Goal: Task Accomplishment & Management: Complete application form

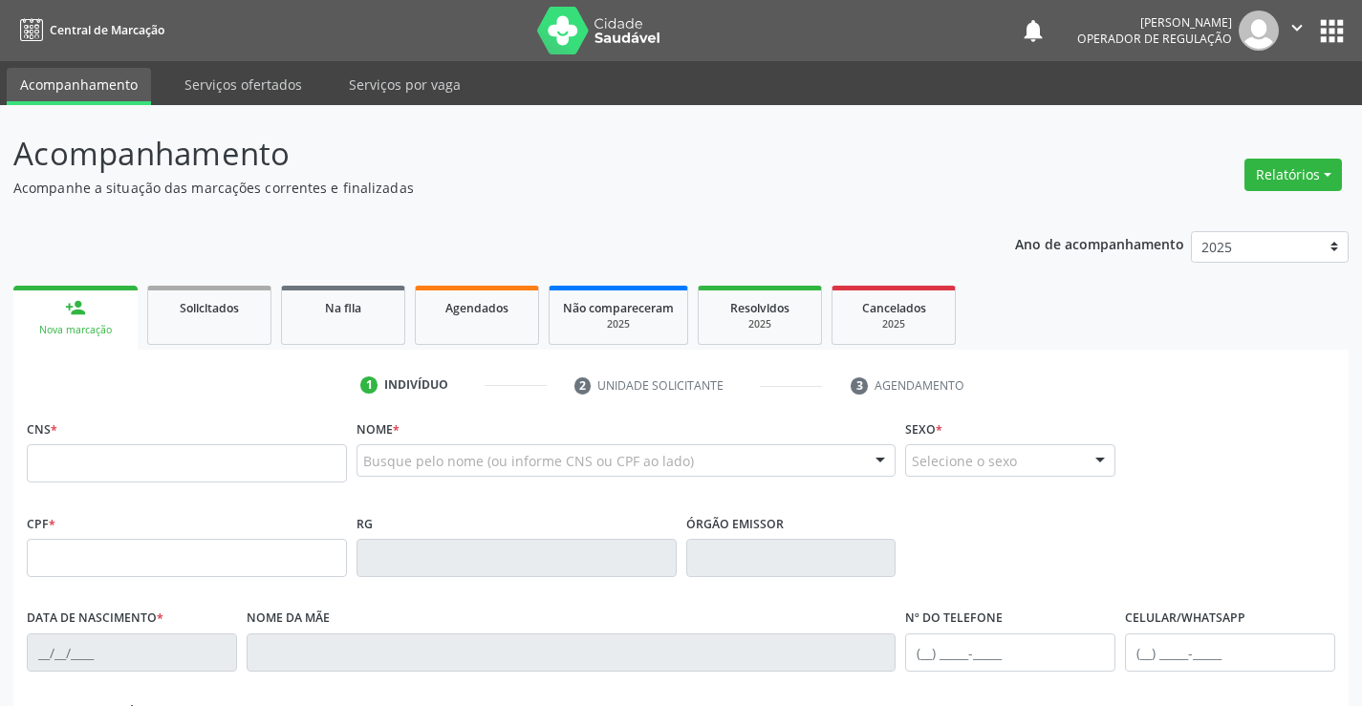
click at [118, 478] on input "text" at bounding box center [187, 463] width 320 height 38
type input "700 6034 3293 8364"
type input "2405368862"
type input "[DATE]"
type input "[PERSON_NAME]"
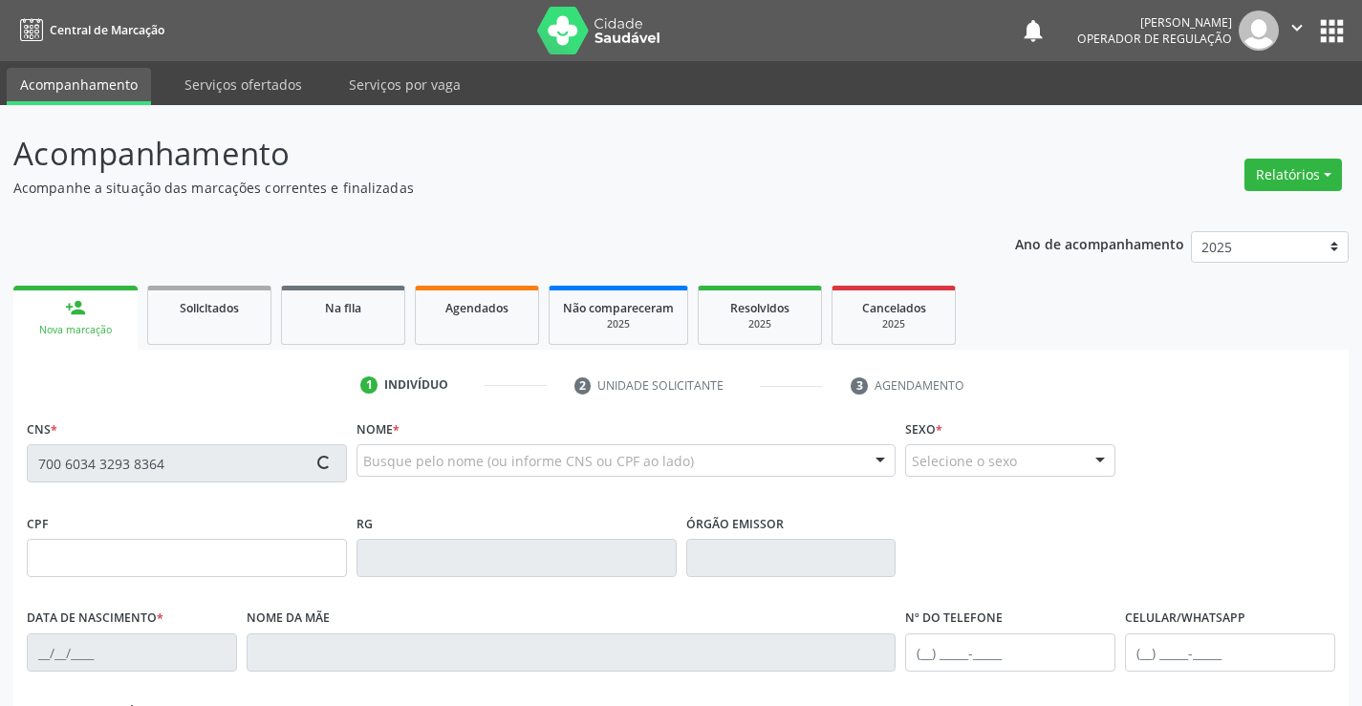
type input "42"
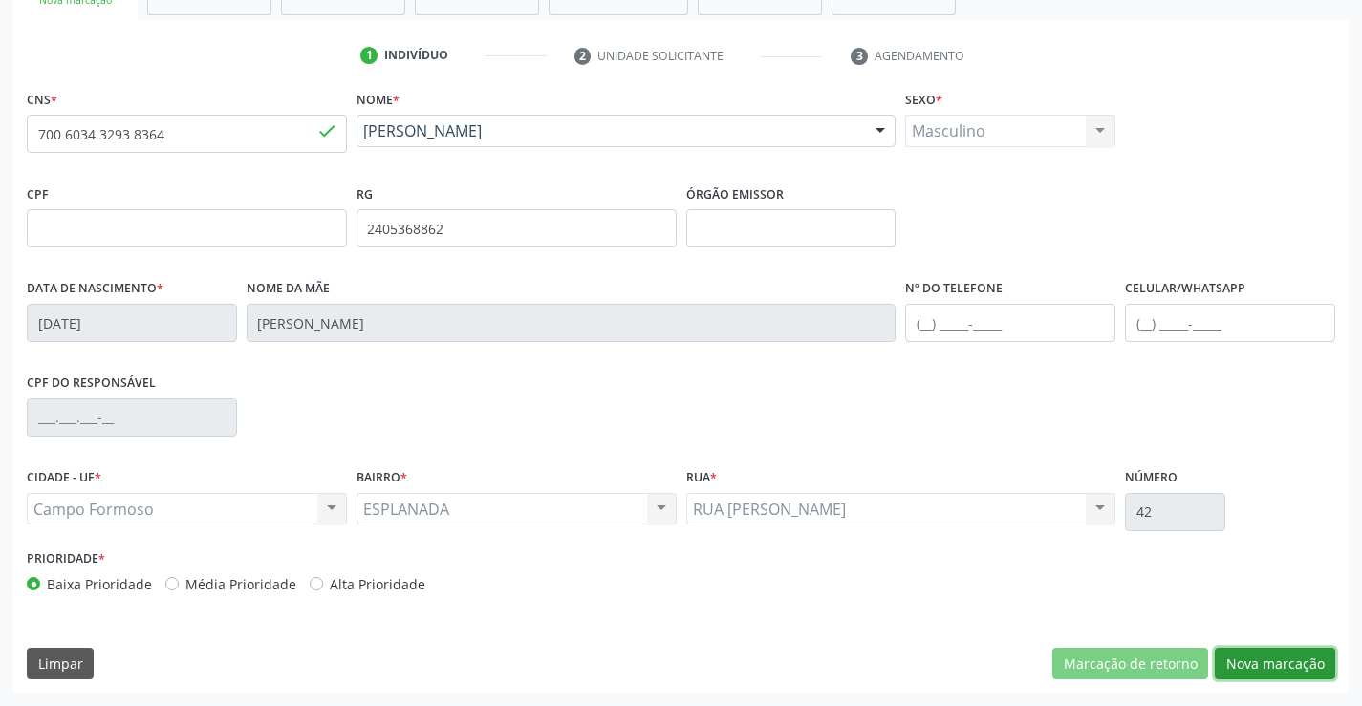
click at [1234, 654] on button "Nova marcação" at bounding box center [1275, 664] width 120 height 32
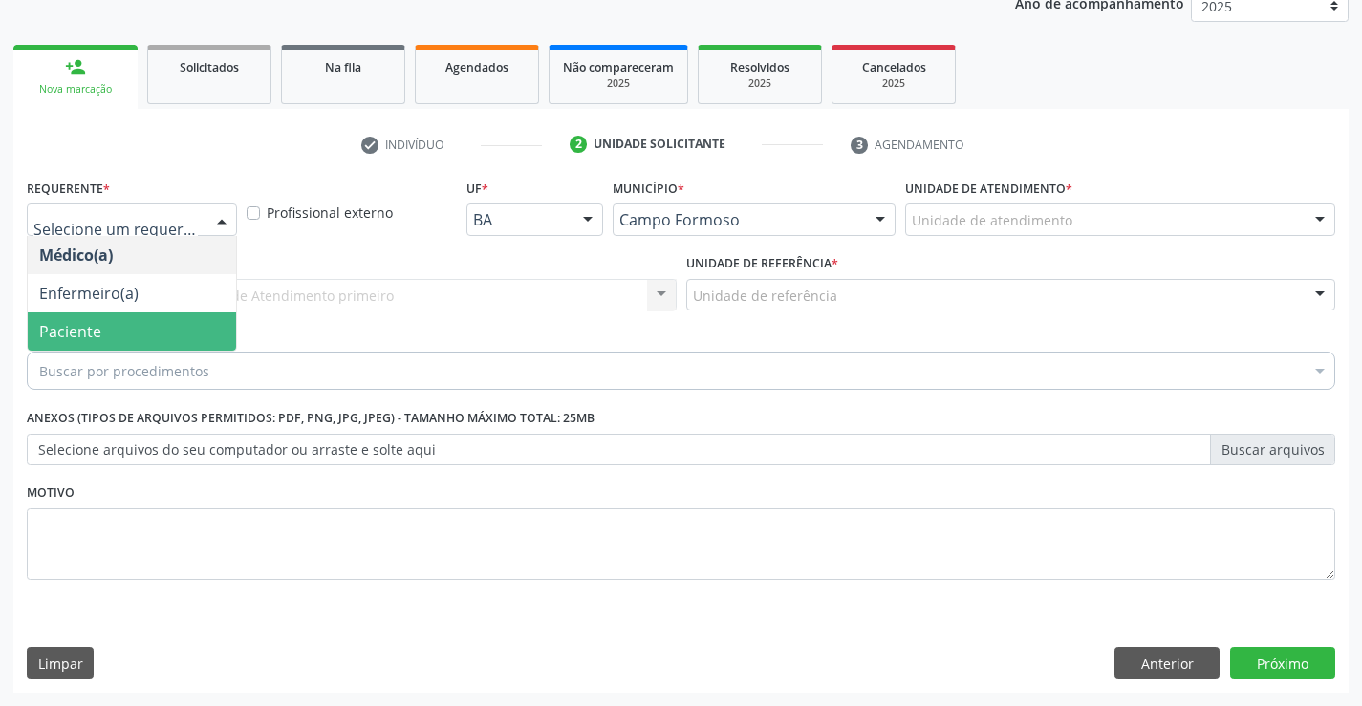
click at [102, 327] on span "Paciente" at bounding box center [132, 332] width 208 height 38
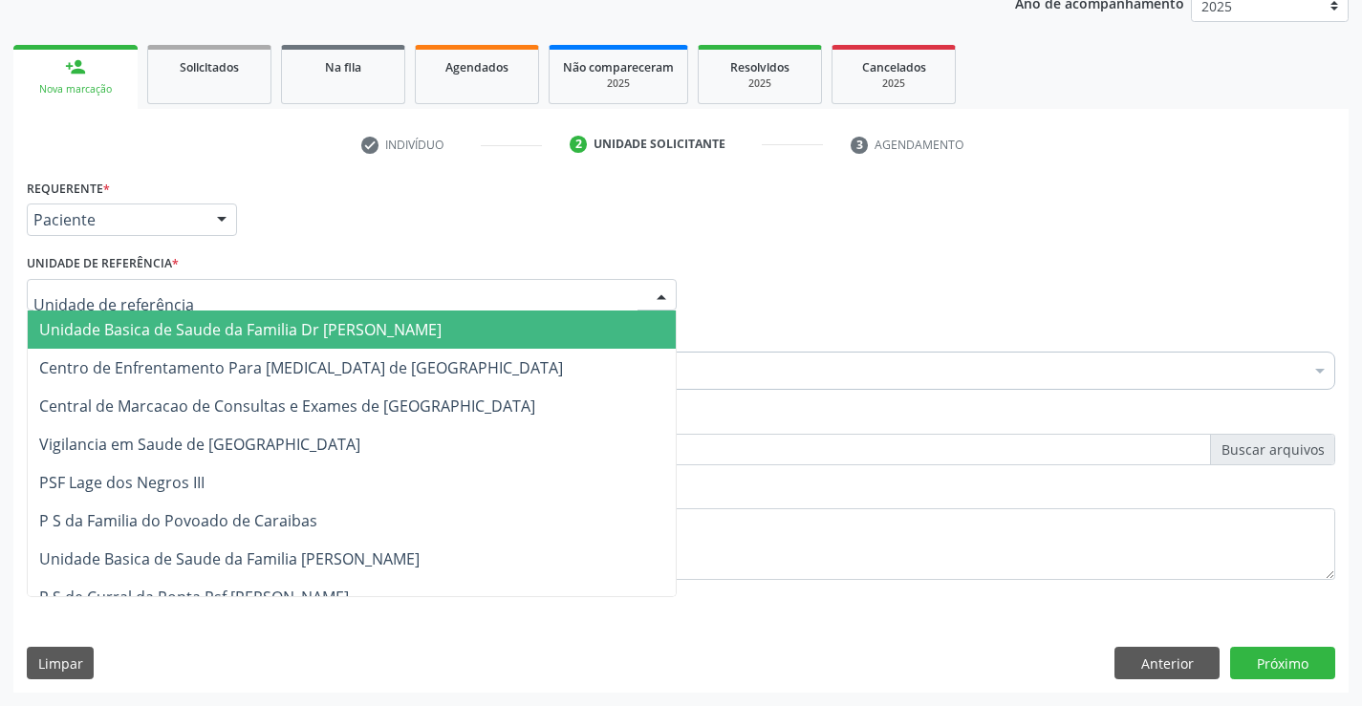
drag, startPoint x: 206, startPoint y: 292, endPoint x: 194, endPoint y: 408, distance: 117.2
click at [206, 292] on div at bounding box center [352, 295] width 650 height 32
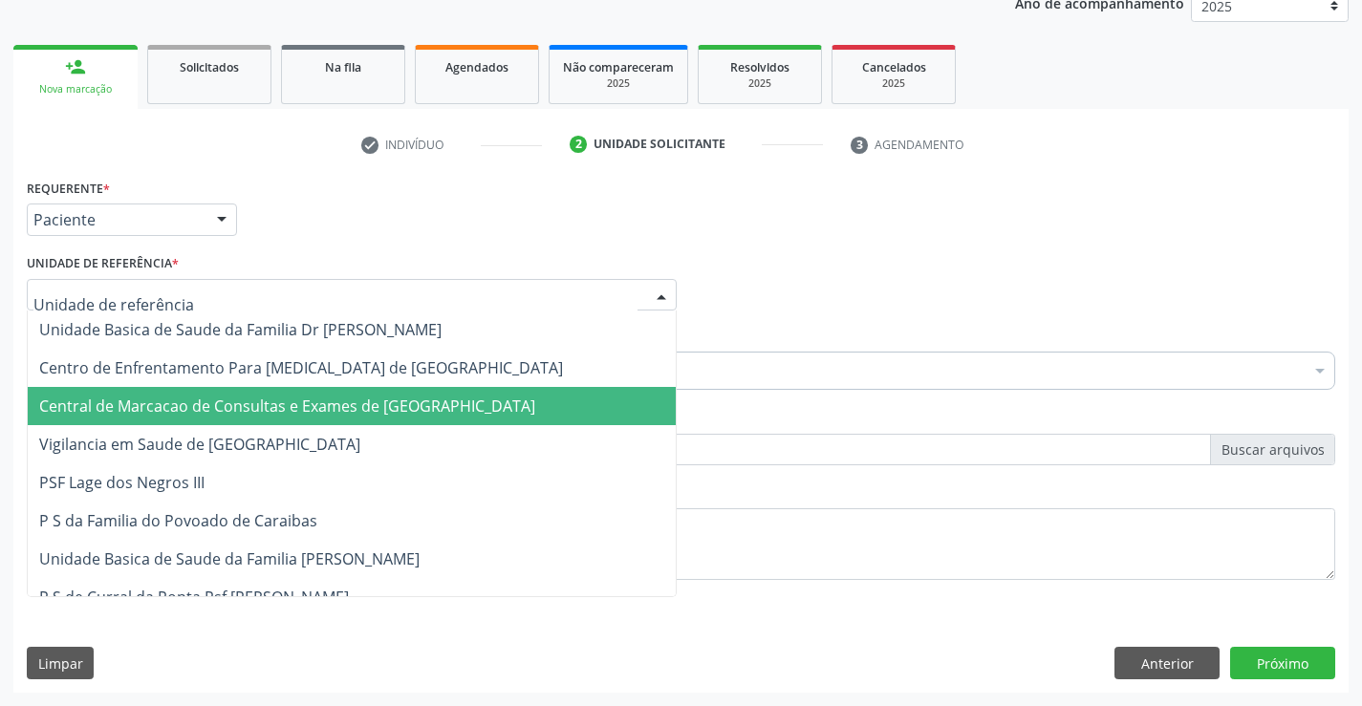
click at [192, 415] on span "Central de Marcacao de Consultas e Exames de [GEOGRAPHIC_DATA]" at bounding box center [287, 406] width 496 height 21
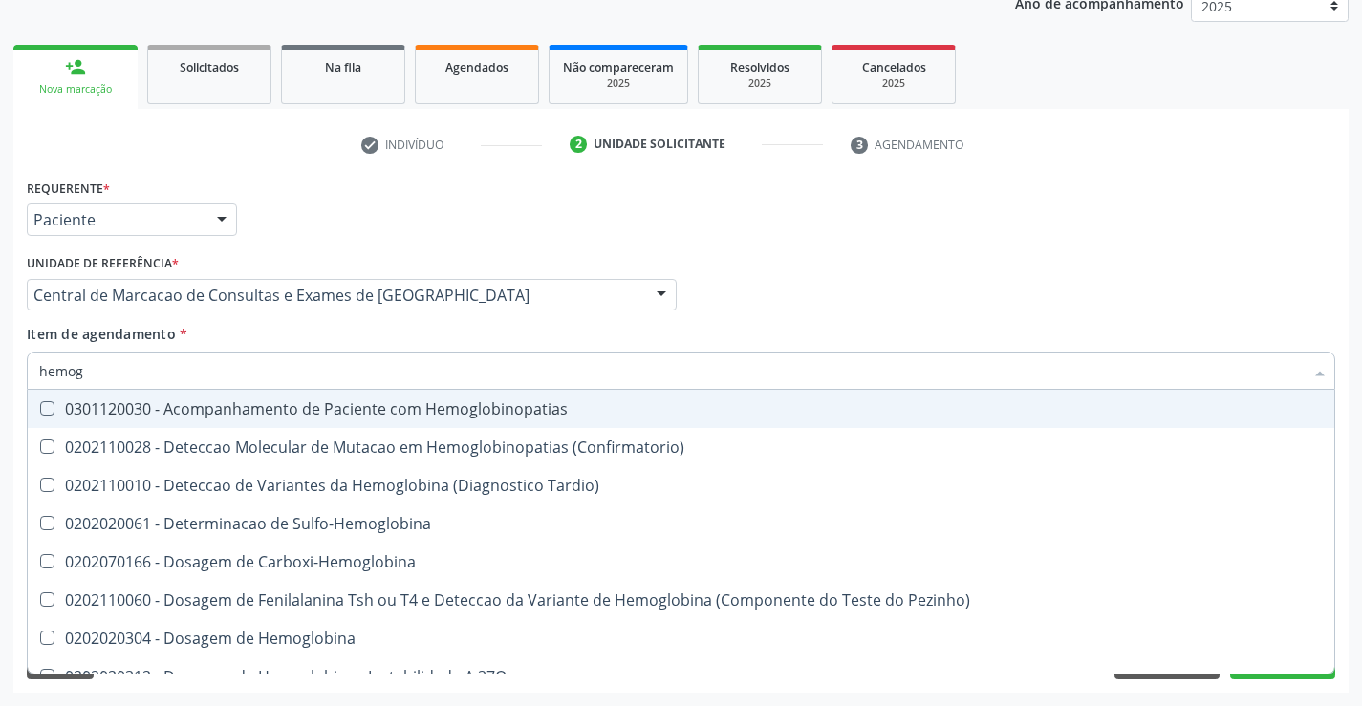
type input "hemogr"
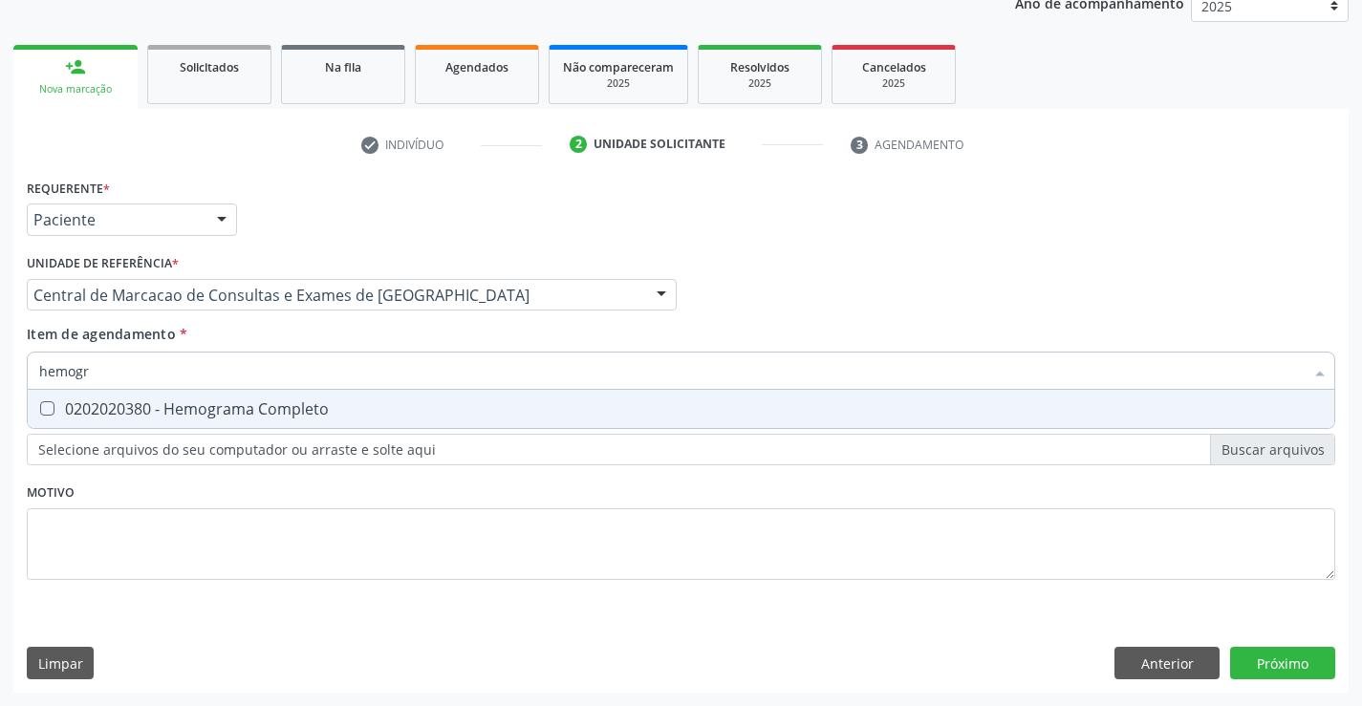
click at [181, 401] on div "0202020380 - Hemograma Completo" at bounding box center [681, 408] width 1284 height 15
checkbox Completo "true"
click at [207, 373] on input "hemogr" at bounding box center [671, 371] width 1265 height 38
type input "pl"
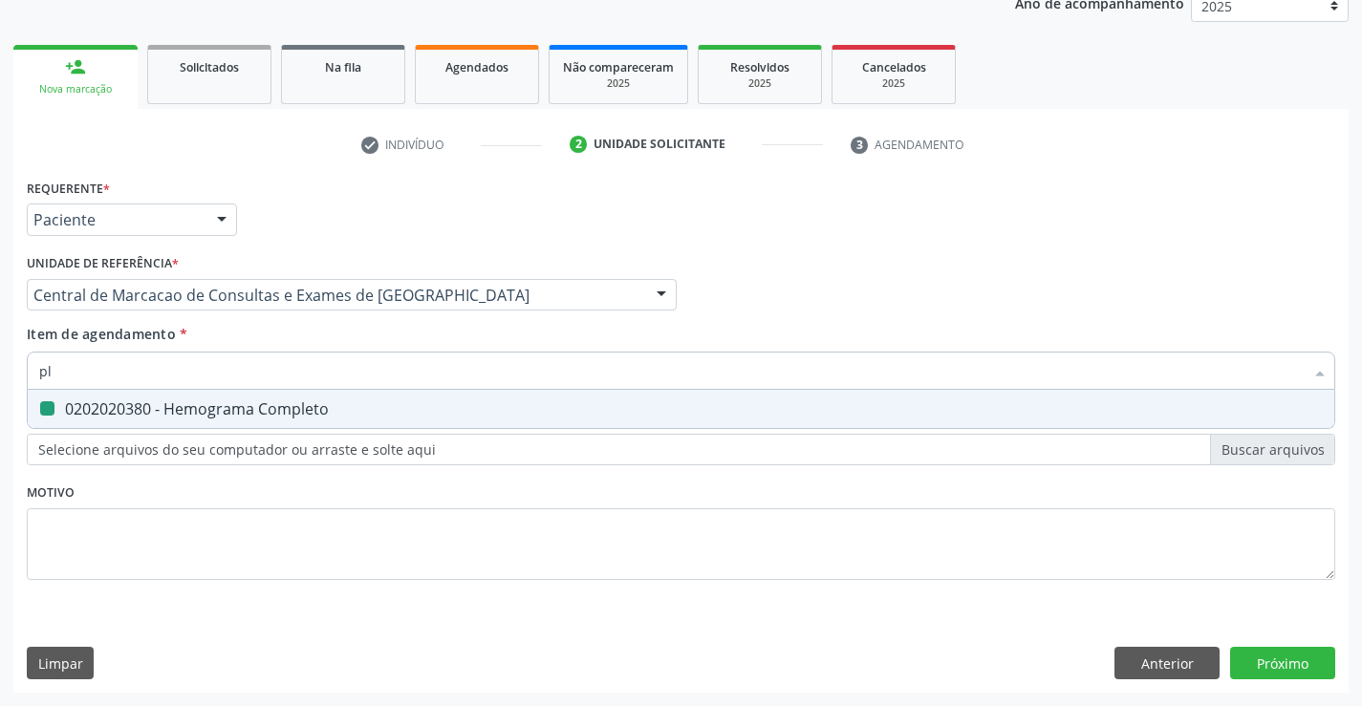
checkbox Completo "false"
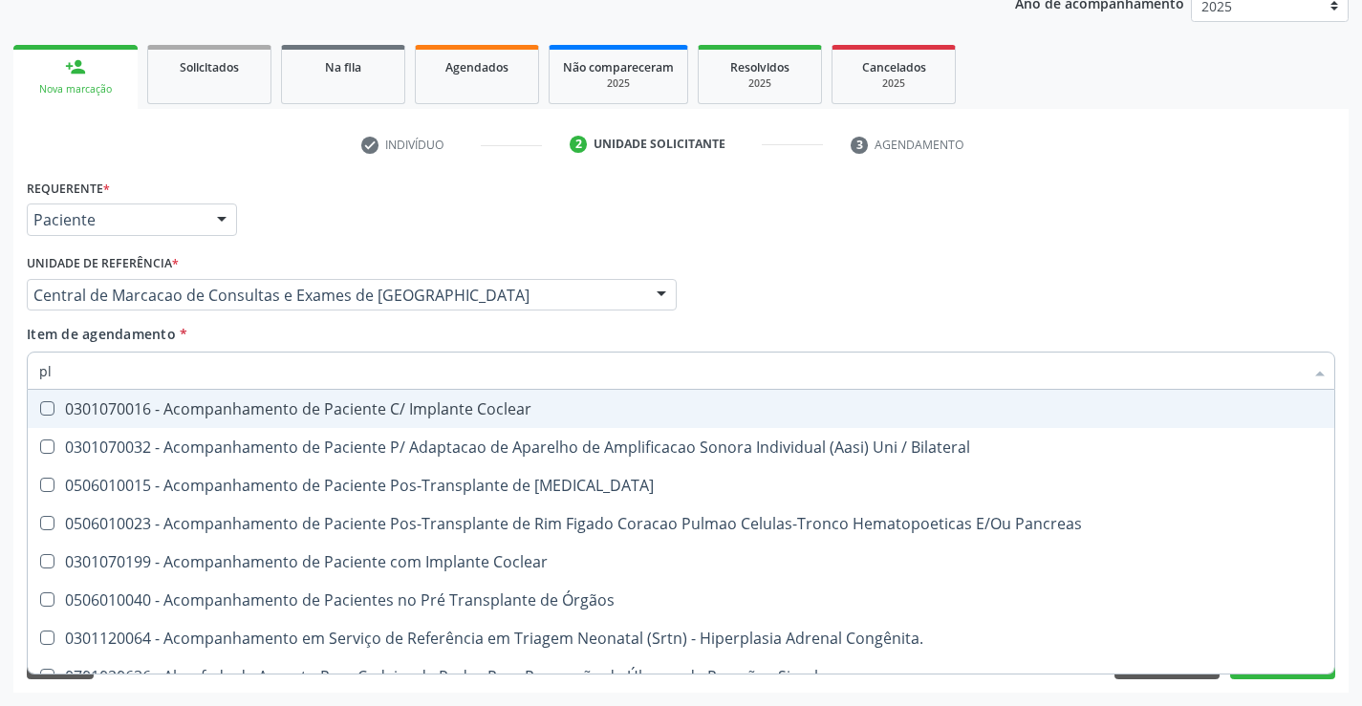
type input "pla"
checkbox Completo "false"
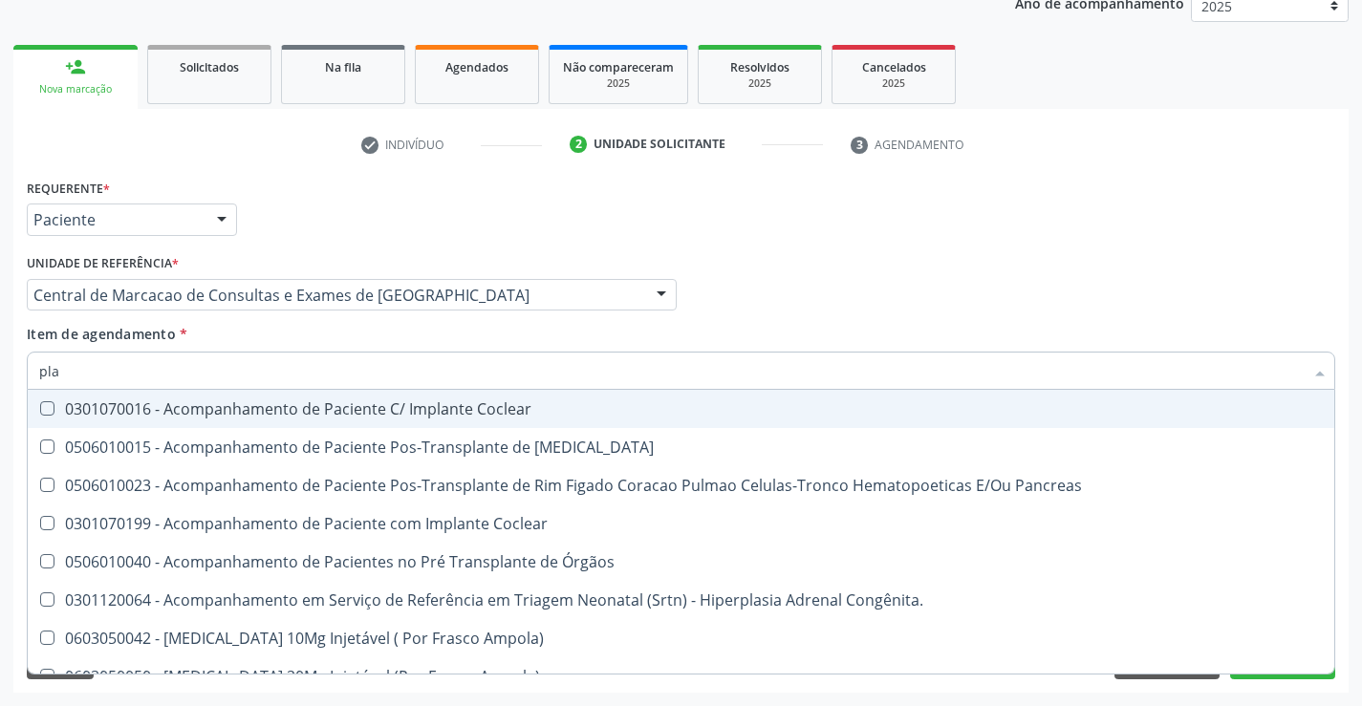
type input "plaq"
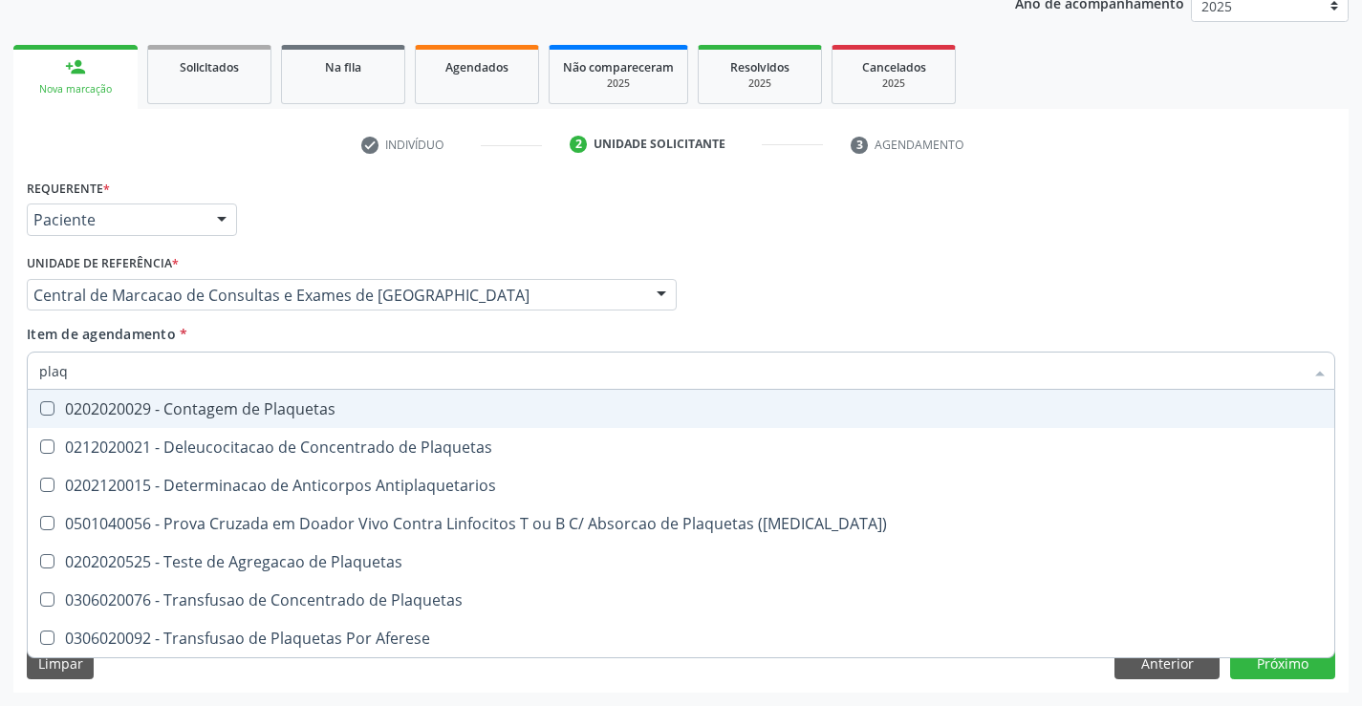
click at [212, 420] on span "0202020029 - Contagem de Plaquetas" at bounding box center [681, 409] width 1307 height 38
checkbox Plaquetas "true"
click at [225, 359] on input "plaq" at bounding box center [671, 371] width 1265 height 38
type input "co"
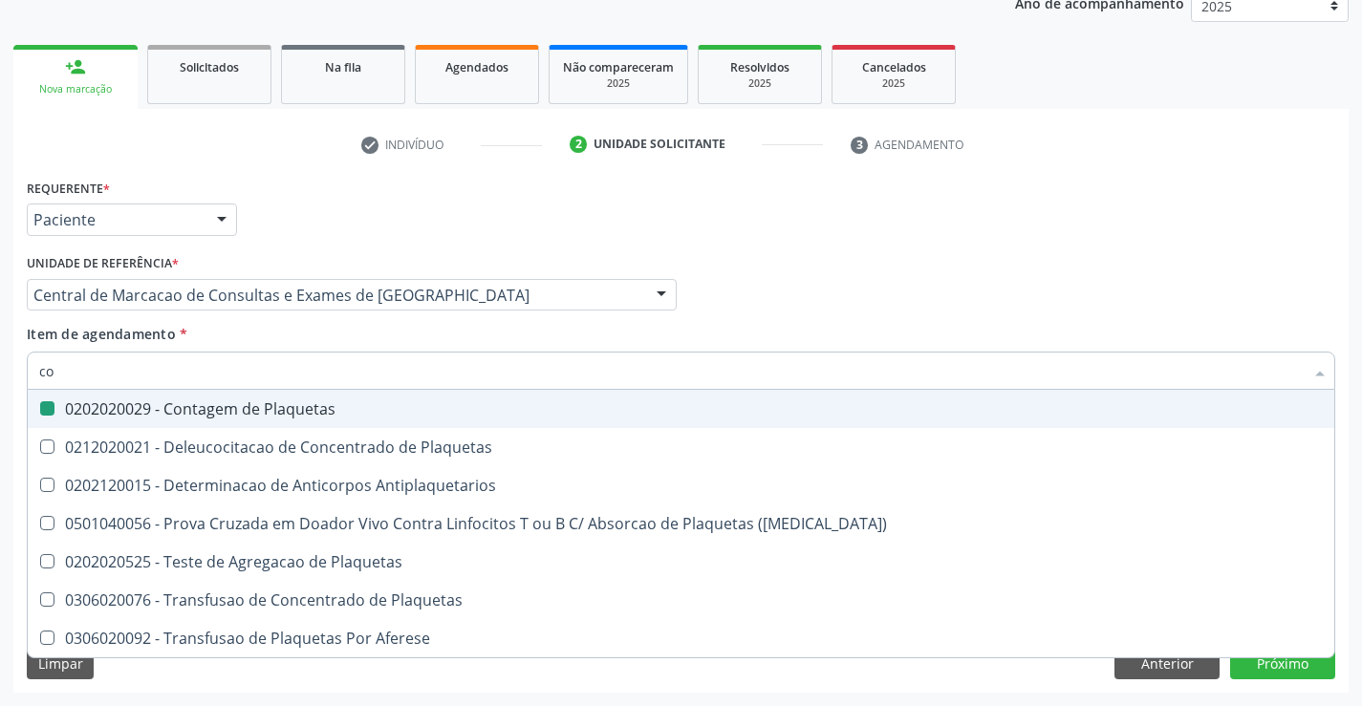
checkbox Plaquetas "false"
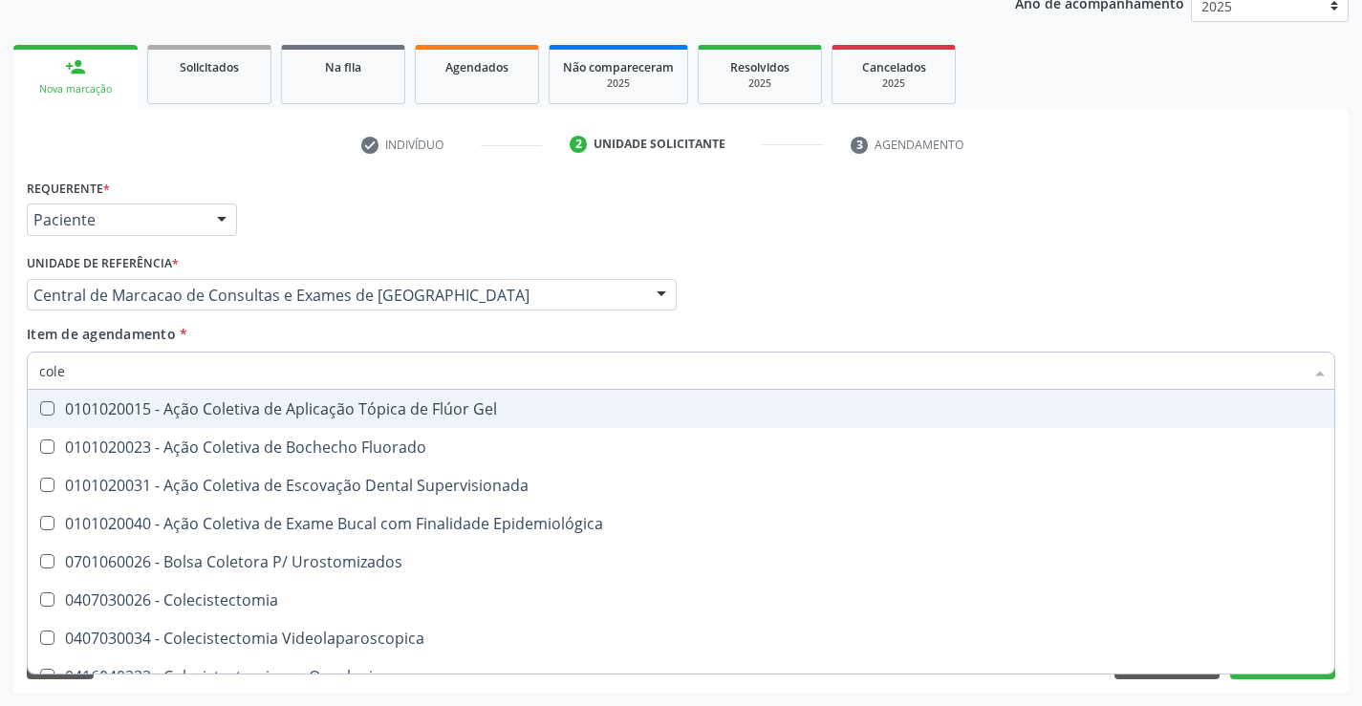
type input "coles"
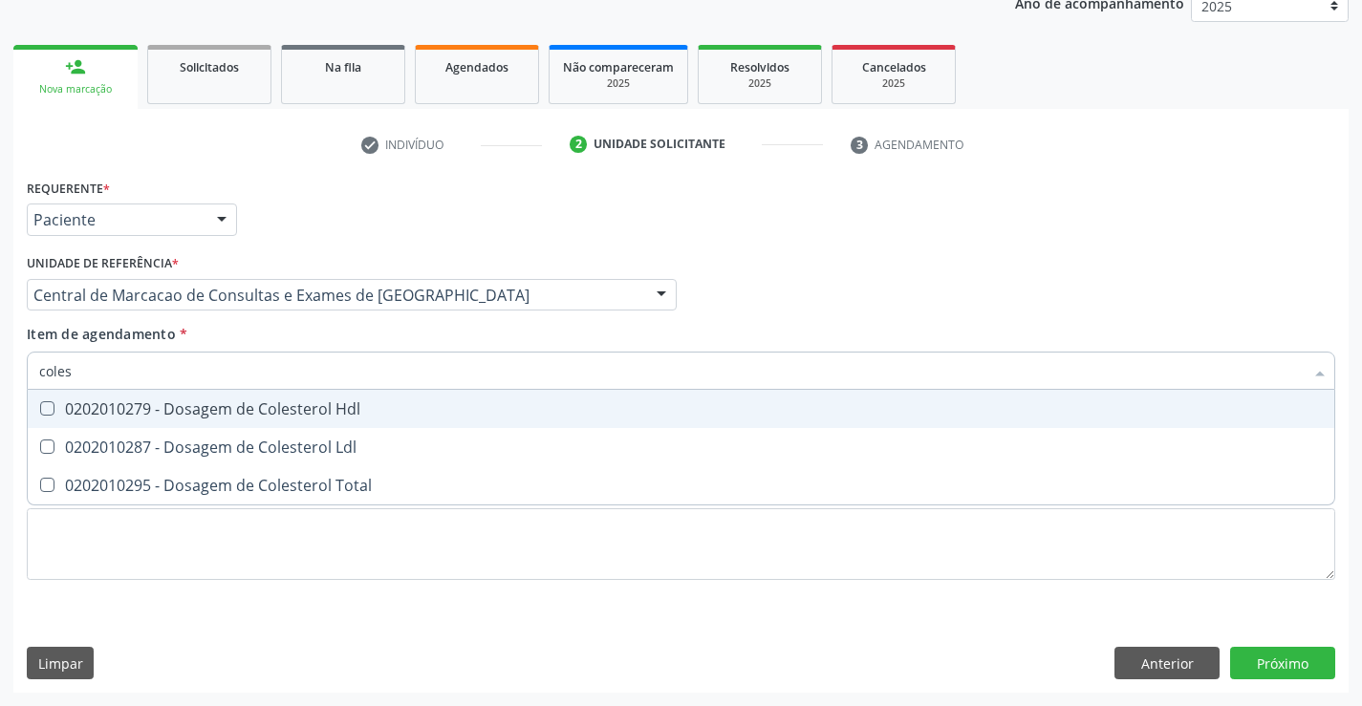
click at [224, 425] on span "0202010279 - Dosagem de Colesterol Hdl" at bounding box center [681, 409] width 1307 height 38
checkbox Hdl "true"
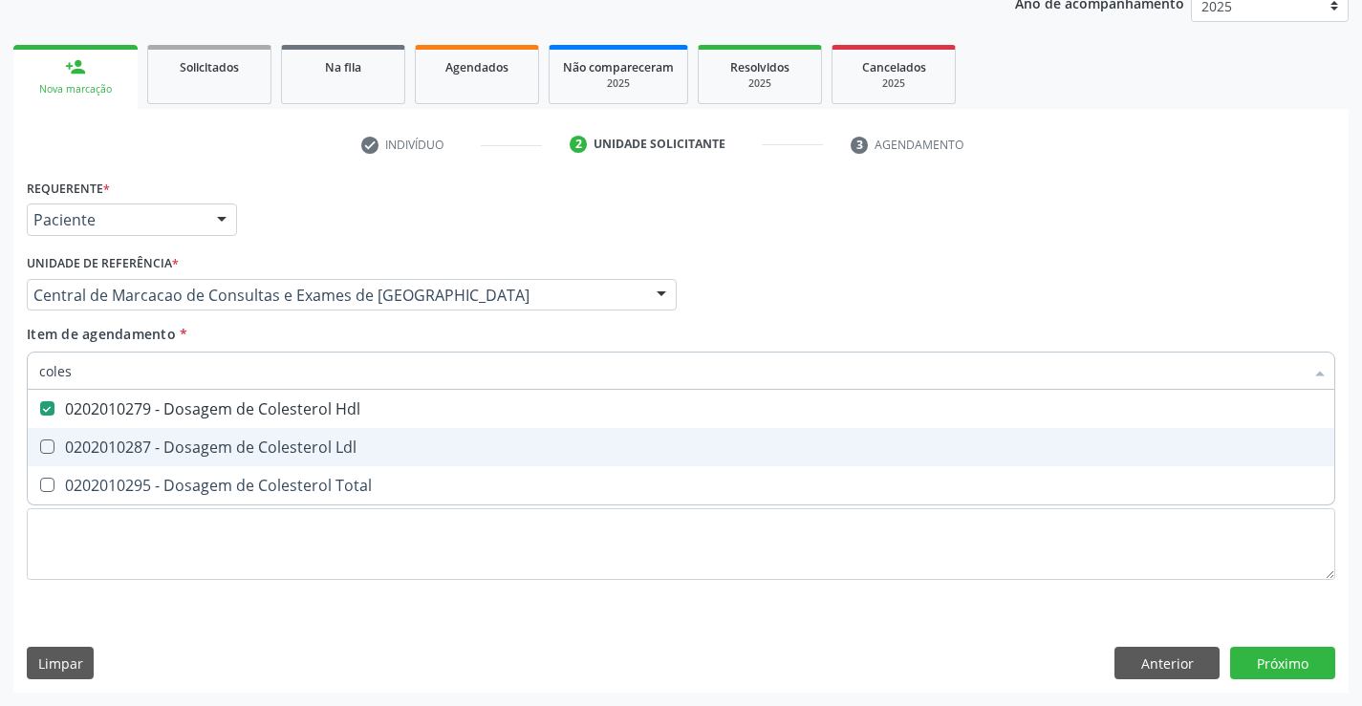
click at [214, 442] on div "0202010287 - Dosagem de Colesterol Ldl" at bounding box center [681, 447] width 1284 height 15
checkbox Ldl "true"
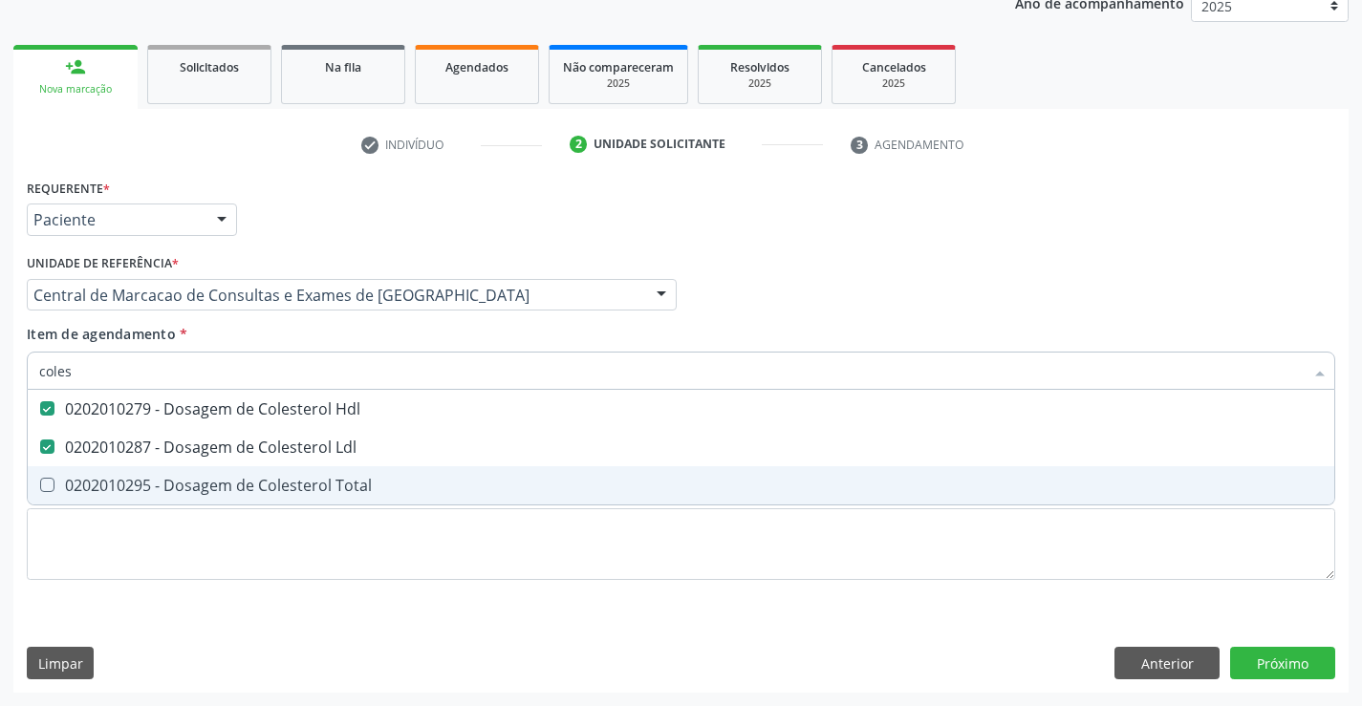
click at [229, 493] on div "0202010295 - Dosagem de Colesterol Total" at bounding box center [681, 485] width 1284 height 15
checkbox Total "true"
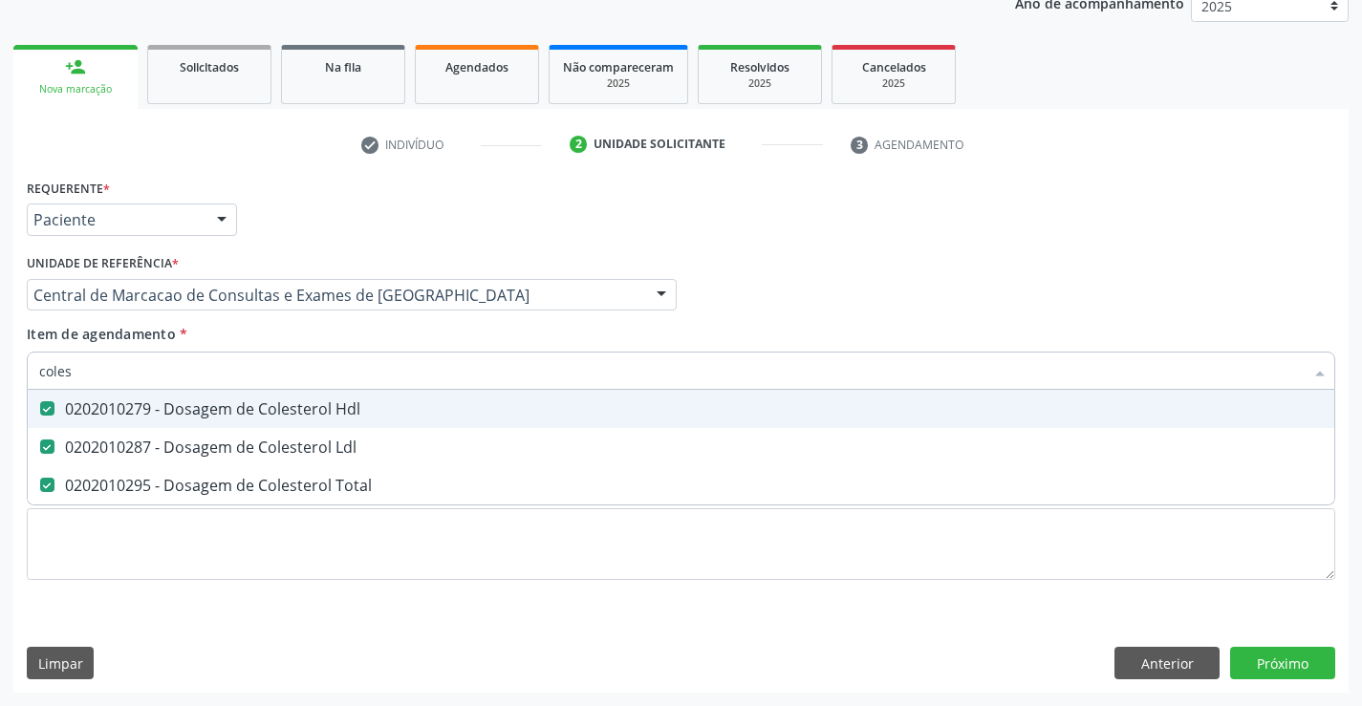
click at [202, 379] on input "coles" at bounding box center [671, 371] width 1265 height 38
type input "tri"
checkbox Hdl "false"
checkbox Ldl "false"
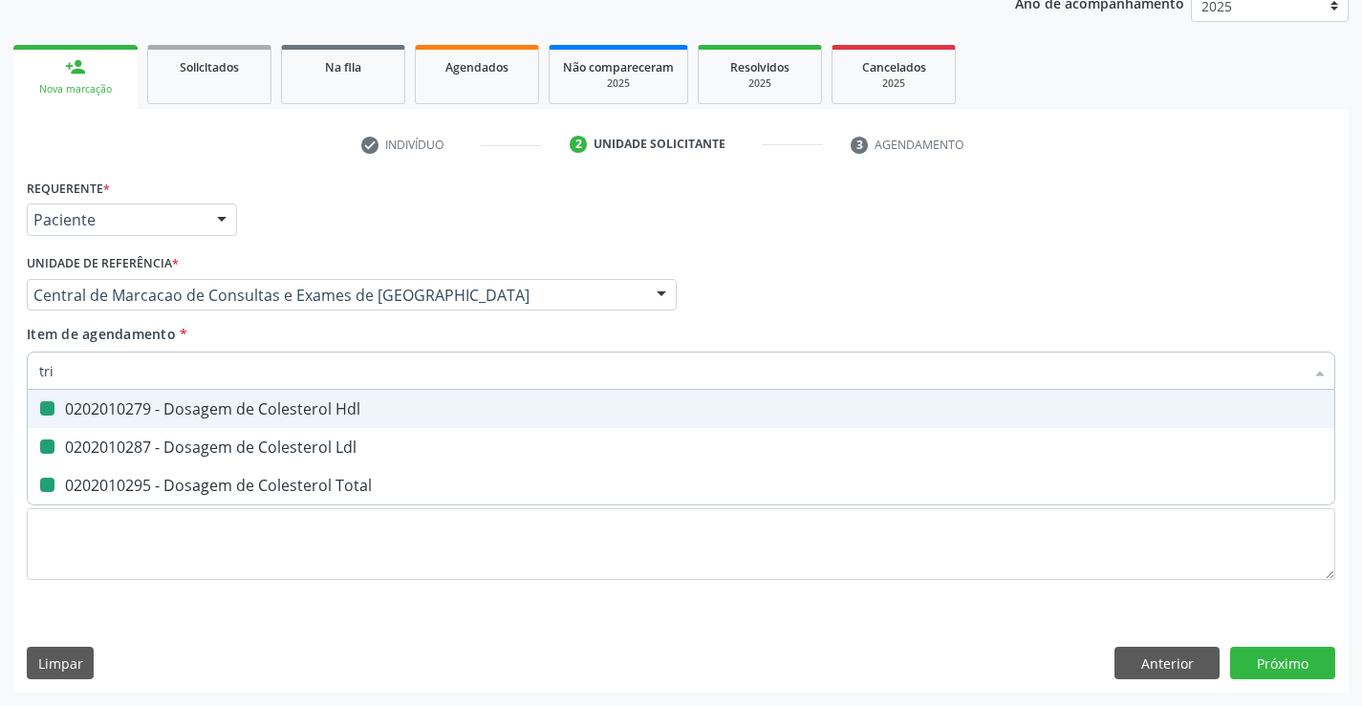
checkbox Total "false"
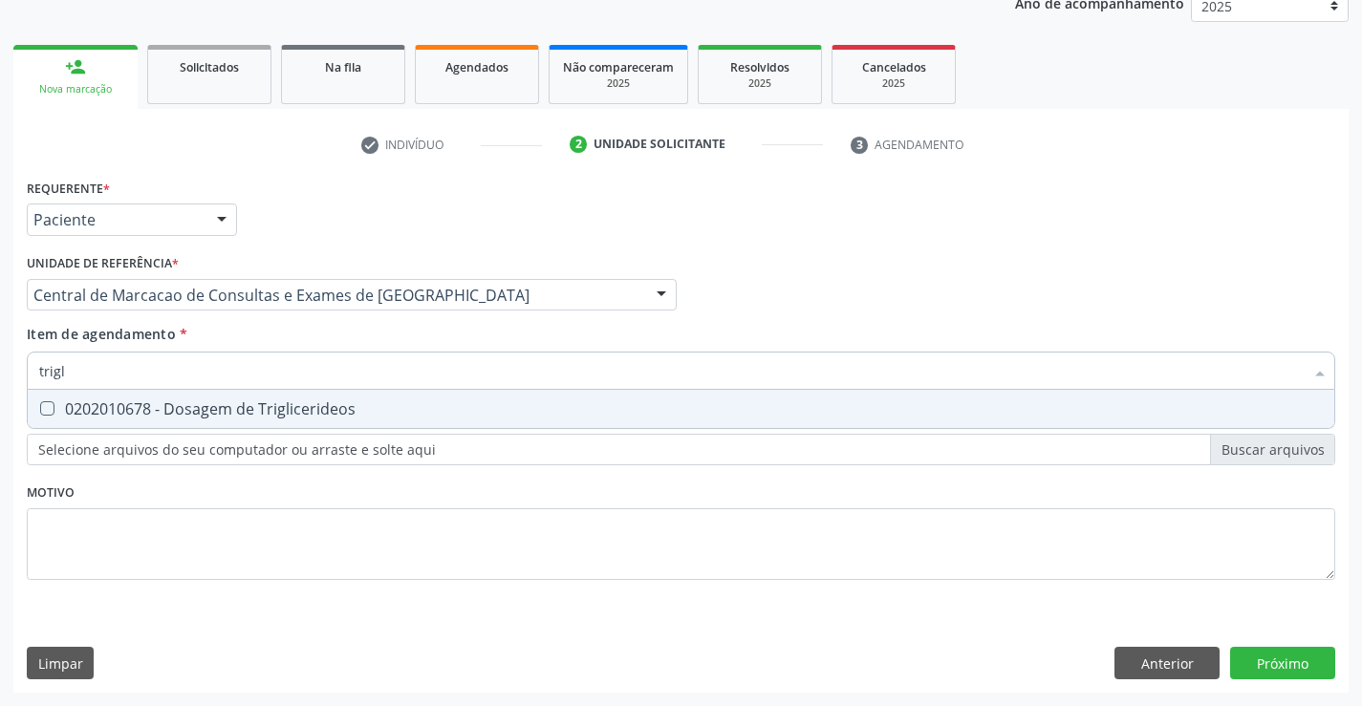
type input "trigli"
click at [200, 401] on div "0202010678 - Dosagem de Triglicerideos" at bounding box center [681, 408] width 1284 height 15
checkbox Triglicerideos "true"
click at [218, 357] on input "trigli" at bounding box center [671, 371] width 1265 height 38
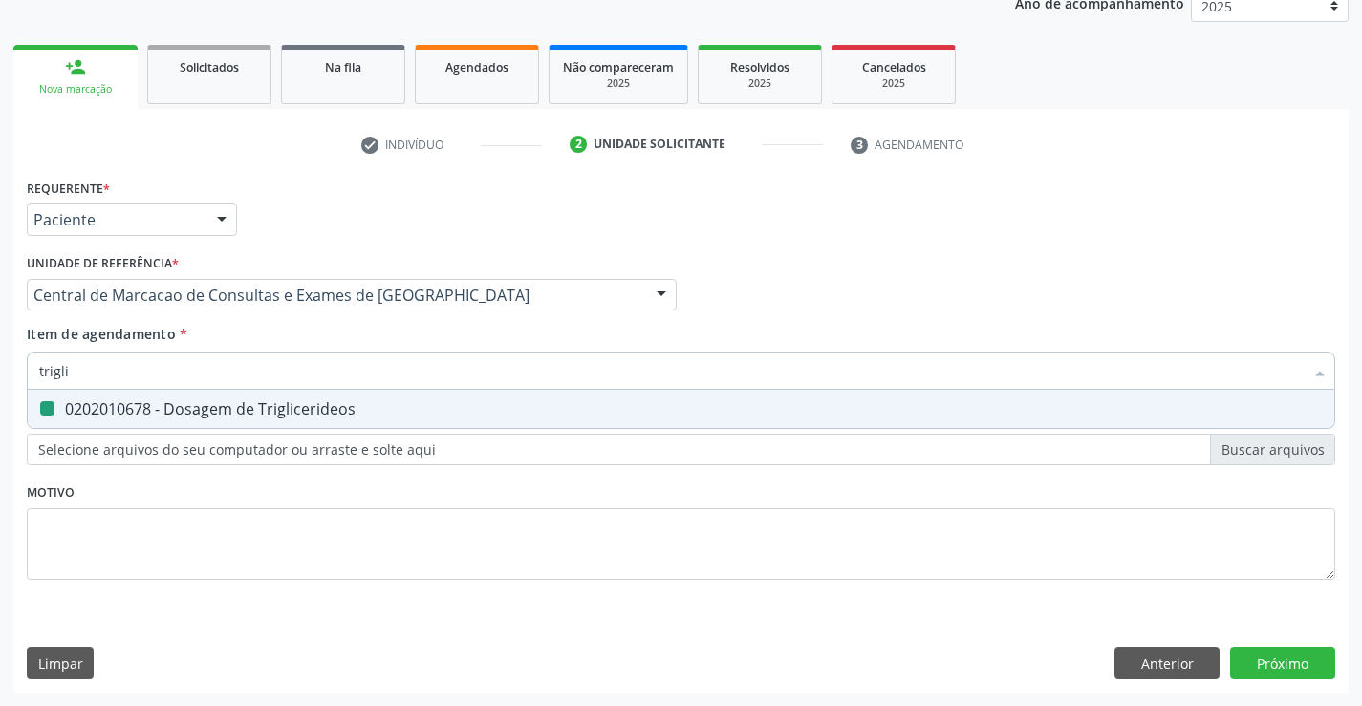
type input "g"
checkbox Triglicerideos "false"
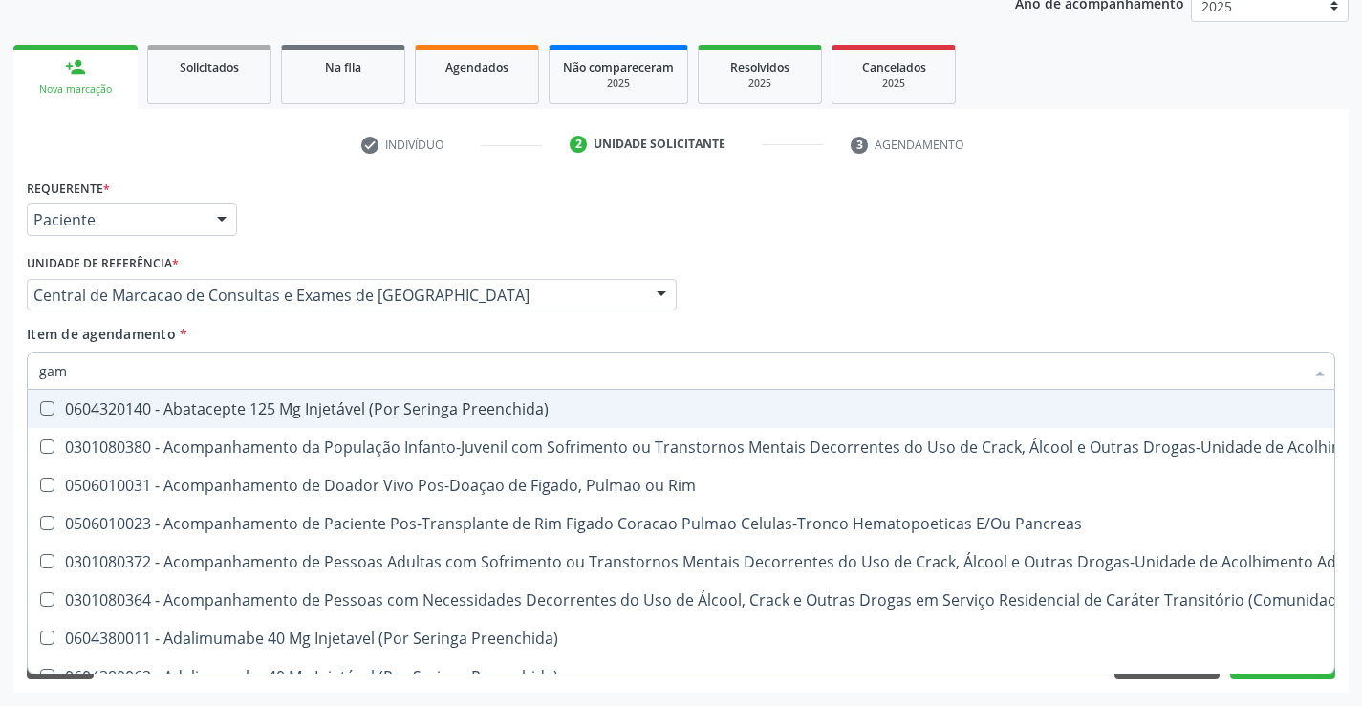
type input "gama"
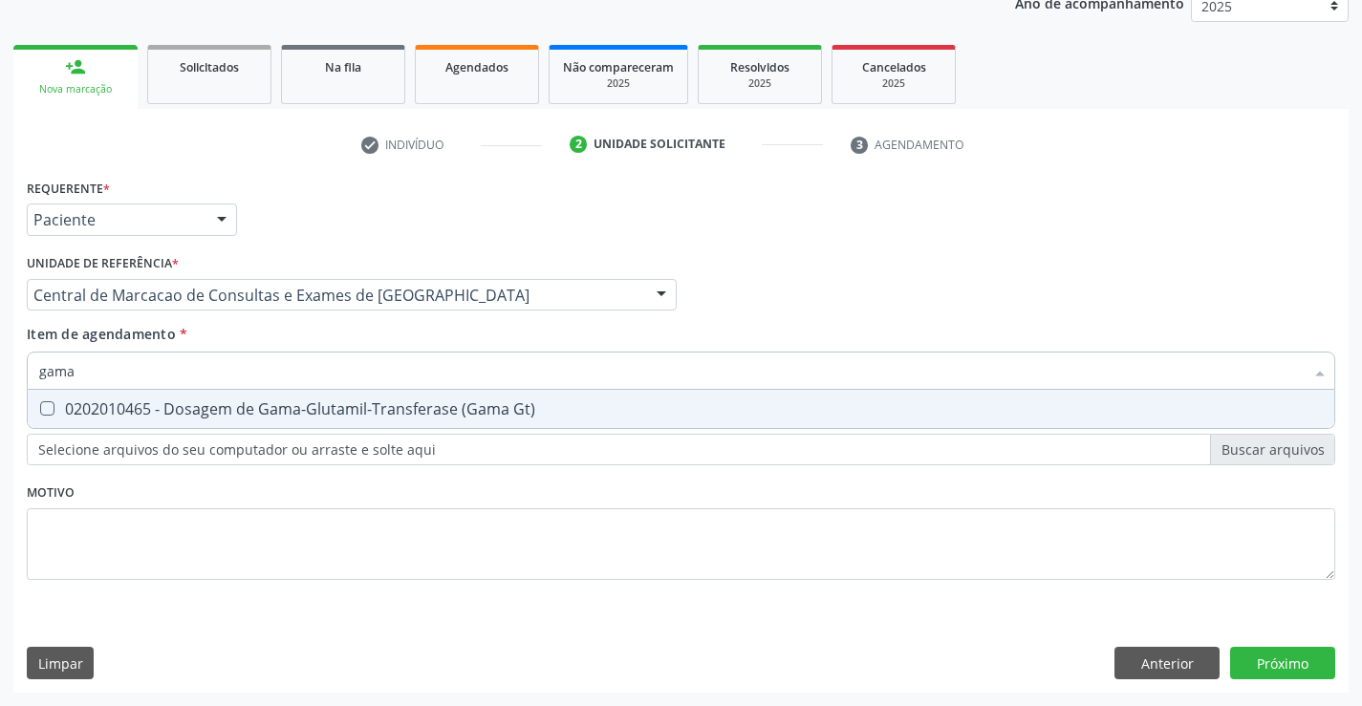
click at [211, 409] on div "0202010465 - Dosagem de Gama-Glutamil-Transferase (Gama Gt)" at bounding box center [681, 408] width 1284 height 15
checkbox Gt\) "true"
click at [210, 365] on input "gama" at bounding box center [671, 371] width 1265 height 38
type input "t"
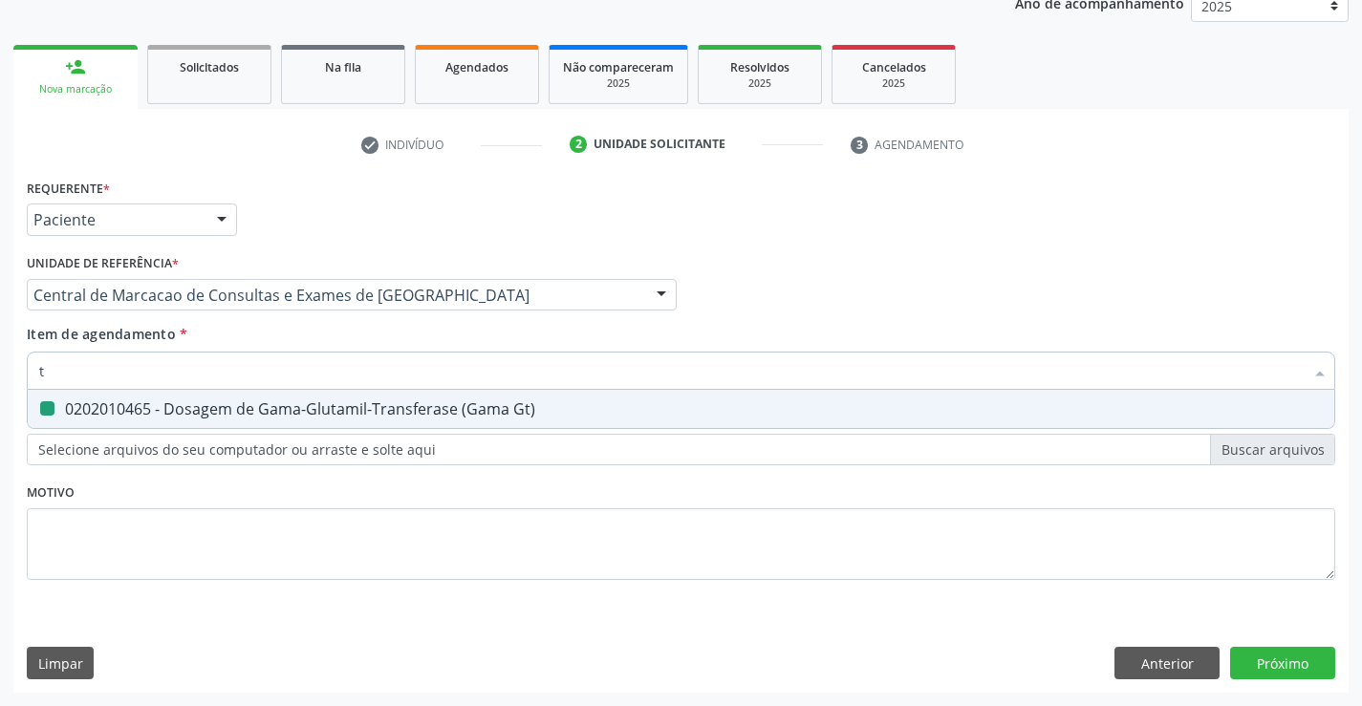
checkbox Gt\) "false"
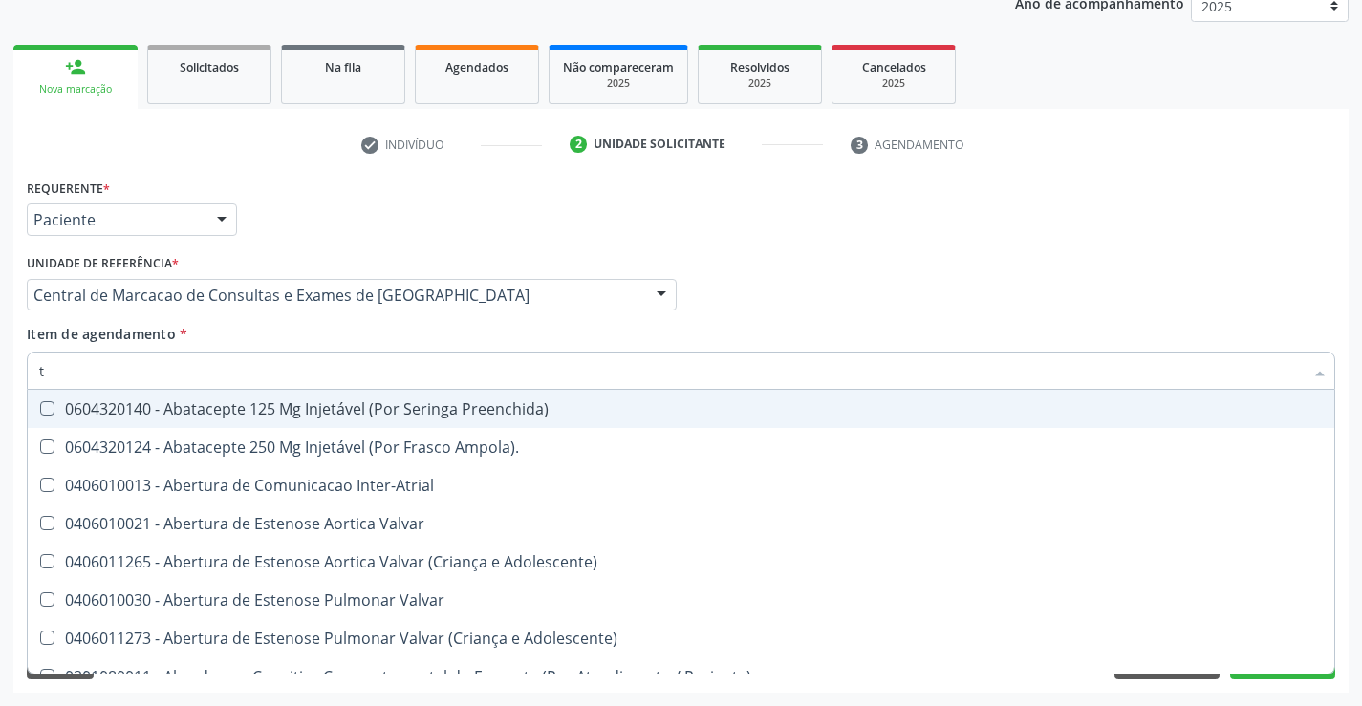
type input "tg"
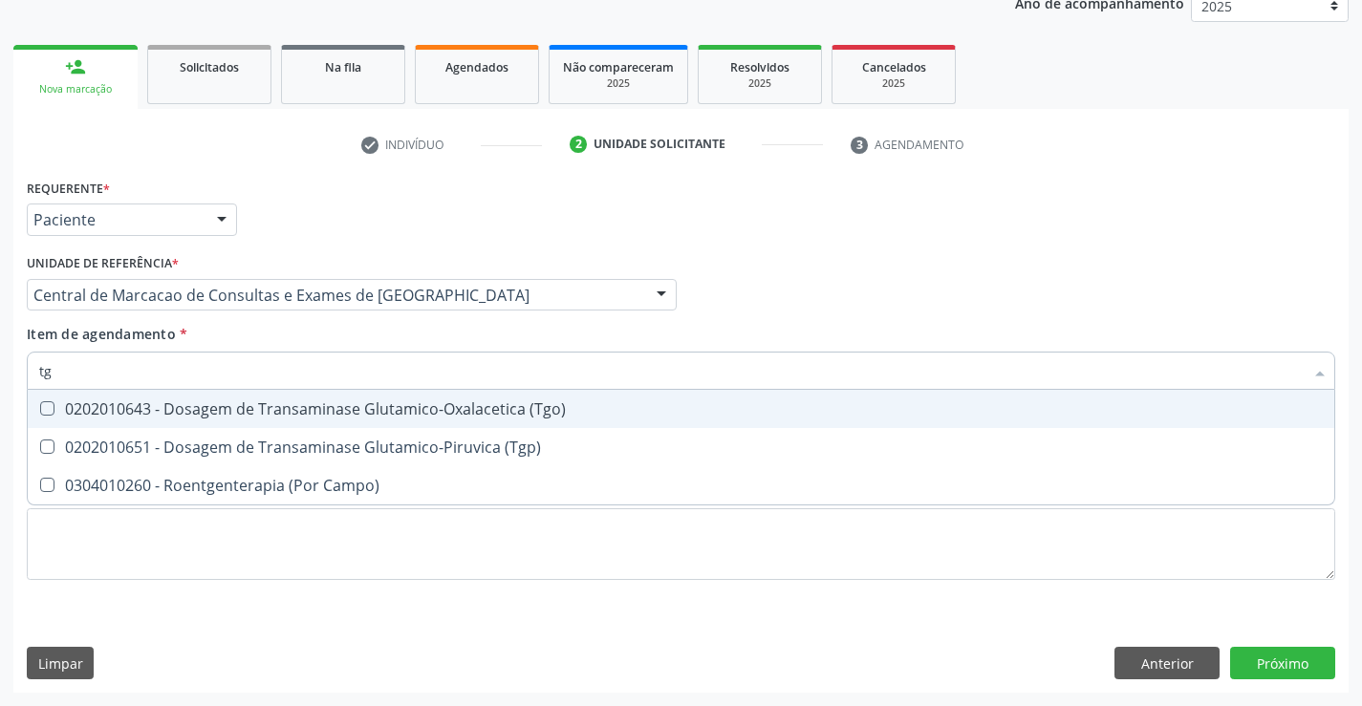
click at [211, 401] on div "0202010643 - Dosagem de Transaminase Glutamico-Oxalacetica (Tgo)" at bounding box center [681, 408] width 1284 height 15
checkbox \(Tgo\) "true"
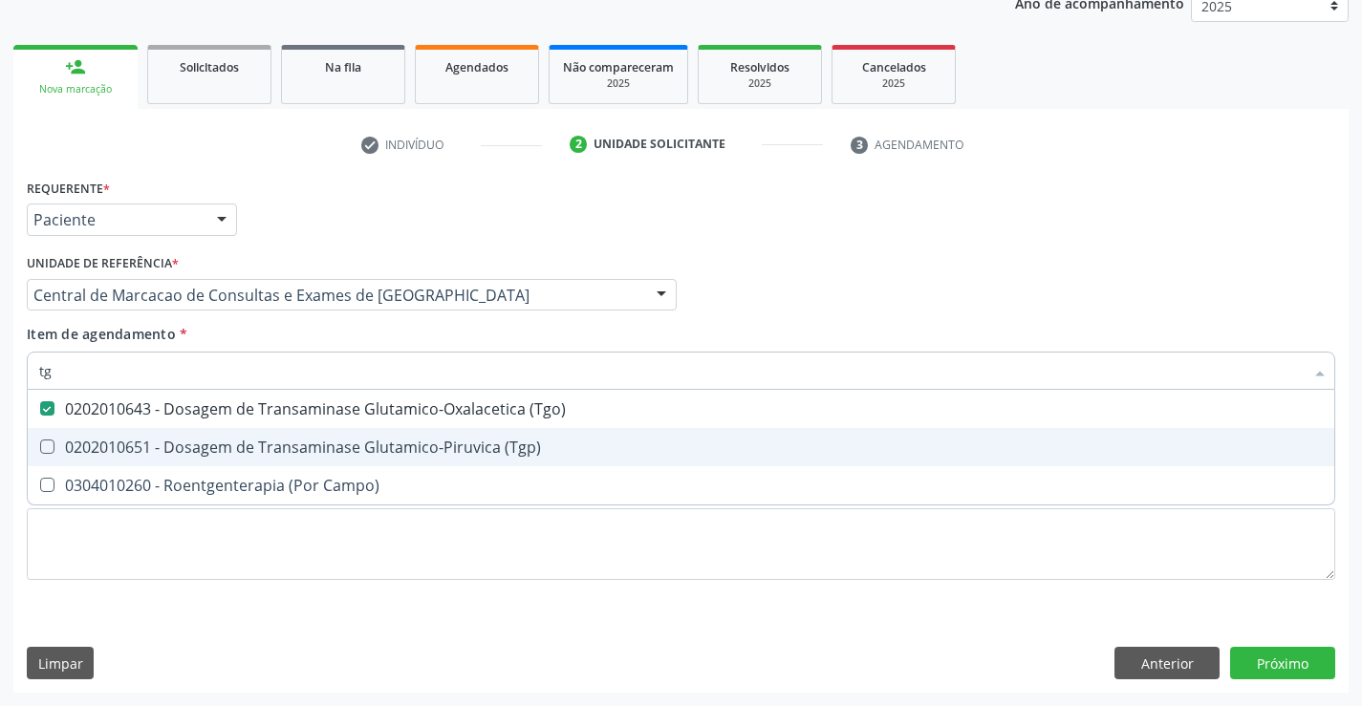
click at [211, 443] on div "0202010651 - Dosagem de Transaminase Glutamico-Piruvica (Tgp)" at bounding box center [681, 447] width 1284 height 15
checkbox \(Tgp\) "true"
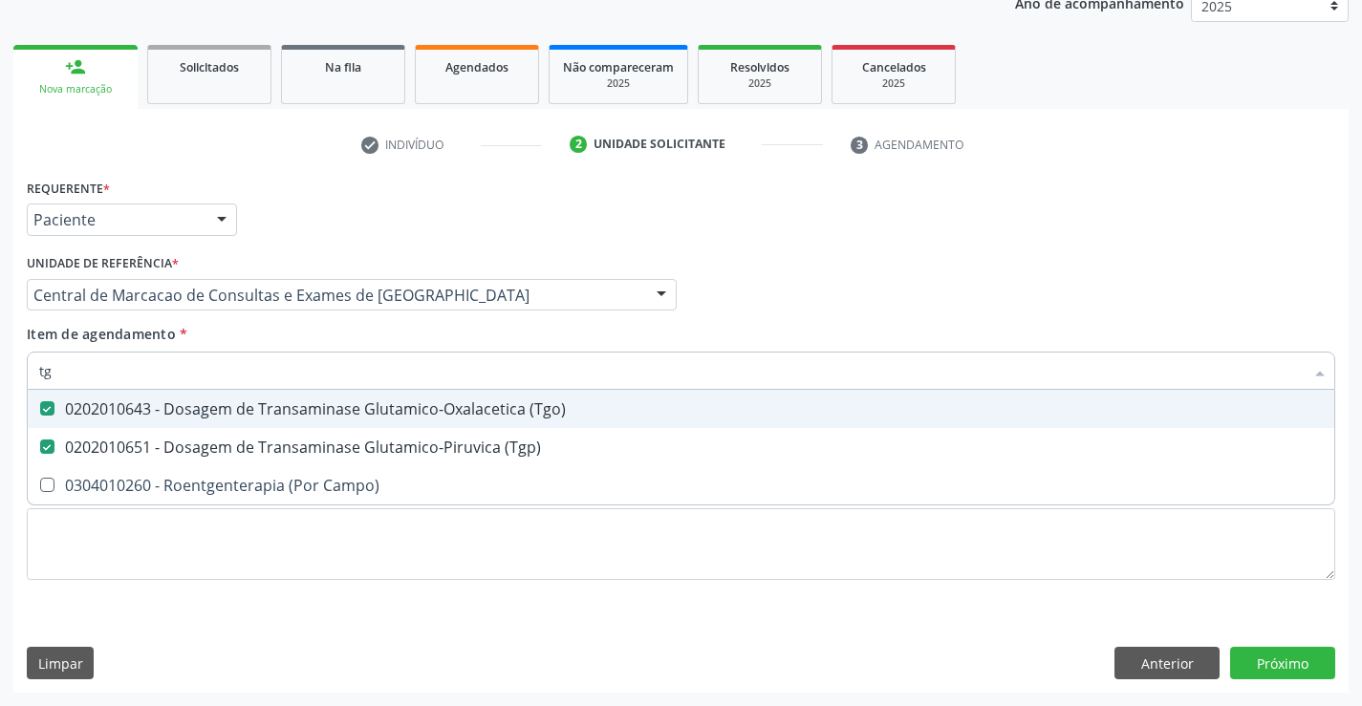
click at [214, 375] on input "tg" at bounding box center [671, 371] width 1265 height 38
type input "v"
checkbox \(Tgo\) "false"
checkbox \(Tgp\) "false"
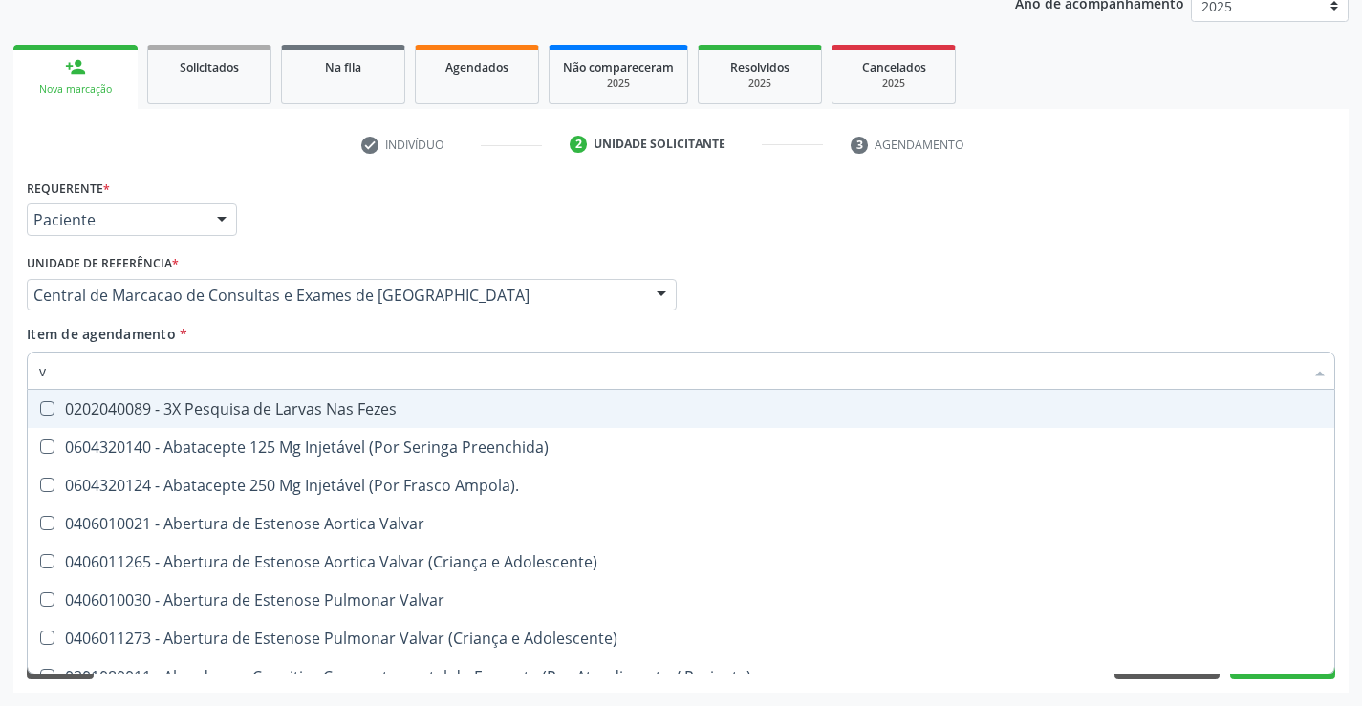
type input "vh"
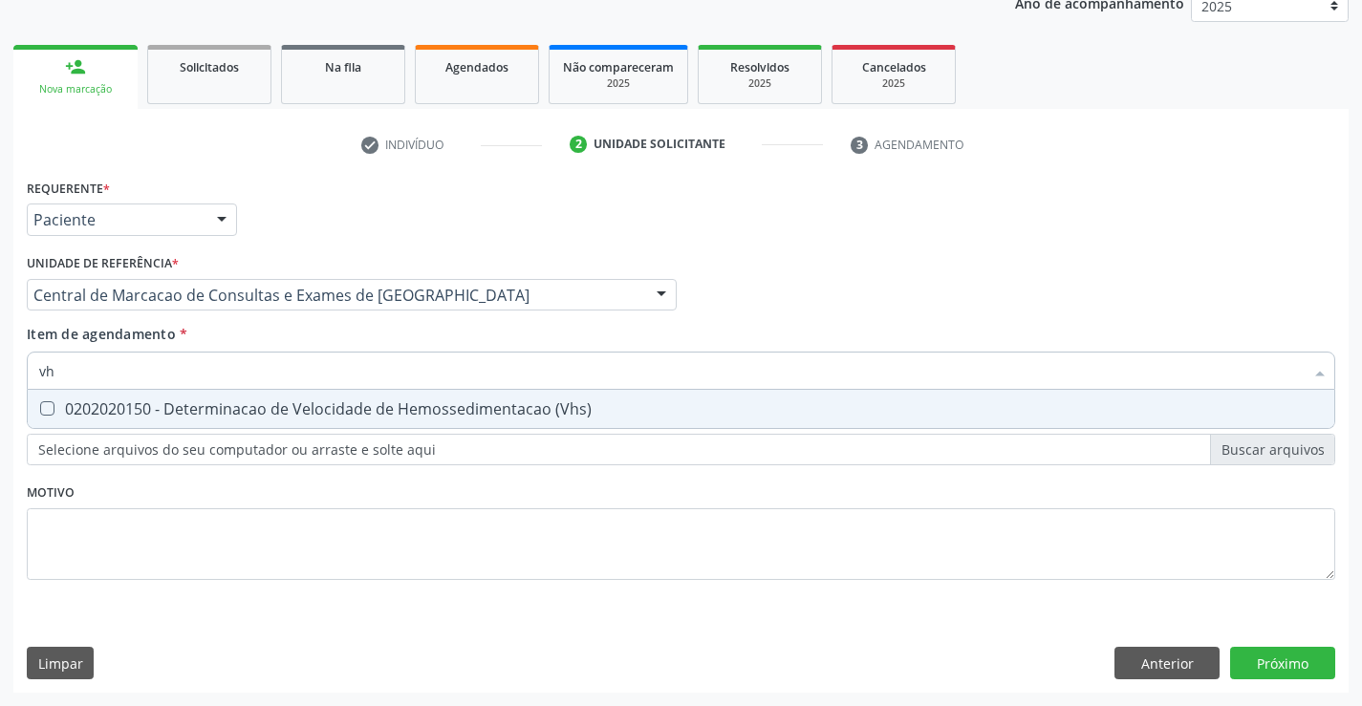
click at [204, 406] on div "0202020150 - Determinacao de Velocidade de Hemossedimentacao (Vhs)" at bounding box center [681, 408] width 1284 height 15
checkbox \(Vhs\) "true"
click at [225, 372] on input "vh" at bounding box center [671, 371] width 1265 height 38
type input "p"
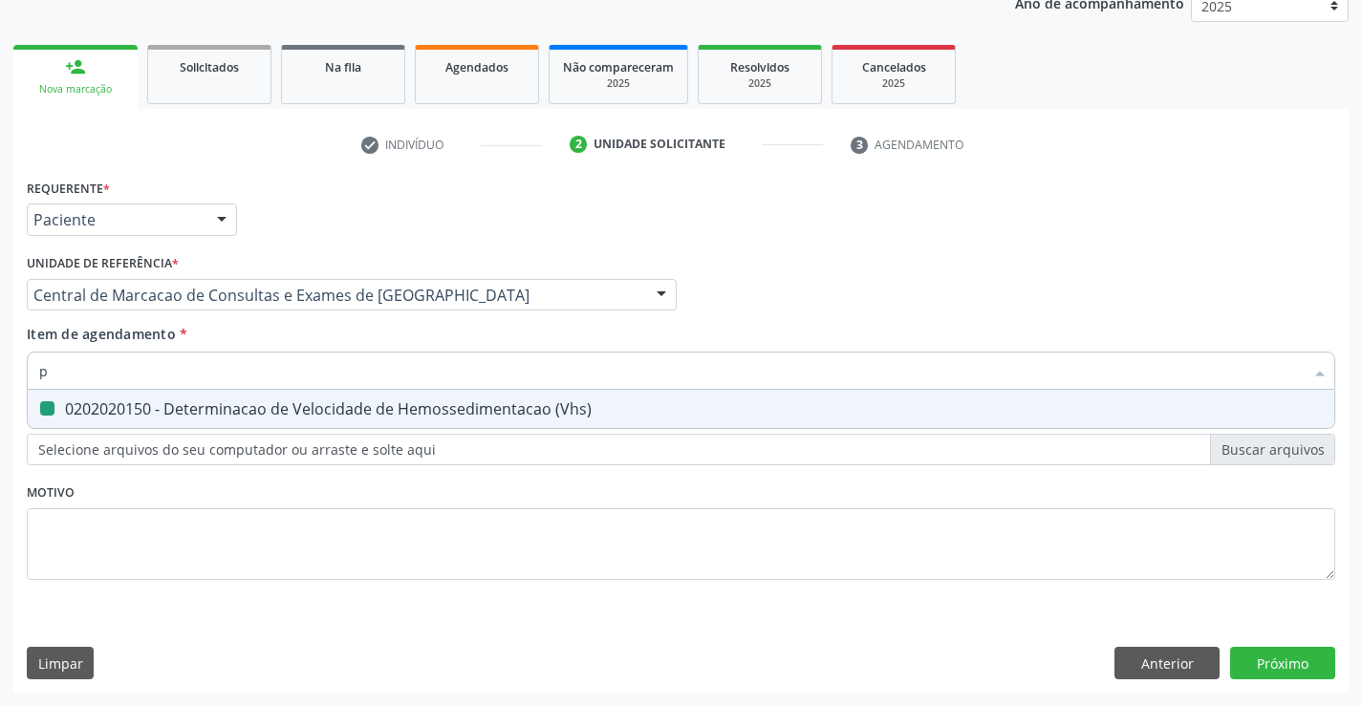
checkbox \(Vhs\) "false"
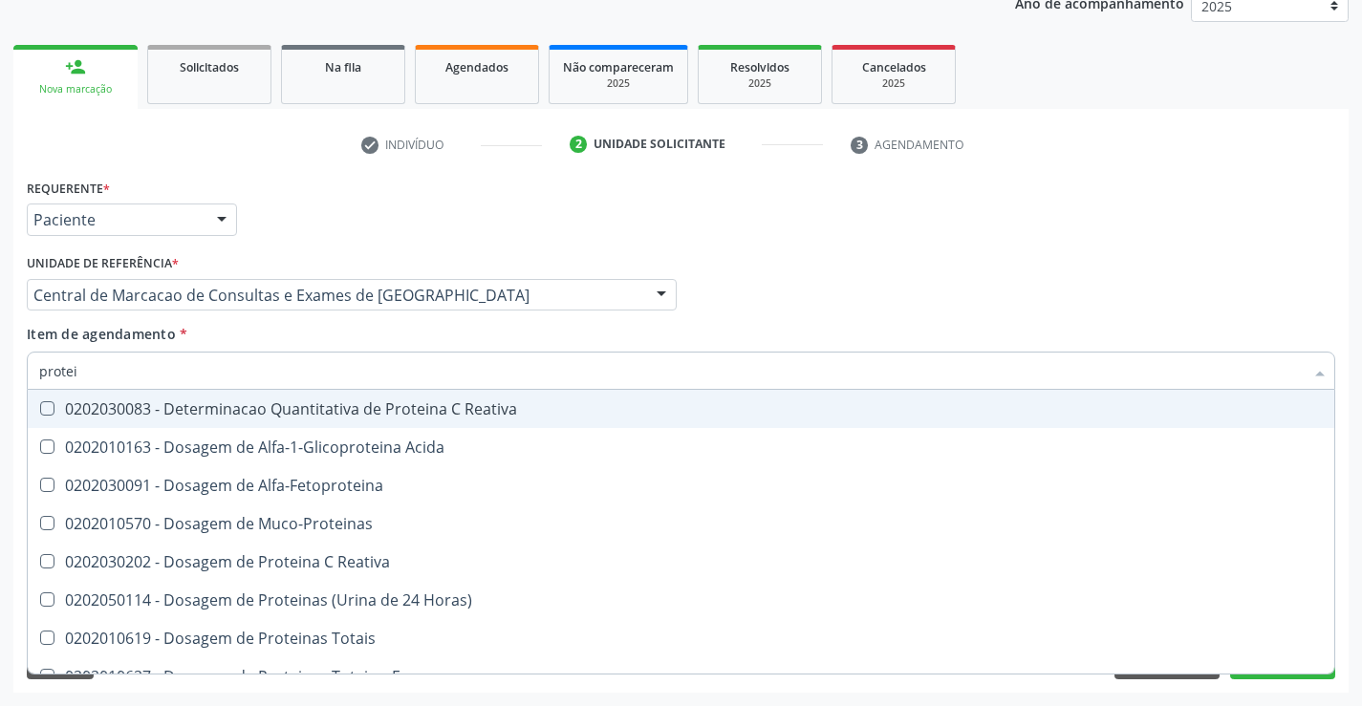
type input "protein"
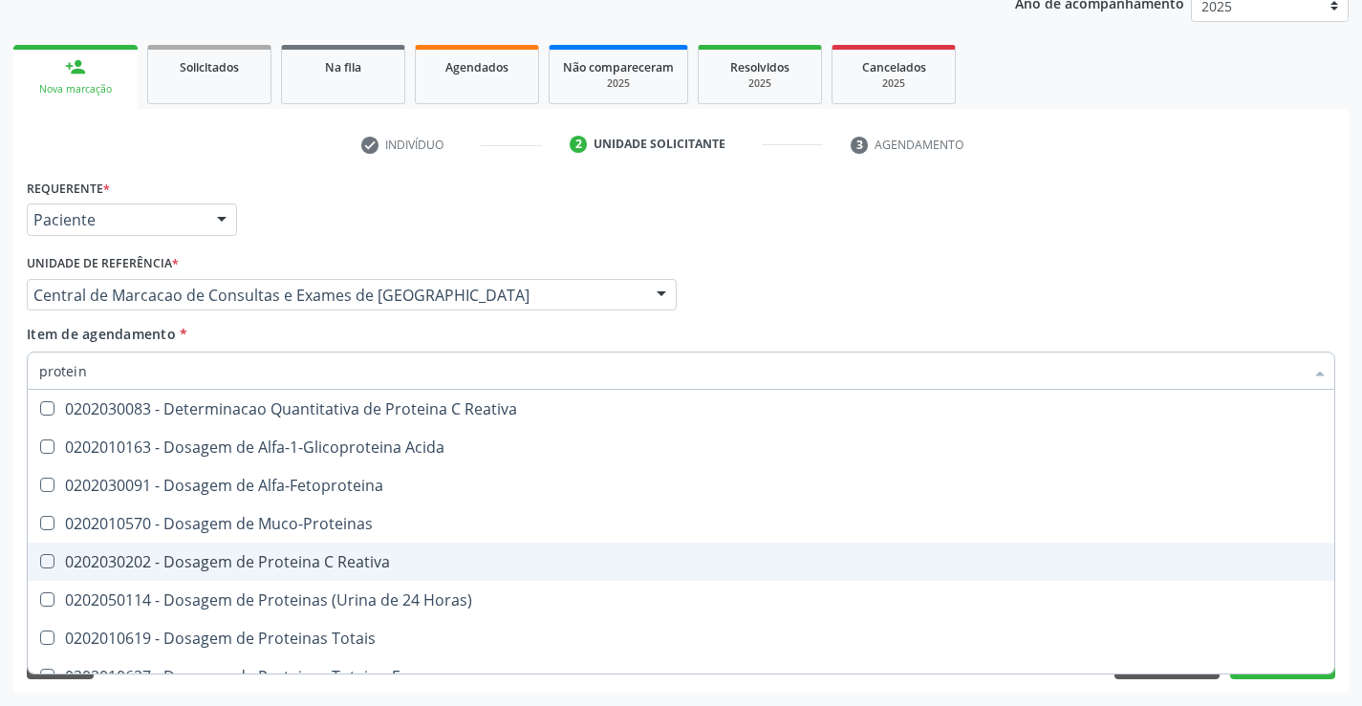
click at [286, 560] on div "0202030202 - Dosagem de Proteina C Reativa" at bounding box center [681, 561] width 1284 height 15
checkbox Reativa "true"
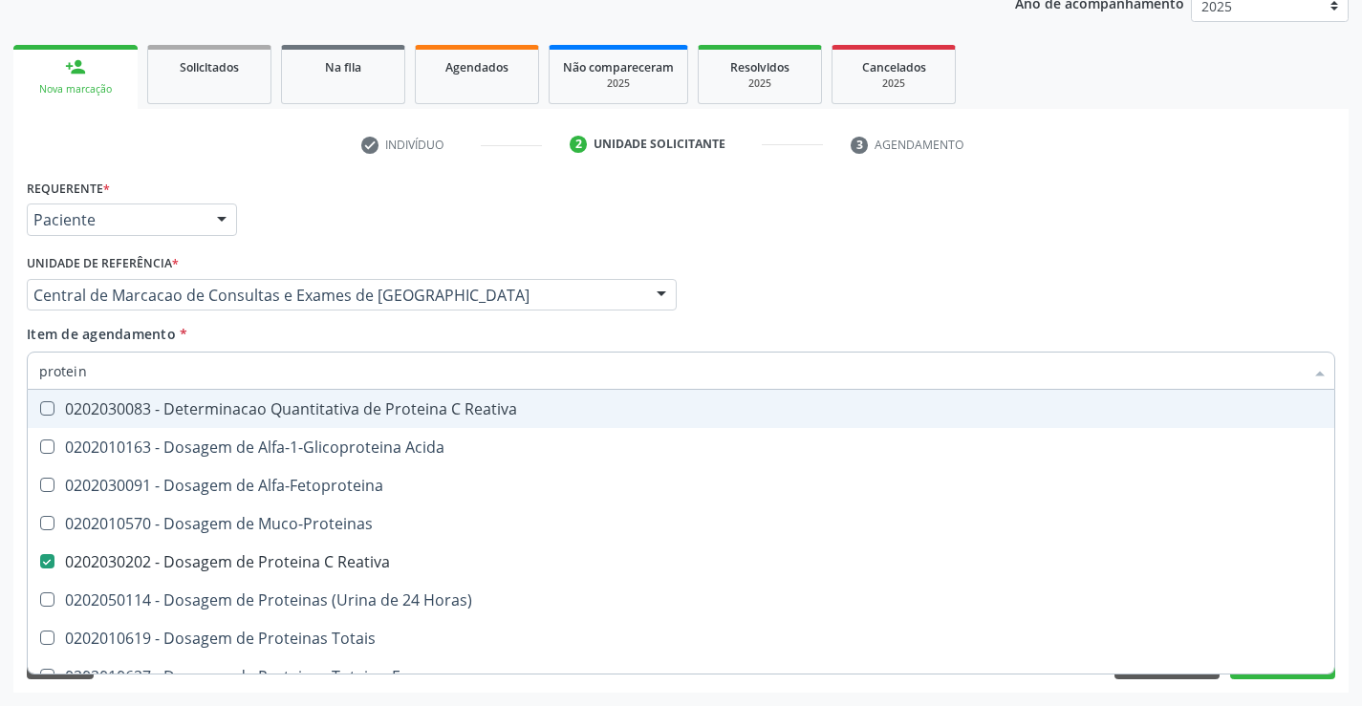
click at [302, 375] on input "protein" at bounding box center [671, 371] width 1265 height 38
type input "ur"
checkbox Reativa "false"
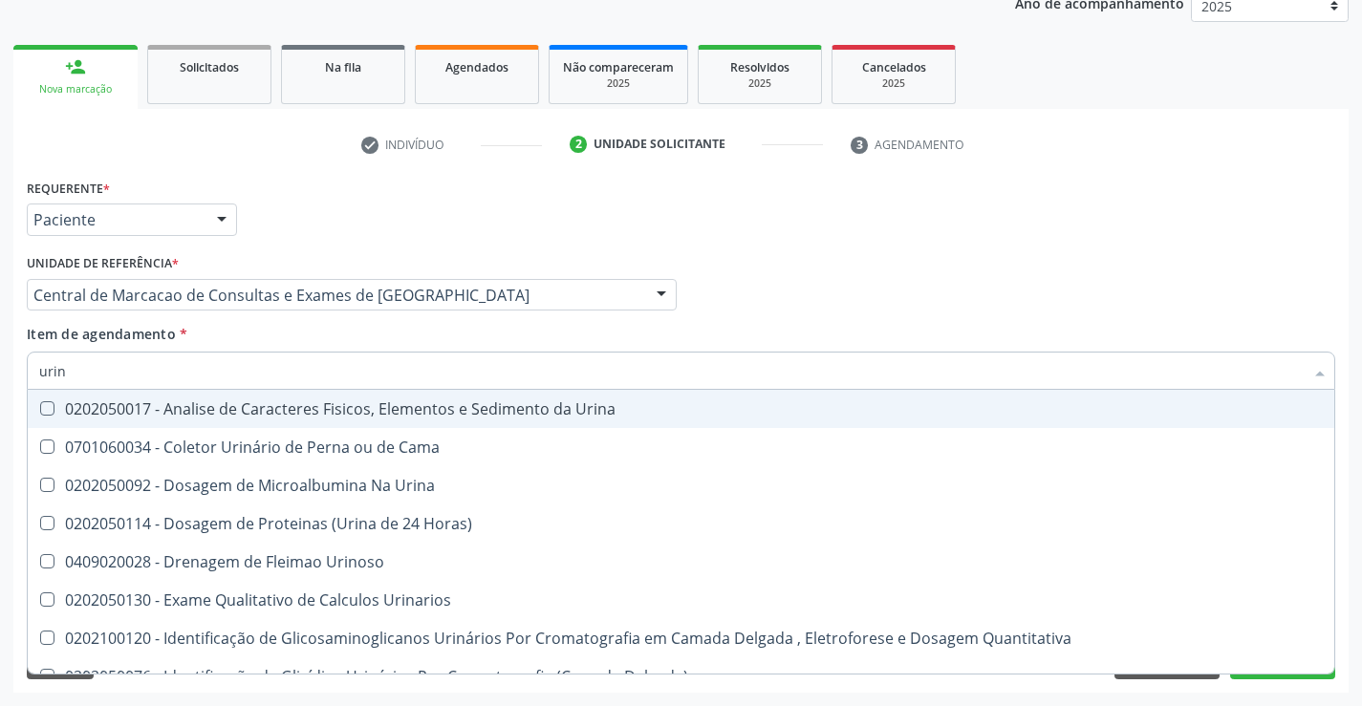
type input "urina"
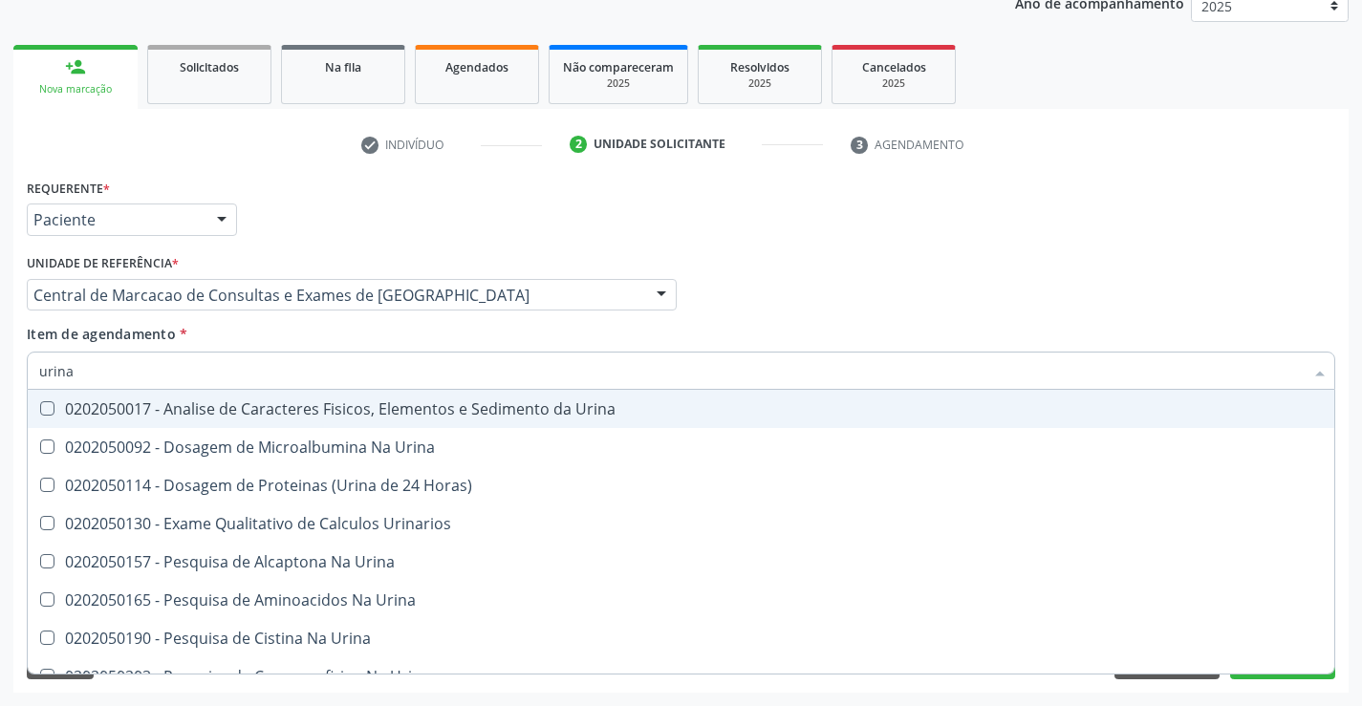
click at [292, 414] on div "0202050017 - Analise de Caracteres Fisicos, Elementos e Sedimento da Urina" at bounding box center [681, 408] width 1284 height 15
checkbox Urina "true"
click at [298, 379] on input "urina" at bounding box center [671, 371] width 1265 height 38
type input "f"
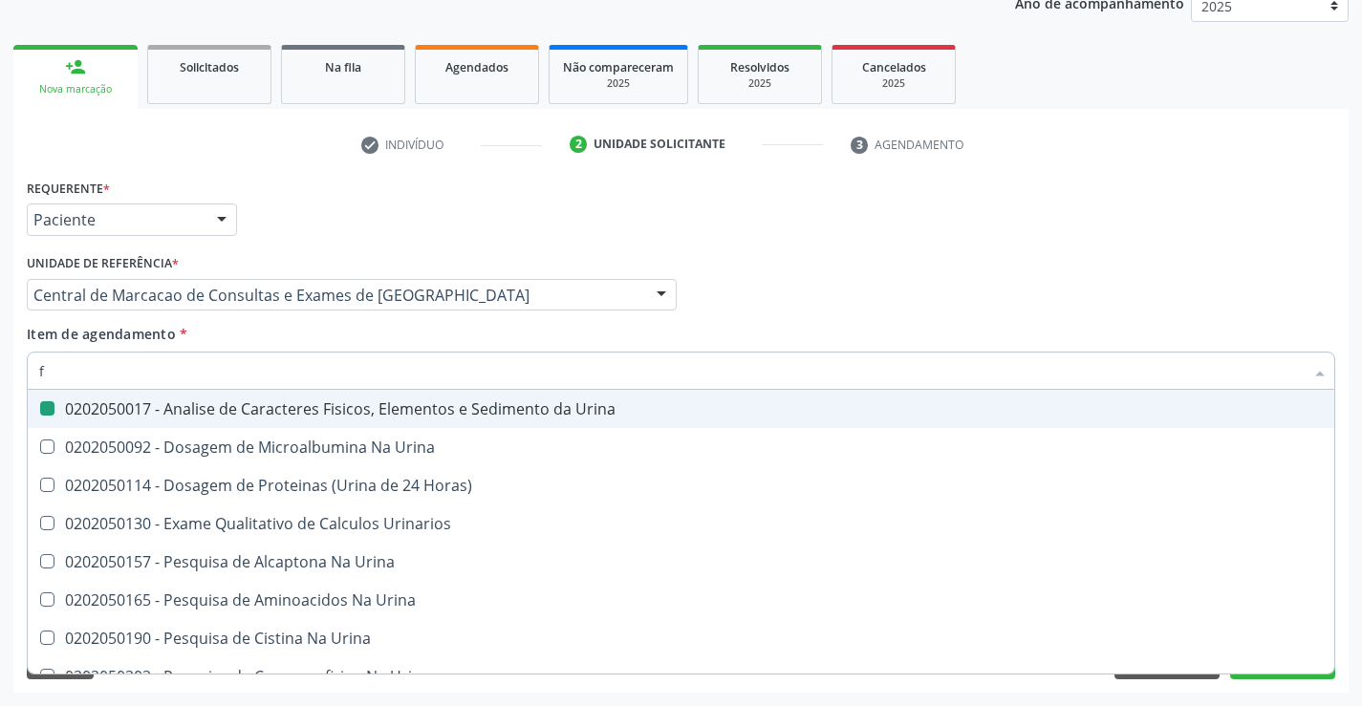
checkbox Urina "false"
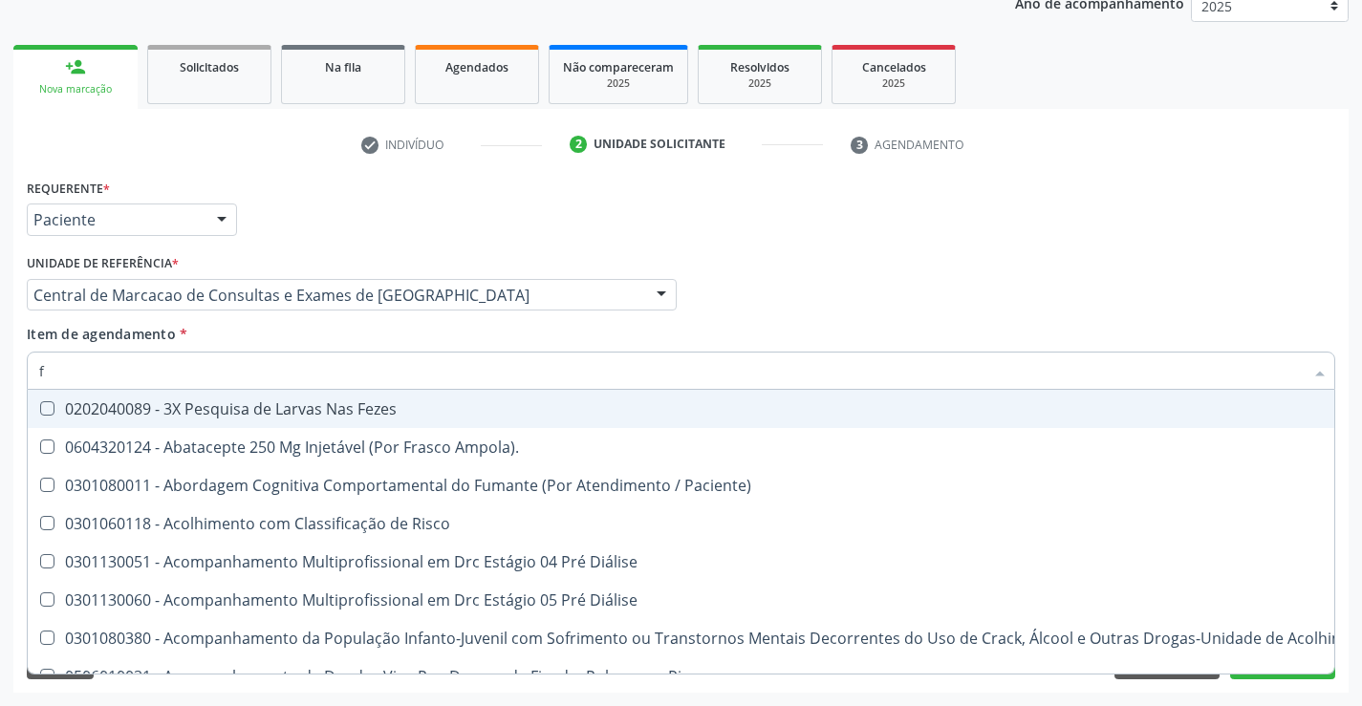
type input "fe"
checkbox Urina "false"
checkbox C "true"
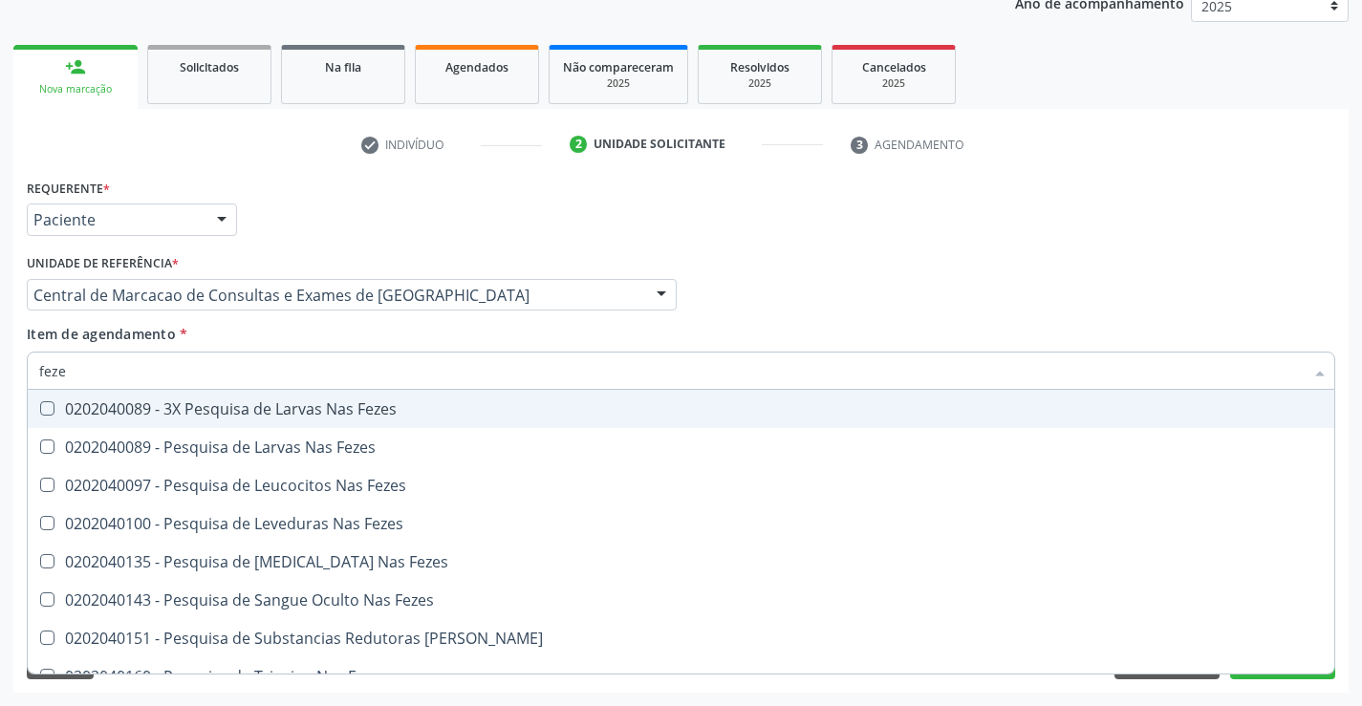
type input "fezes"
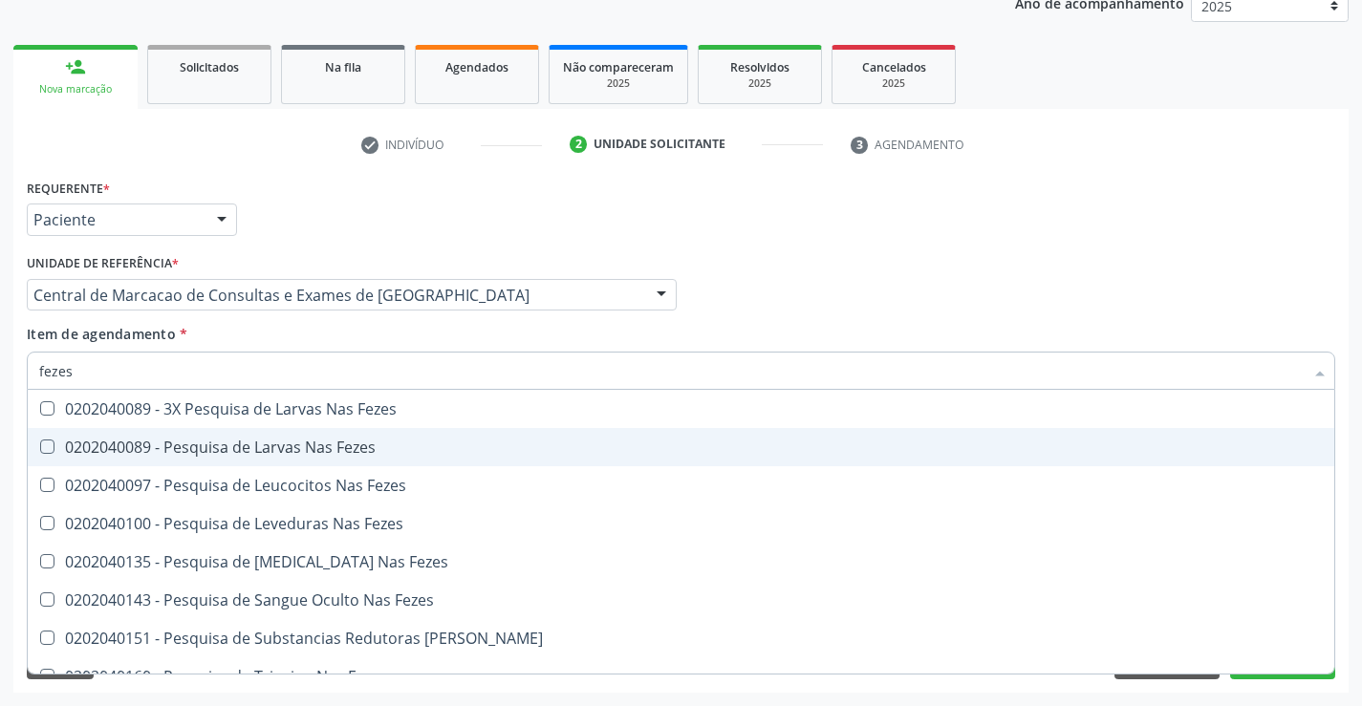
click at [290, 441] on div "0202040089 - Pesquisa de Larvas Nas Fezes" at bounding box center [681, 447] width 1284 height 15
checkbox Fezes "true"
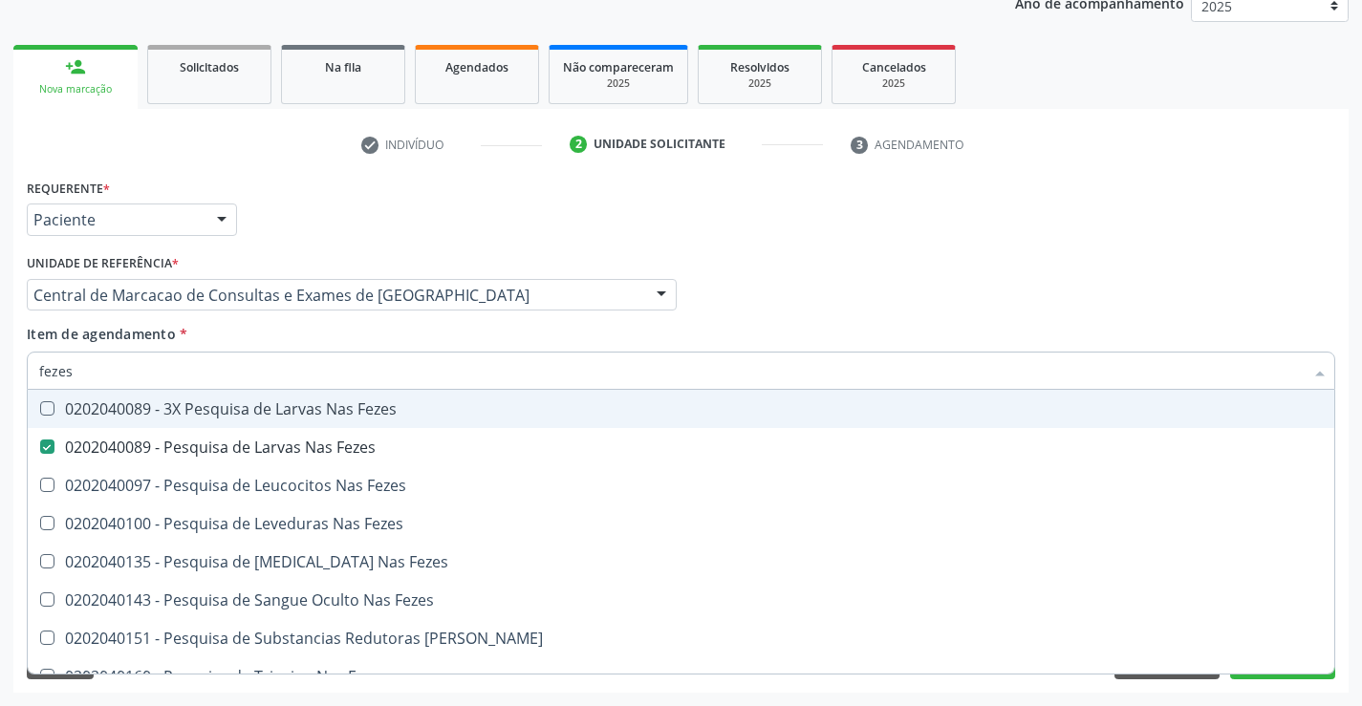
click at [1188, 306] on div "Médico Solicitante Por favor, selecione a Unidade de Atendimento primeiro Nenhu…" at bounding box center [681, 286] width 1318 height 75
checkbox Fezes "true"
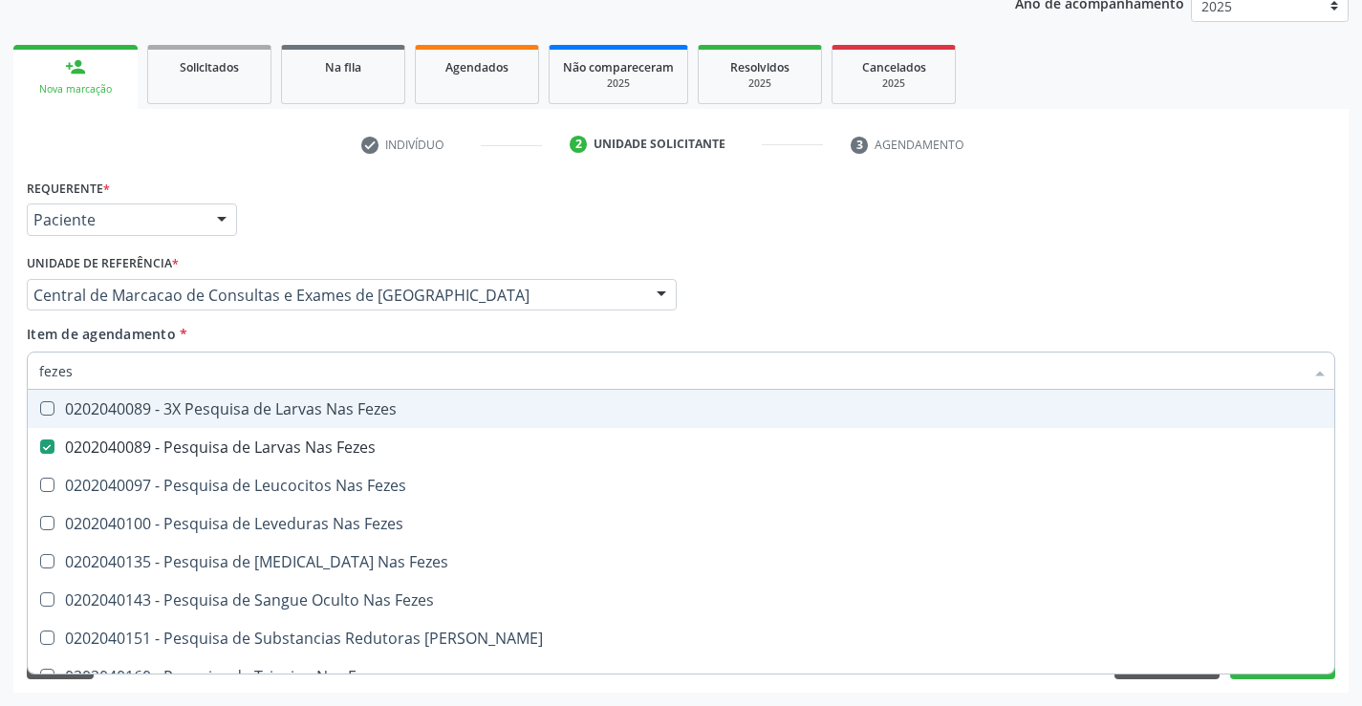
checkbox Fezes "true"
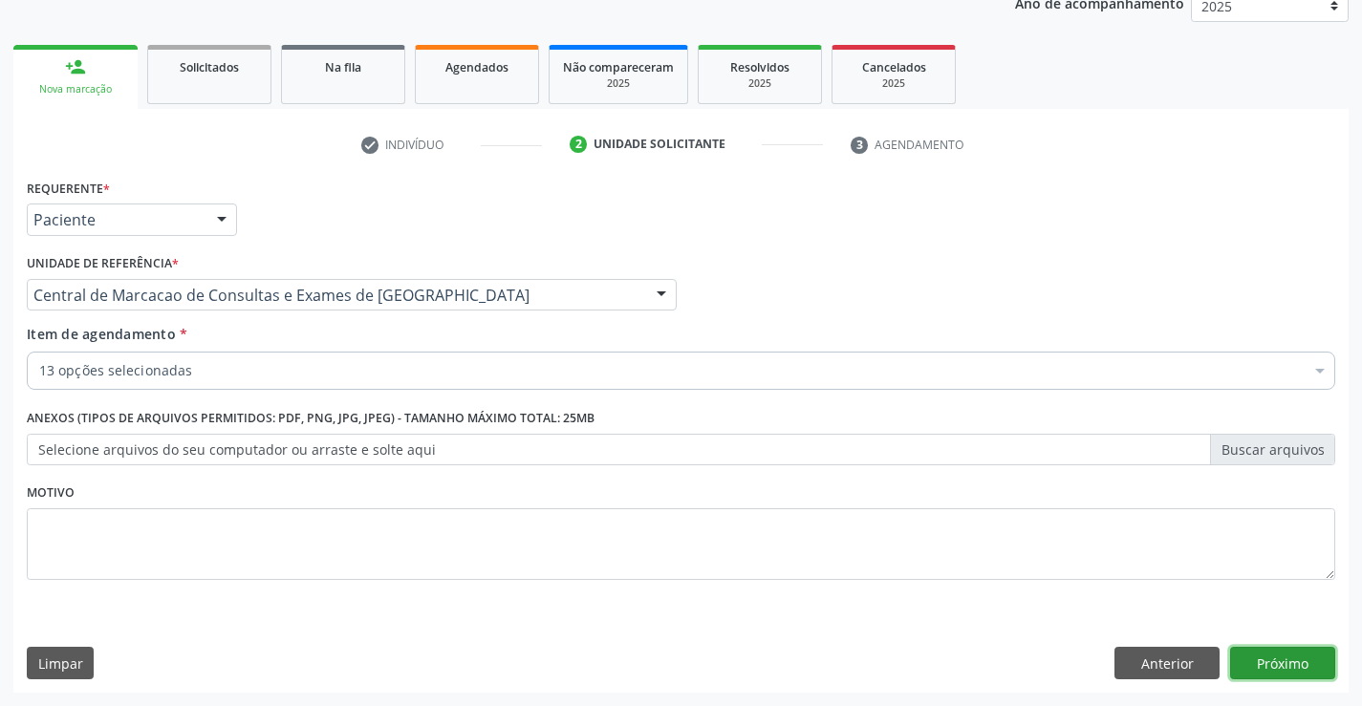
click at [1245, 658] on button "Próximo" at bounding box center [1282, 663] width 105 height 32
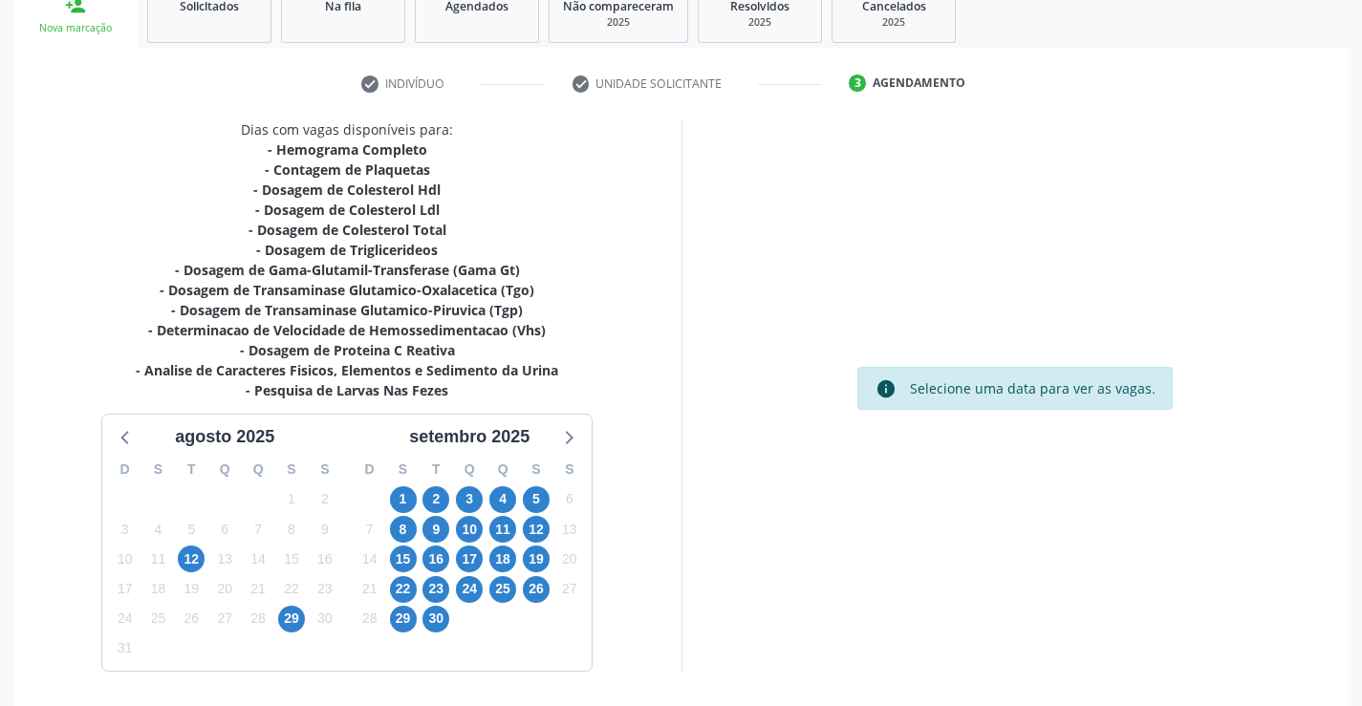
scroll to position [366, 0]
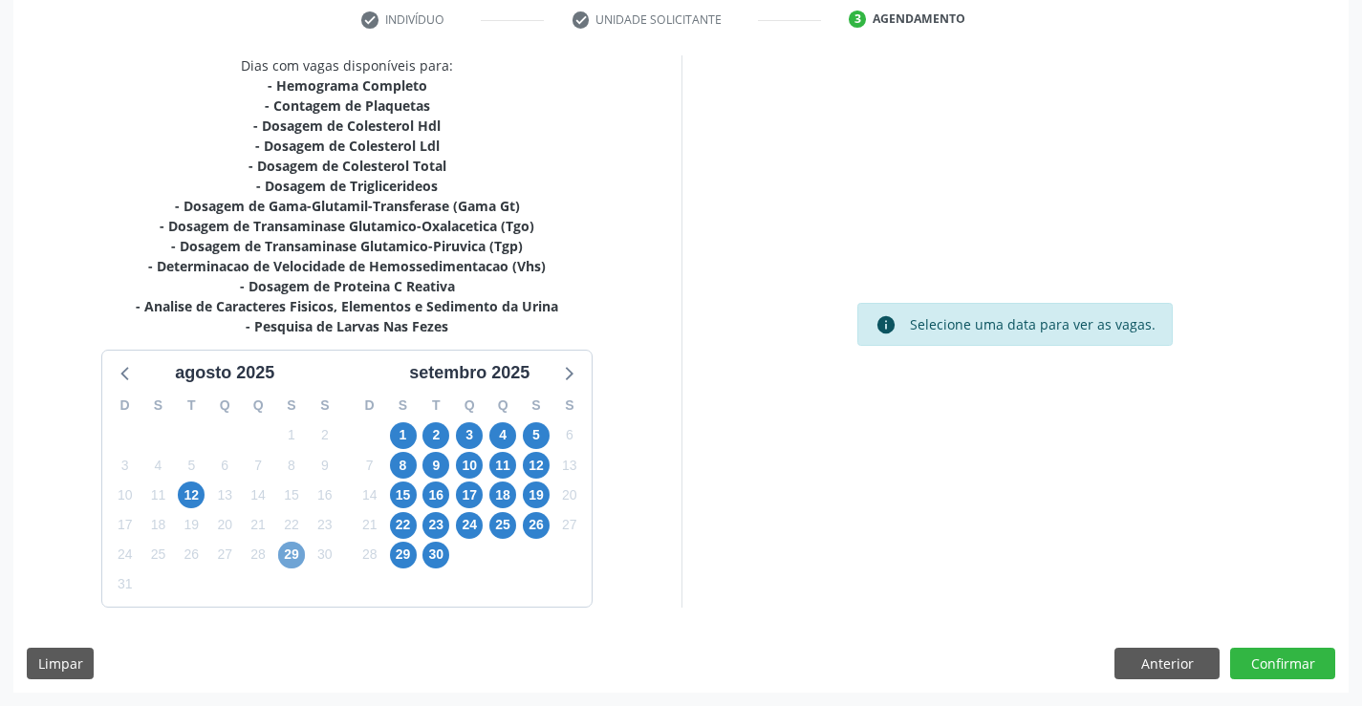
click at [303, 552] on span "29" at bounding box center [291, 555] width 27 height 27
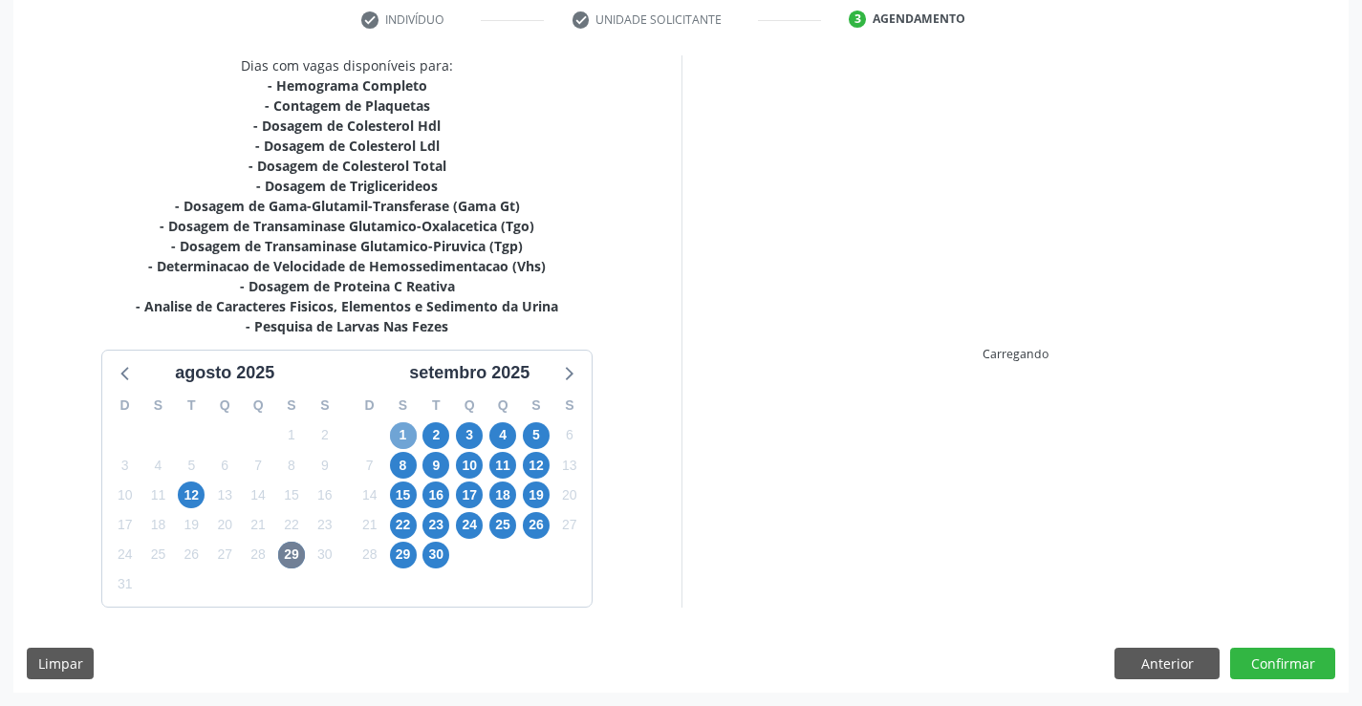
click at [406, 435] on span "1" at bounding box center [403, 435] width 27 height 27
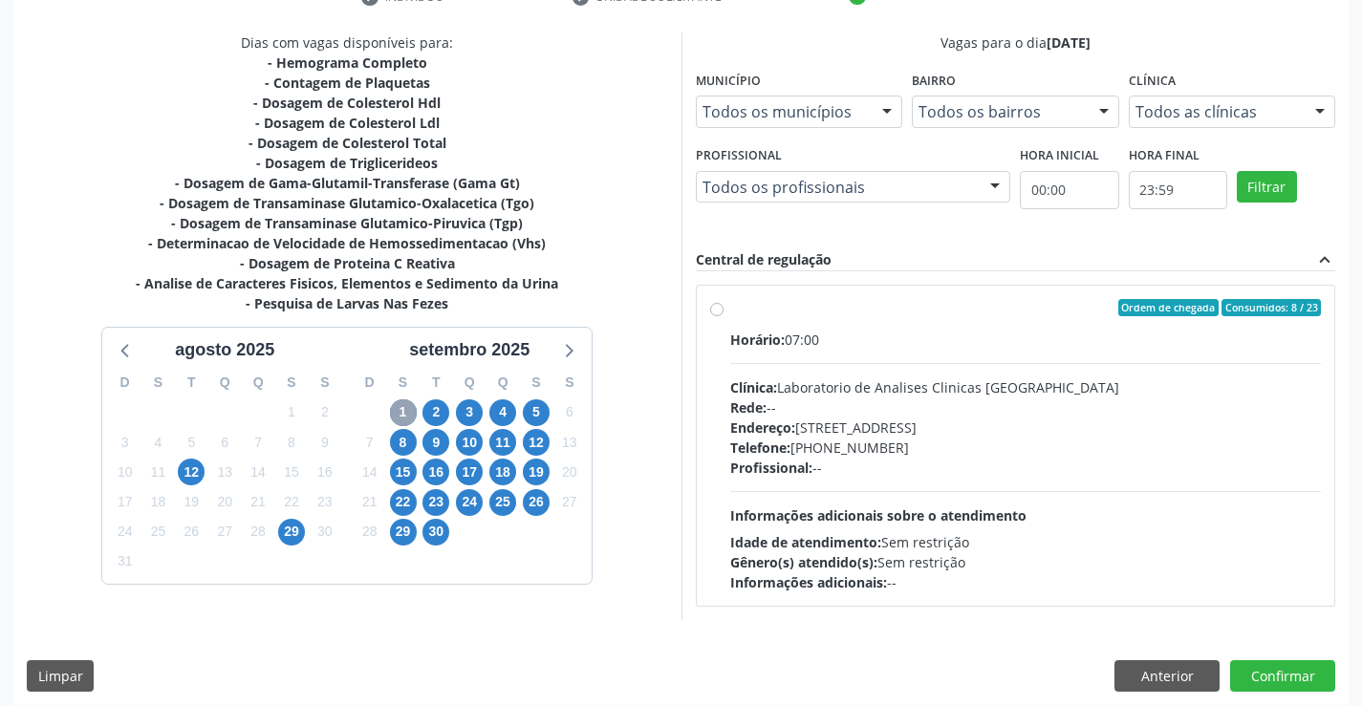
scroll to position [401, 0]
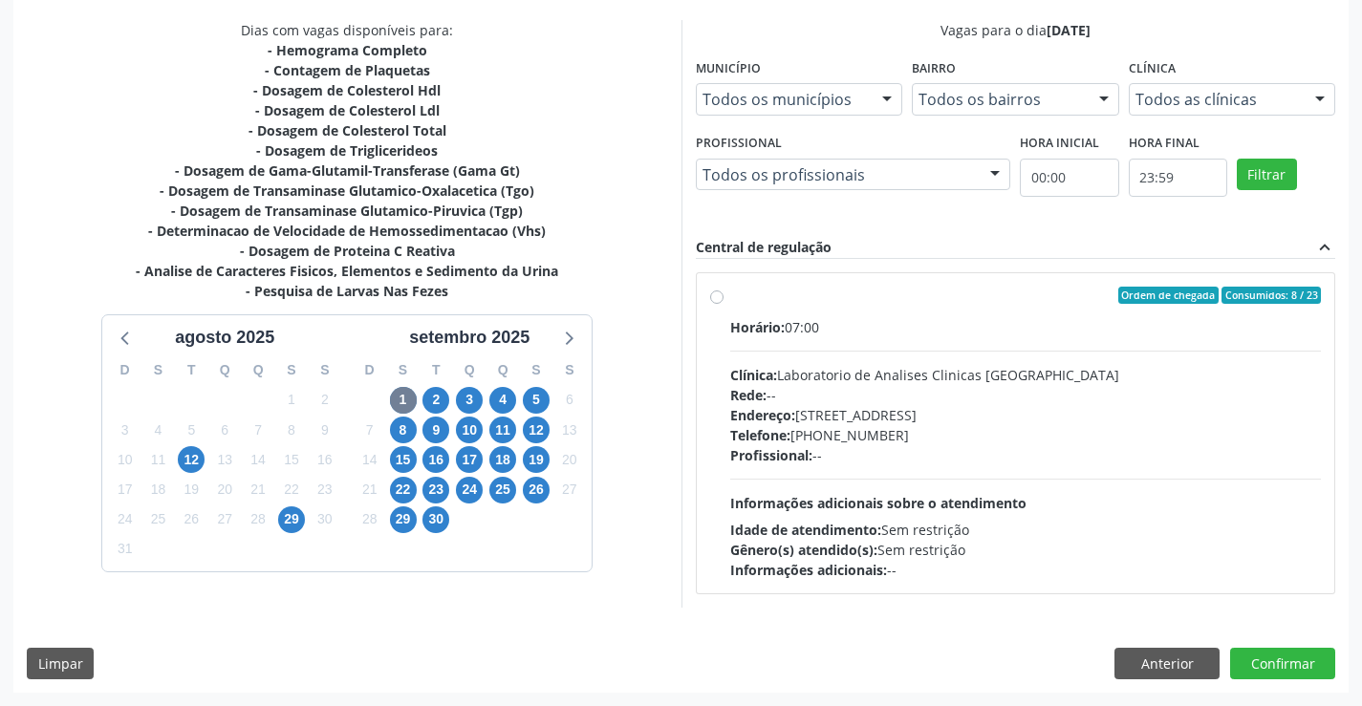
click at [777, 378] on span "Clínica:" at bounding box center [753, 375] width 47 height 18
click at [724, 304] on input "Ordem de chegada Consumidos: 8 / 23 Horário: 07:00 Clínica: Laboratorio de Anal…" at bounding box center [716, 295] width 13 height 17
radio input "true"
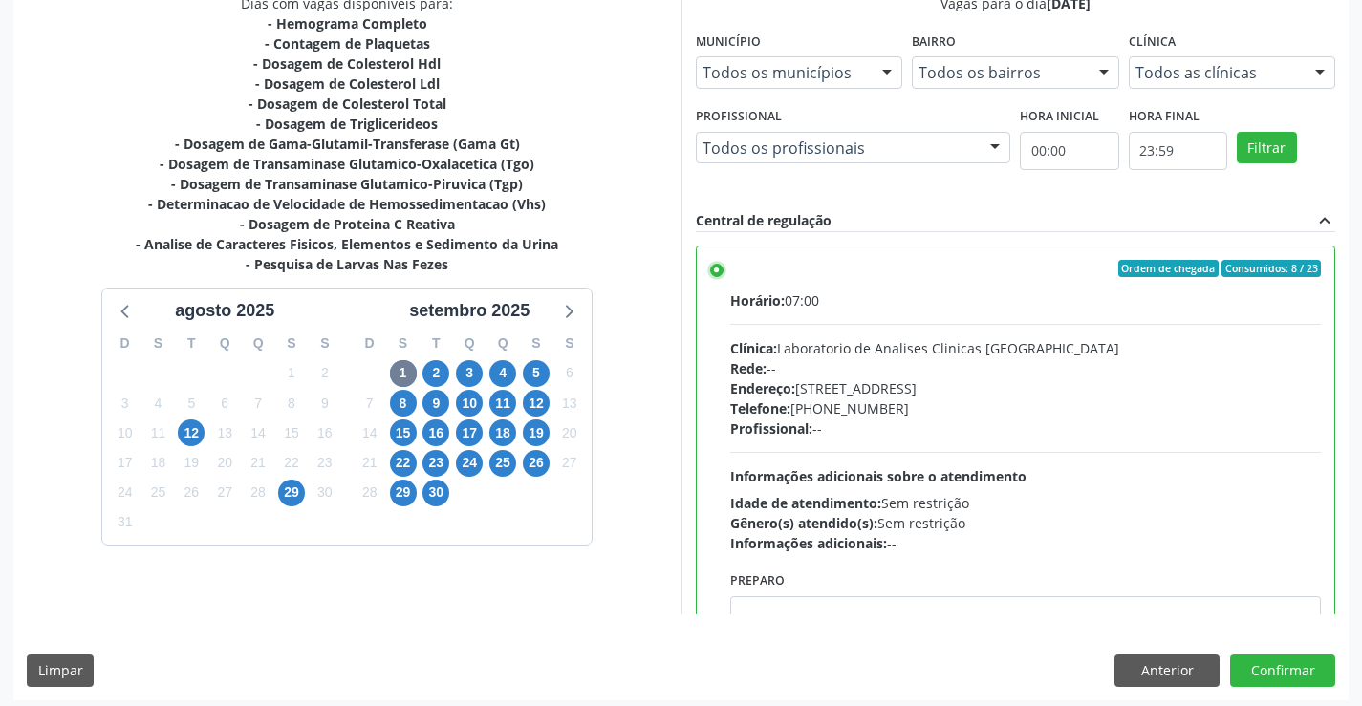
scroll to position [436, 0]
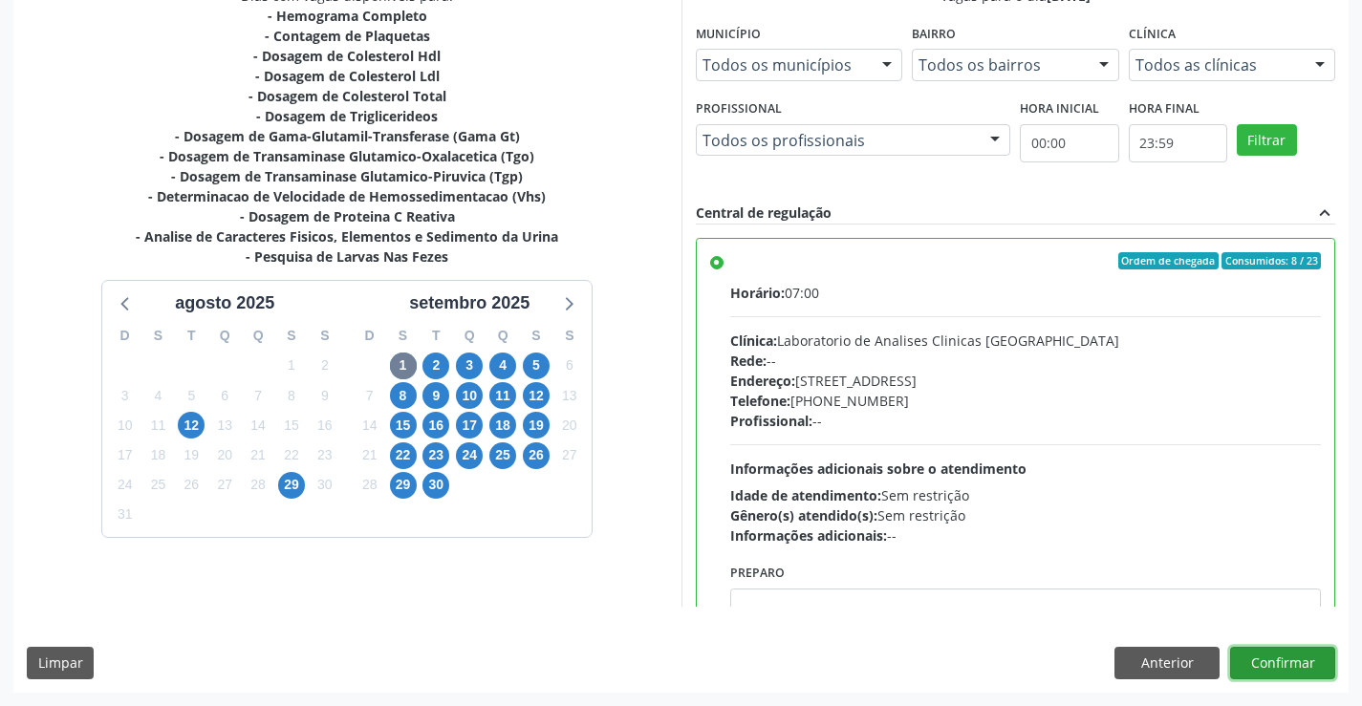
click at [1311, 660] on button "Confirmar" at bounding box center [1282, 663] width 105 height 32
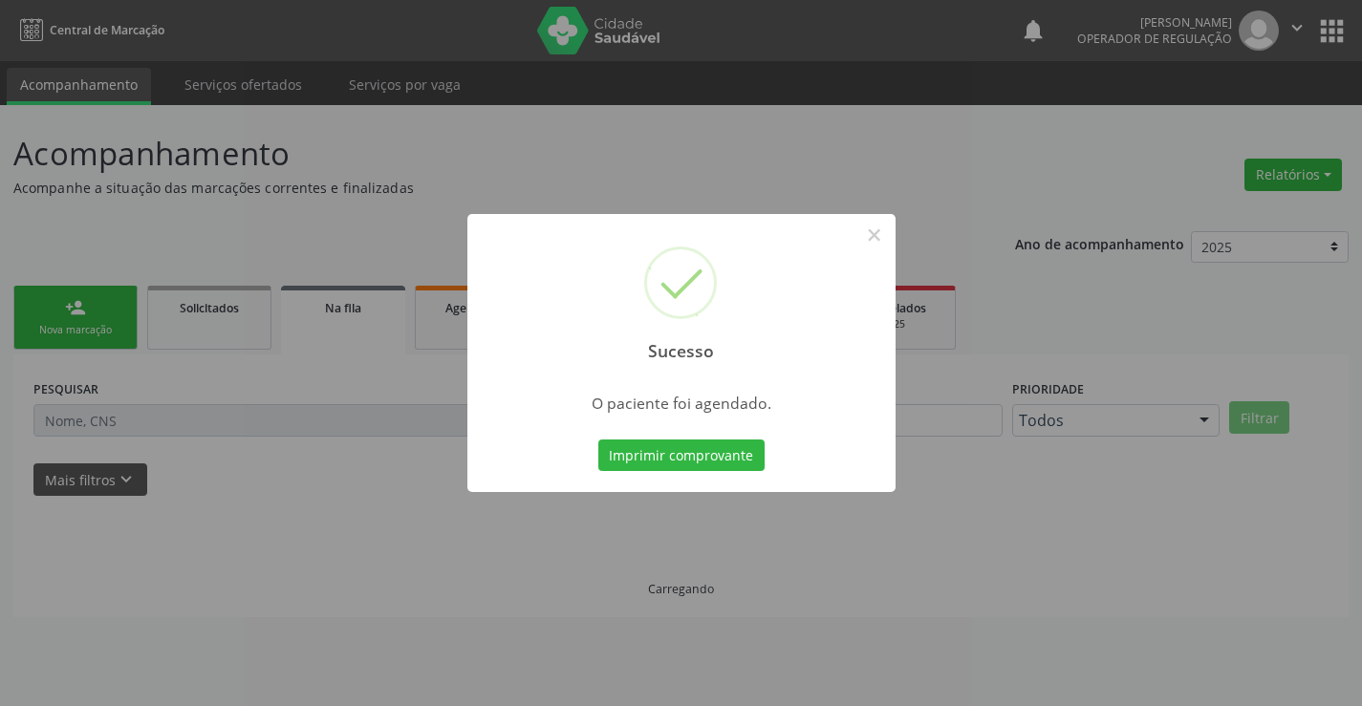
scroll to position [0, 0]
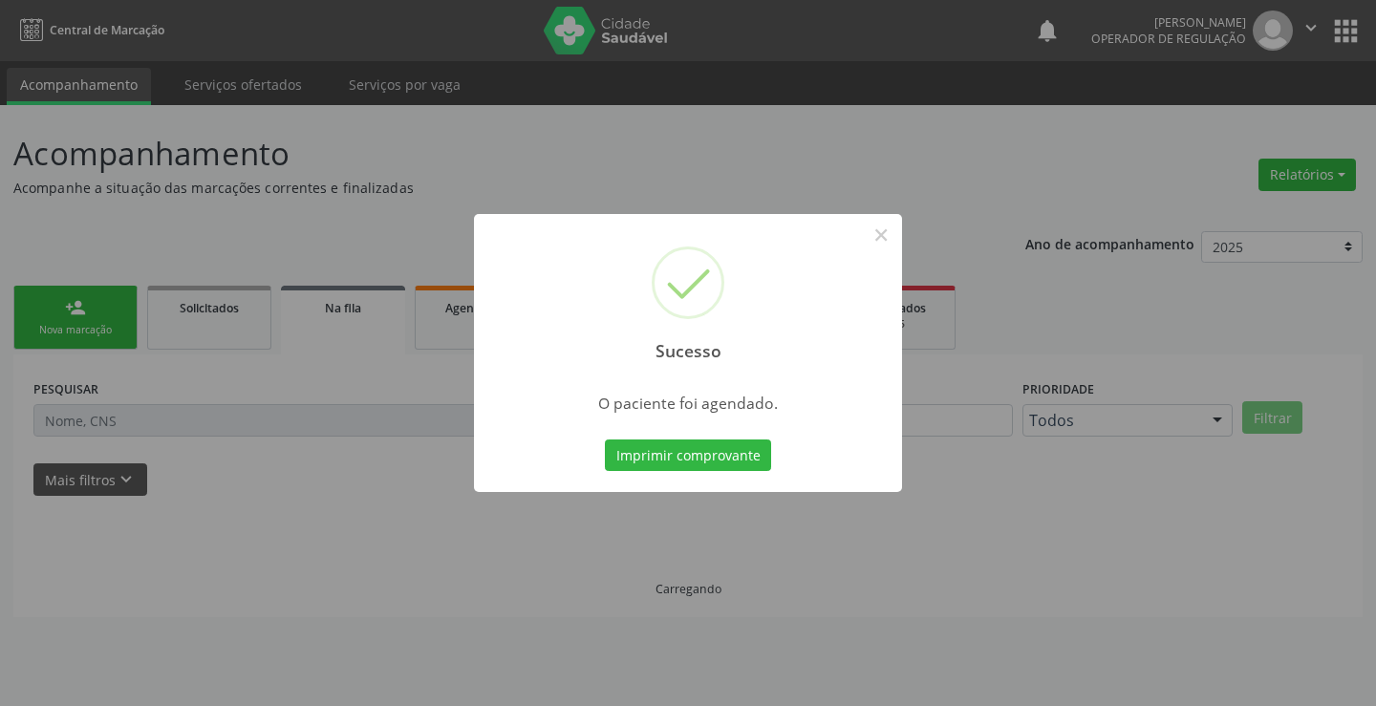
click at [605, 440] on button "Imprimir comprovante" at bounding box center [688, 456] width 166 height 32
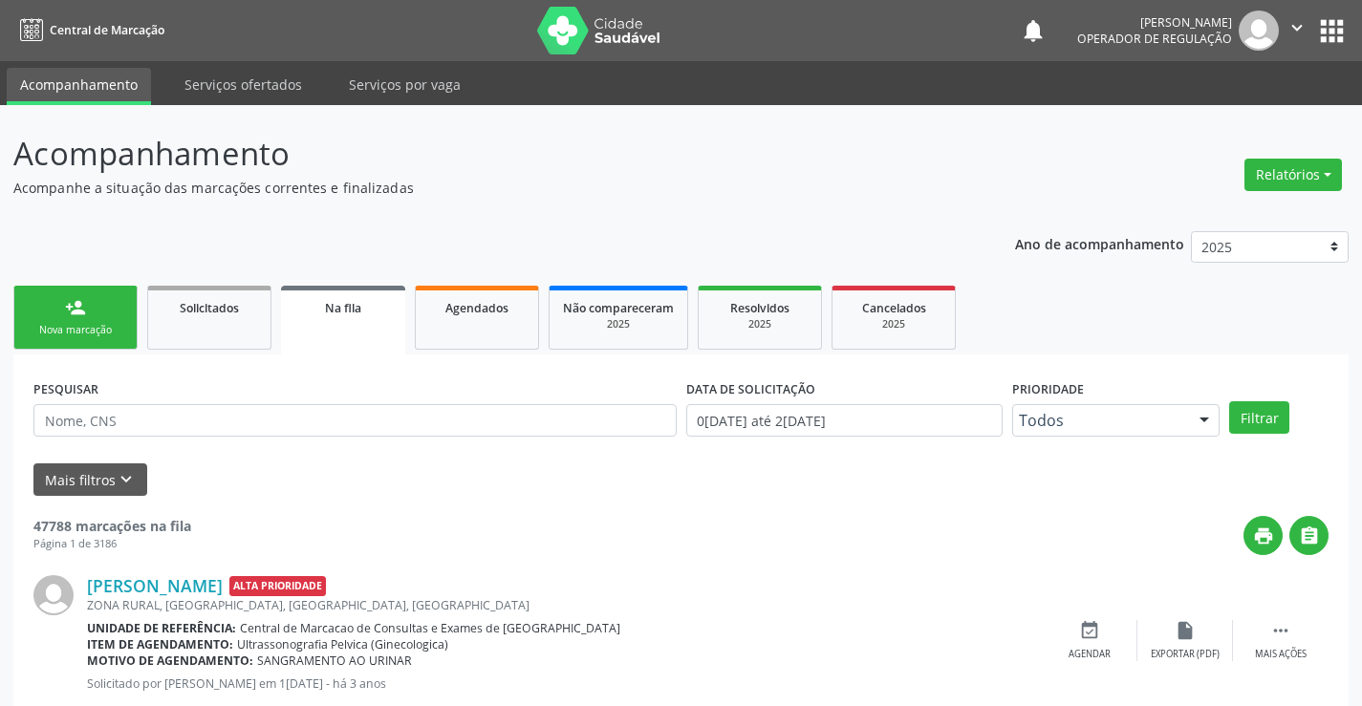
click at [81, 301] on div "person_add" at bounding box center [75, 307] width 21 height 21
click at [80, 301] on div "person_add" at bounding box center [75, 307] width 21 height 21
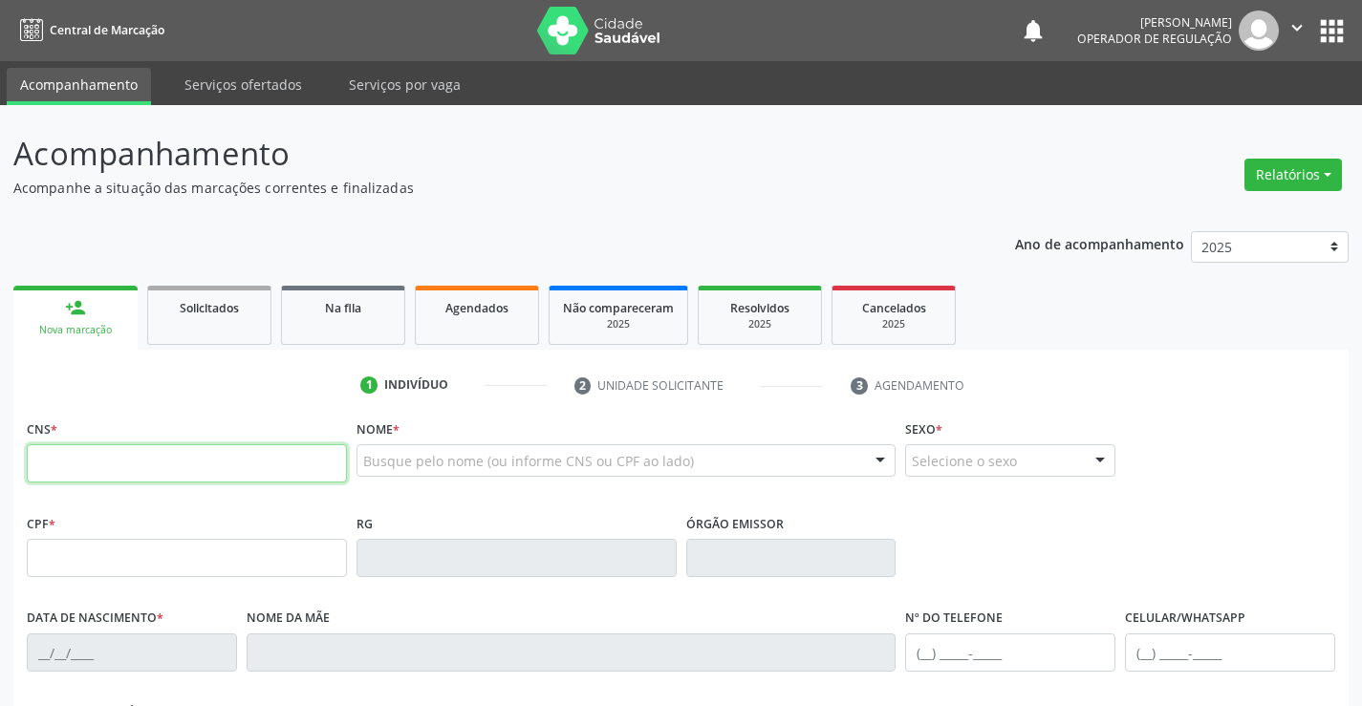
click at [93, 466] on input "text" at bounding box center [187, 463] width 320 height 38
type input "700 5015 0222 5751"
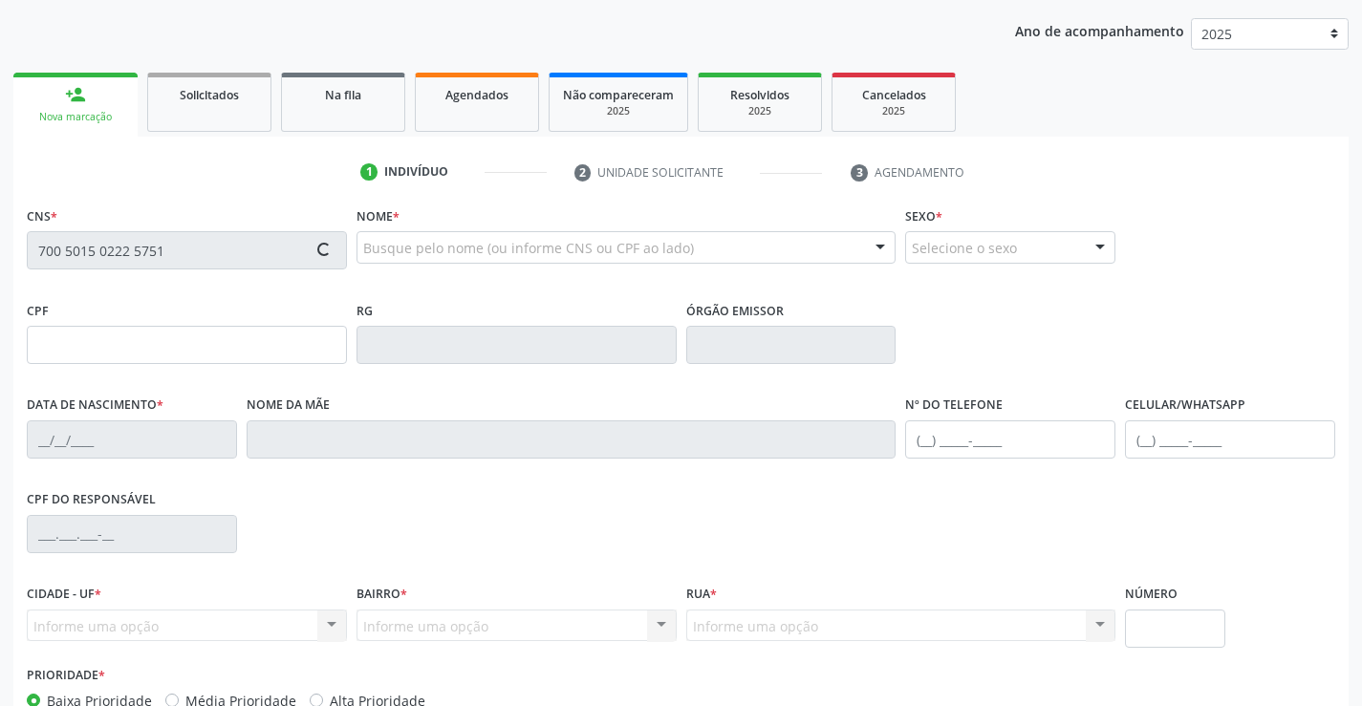
scroll to position [330, 0]
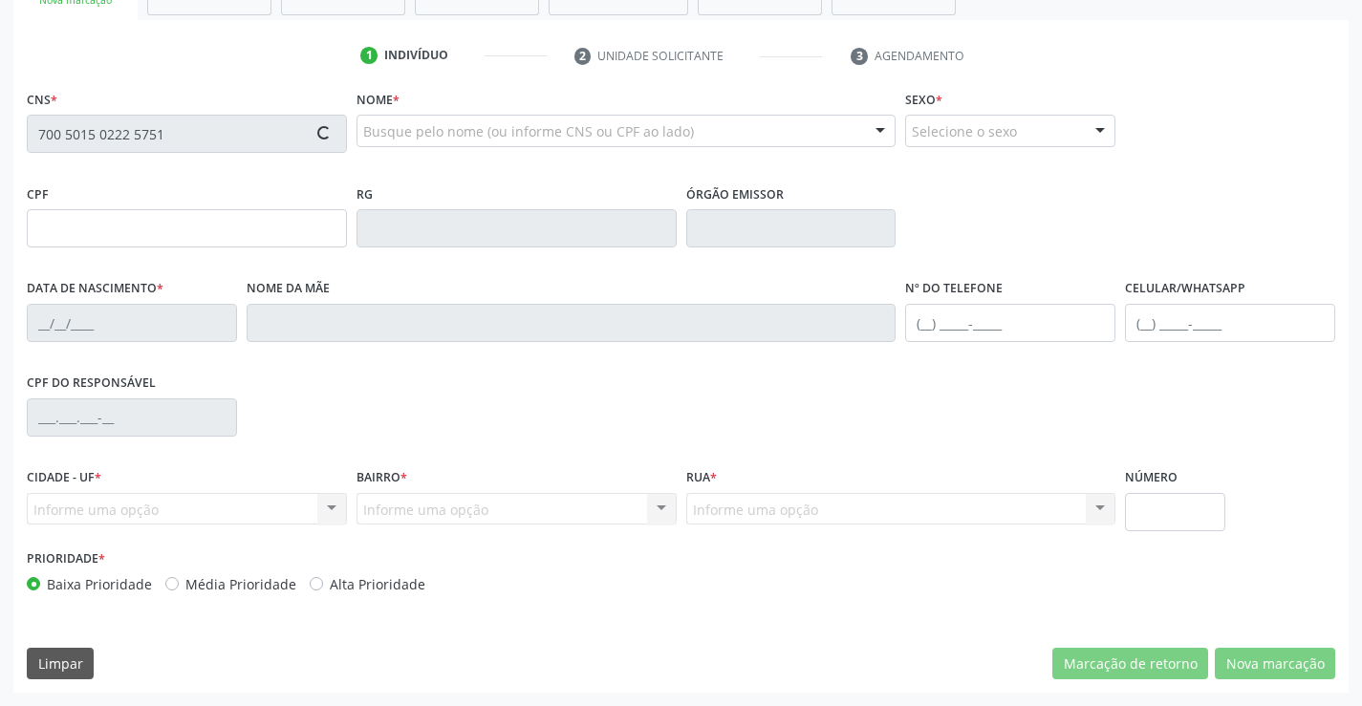
type input "2166328628"
type input "0[DATE]"
type input "[PHONE_NUMBER]"
type input "S/N"
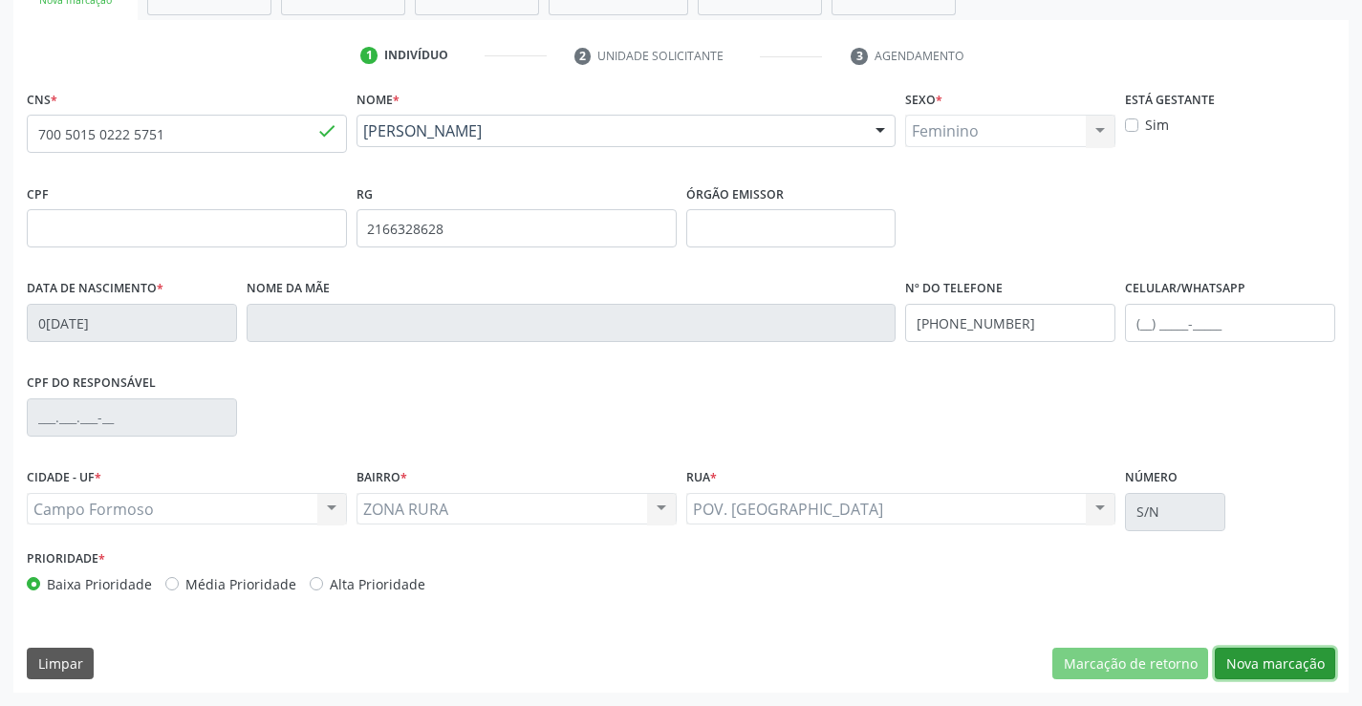
click at [1242, 663] on button "Nova marcação" at bounding box center [1275, 664] width 120 height 32
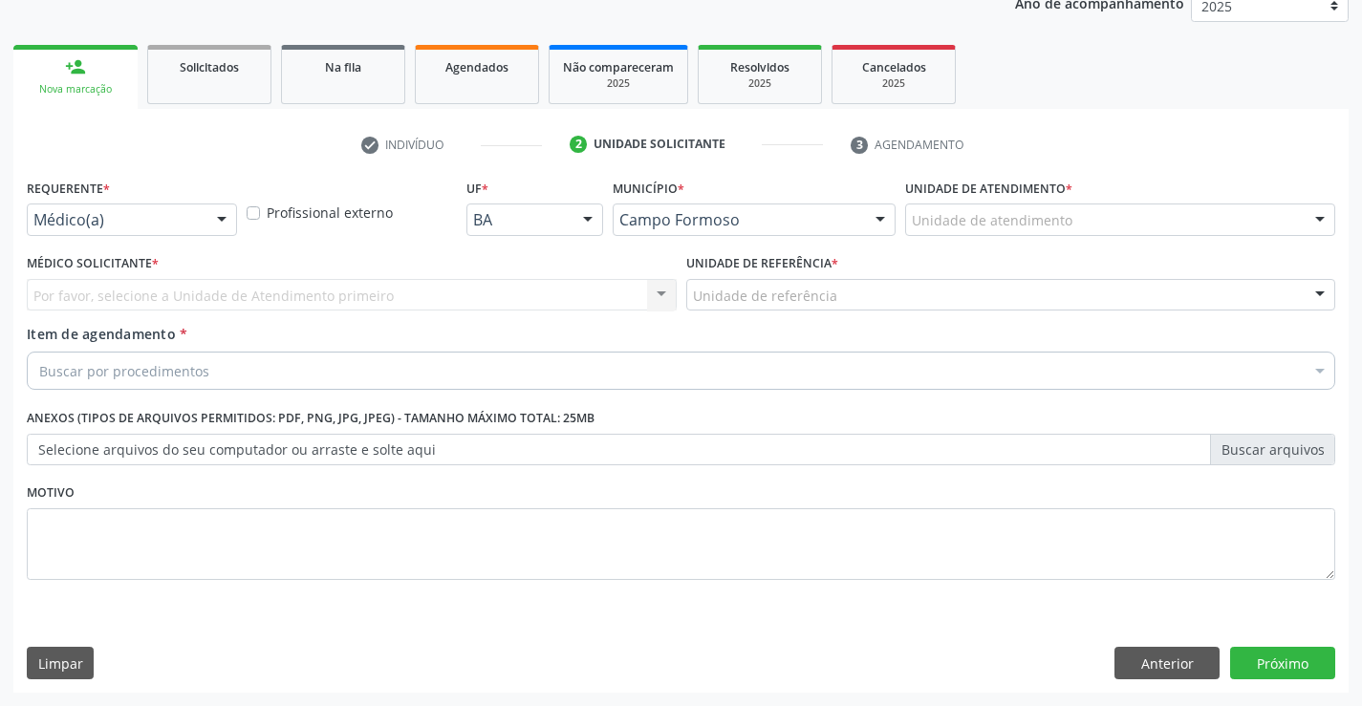
scroll to position [241, 0]
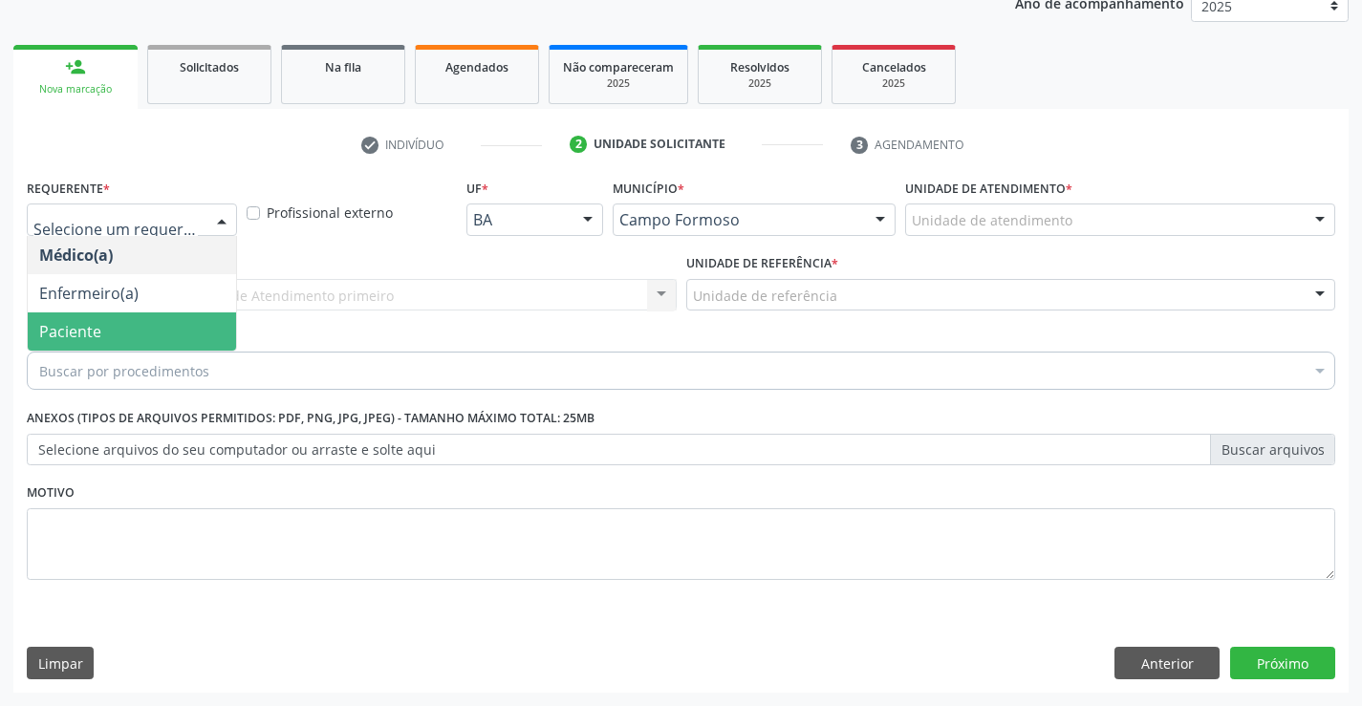
drag, startPoint x: 106, startPoint y: 328, endPoint x: 136, endPoint y: 289, distance: 49.1
click at [103, 328] on span "Paciente" at bounding box center [132, 332] width 208 height 38
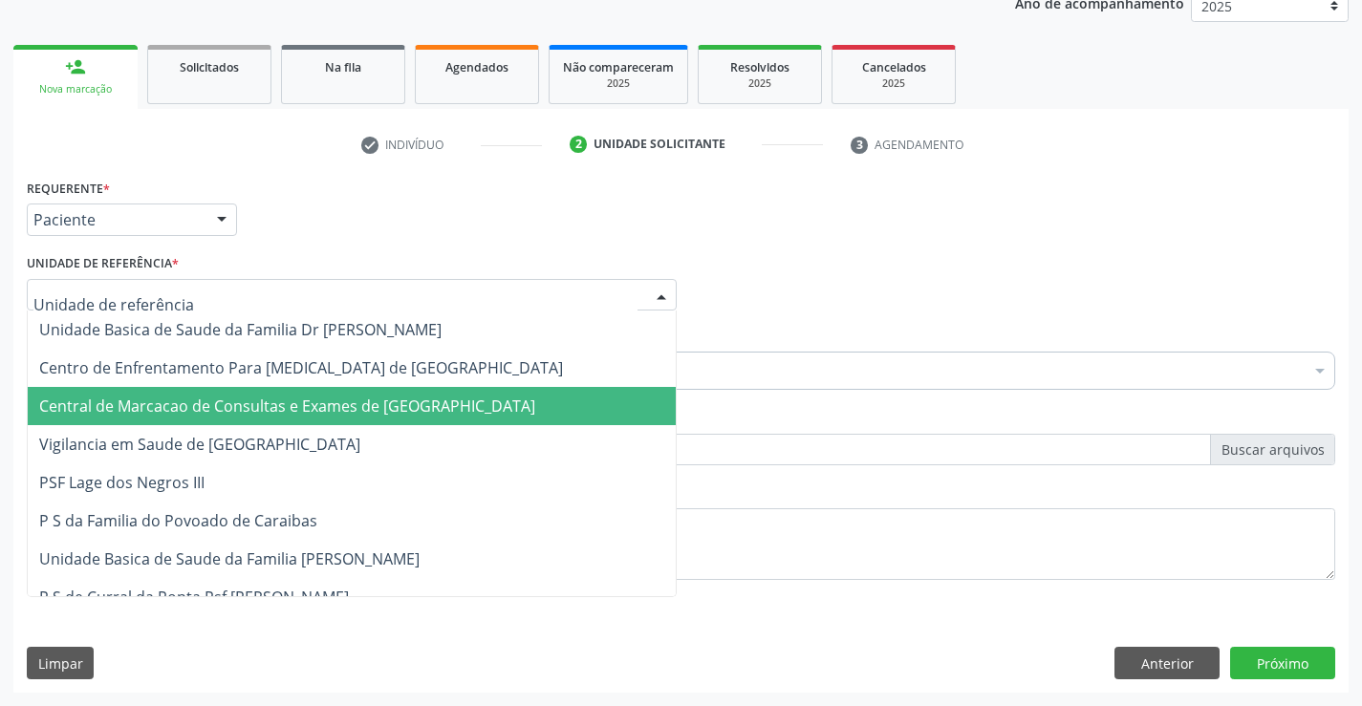
click at [136, 396] on span "Central de Marcacao de Consultas e Exames de [GEOGRAPHIC_DATA]" at bounding box center [287, 406] width 496 height 21
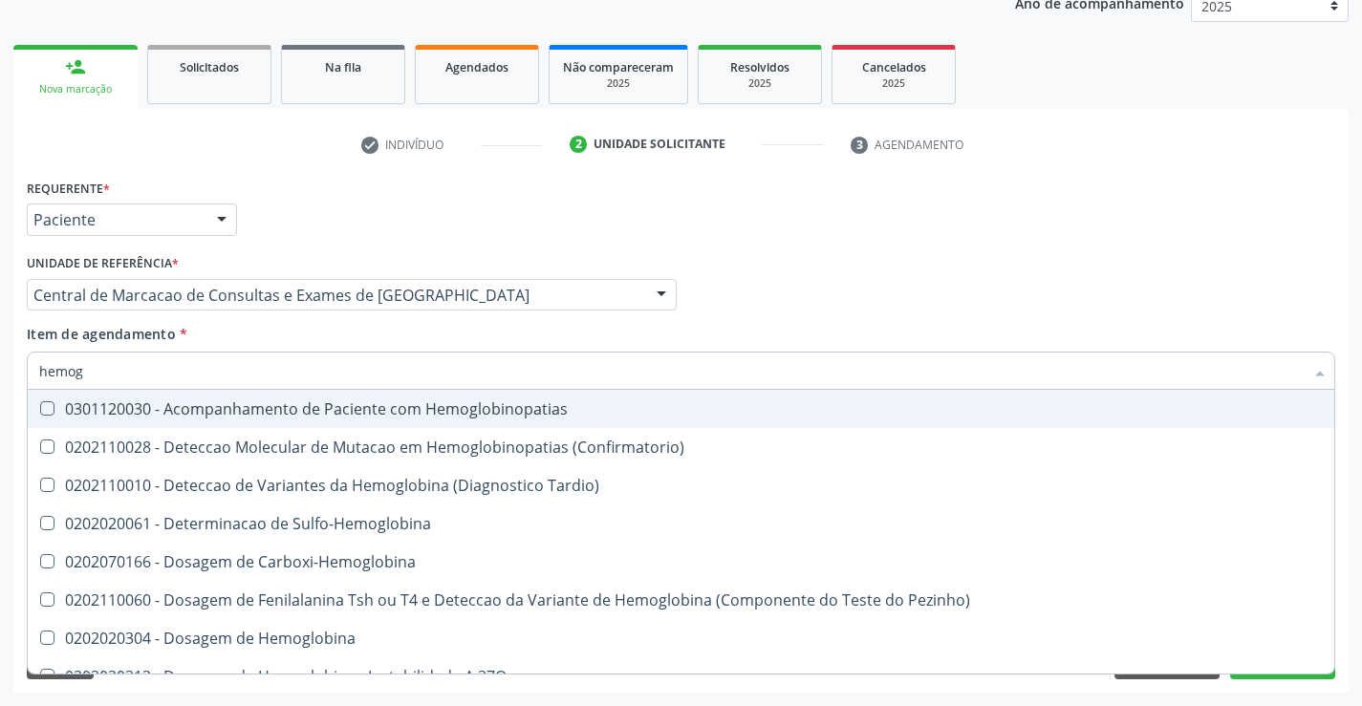
type input "hemogr"
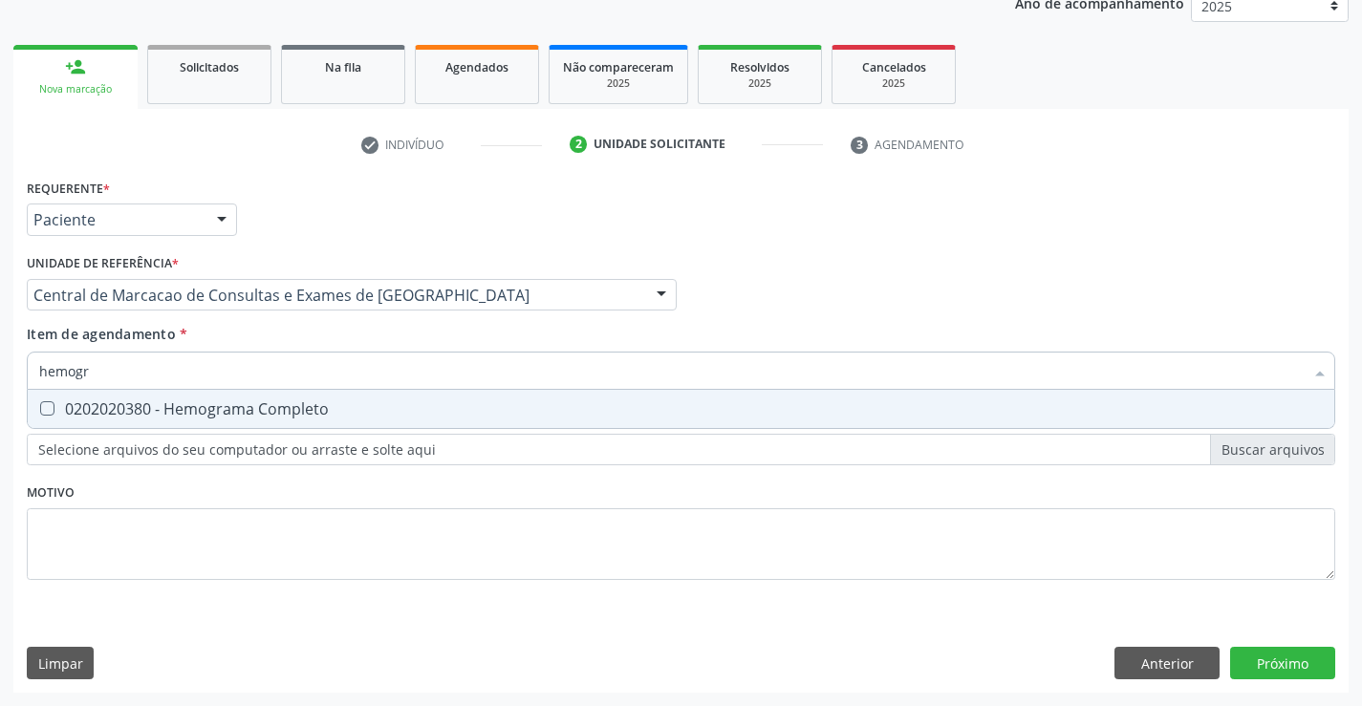
click at [110, 408] on div "0202020380 - Hemograma Completo" at bounding box center [681, 408] width 1284 height 15
checkbox Completo "true"
type input "hemogr"
click at [103, 453] on div "Requerente * Paciente Médico(a) Enfermeiro(a) Paciente Nenhum resultado encontr…" at bounding box center [681, 390] width 1309 height 433
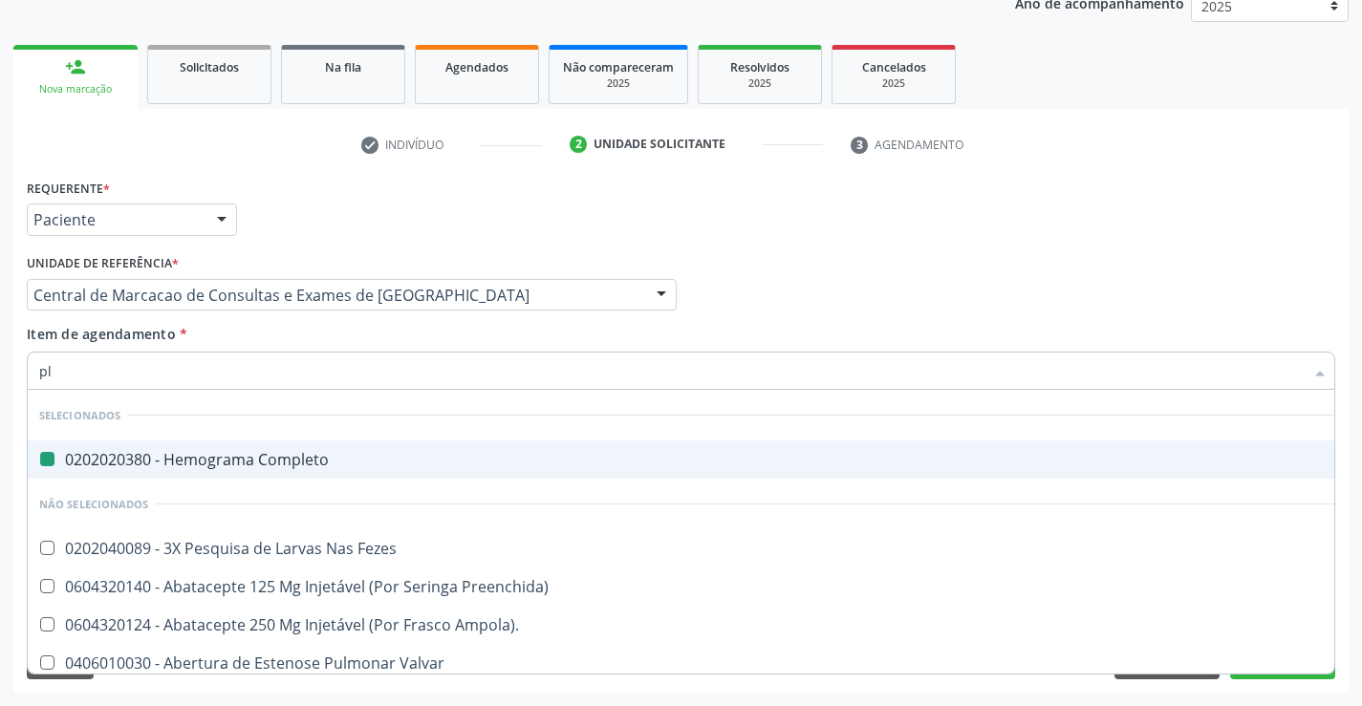
type input "pla"
checkbox Completo "false"
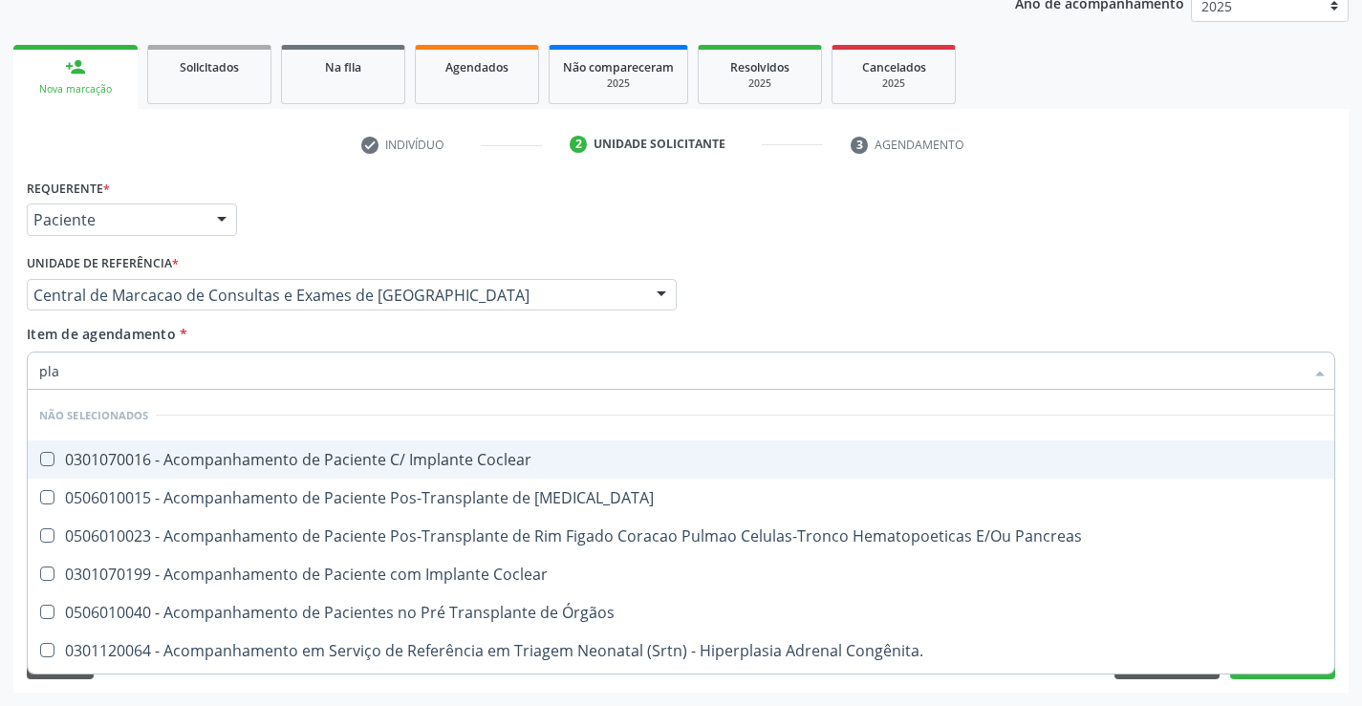
type input "plaq"
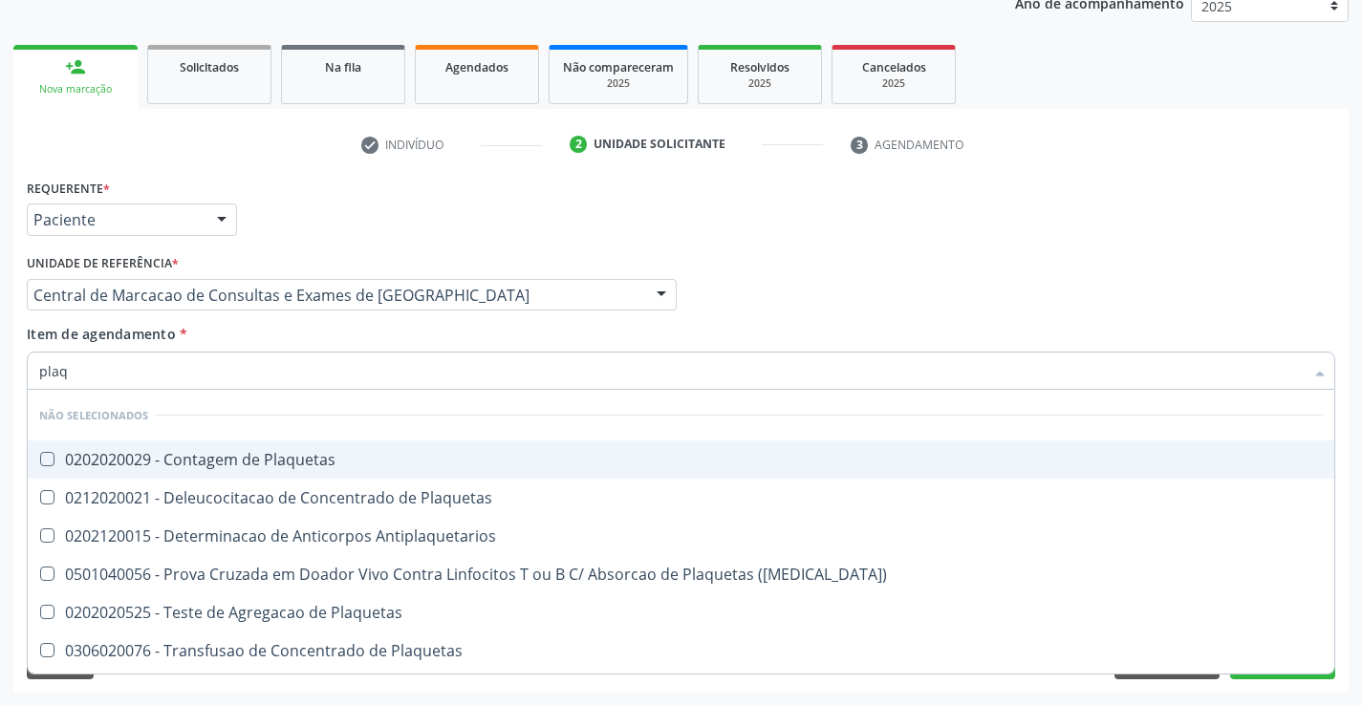
click at [125, 463] on div "0202020029 - Contagem de Plaquetas" at bounding box center [681, 459] width 1284 height 15
checkbox Plaquetas "true"
click at [146, 375] on input "plaq" at bounding box center [671, 371] width 1265 height 38
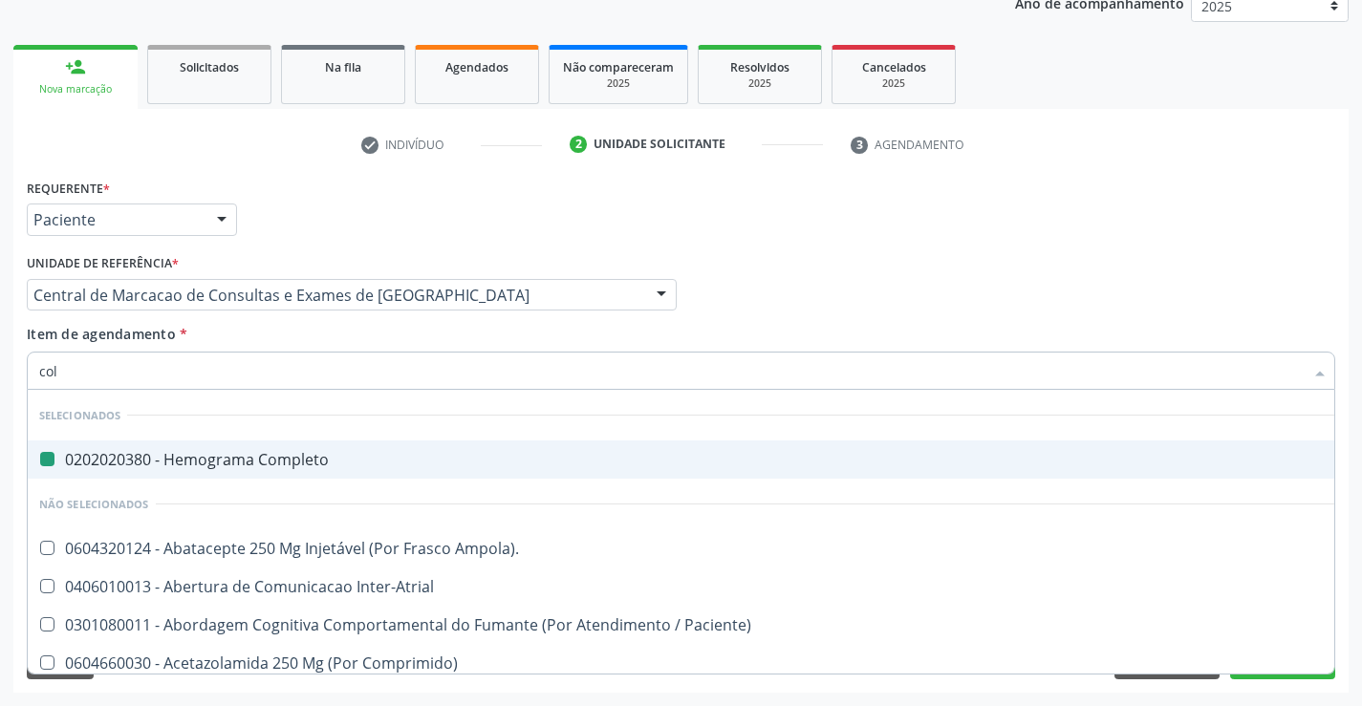
type input "cole"
checkbox Completo "false"
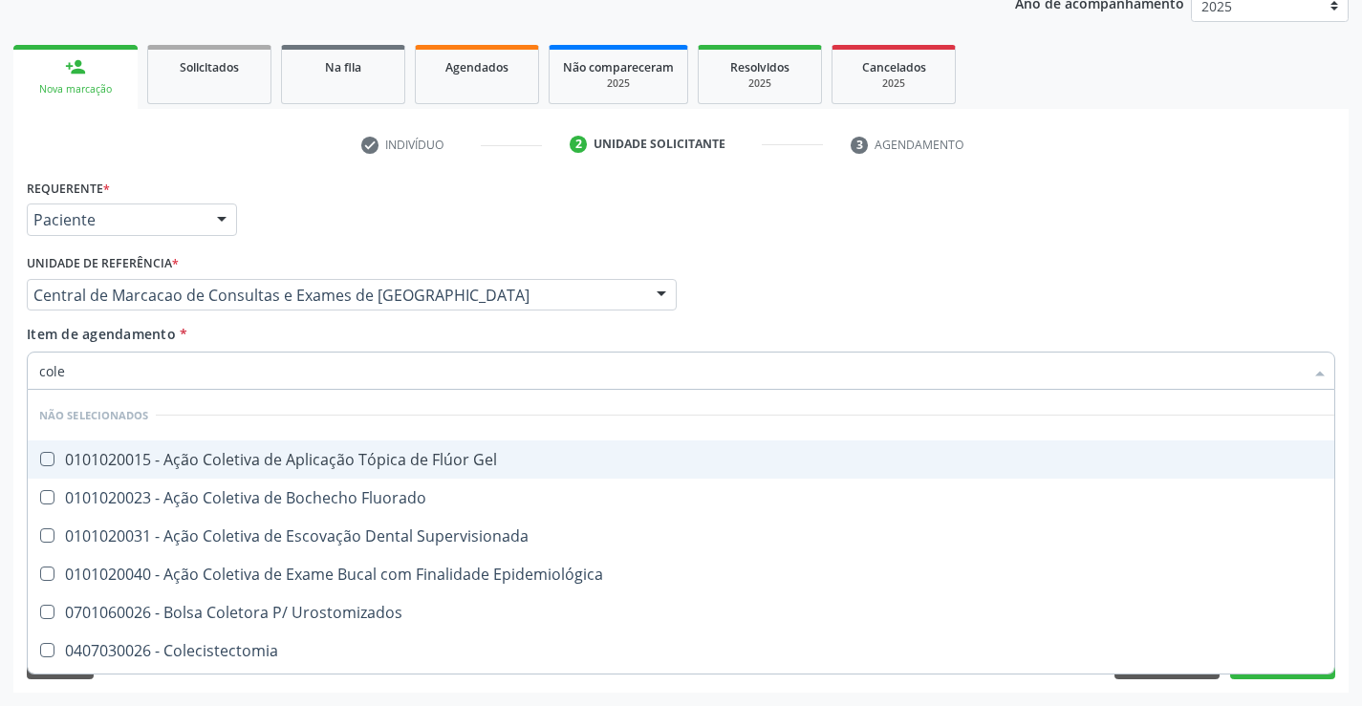
type input "coles"
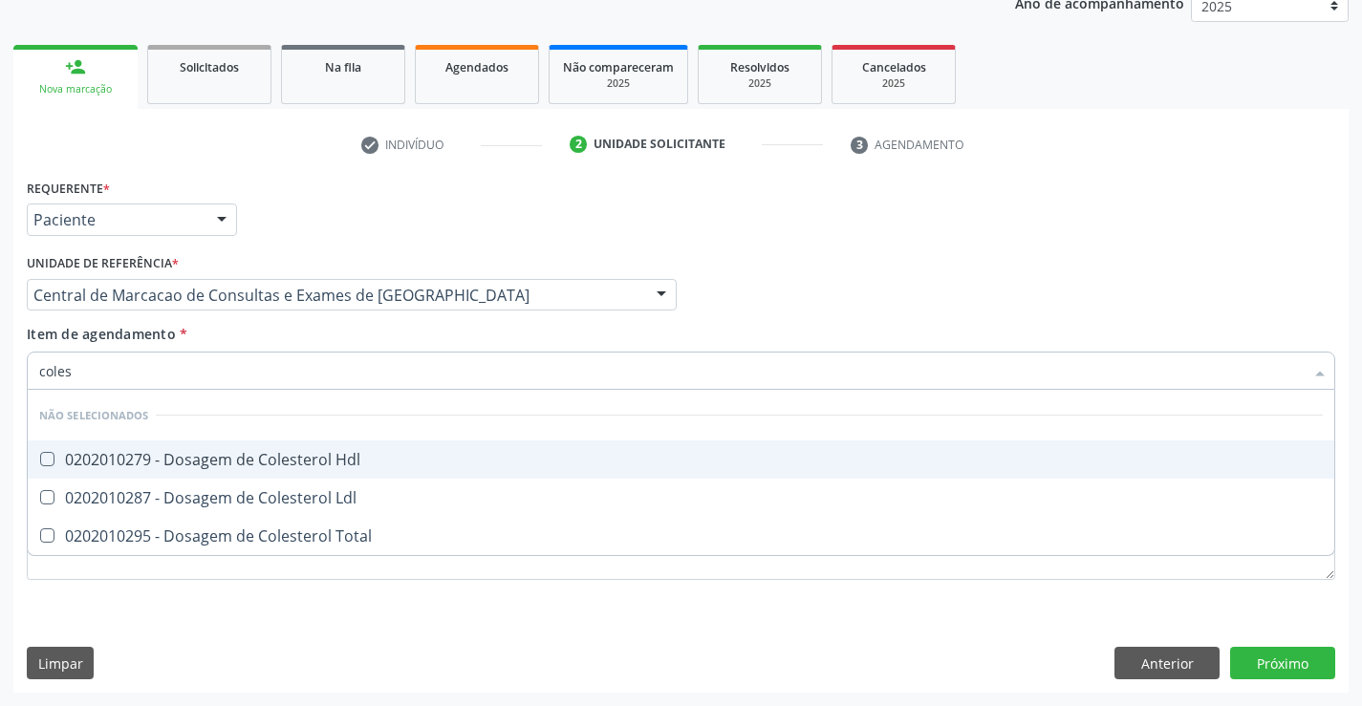
click at [146, 459] on div "0202010279 - Dosagem de Colesterol Hdl" at bounding box center [681, 459] width 1284 height 15
checkbox Hdl "true"
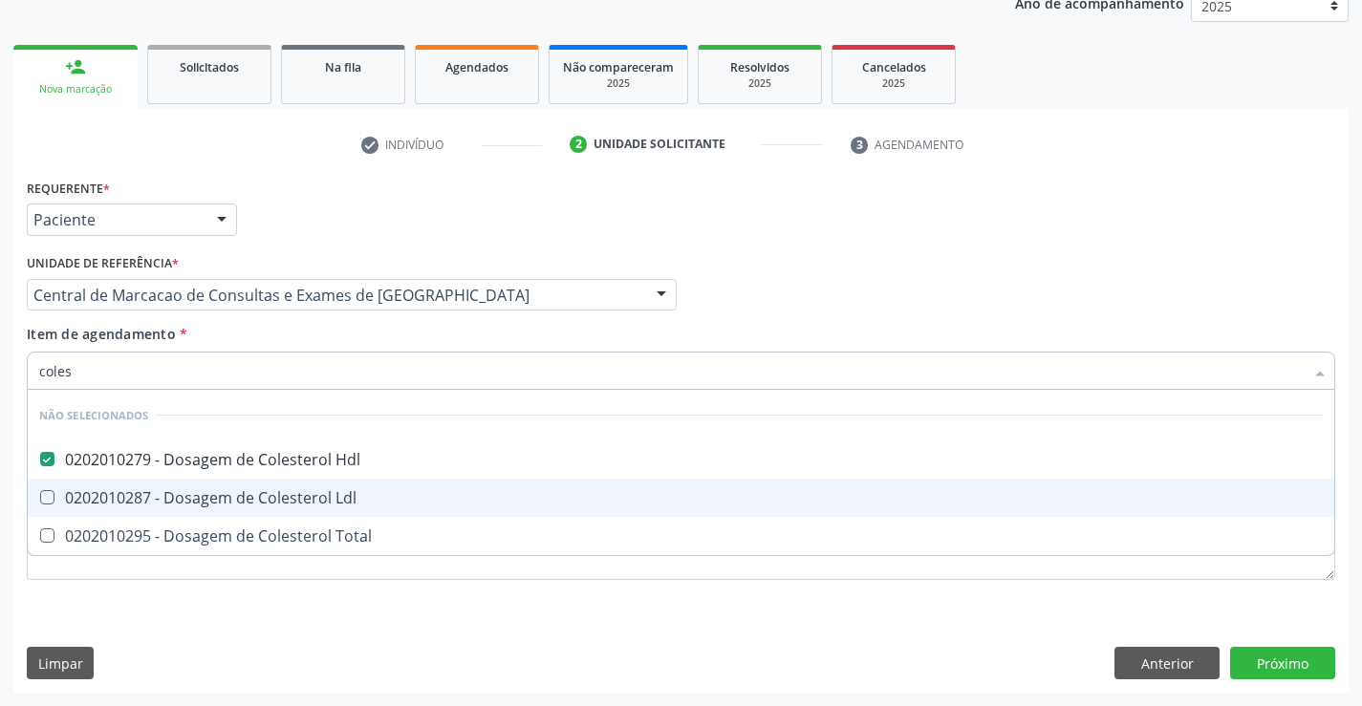
click at [142, 492] on div "0202010287 - Dosagem de Colesterol Ldl" at bounding box center [681, 497] width 1284 height 15
checkbox Ldl "true"
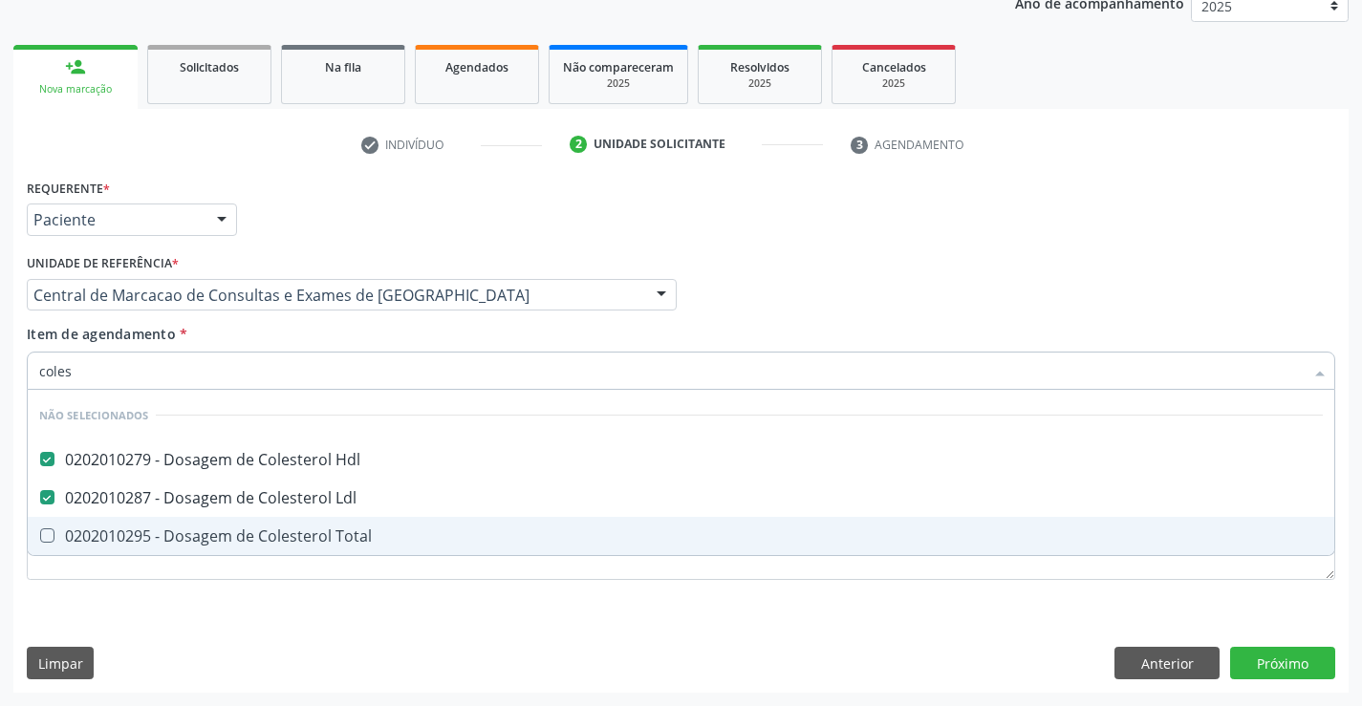
click at [126, 538] on div "0202010295 - Dosagem de Colesterol Total" at bounding box center [681, 536] width 1284 height 15
checkbox Total "true"
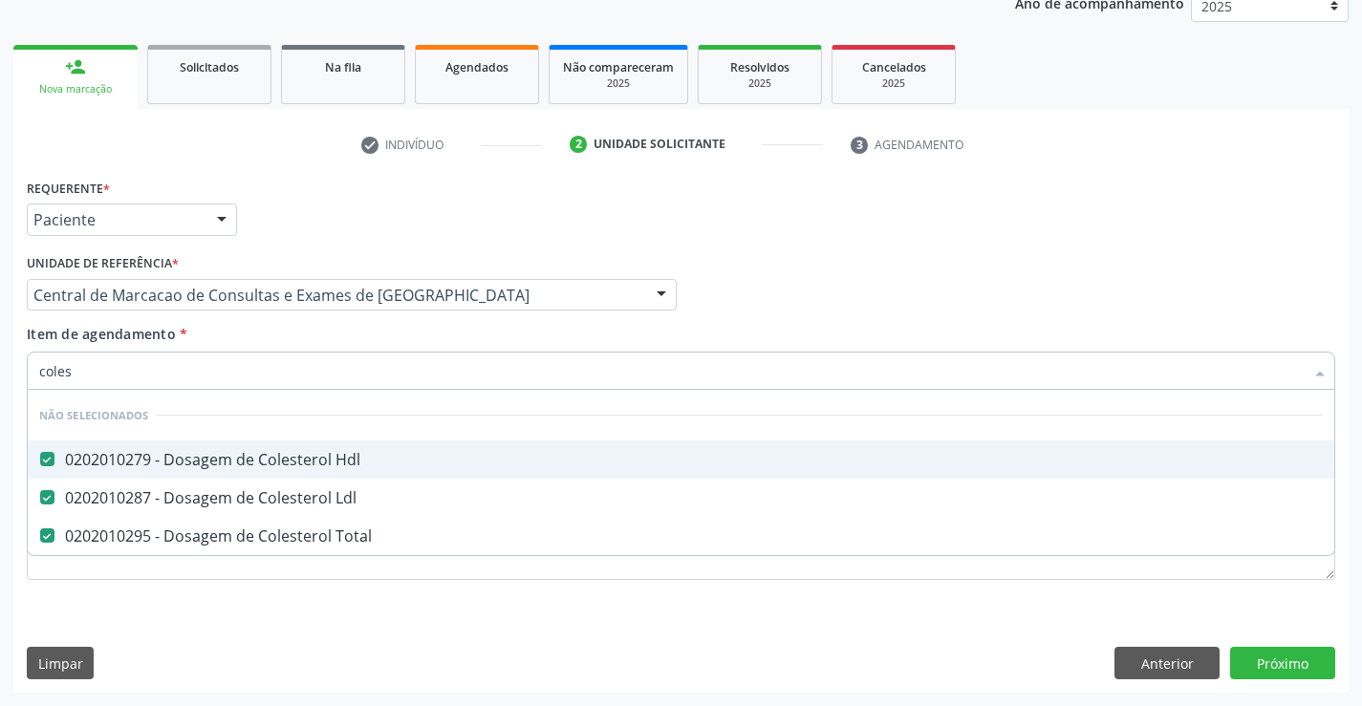
click at [153, 375] on input "coles" at bounding box center [671, 371] width 1265 height 38
type input "tri"
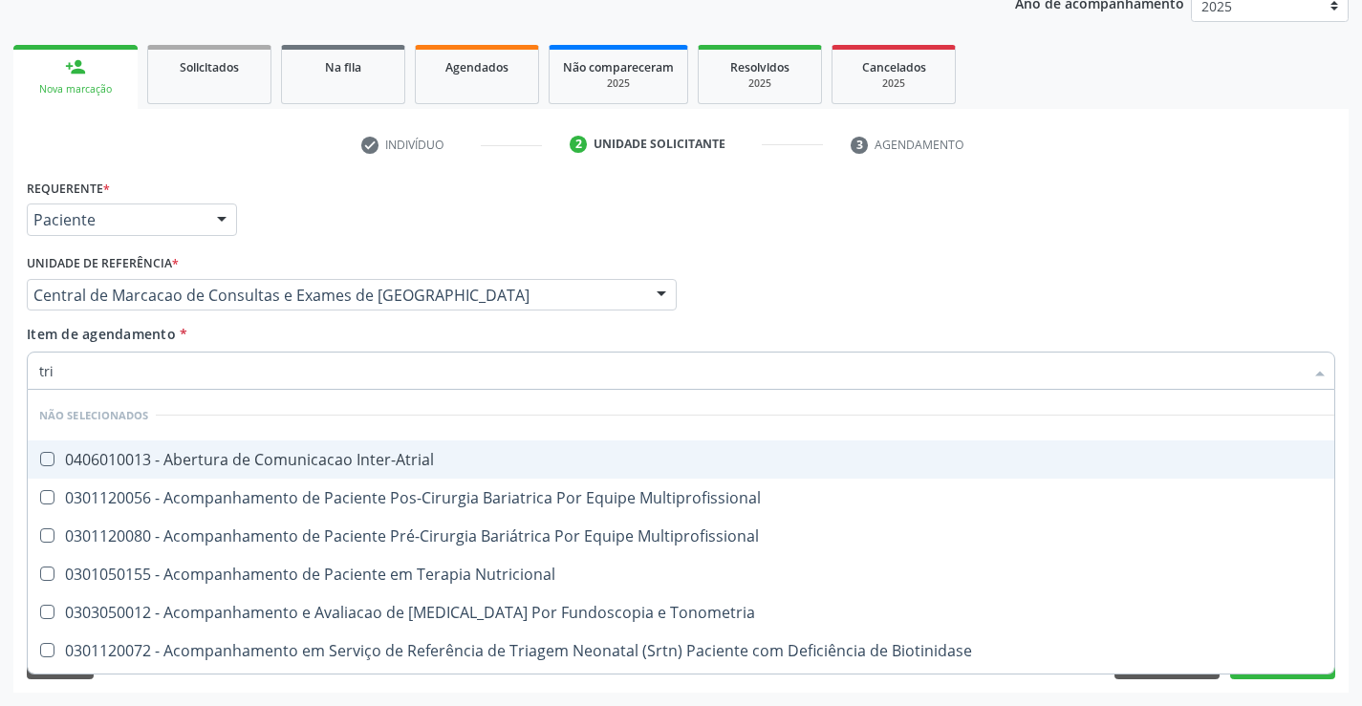
checkbox Inter-Atrial "false"
checkbox Multiprofissional "false"
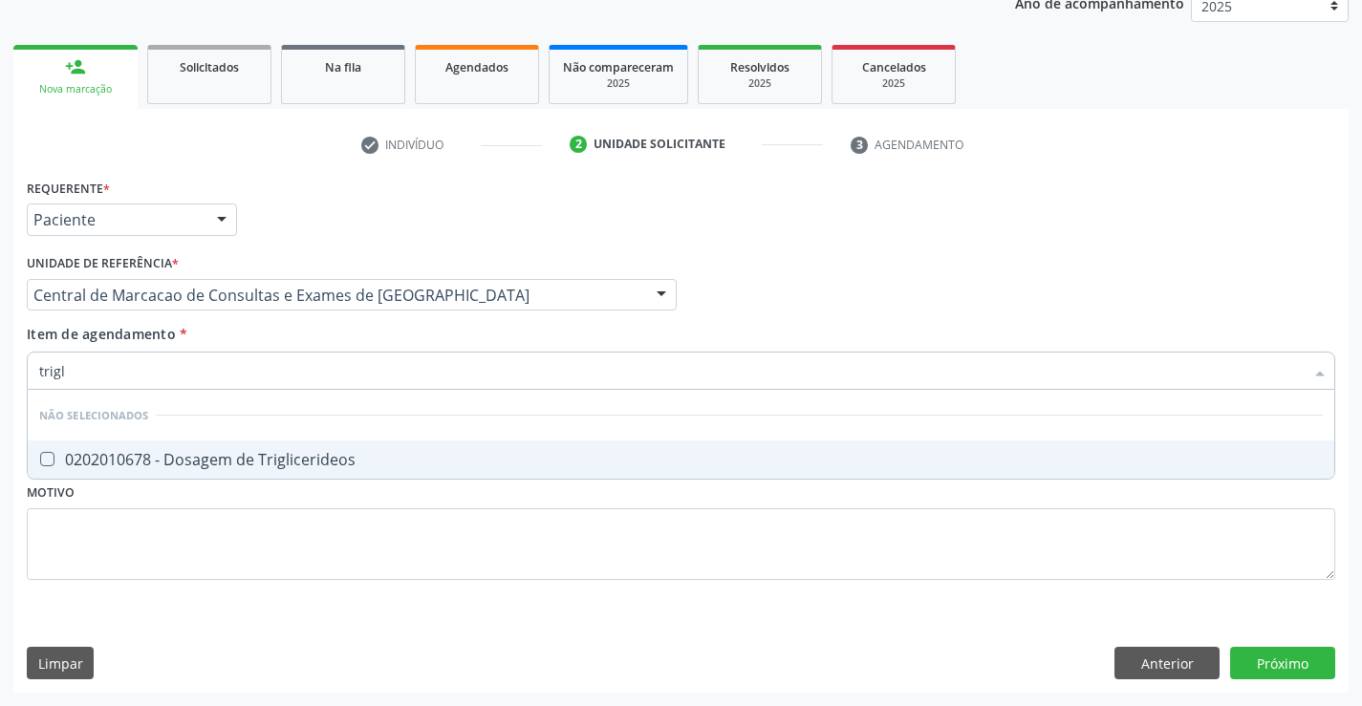
type input "trigli"
click at [132, 448] on span "0202010678 - Dosagem de Triglicerideos" at bounding box center [681, 460] width 1307 height 38
checkbox Triglicerideos "true"
click at [144, 362] on input "trigli" at bounding box center [671, 371] width 1265 height 38
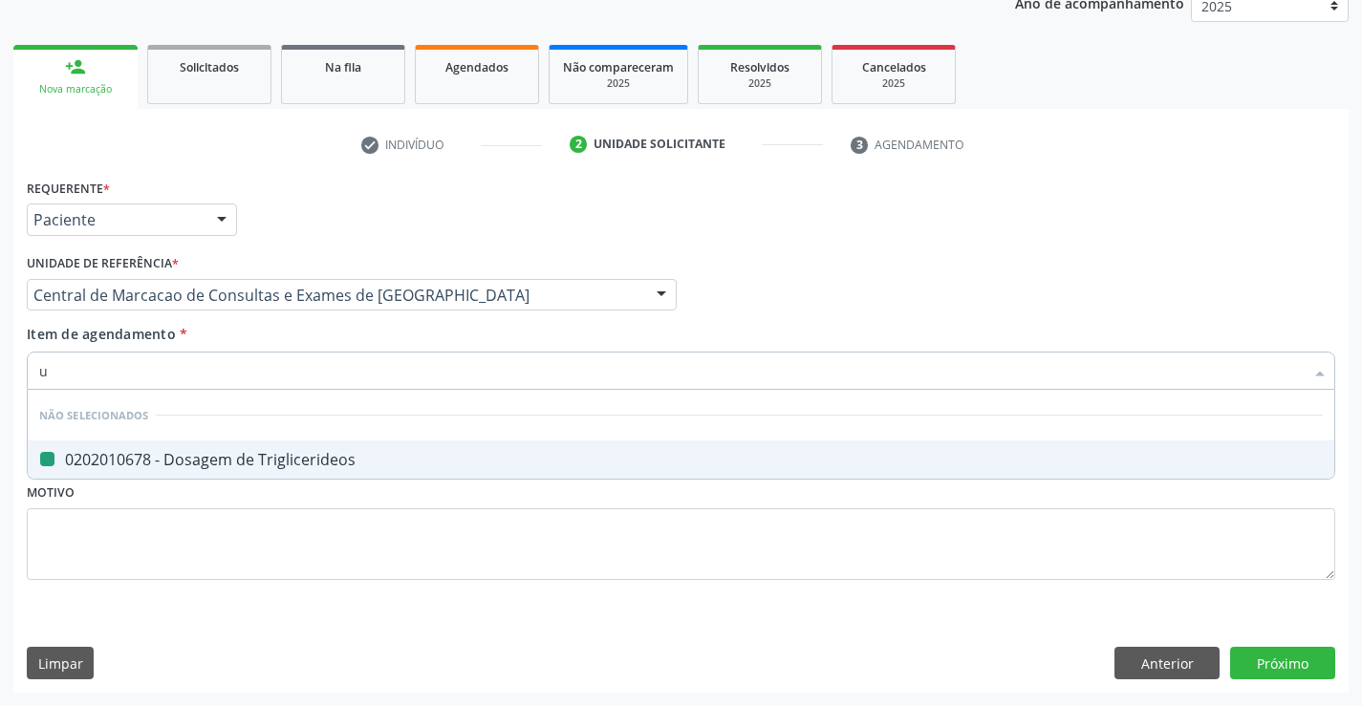
type input "ur"
checkbox Triglicerideos "false"
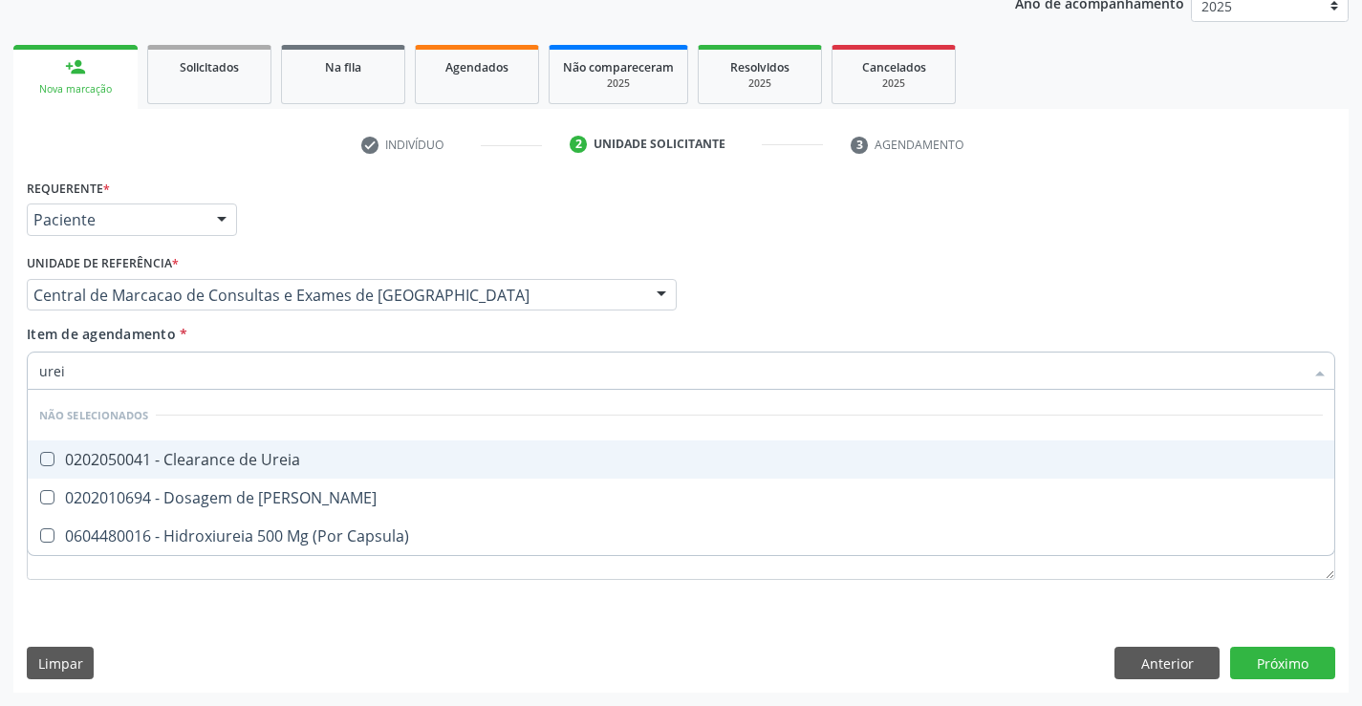
type input "ureia"
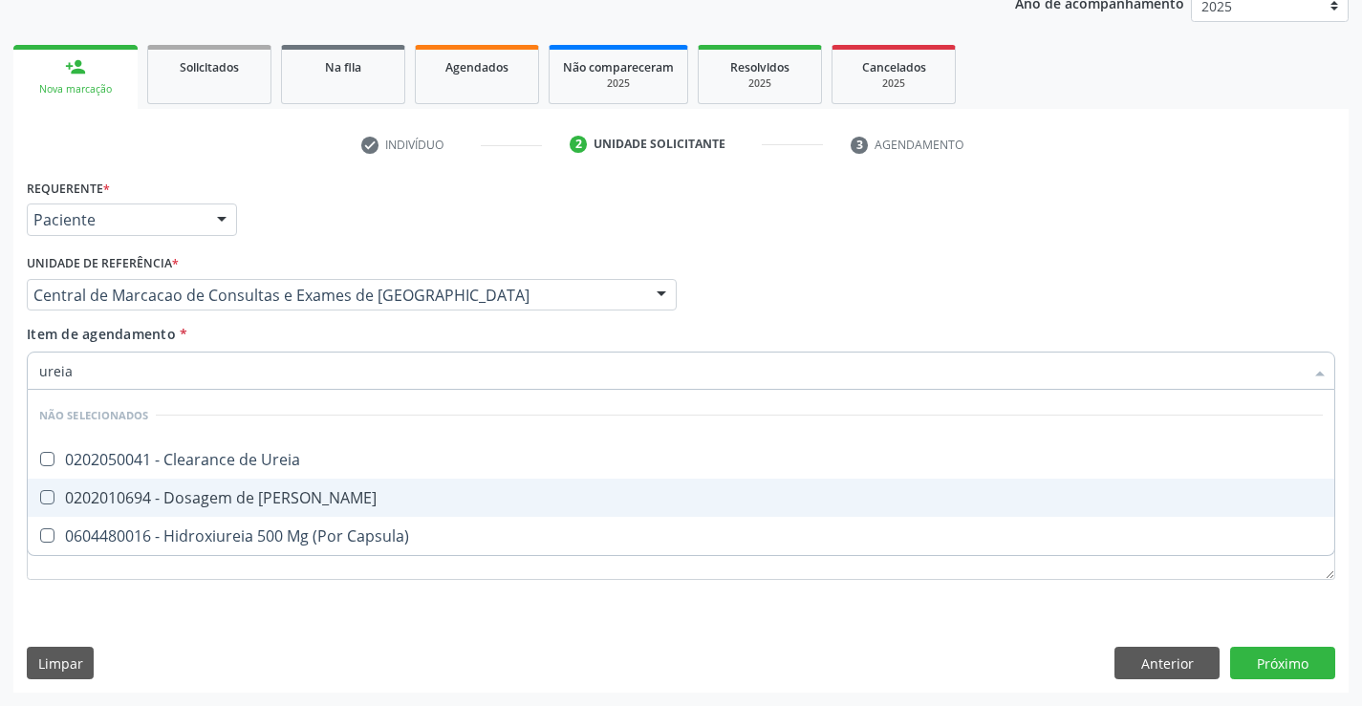
click at [152, 500] on div "0202010694 - Dosagem de [PERSON_NAME]" at bounding box center [681, 497] width 1284 height 15
checkbox Ureia "true"
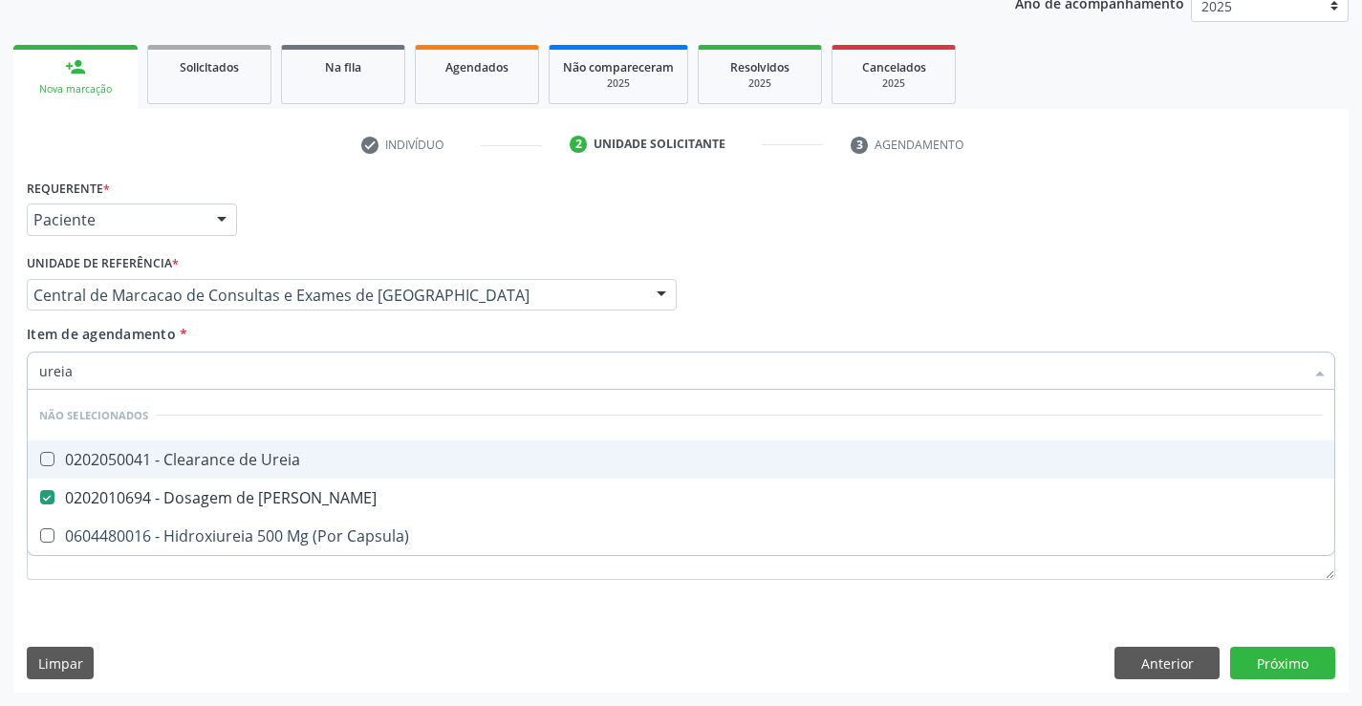
click at [146, 376] on input "ureia" at bounding box center [671, 371] width 1265 height 38
type input "c"
checkbox Ureia "true"
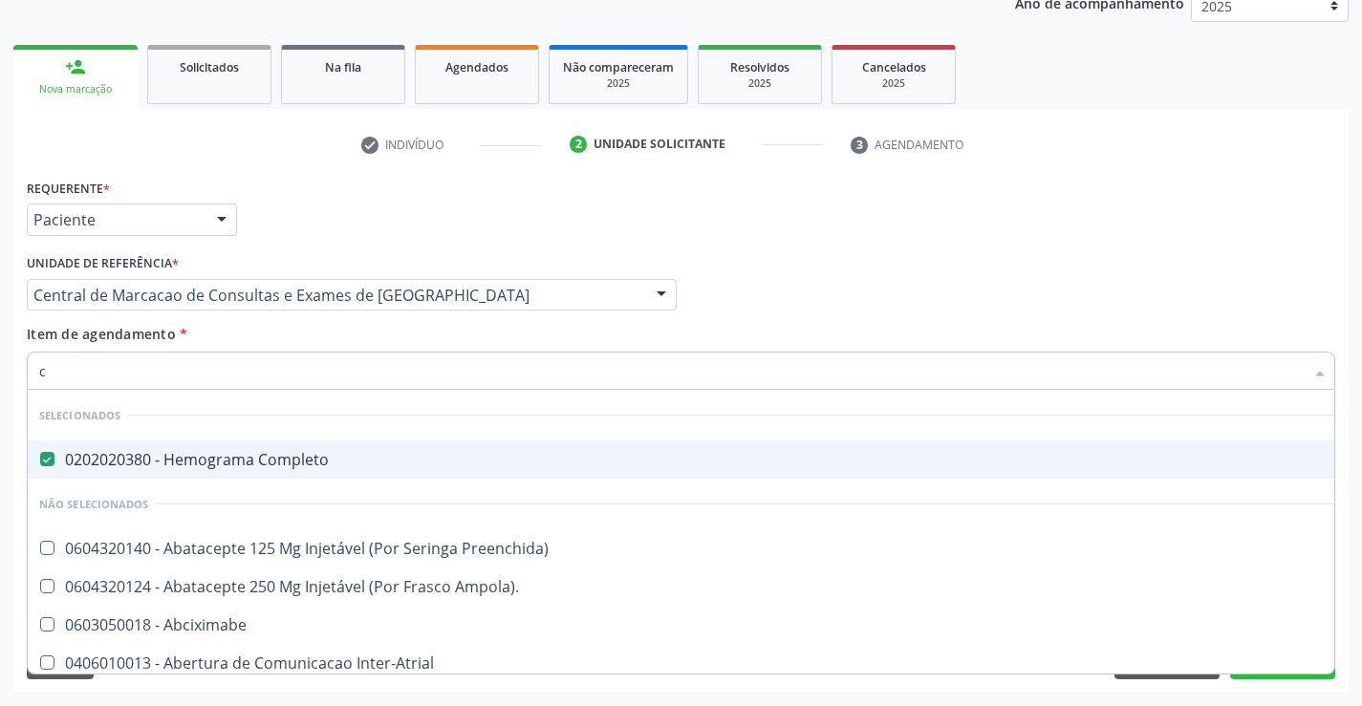
type input "cr"
checkbox Completo "false"
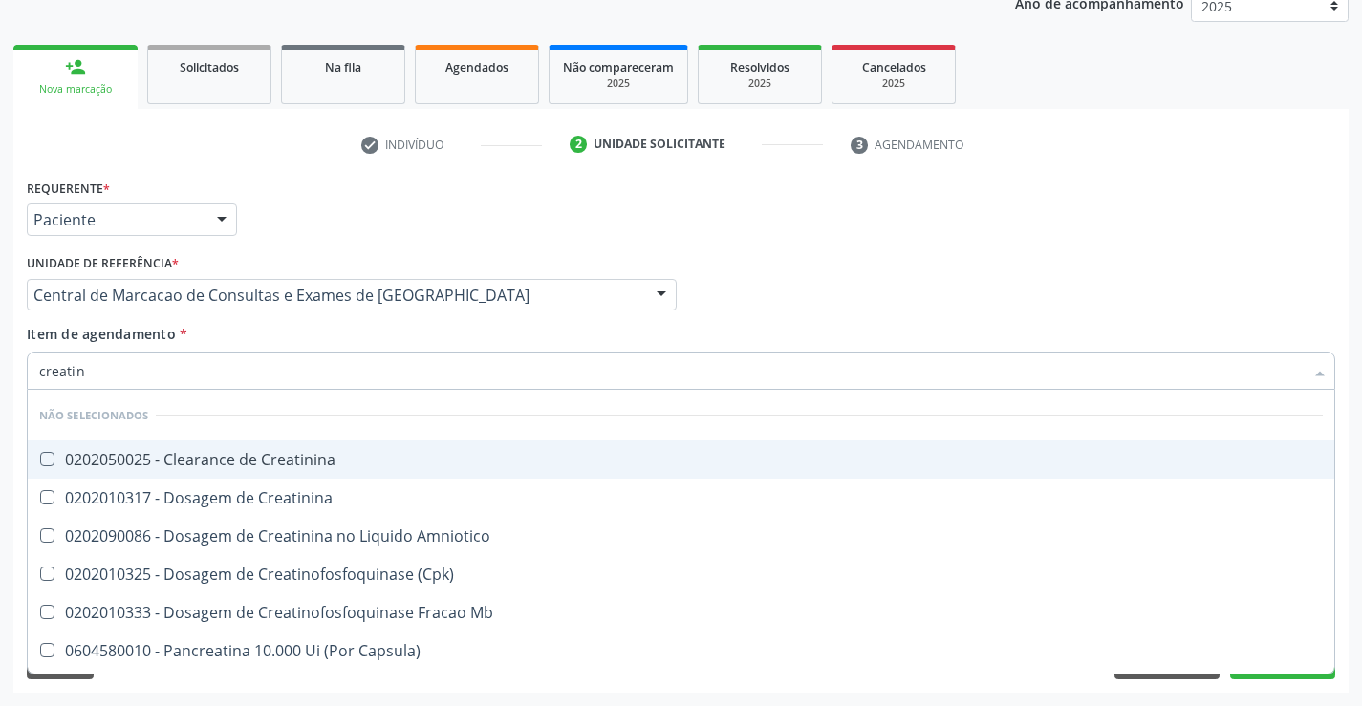
type input "creatini"
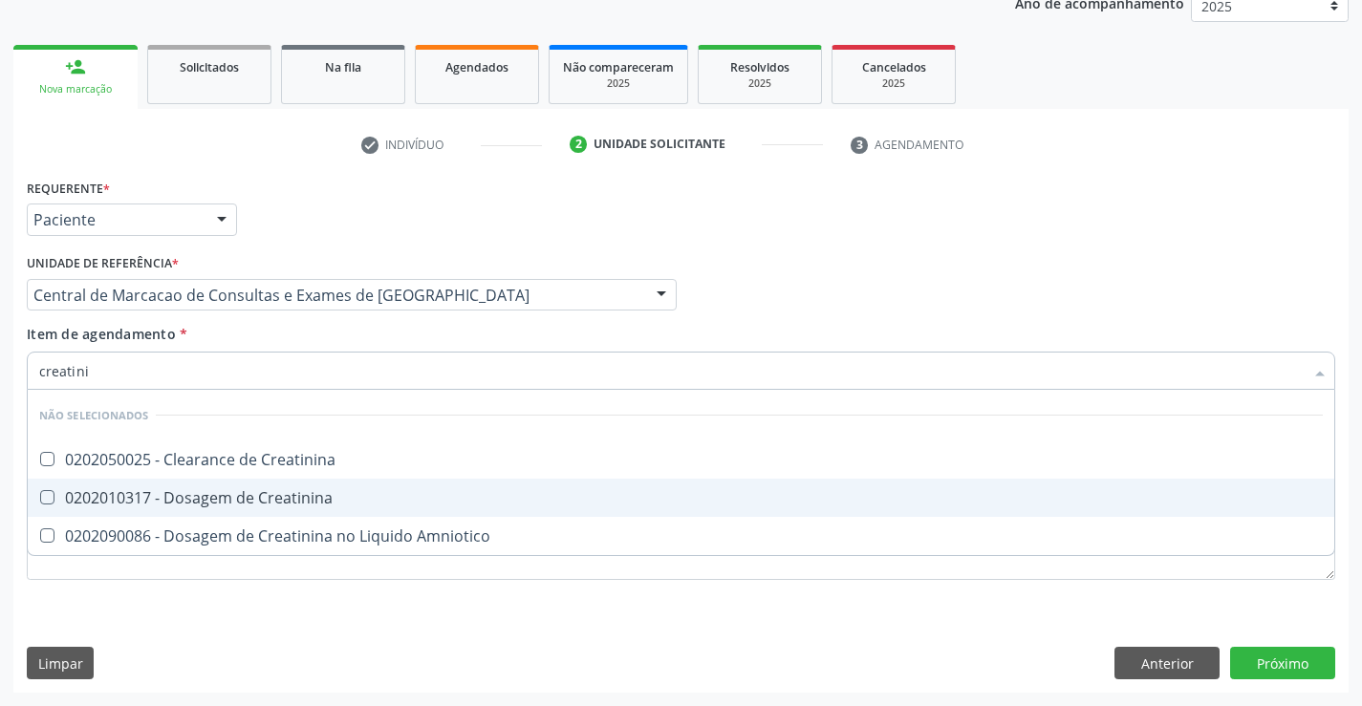
click at [162, 505] on div "0202010317 - Dosagem de Creatinina" at bounding box center [681, 497] width 1284 height 15
checkbox Creatinina "true"
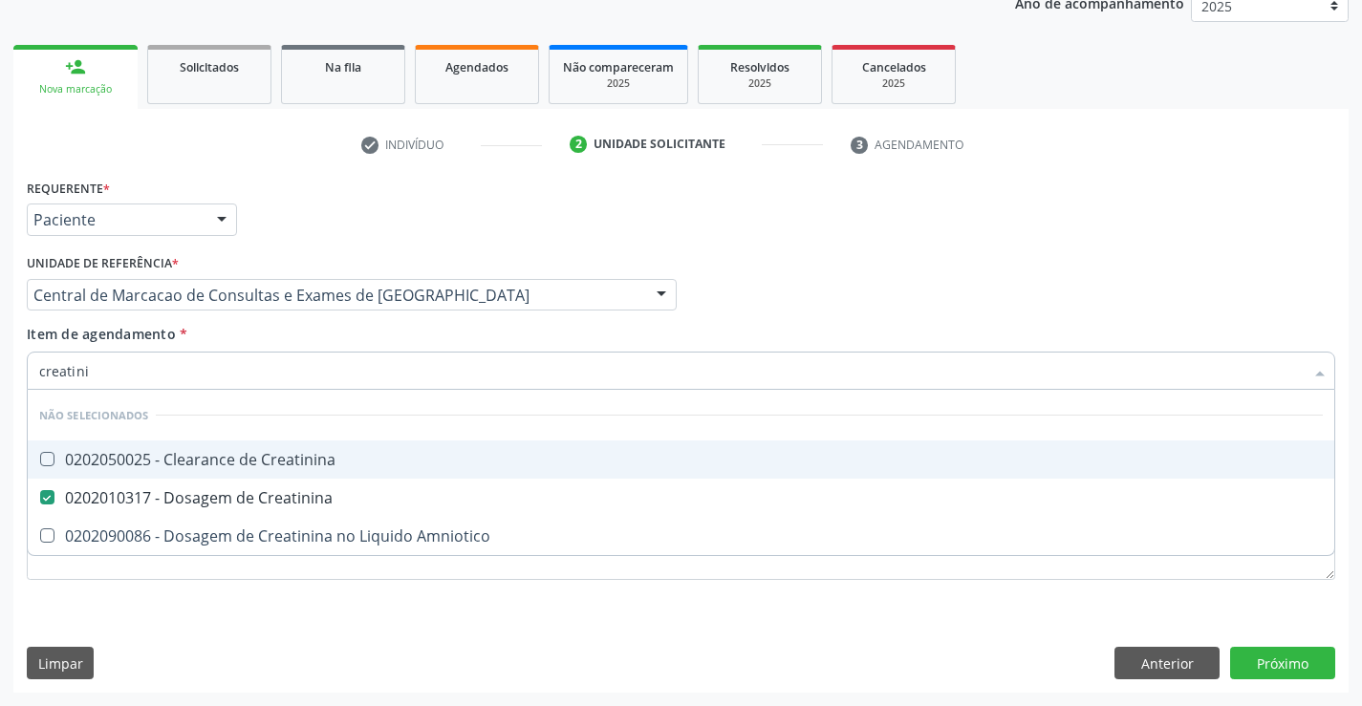
click at [161, 369] on input "creatini" at bounding box center [671, 371] width 1265 height 38
click at [161, 367] on input "creatini" at bounding box center [671, 371] width 1265 height 38
type input "ur"
checkbox Creatinina "false"
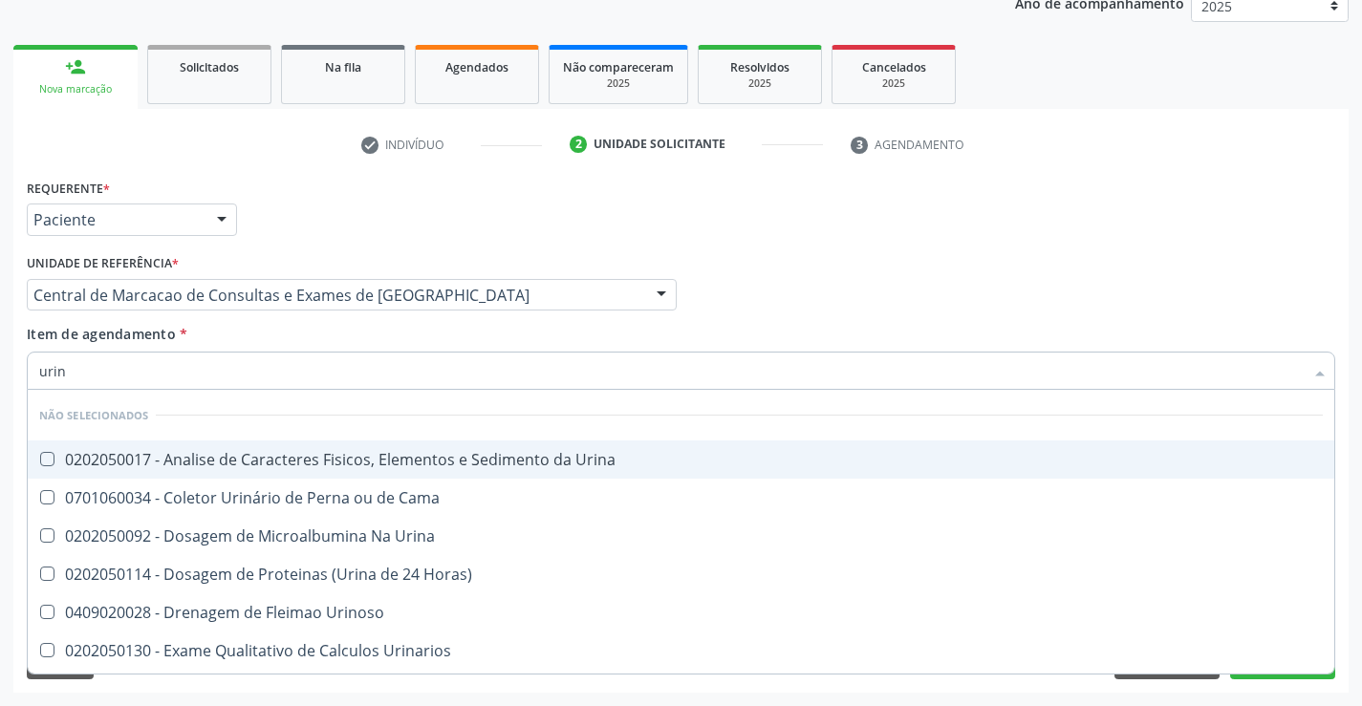
type input "urina"
click at [144, 458] on div "0202050017 - Analise de Caracteres Fisicos, Elementos e Sedimento da Urina" at bounding box center [681, 459] width 1284 height 15
checkbox Urina "true"
click at [150, 375] on input "urina" at bounding box center [671, 371] width 1265 height 38
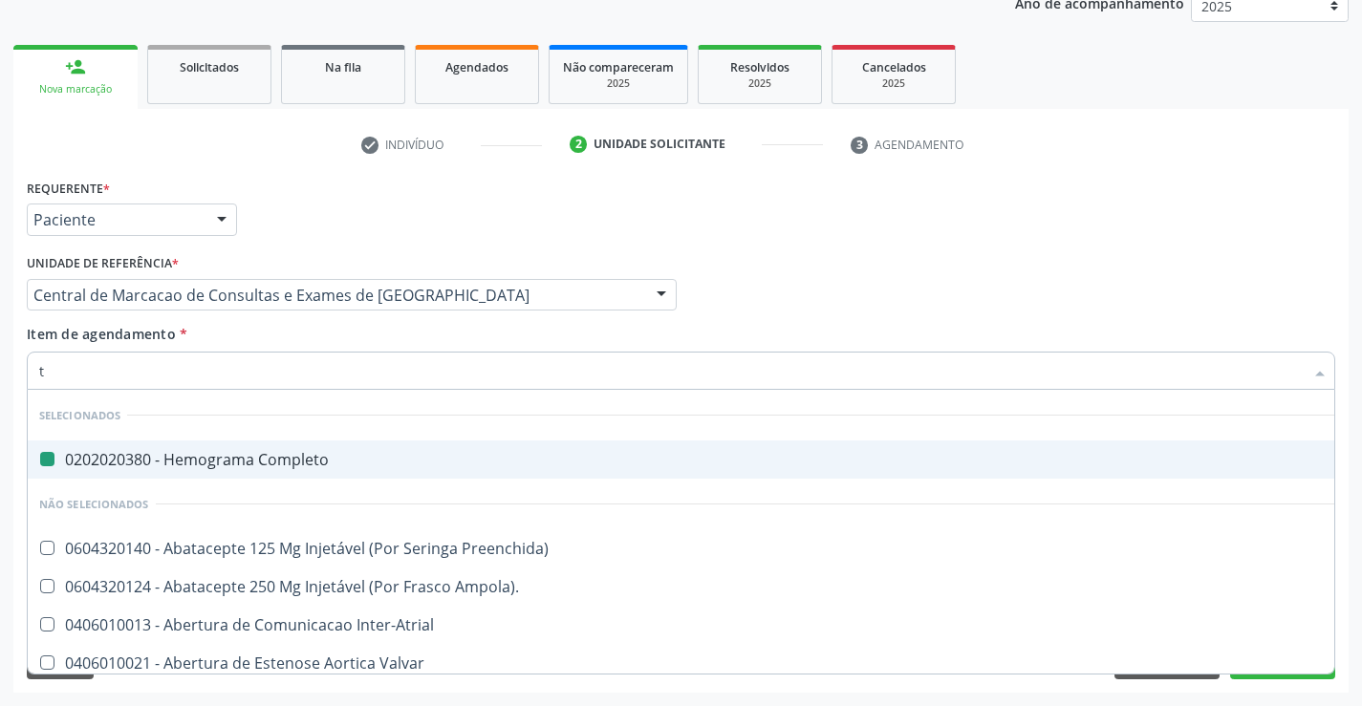
type input "tg"
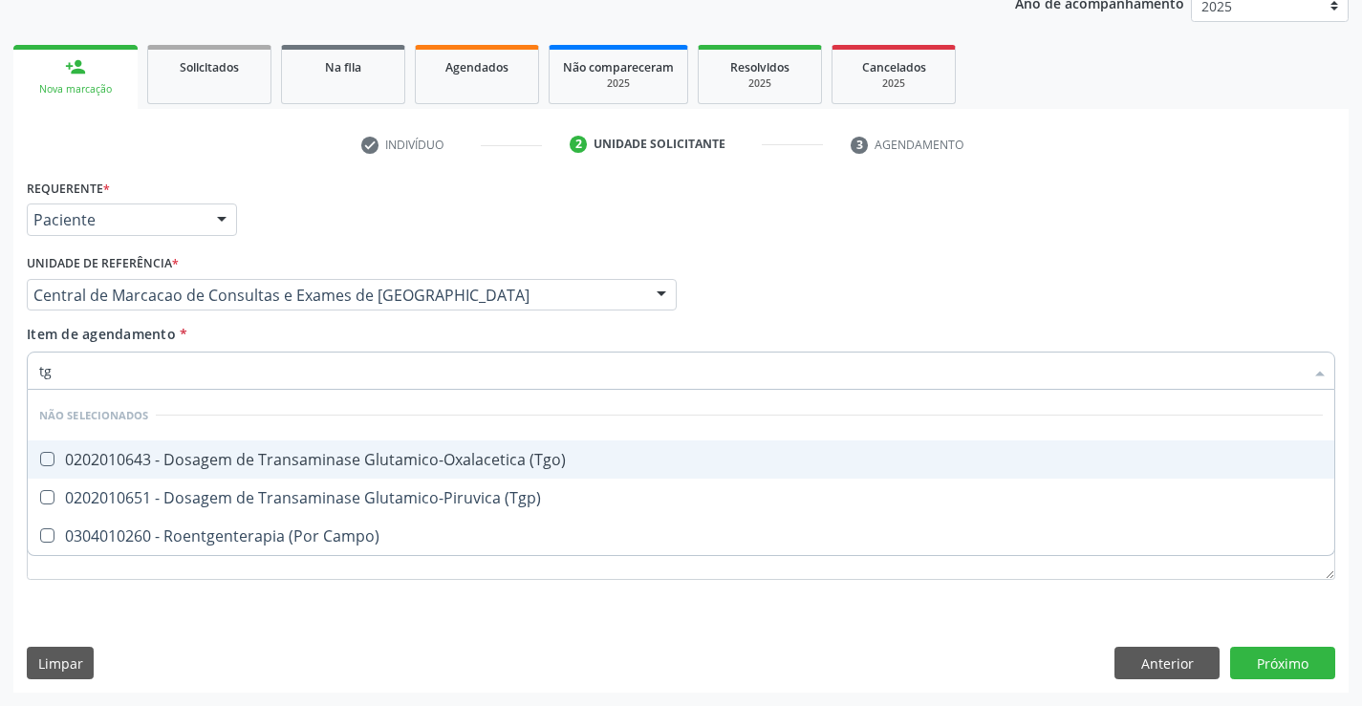
click at [152, 459] on div "0202010643 - Dosagem de Transaminase Glutamico-Oxalacetica (Tgo)" at bounding box center [681, 459] width 1284 height 15
checkbox \(Tgo\) "true"
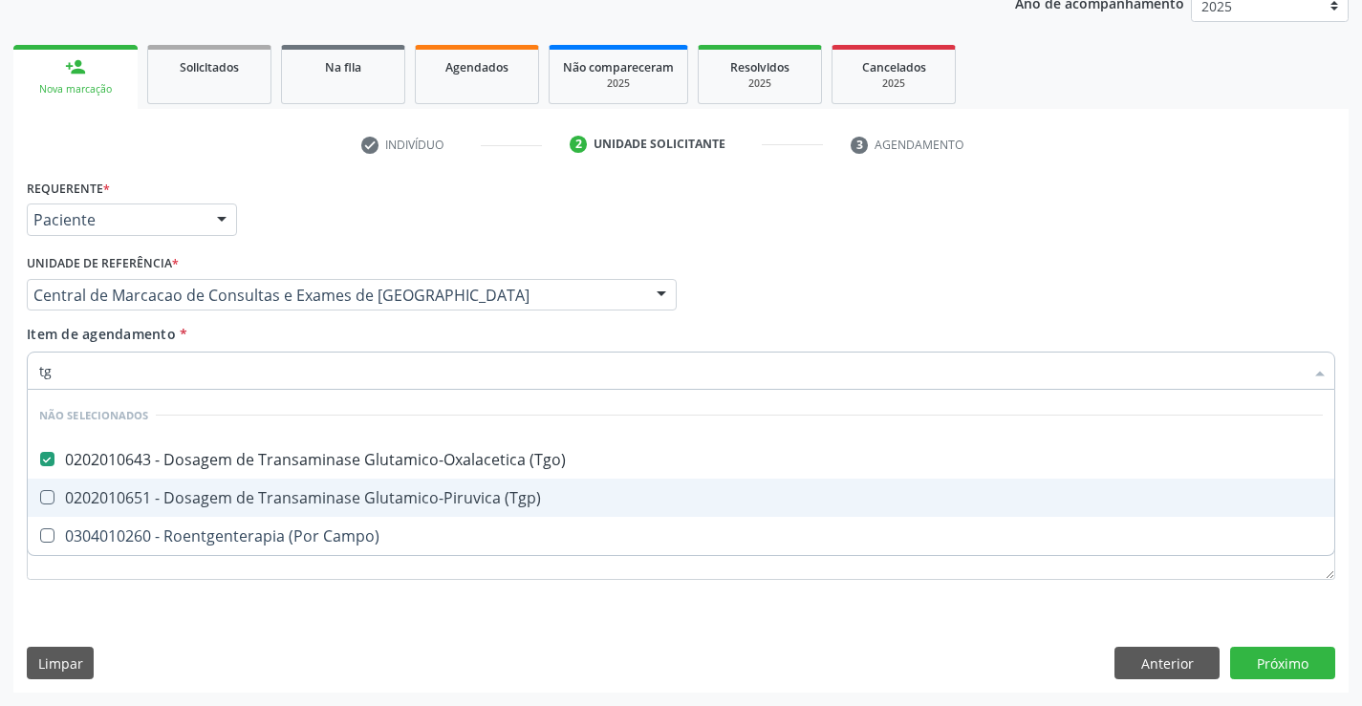
click at [140, 494] on div "0202010651 - Dosagem de Transaminase Glutamico-Piruvica (Tgp)" at bounding box center [681, 497] width 1284 height 15
checkbox \(Tgp\) "true"
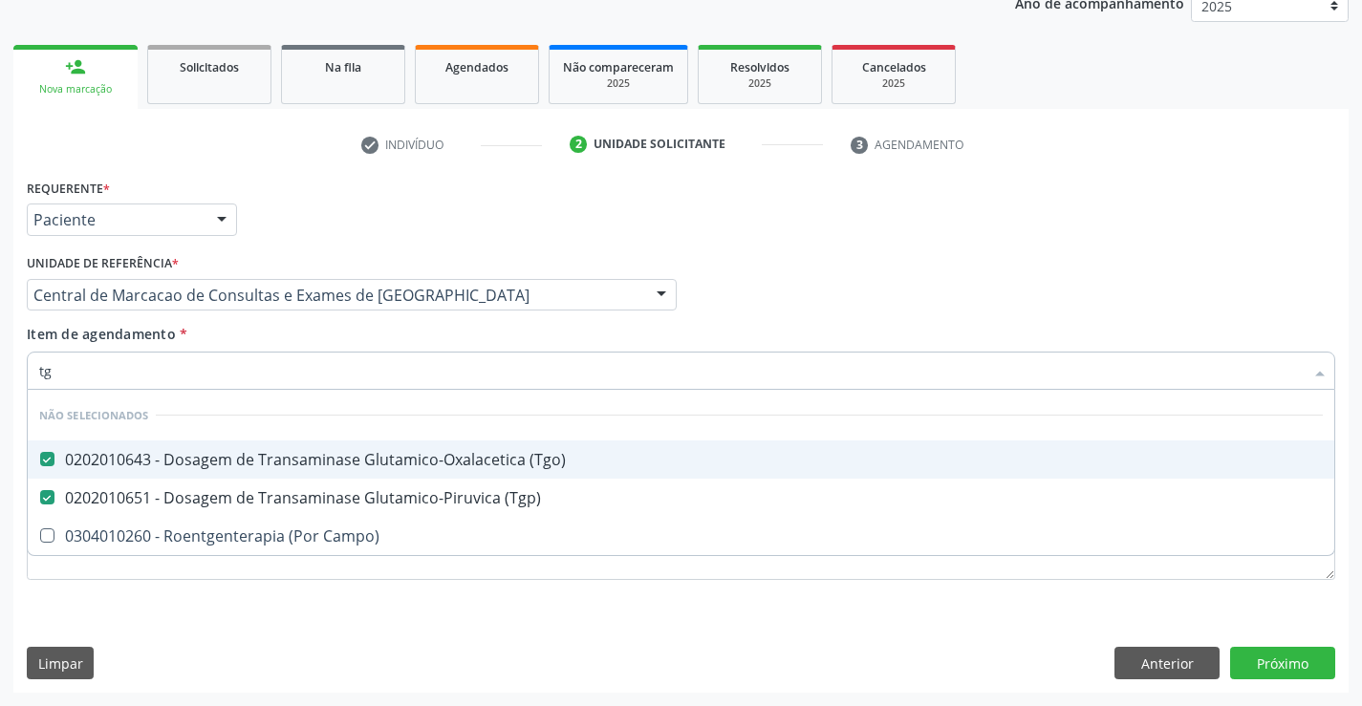
click at [164, 376] on input "tg" at bounding box center [671, 371] width 1265 height 38
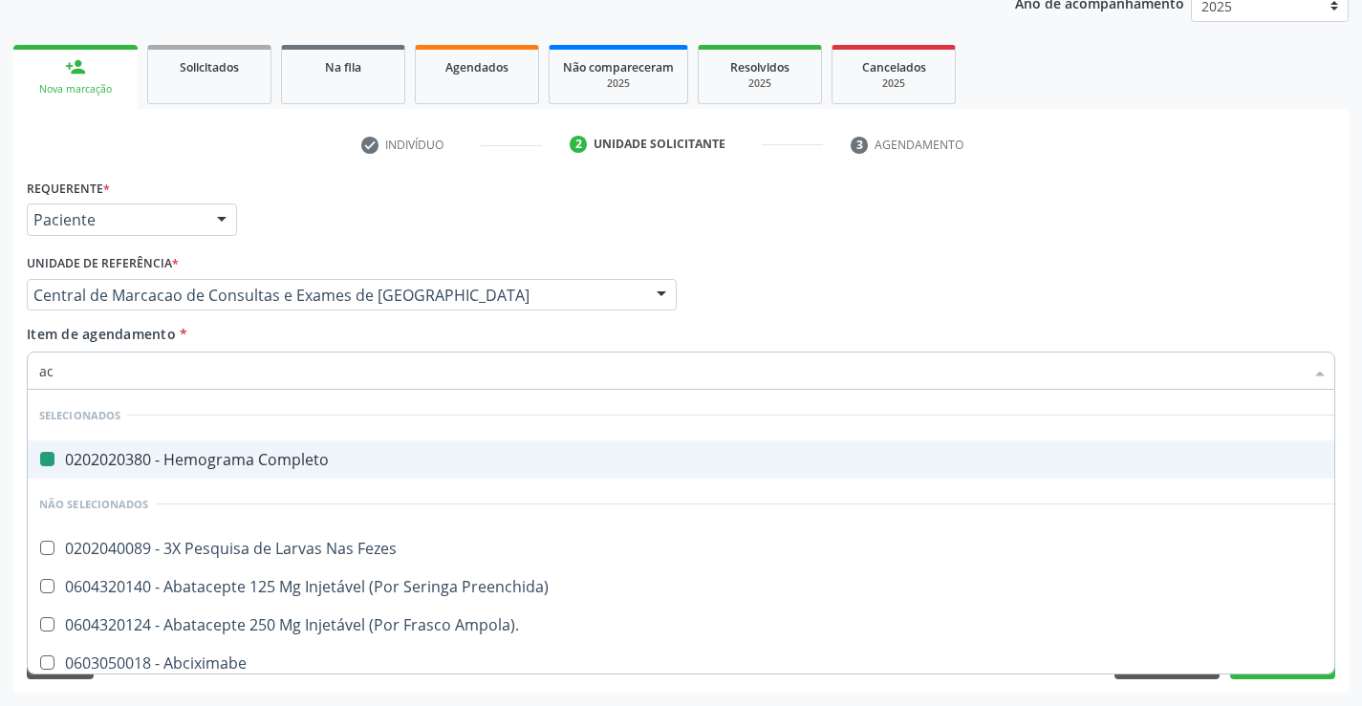
type input "aci"
checkbox Completo "false"
checkbox S\/Pernoite "false"
checkbox Urina "false"
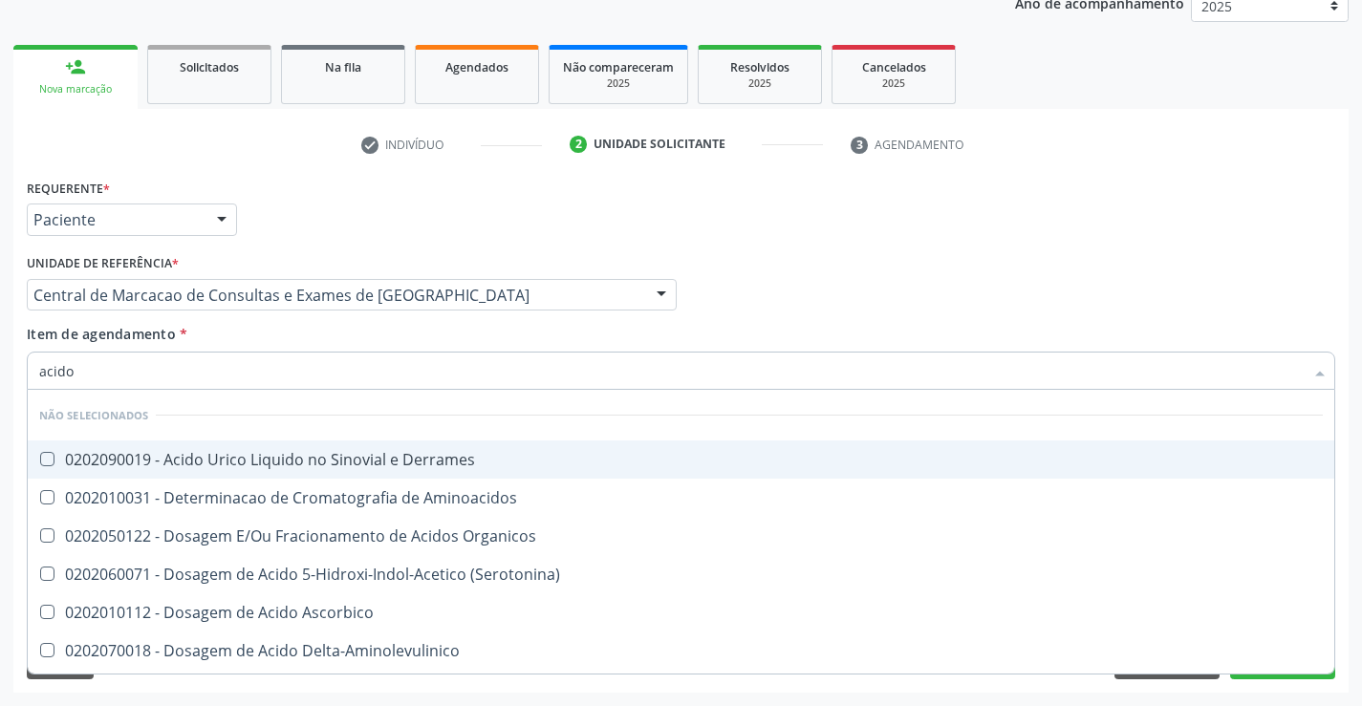
type input "acido u"
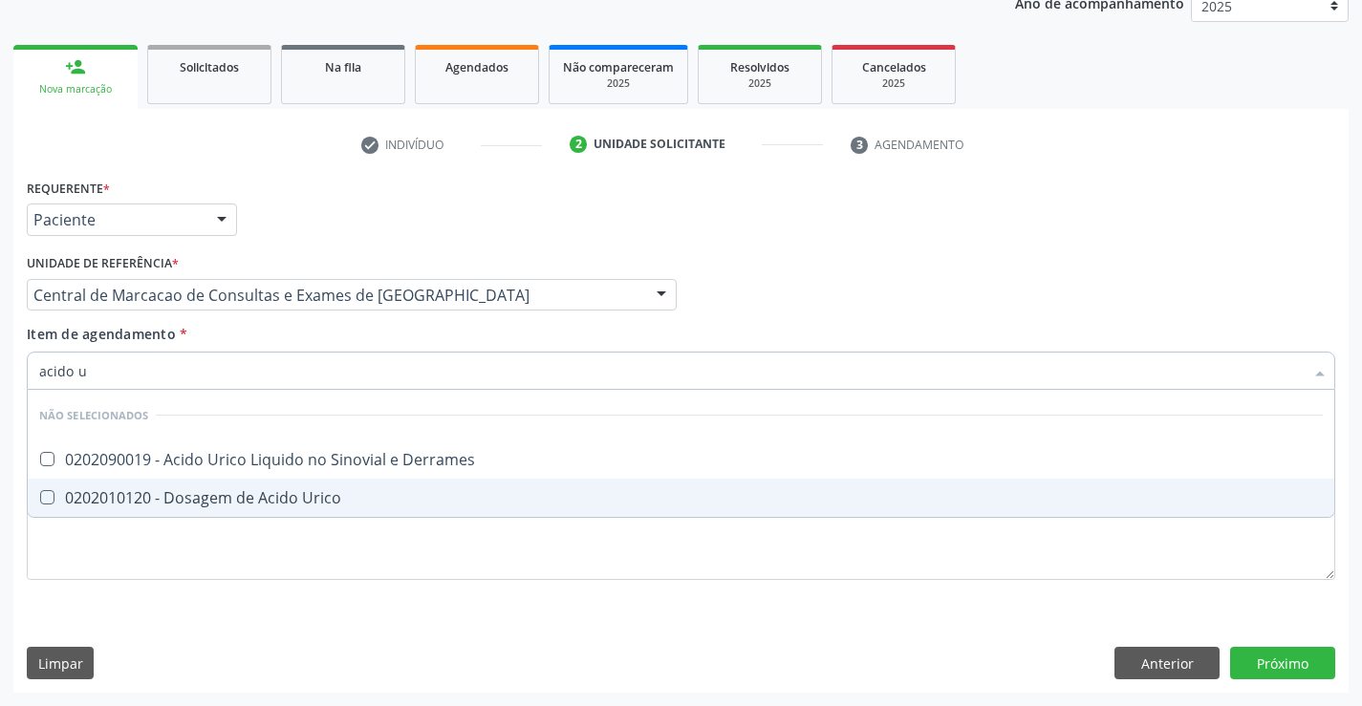
click at [154, 490] on div "0202010120 - Dosagem de Acido Urico" at bounding box center [681, 497] width 1284 height 15
checkbox Urico "true"
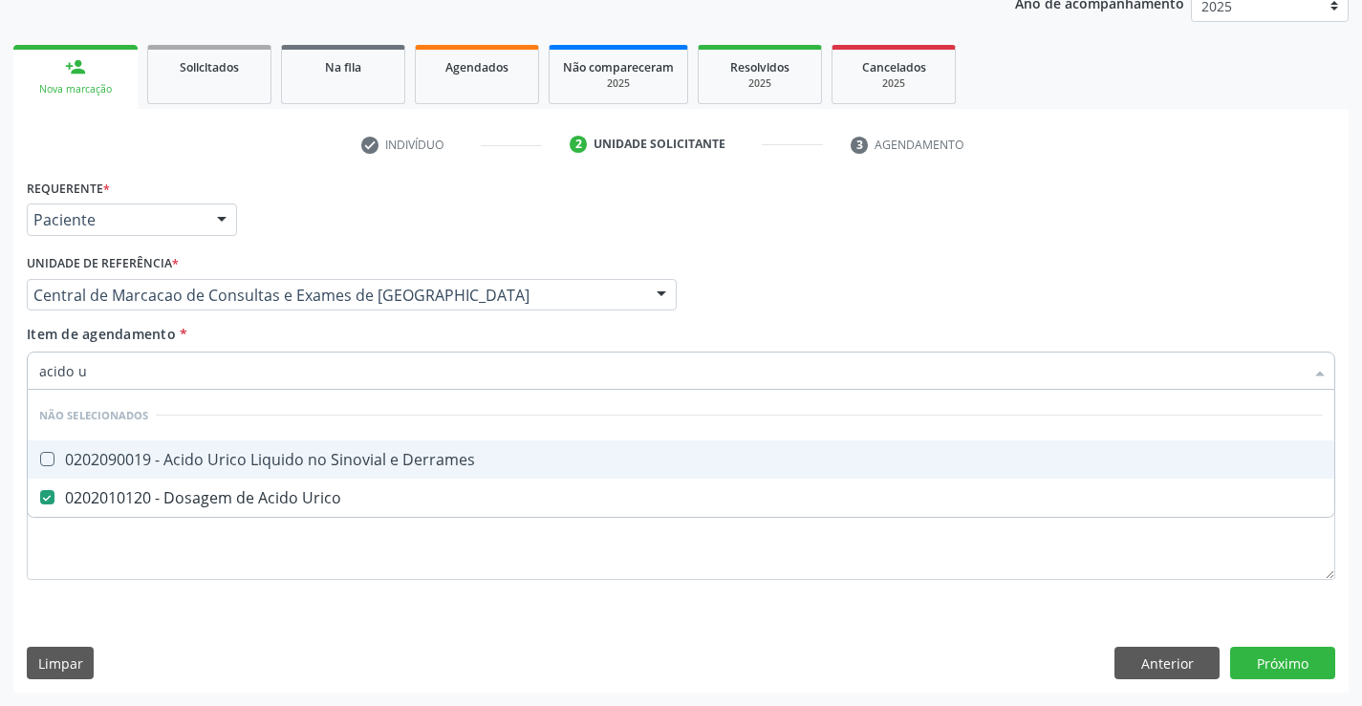
click at [166, 376] on input "acido u" at bounding box center [671, 371] width 1265 height 38
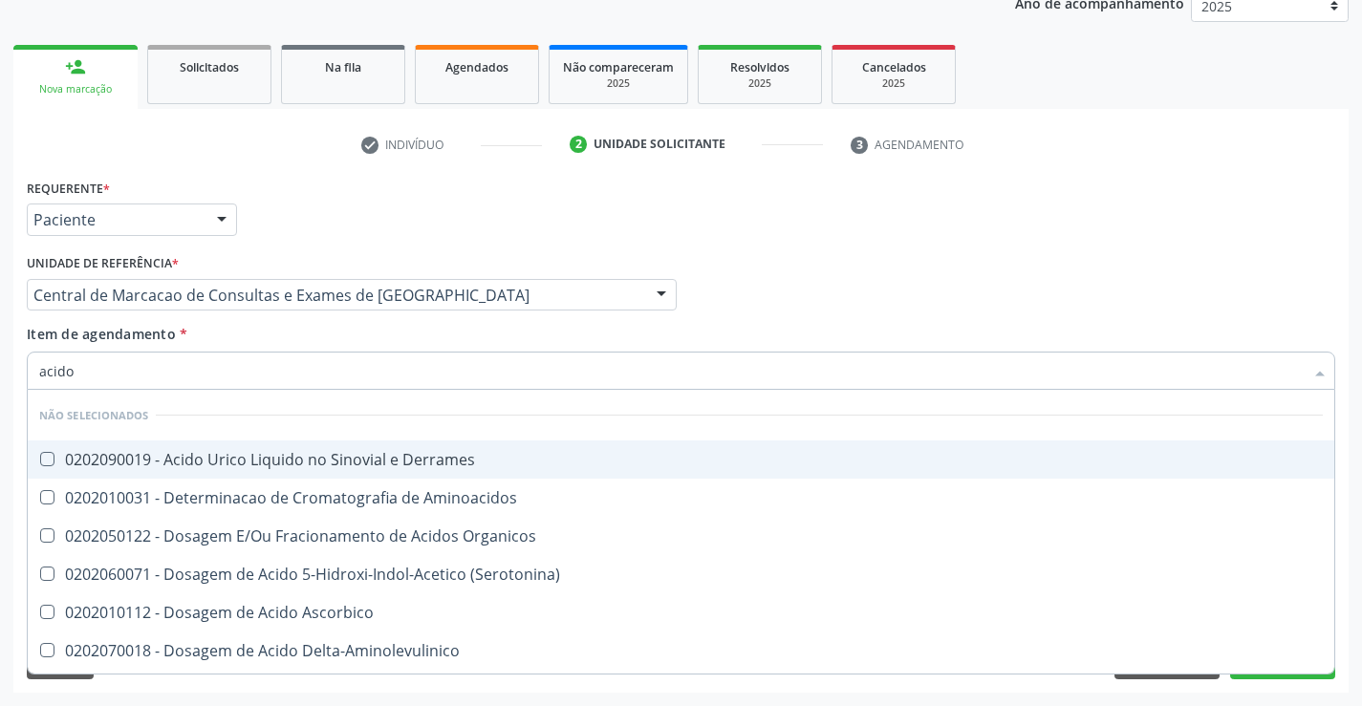
type input "acid"
checkbox Urico "false"
checkbox Vanilmandelico "true"
type input "a"
checkbox Derrames "true"
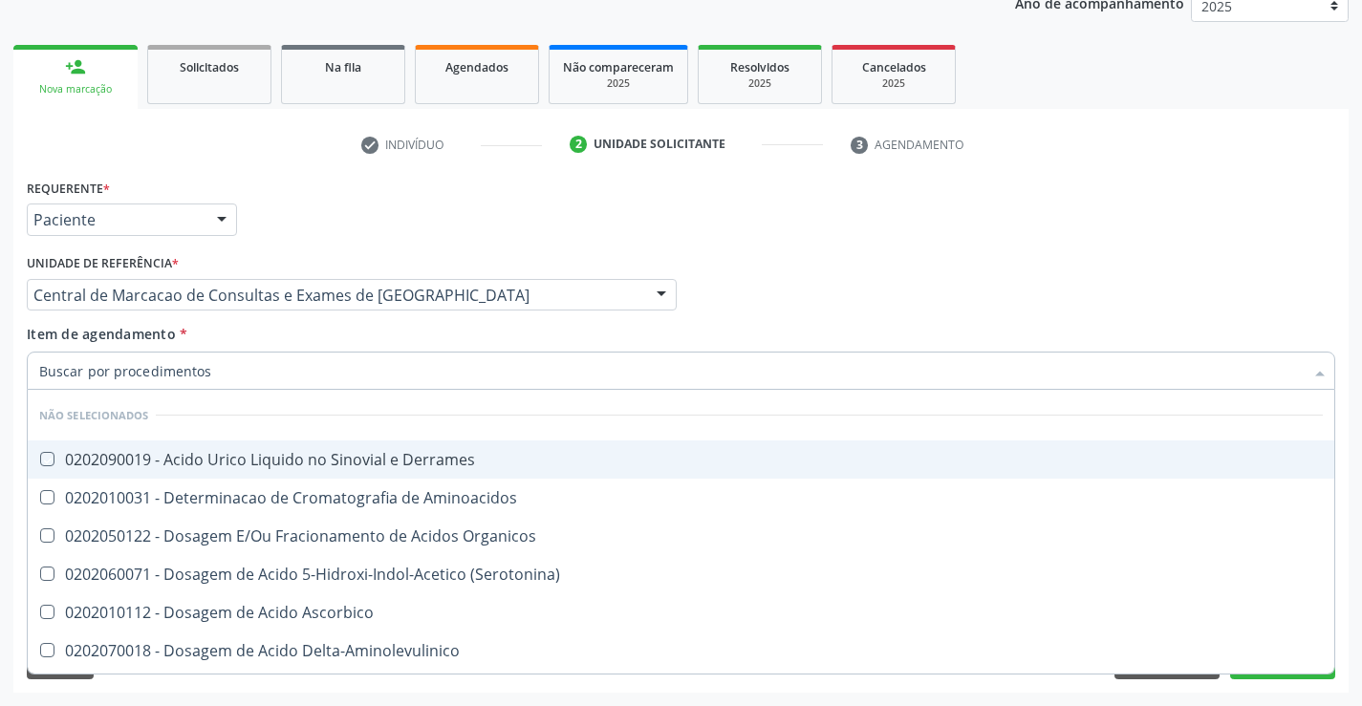
checkbox Vanilmandelico "false"
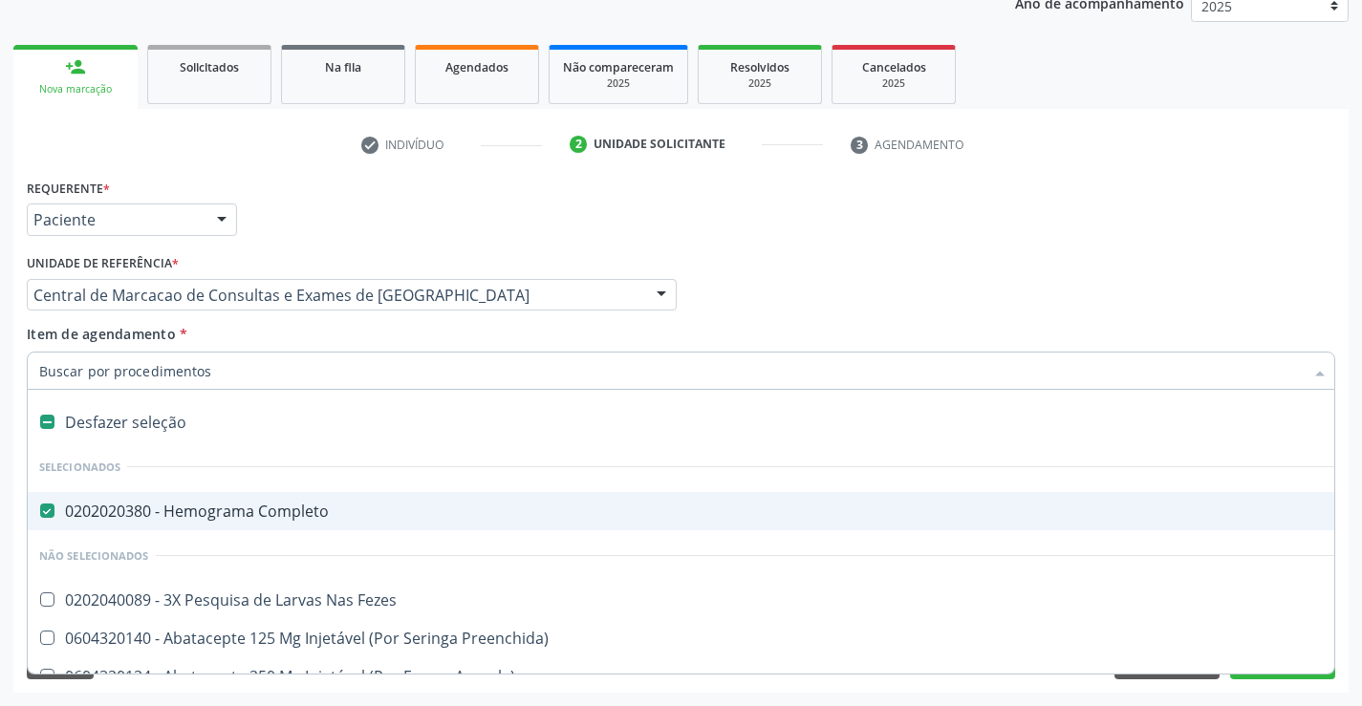
type input "g"
checkbox Urina "false"
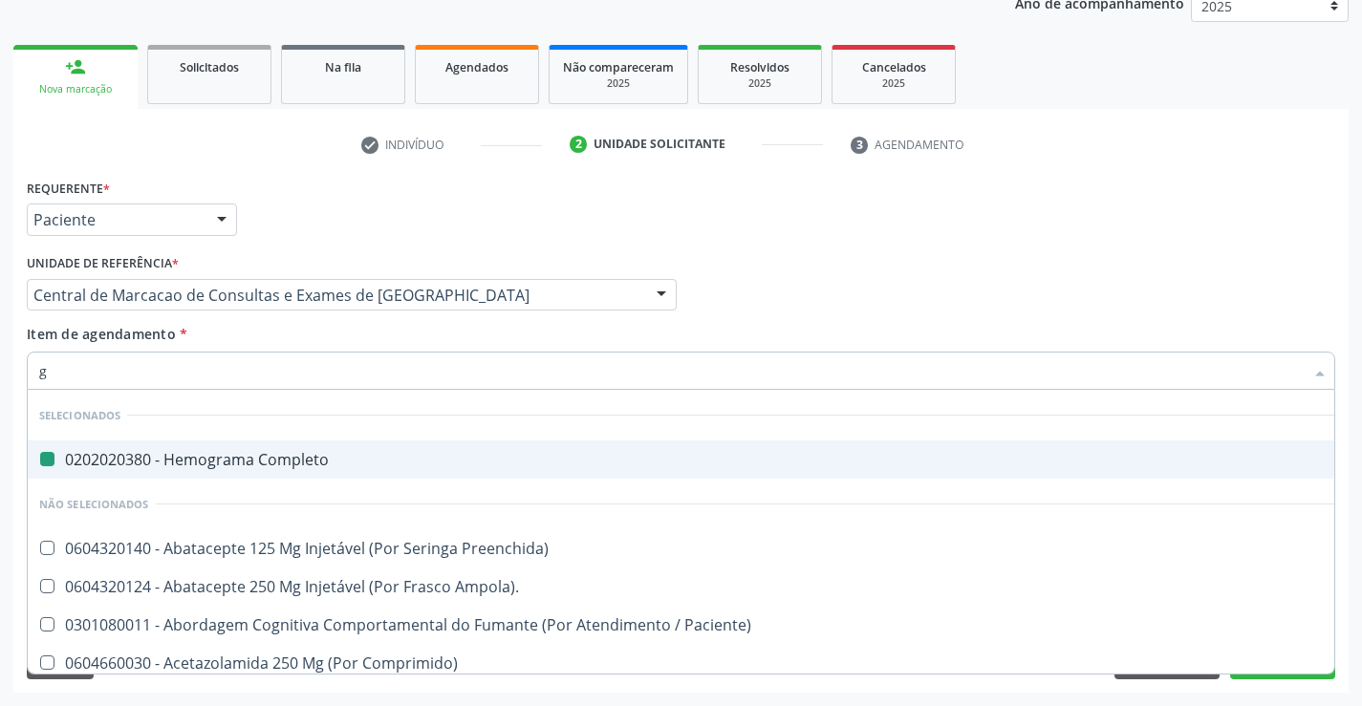
type input "gl"
checkbox Completo "false"
checkbox Miotendinoso "true"
checkbox Pé "true"
checkbox Pé\) "true"
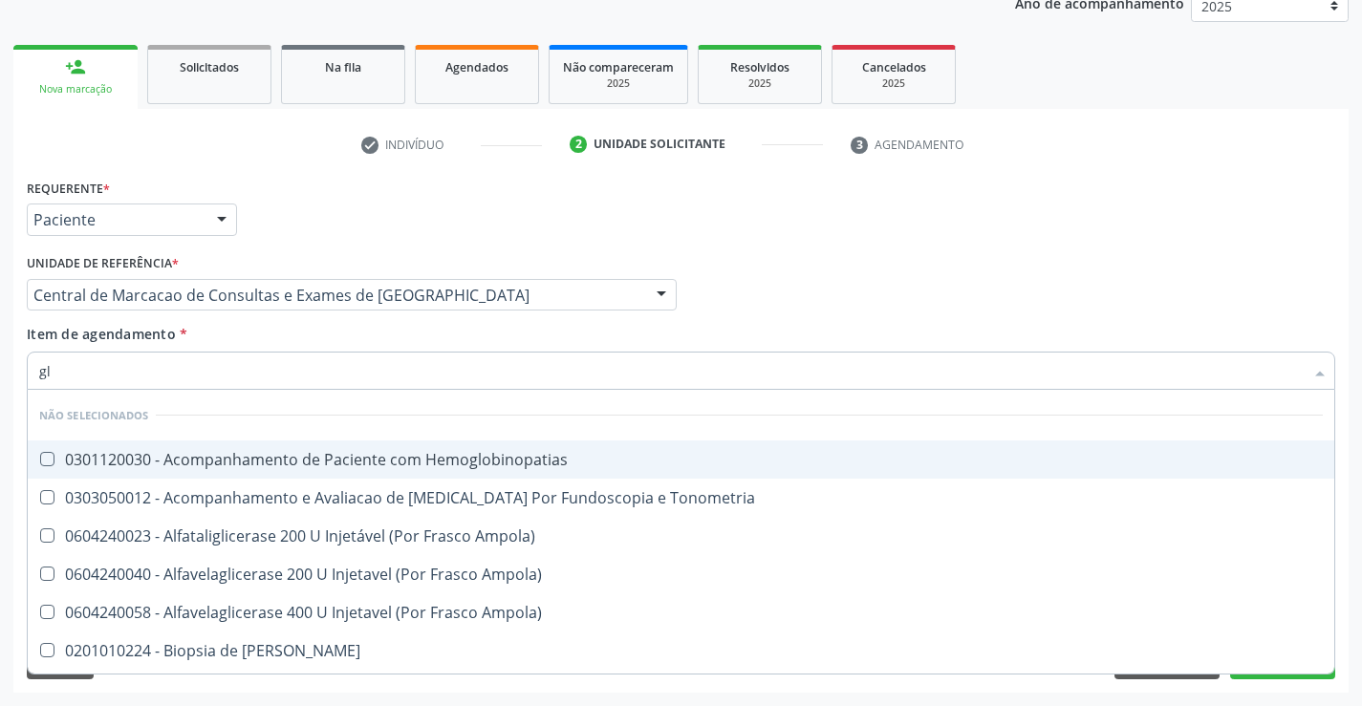
type input "gli"
checkbox Dosagens\) "true"
type input "glic"
checkbox Tardio\) "true"
checkbox Dosagens\) "false"
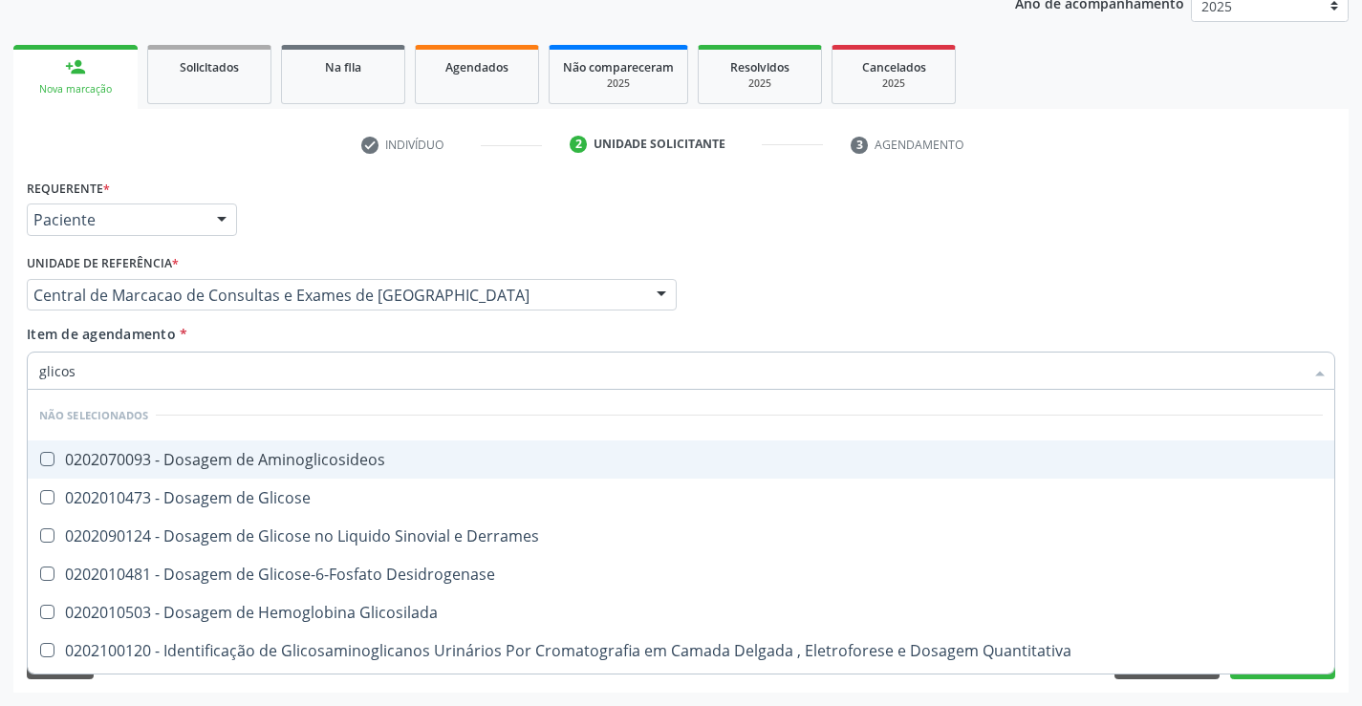
type input "glicose"
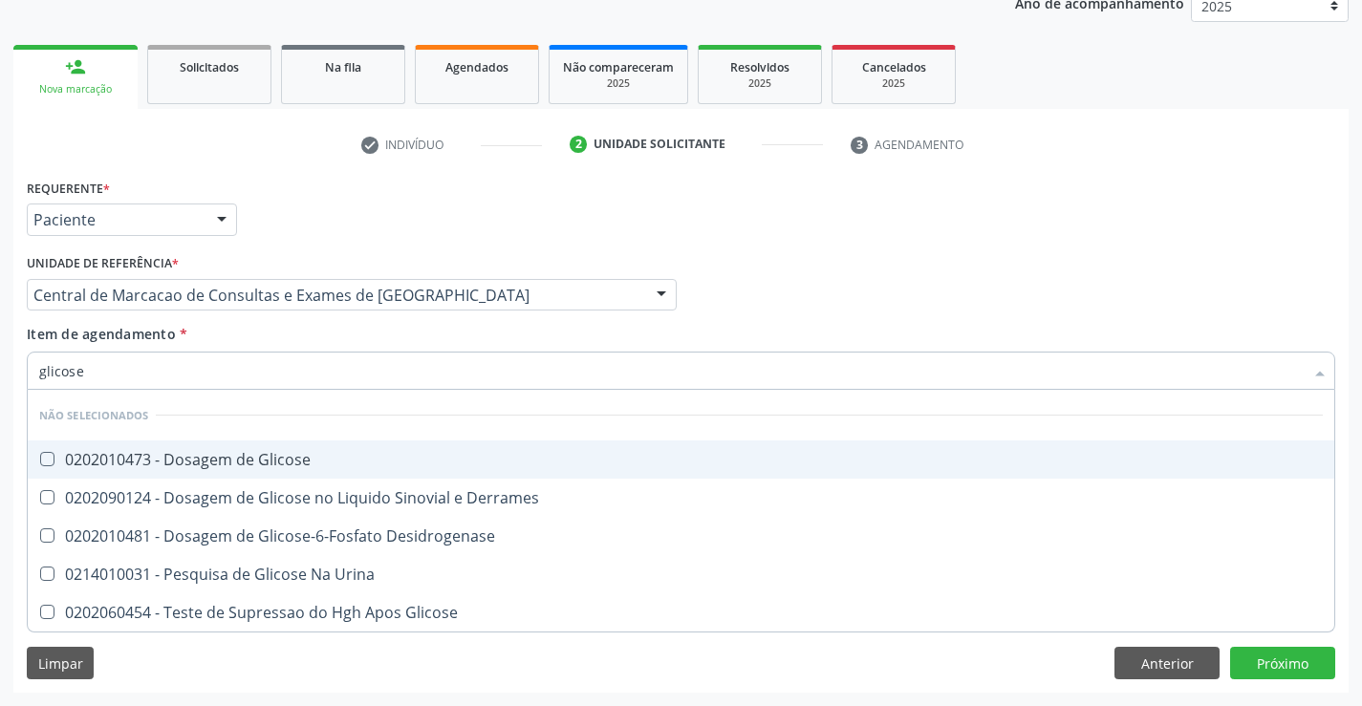
click at [161, 450] on span "0202010473 - Dosagem de Glicose" at bounding box center [681, 460] width 1307 height 38
checkbox Glicose "true"
click at [151, 375] on input "glicose" at bounding box center [671, 371] width 1265 height 38
type input "f"
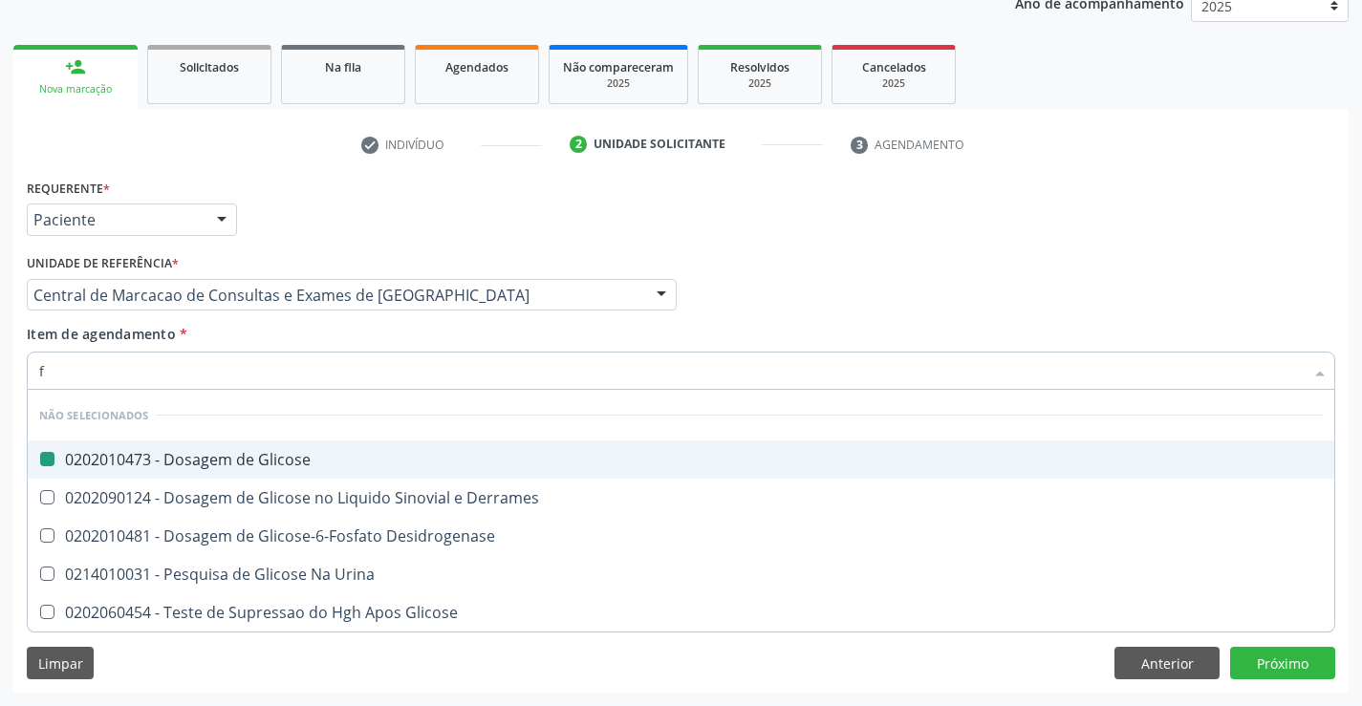
checkbox Glicose "false"
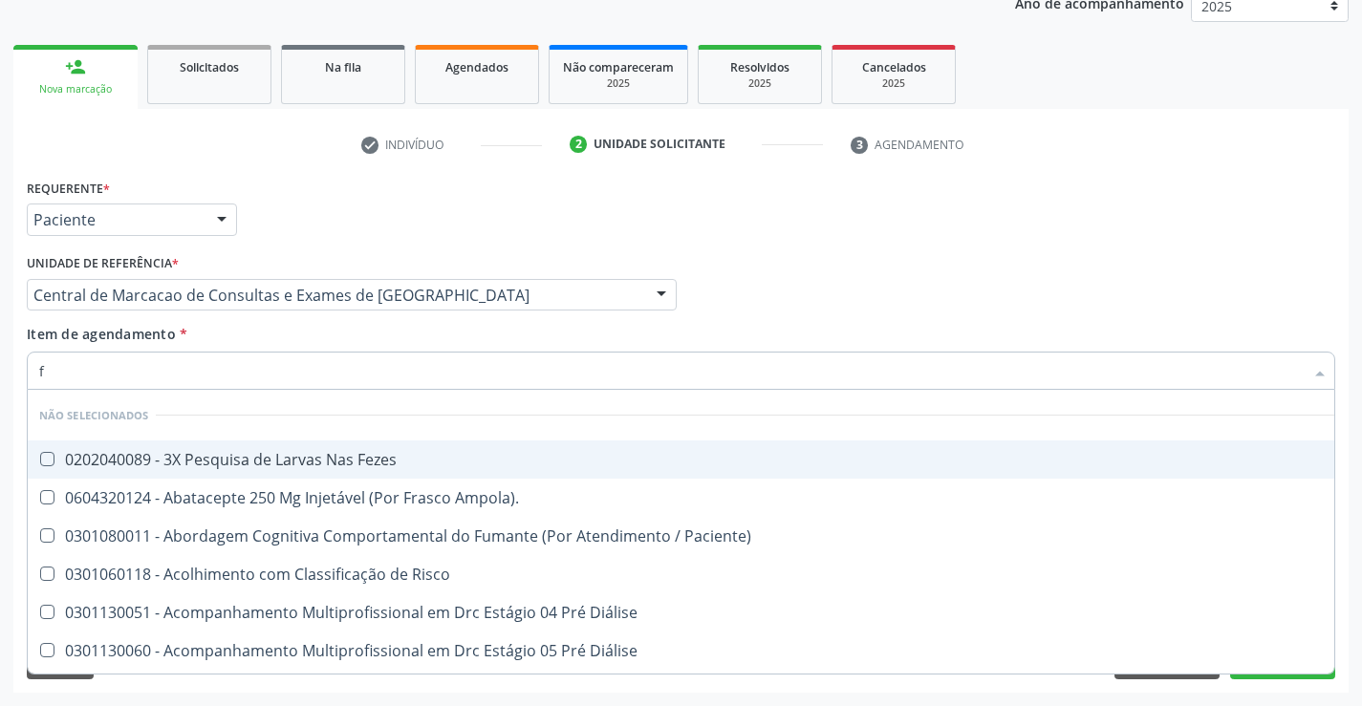
type input "fe"
checkbox Urina "false"
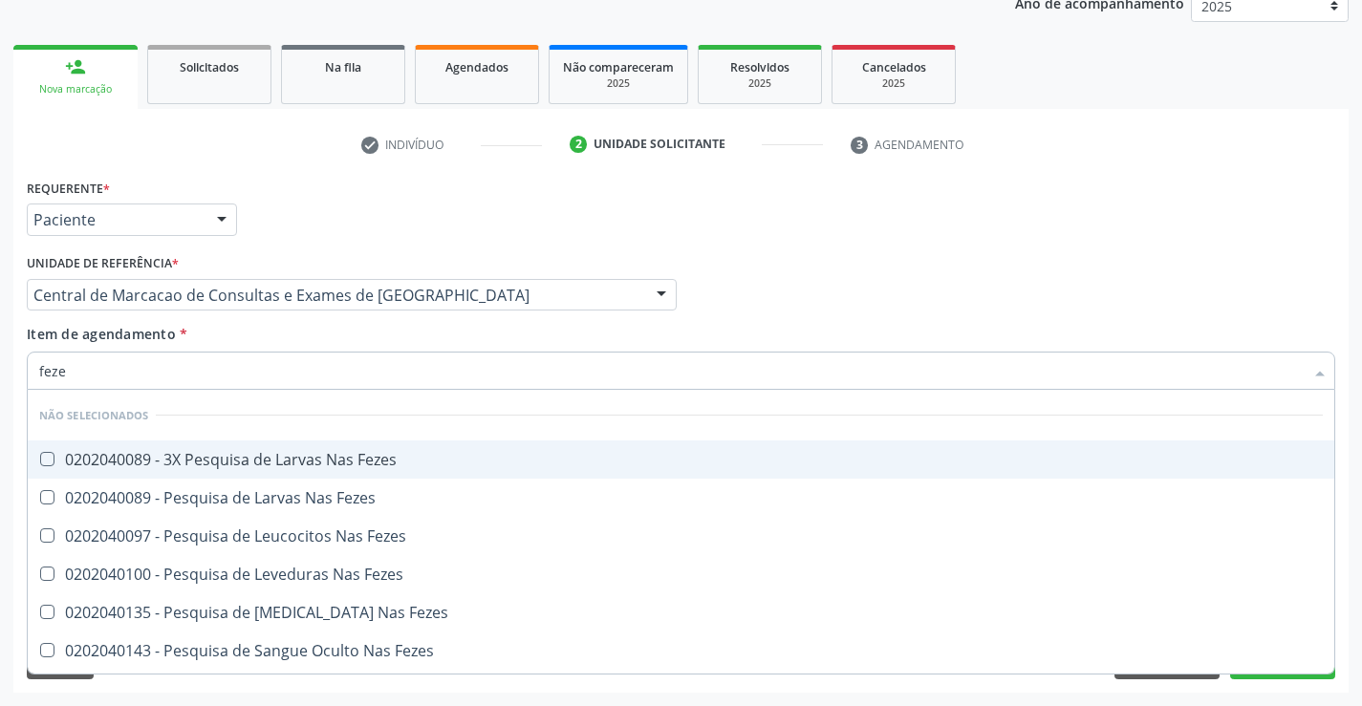
type input "fezes"
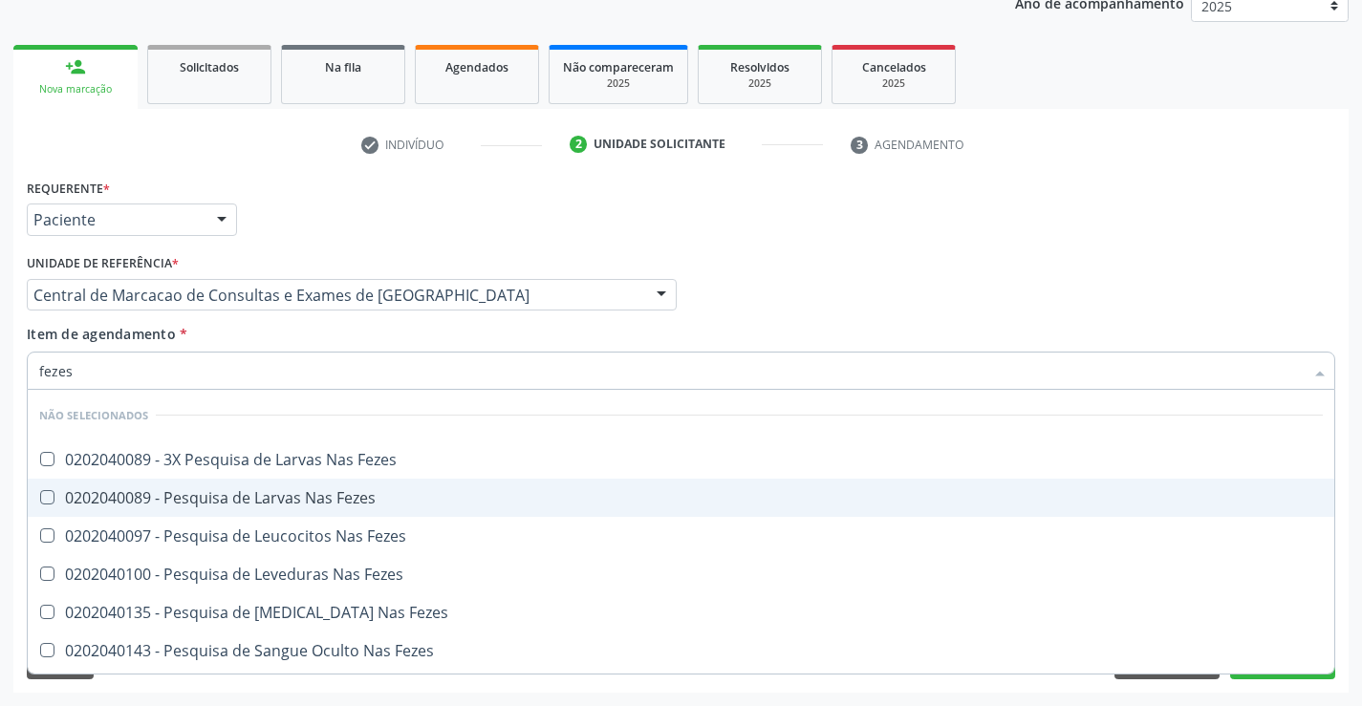
click at [154, 479] on span "0202040089 - Pesquisa de Larvas Nas Fezes" at bounding box center [681, 498] width 1307 height 38
checkbox Fezes "true"
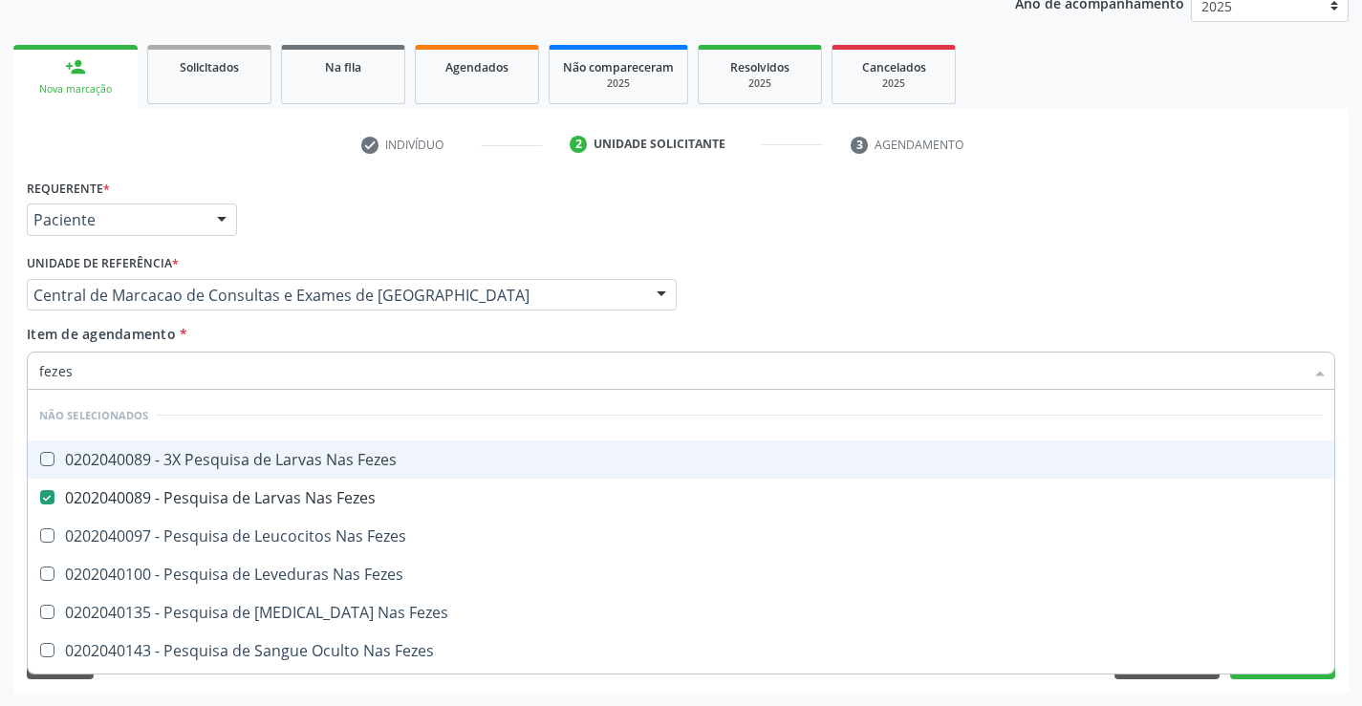
click at [1267, 293] on div "Médico Solicitante Por favor, selecione a Unidade de Atendimento primeiro Nenhu…" at bounding box center [681, 286] width 1318 height 75
checkbox Fezes "true"
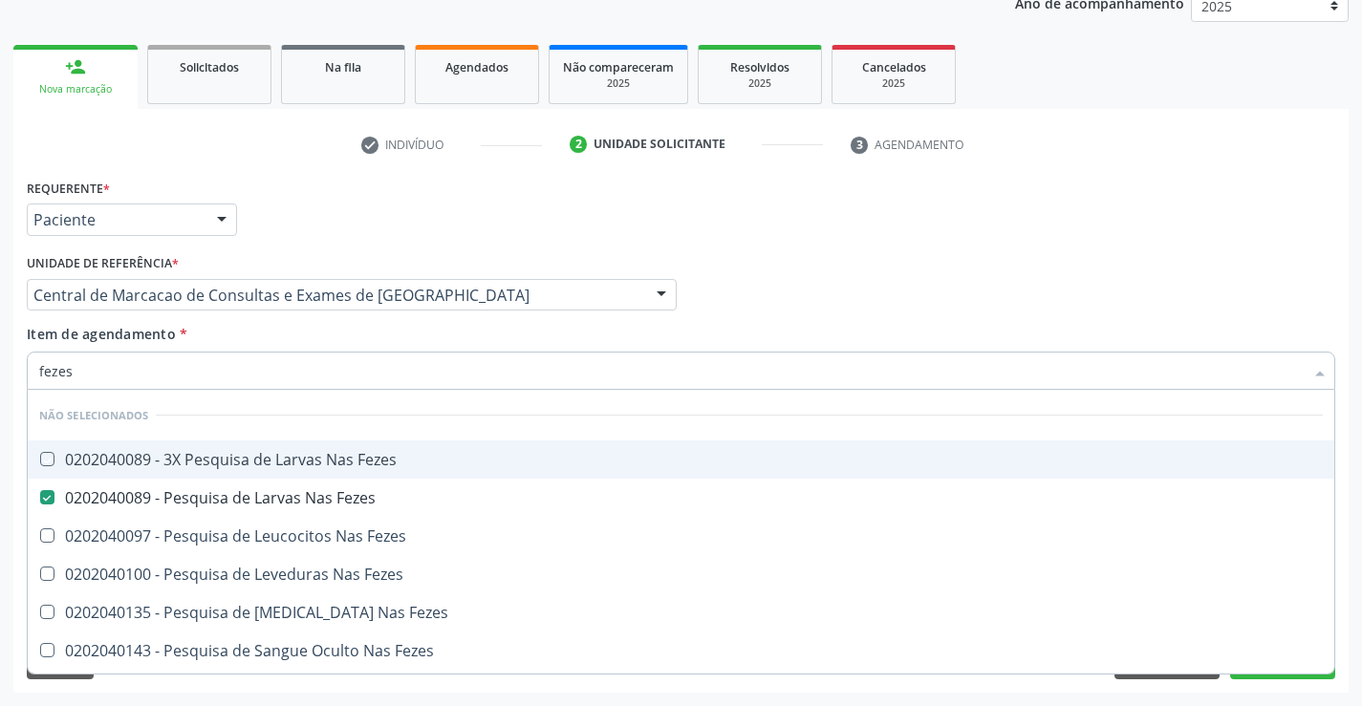
checkbox Fezes "true"
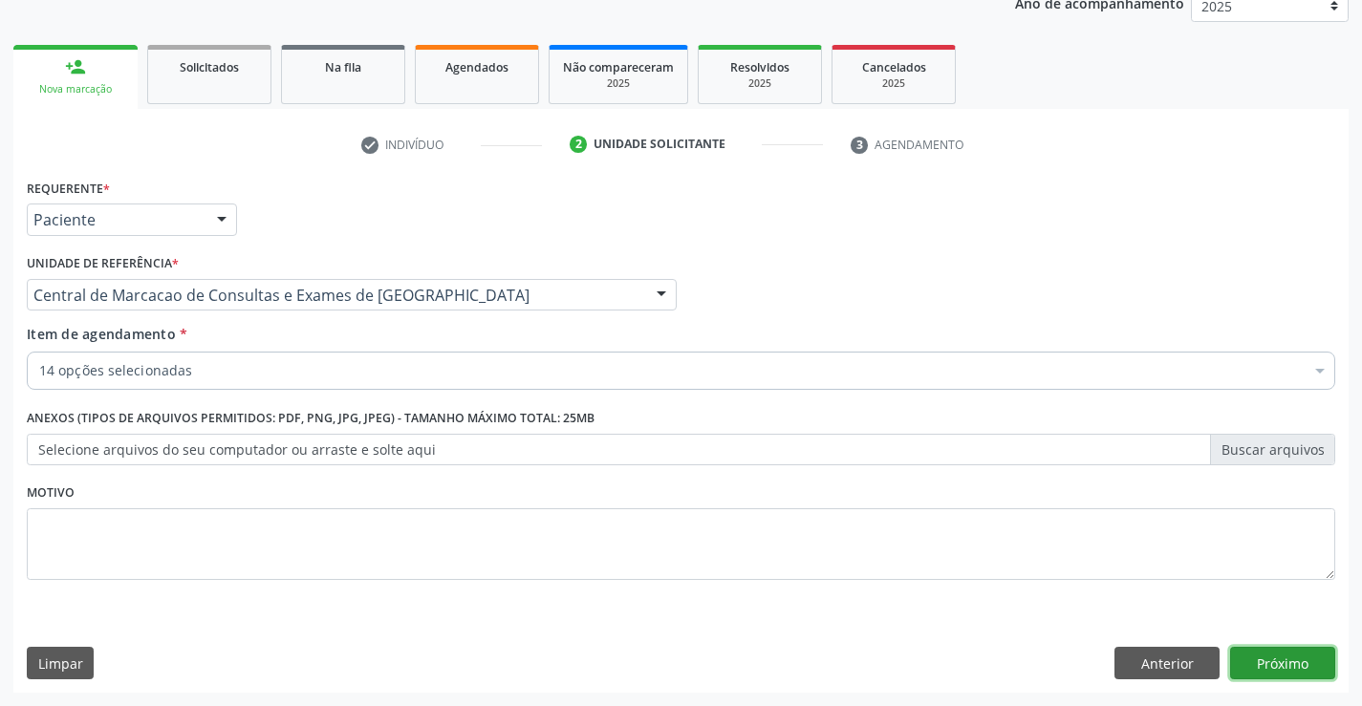
click at [1254, 665] on button "Próximo" at bounding box center [1282, 663] width 105 height 32
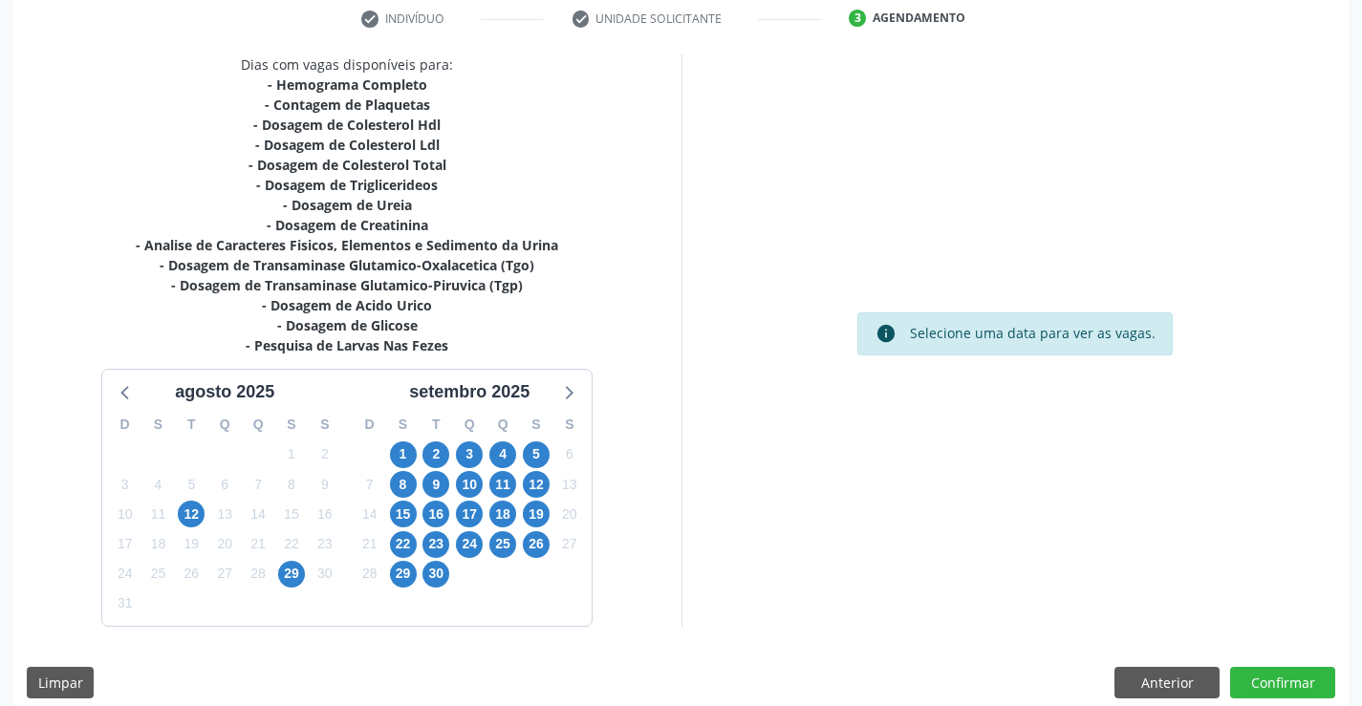
scroll to position [386, 0]
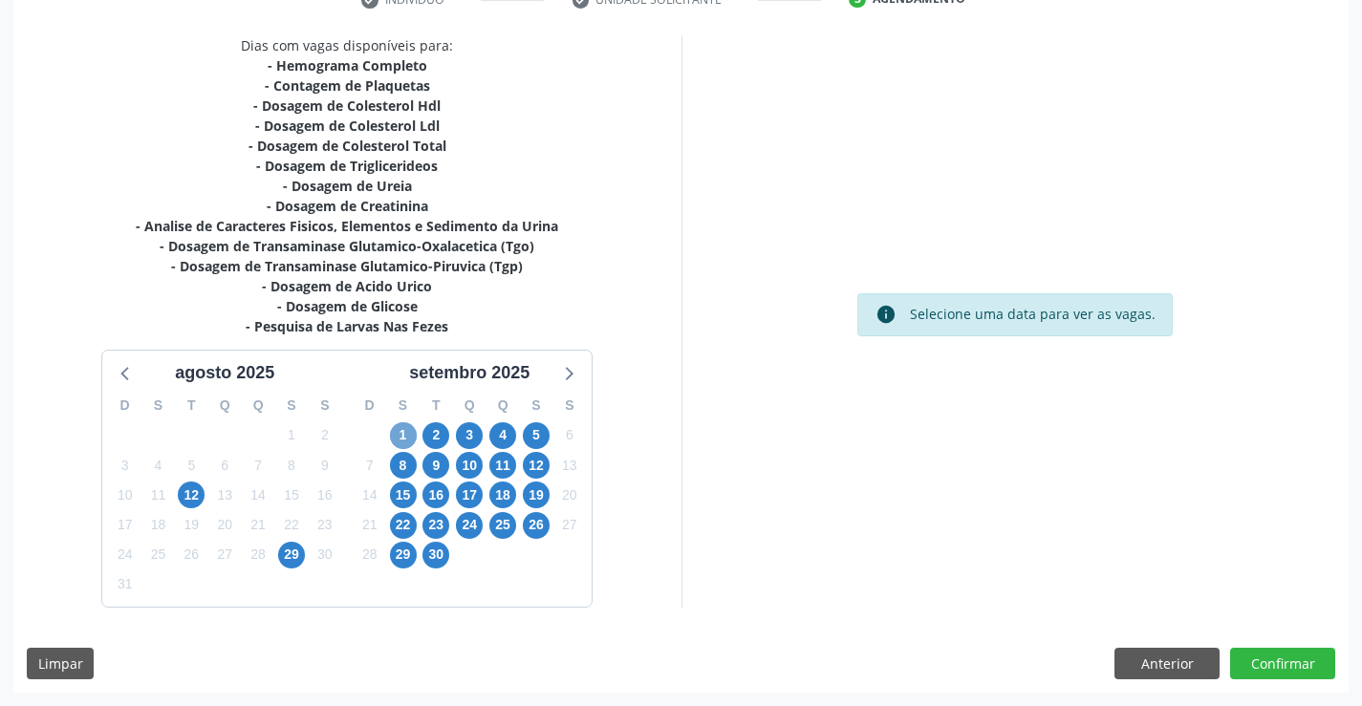
click at [405, 434] on span "1" at bounding box center [403, 435] width 27 height 27
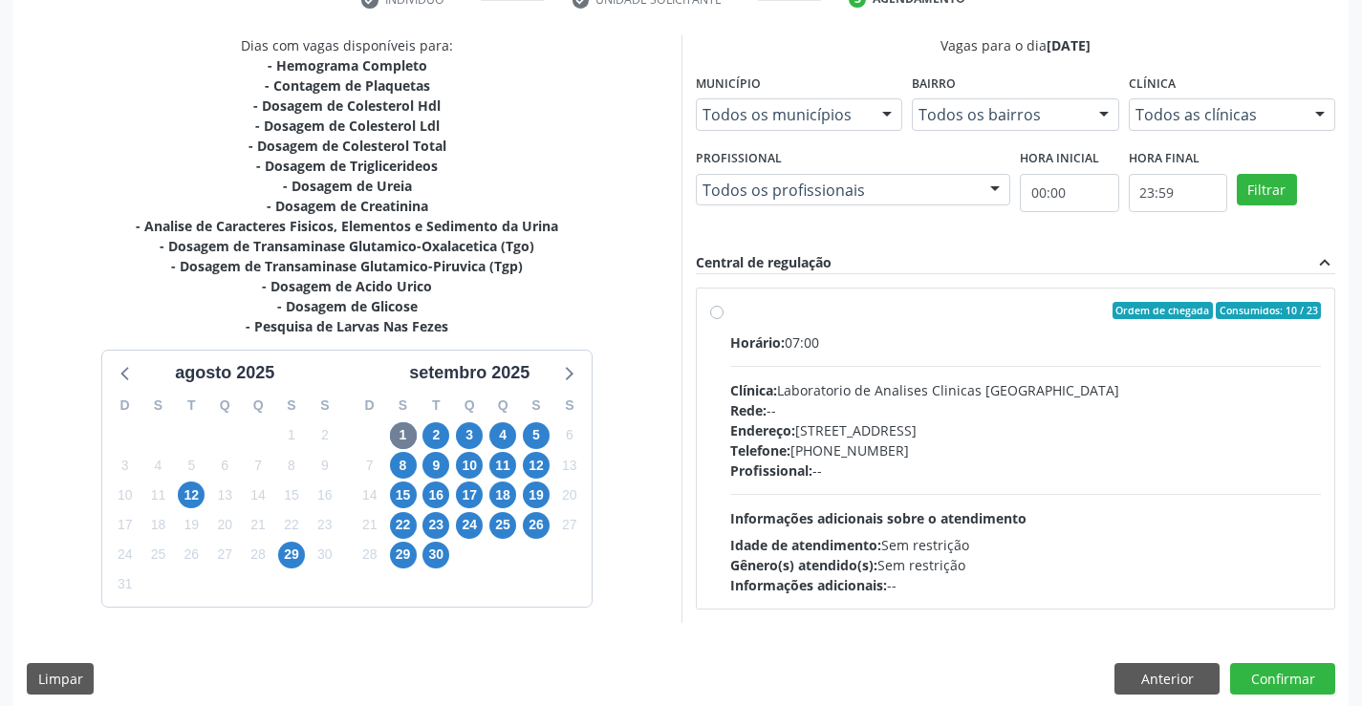
click at [814, 461] on div "Profissional: --" at bounding box center [1026, 471] width 592 height 20
click at [724, 319] on input "Ordem de chegada Consumidos: 10 / 23 Horário: 07:00 Clínica: Laboratorio de Ana…" at bounding box center [716, 310] width 13 height 17
radio input "true"
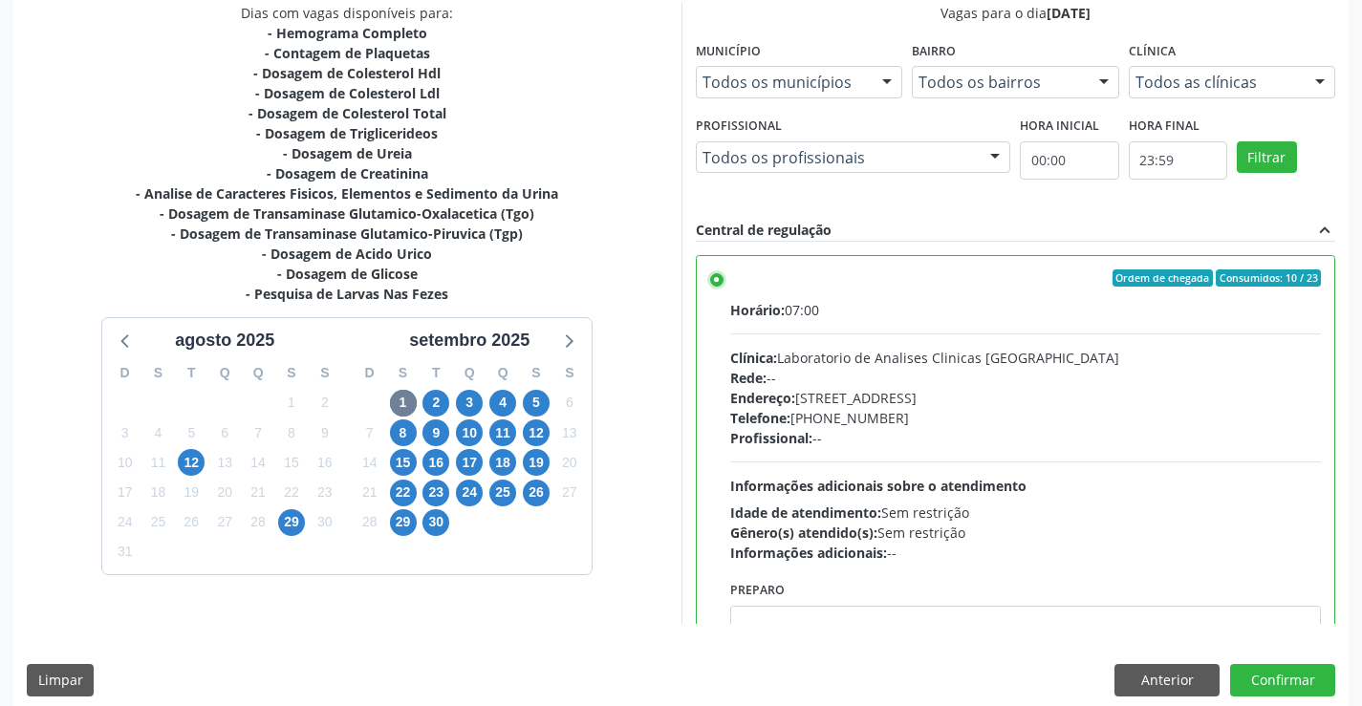
scroll to position [436, 0]
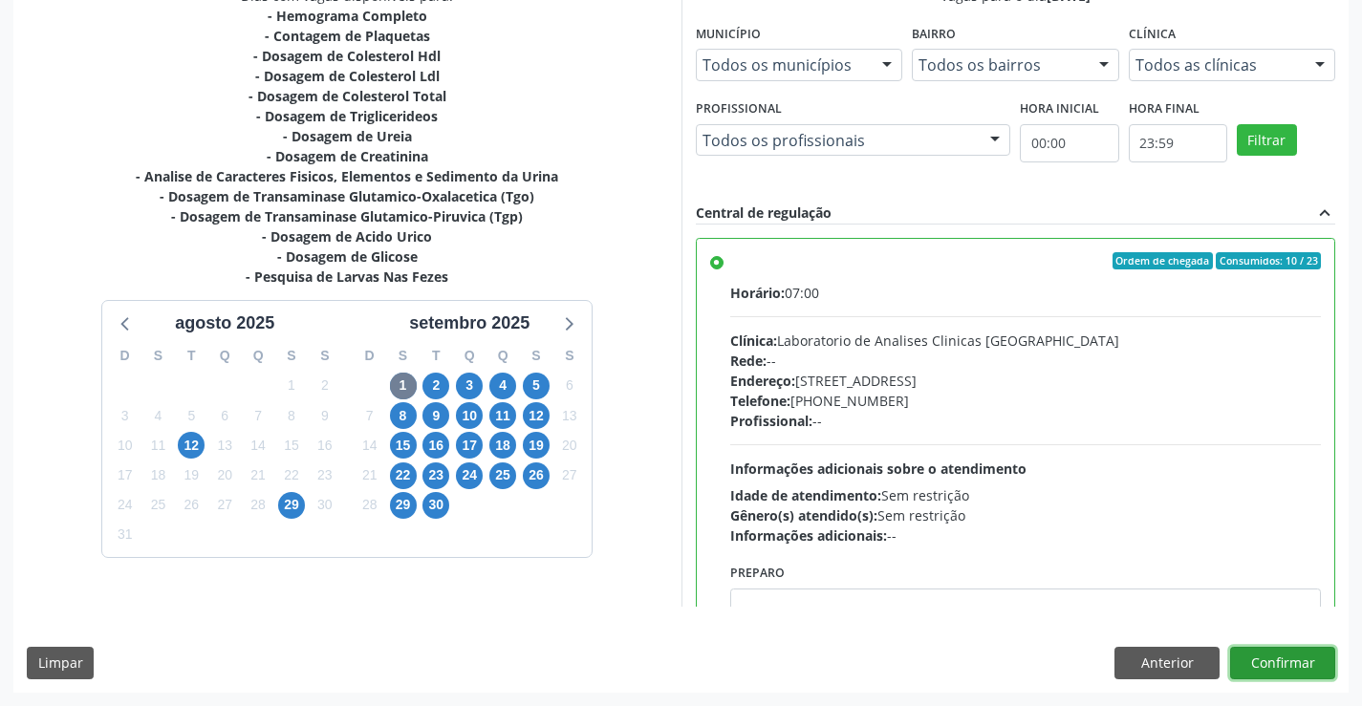
click at [1269, 662] on button "Confirmar" at bounding box center [1282, 663] width 105 height 32
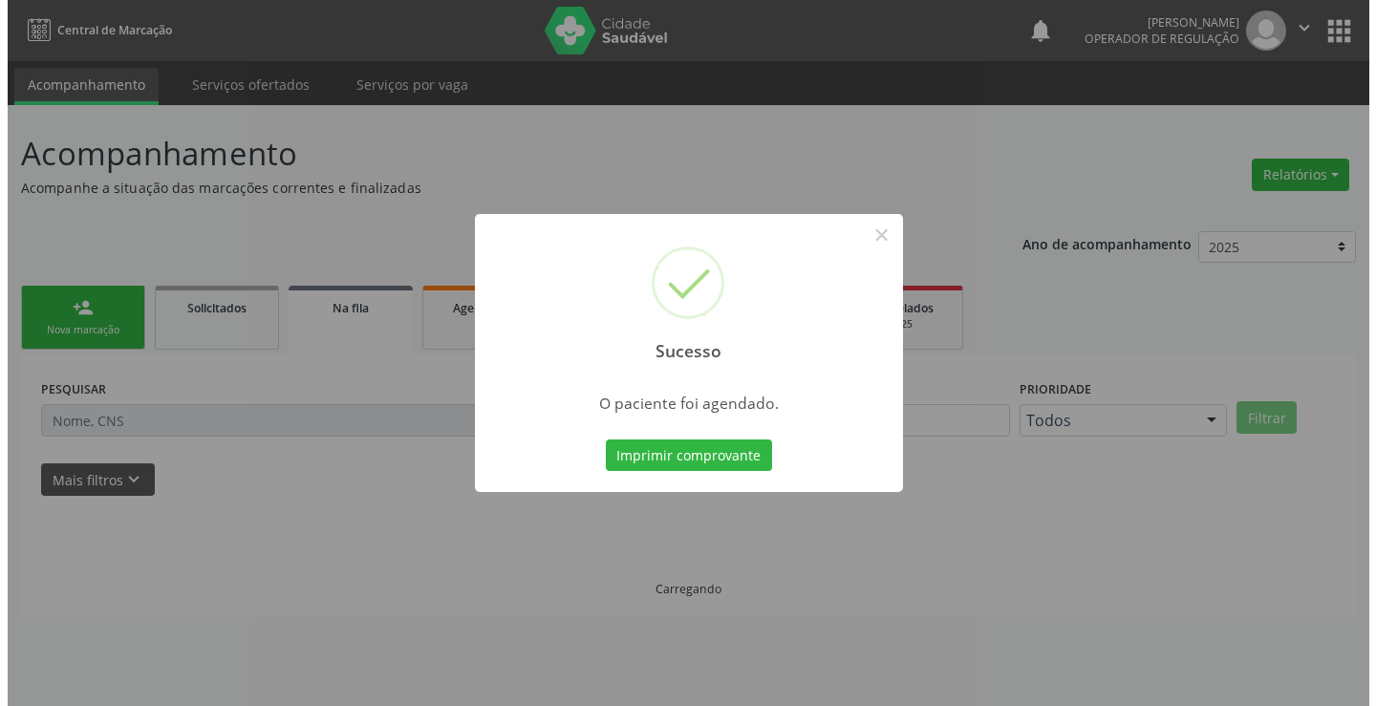
scroll to position [0, 0]
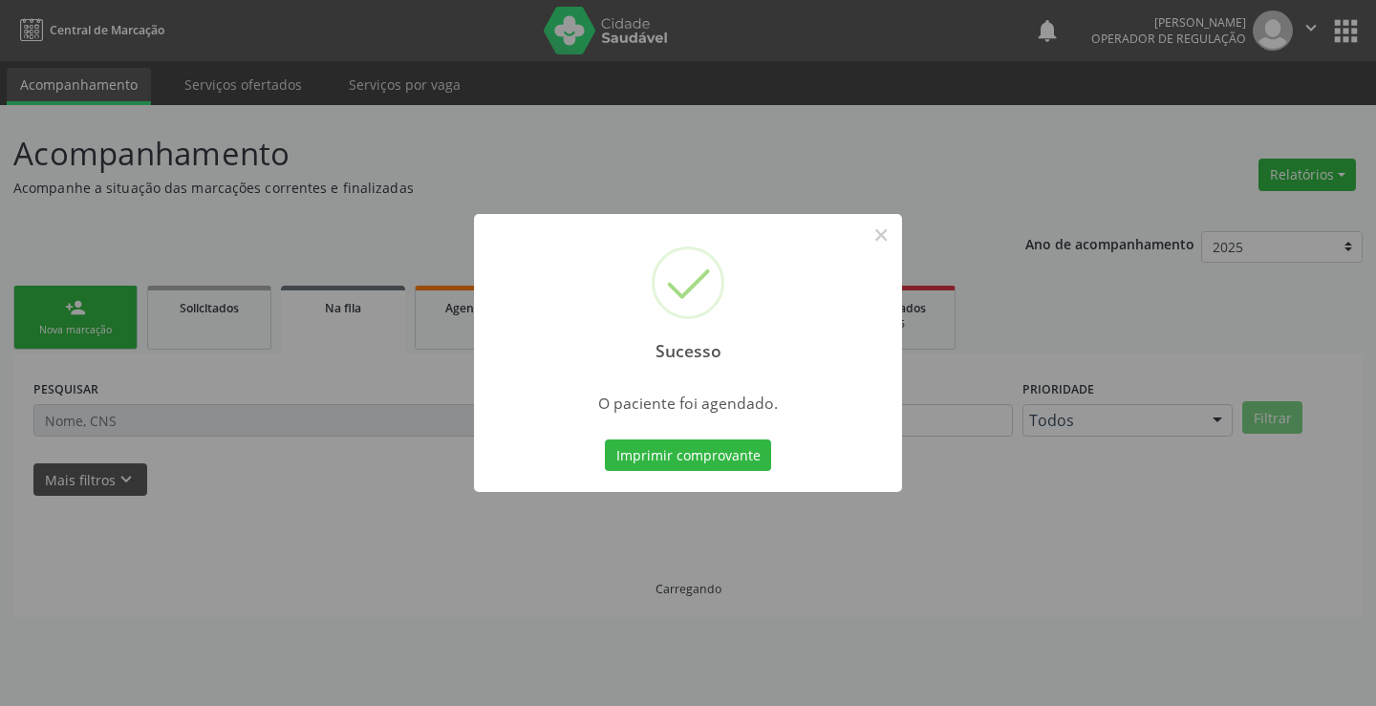
click at [605, 440] on button "Imprimir comprovante" at bounding box center [688, 456] width 166 height 32
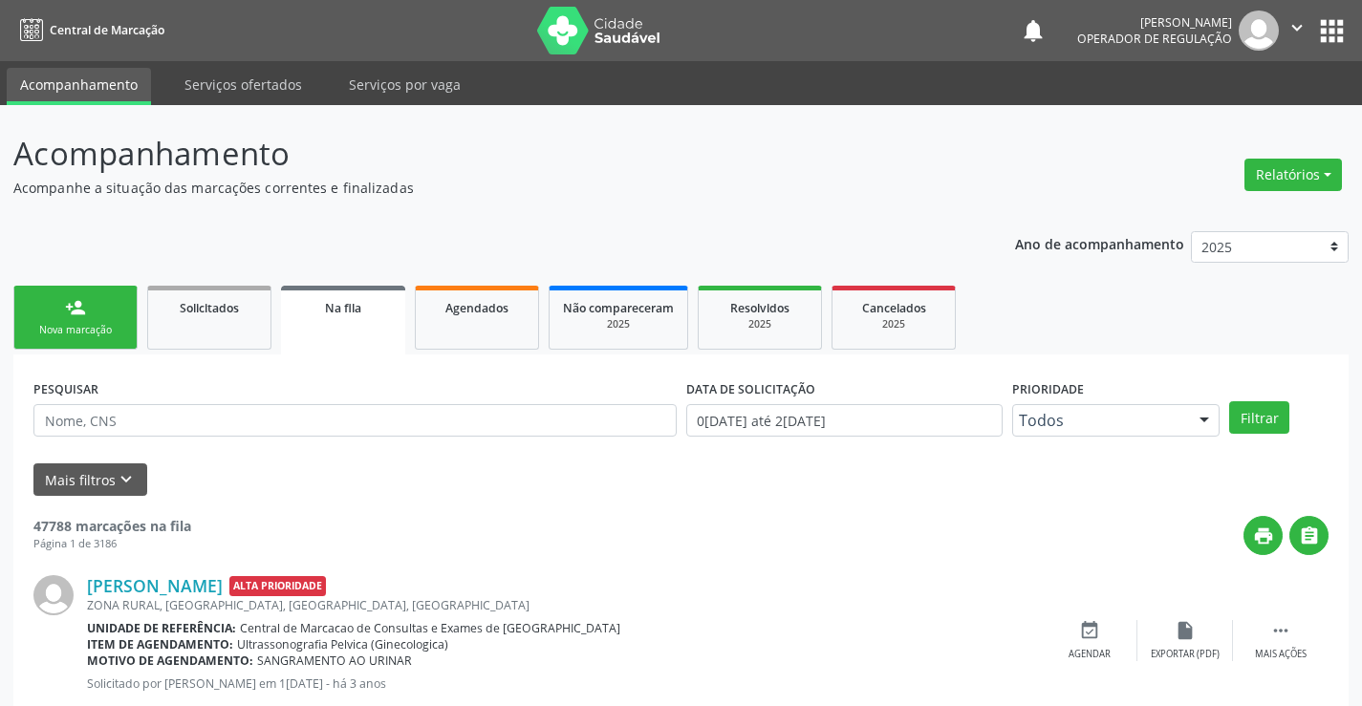
click at [69, 318] on link "person_add Nova marcação" at bounding box center [75, 318] width 124 height 64
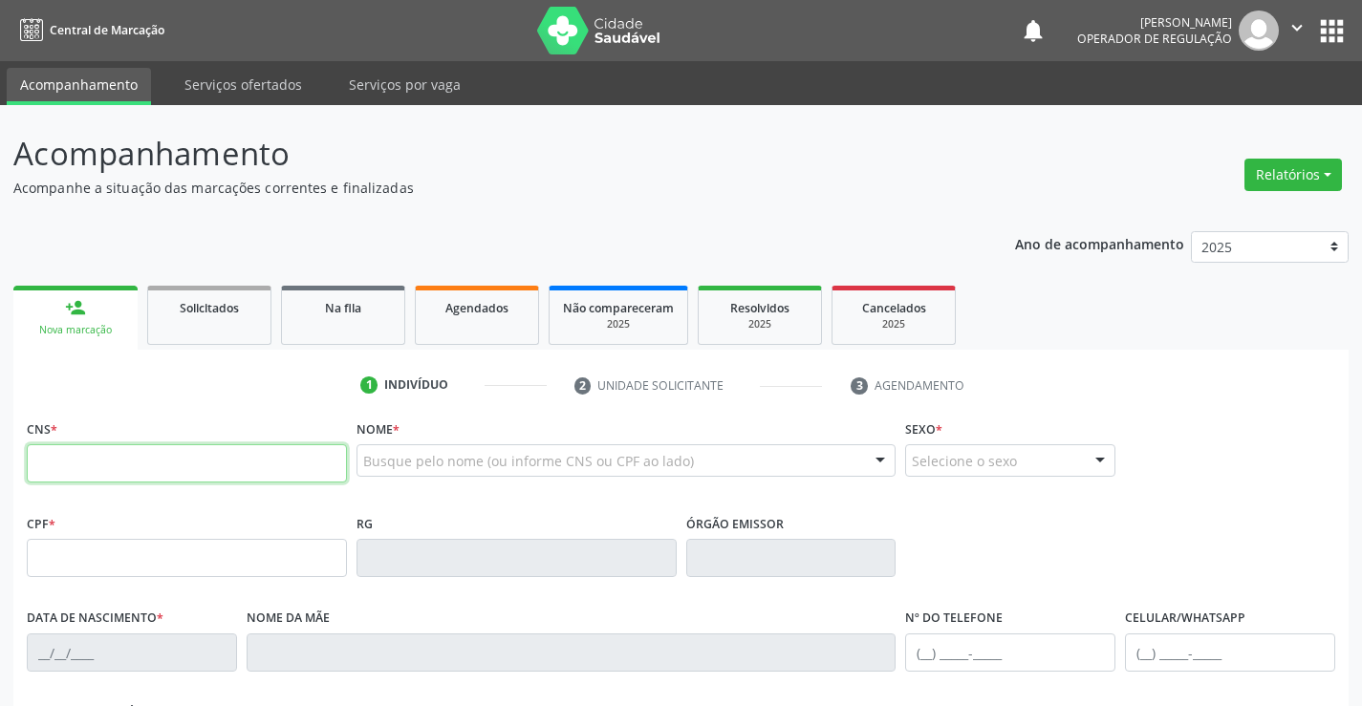
click at [95, 468] on input "text" at bounding box center [187, 463] width 320 height 38
type input "708 3082 0333 0360"
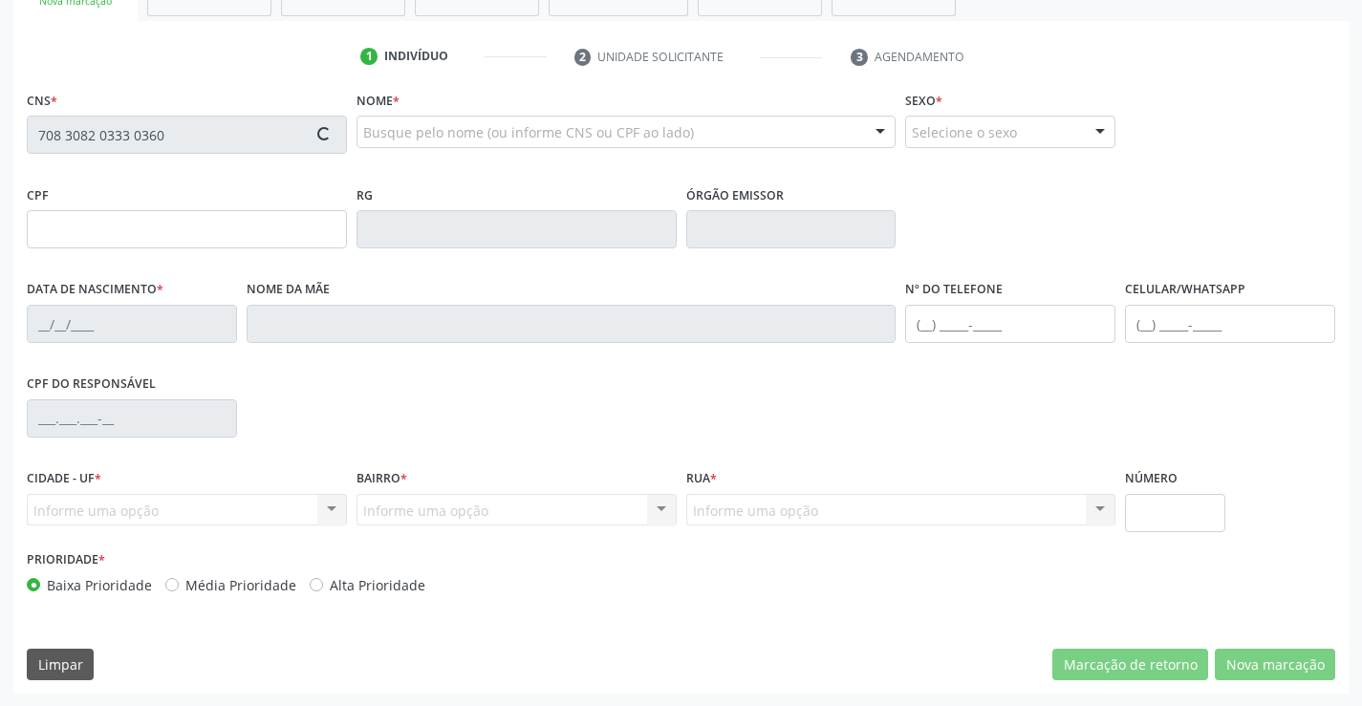
type input "30784538281"
type input "16/10/2019"
type input "(74) 9121-8555"
type input "115.625.425-67"
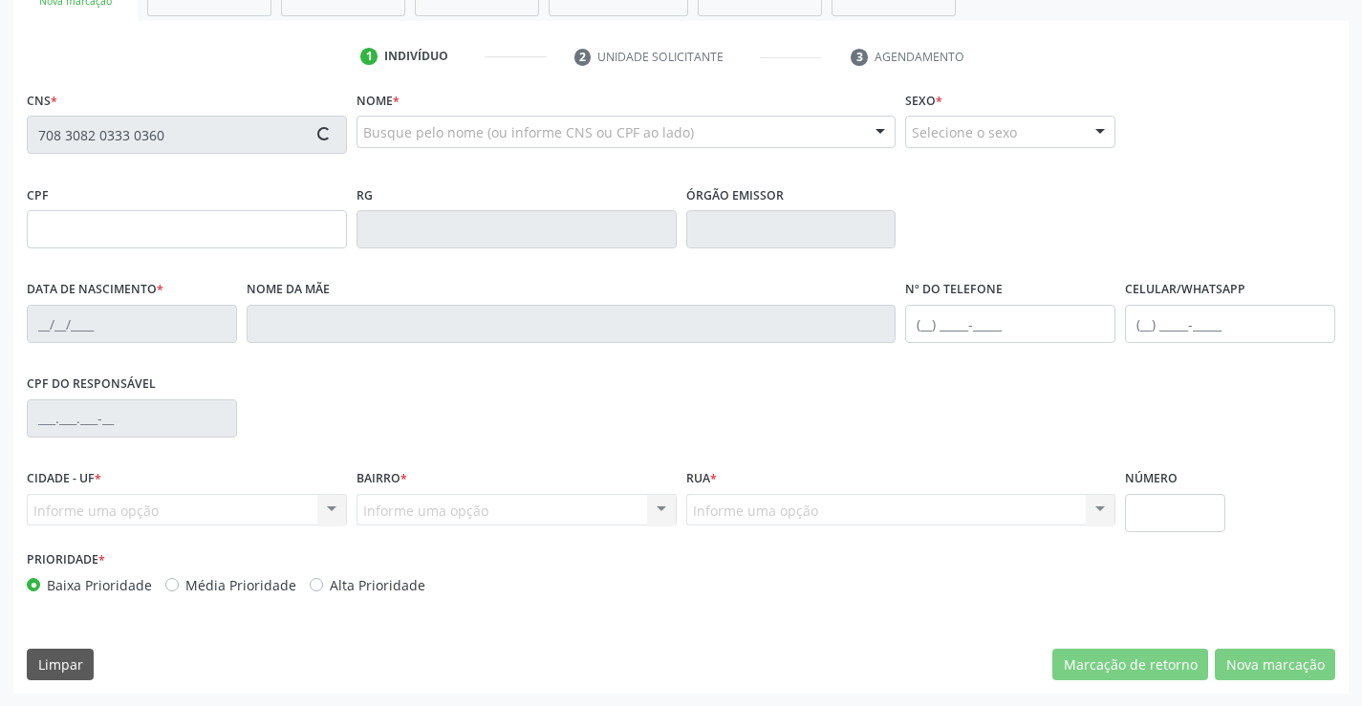
type input "SN"
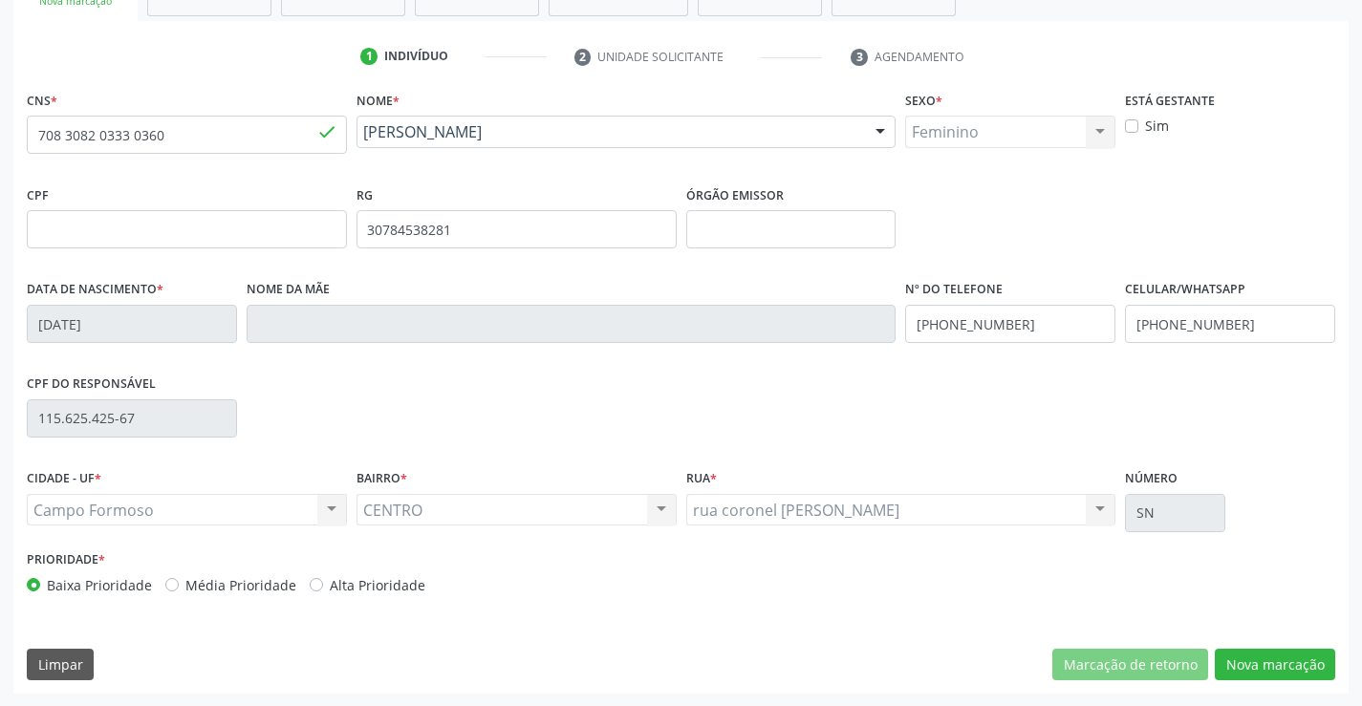
scroll to position [330, 0]
click at [1239, 657] on button "Nova marcação" at bounding box center [1275, 664] width 120 height 32
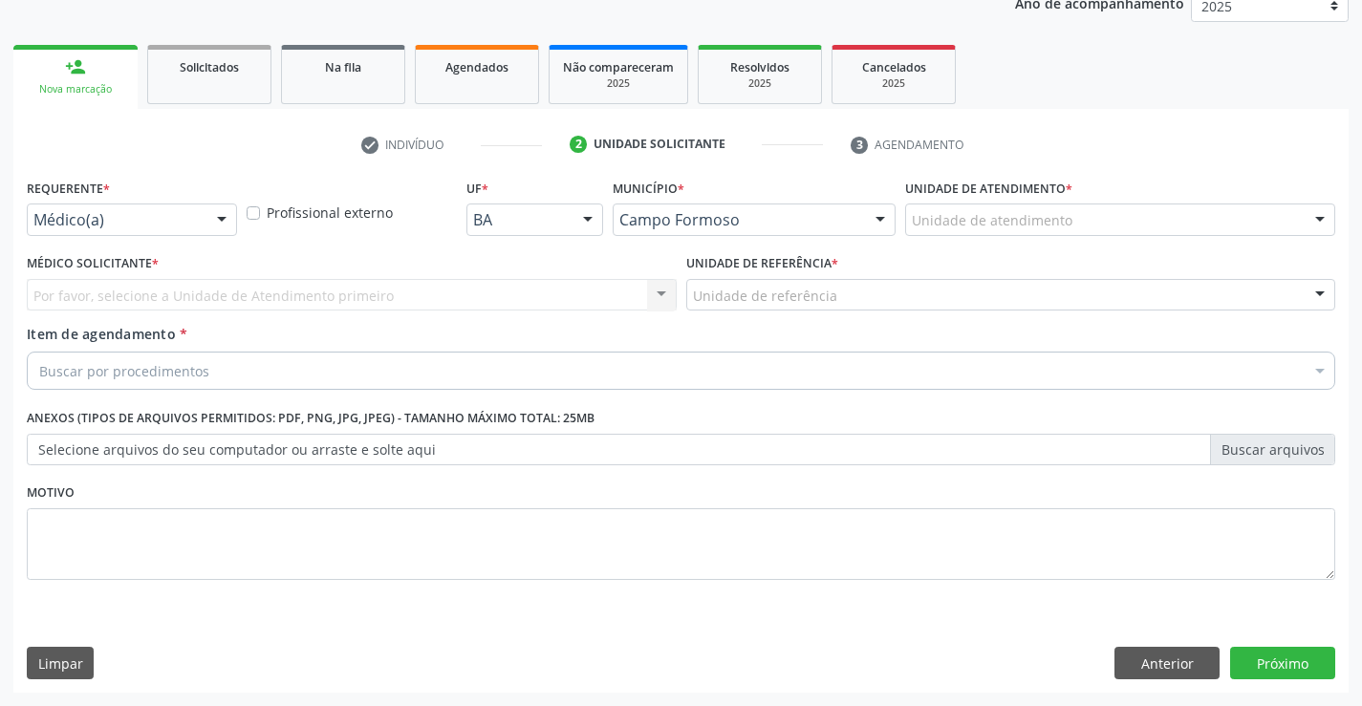
scroll to position [241, 0]
drag, startPoint x: 163, startPoint y: 228, endPoint x: 154, endPoint y: 299, distance: 71.4
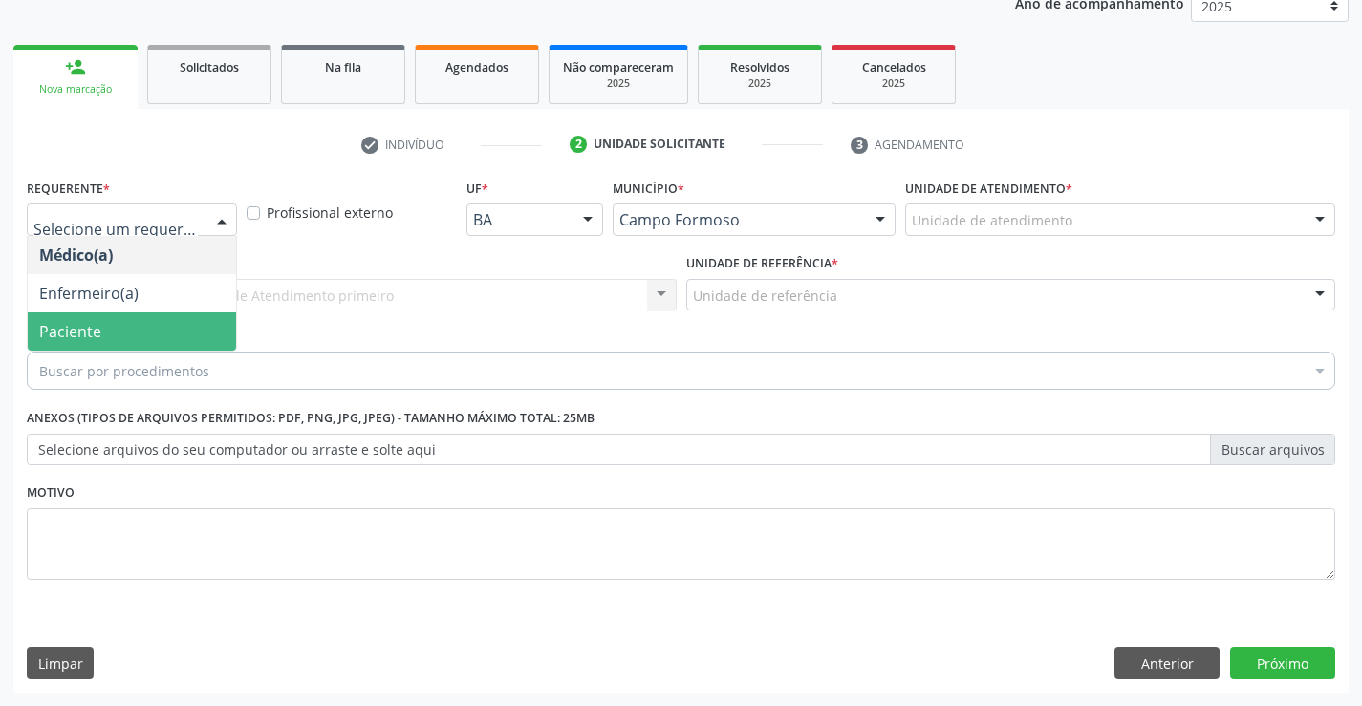
drag, startPoint x: 149, startPoint y: 327, endPoint x: 184, endPoint y: 301, distance: 43.0
click at [149, 328] on span "Paciente" at bounding box center [132, 332] width 208 height 38
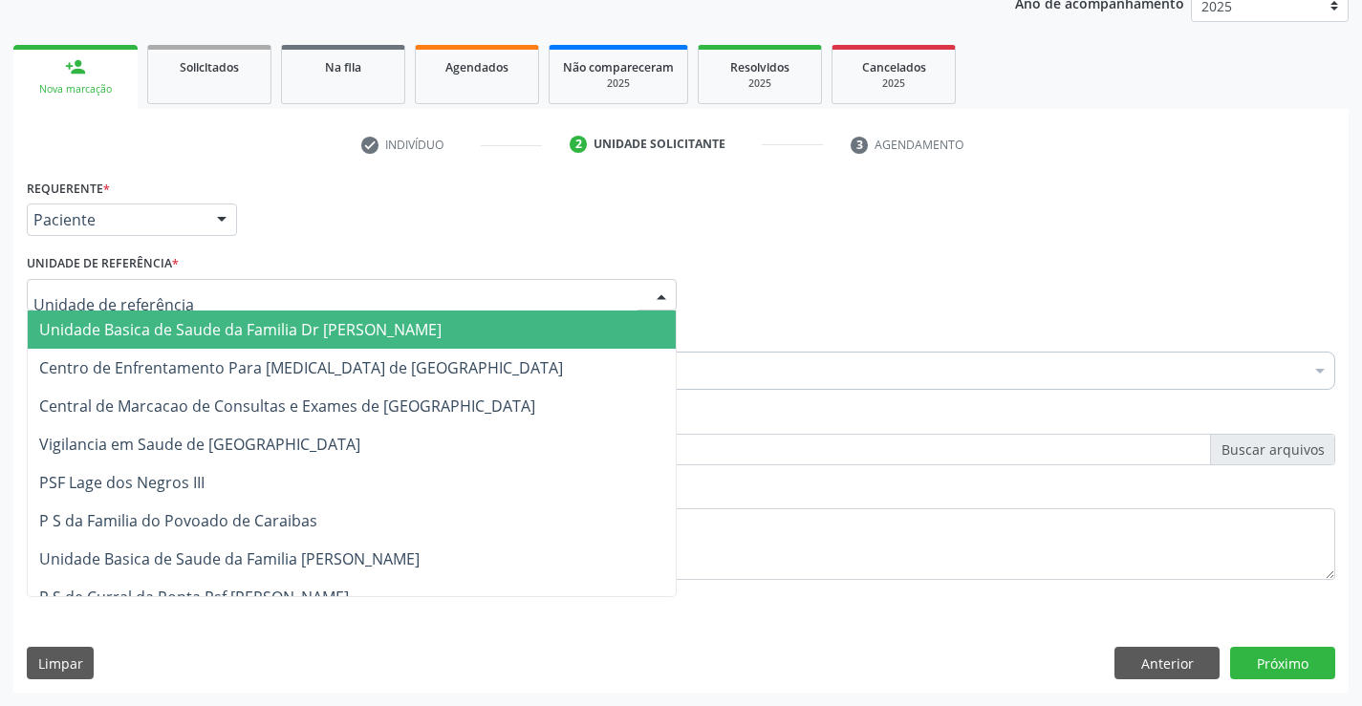
click at [206, 294] on div at bounding box center [352, 295] width 650 height 32
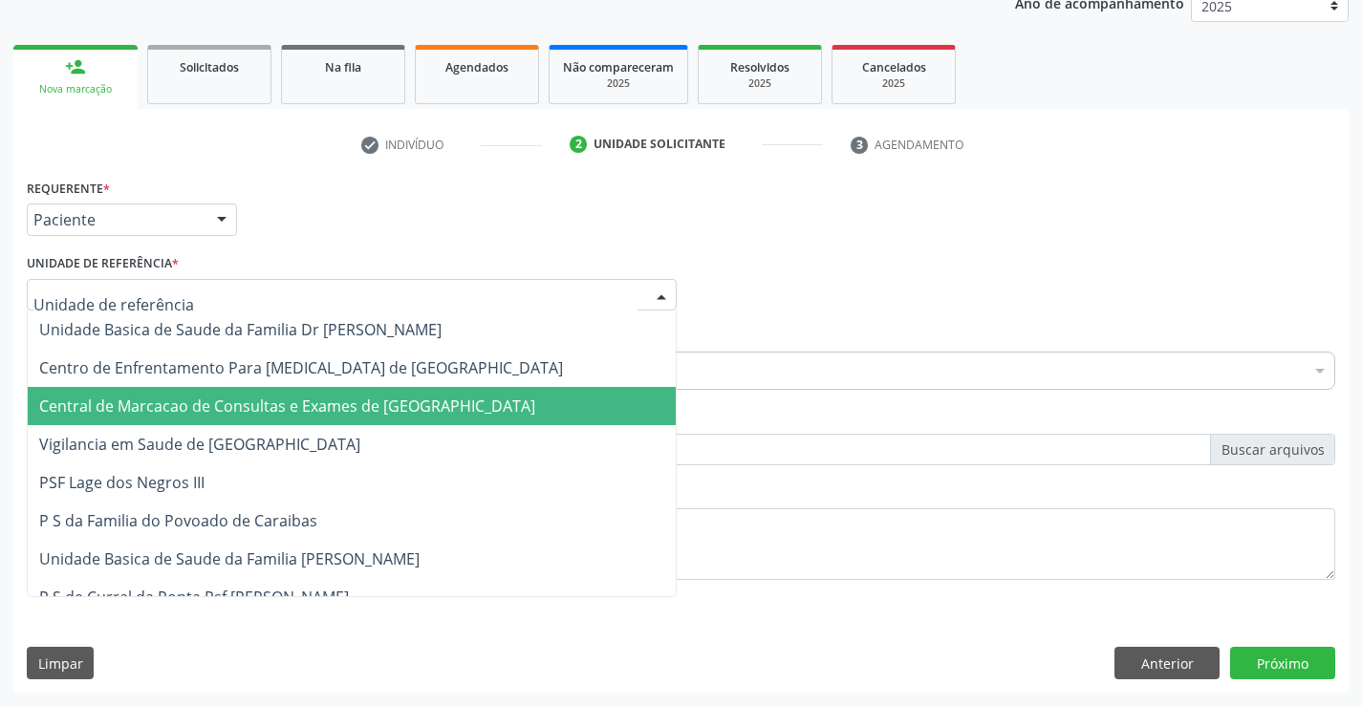
click at [203, 401] on span "Central de Marcacao de Consultas e Exames de [GEOGRAPHIC_DATA]" at bounding box center [287, 406] width 496 height 21
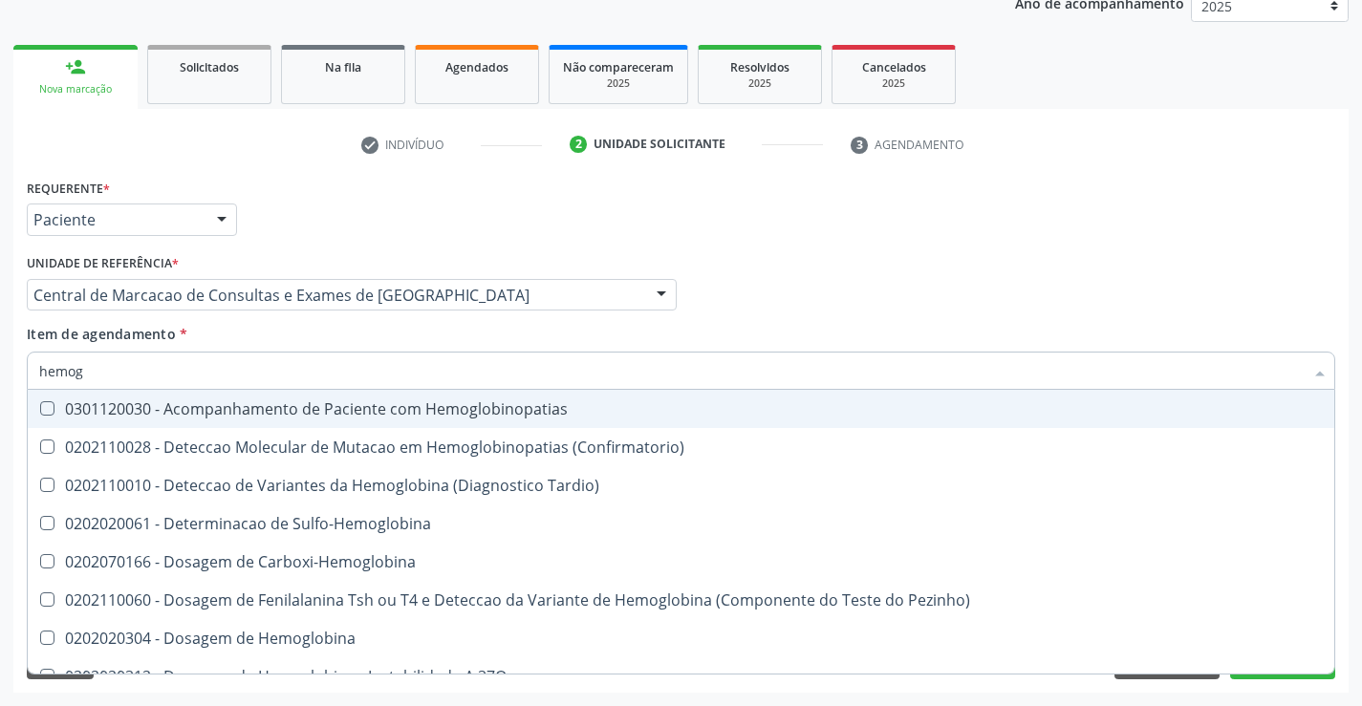
type input "hemogr"
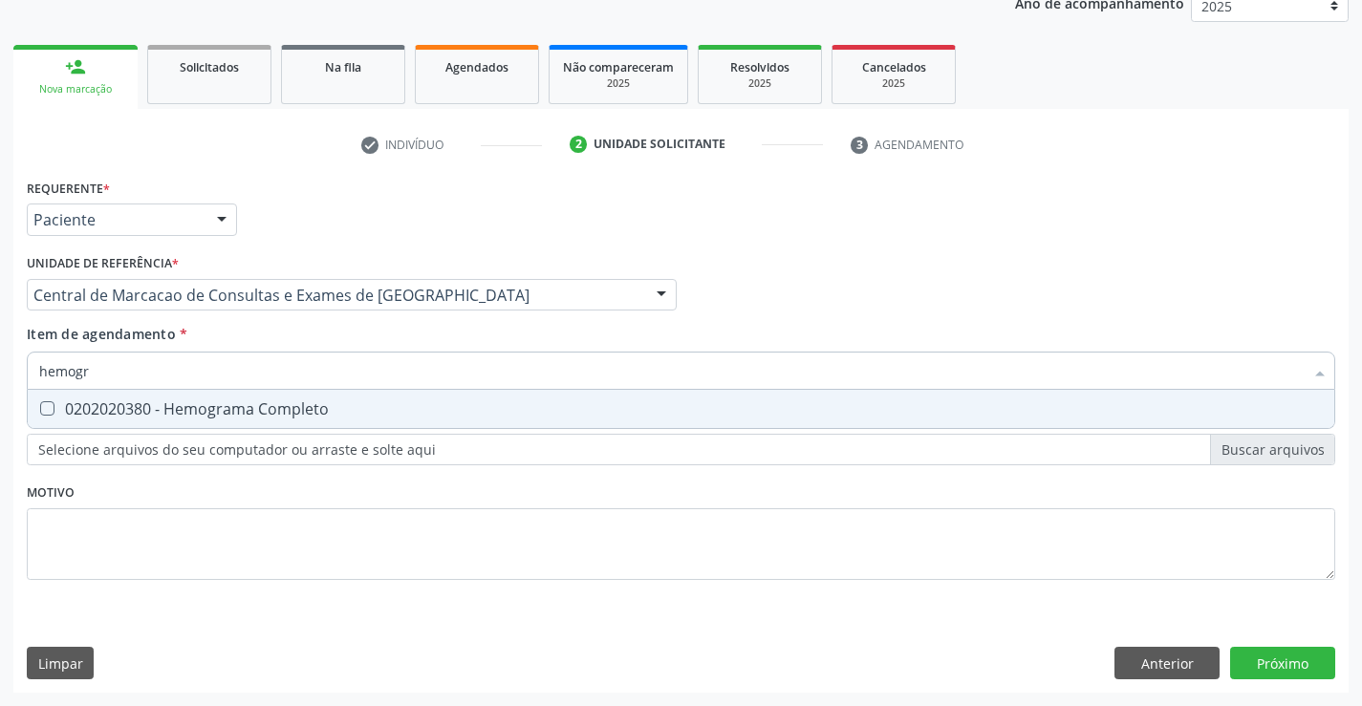
click at [189, 421] on span "0202020380 - Hemograma Completo" at bounding box center [681, 409] width 1307 height 38
checkbox Completo "true"
click at [194, 369] on input "hemogr" at bounding box center [671, 371] width 1265 height 38
type input "pla"
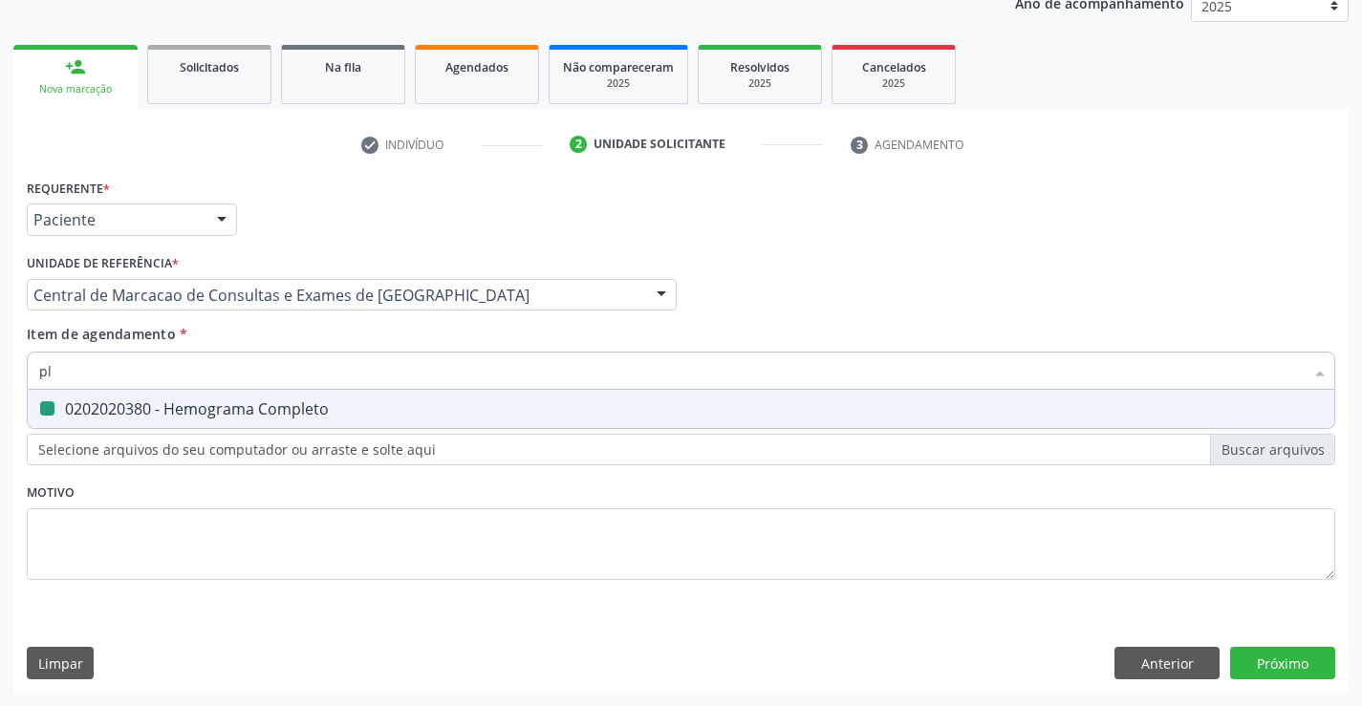
checkbox Completo "false"
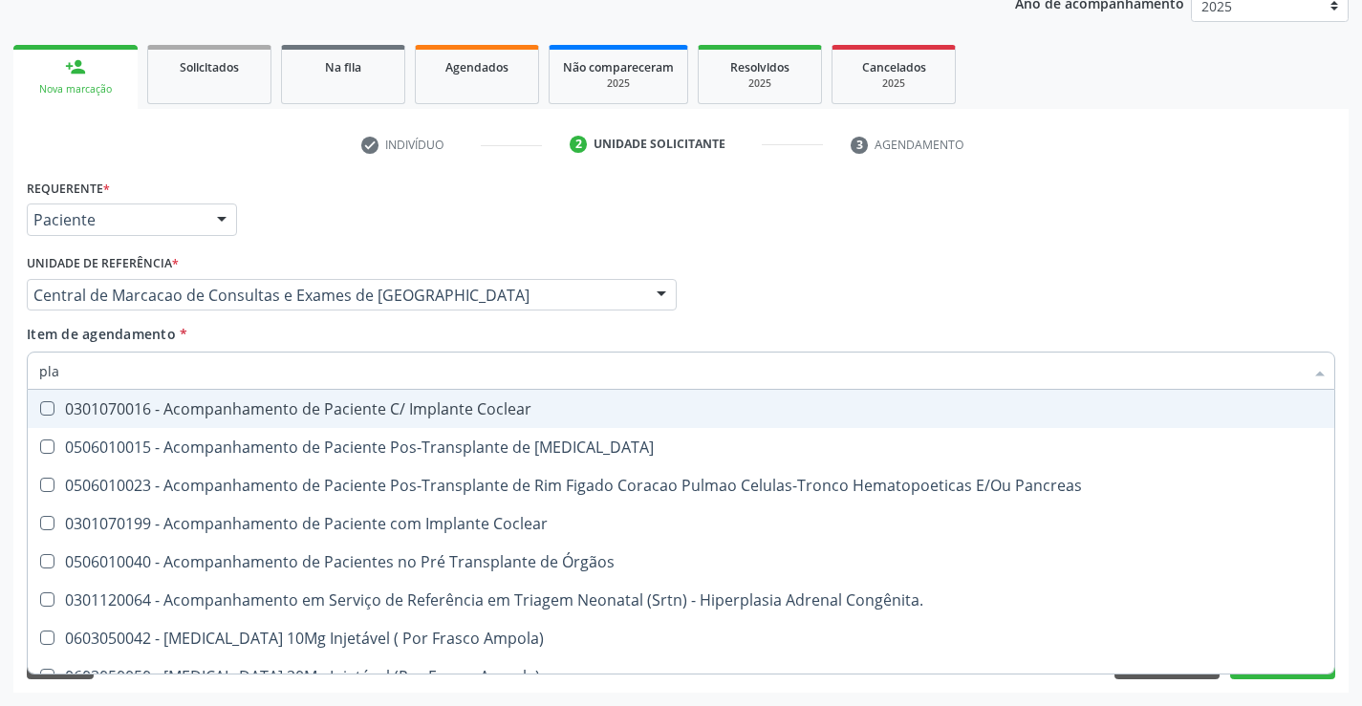
type input "plaq"
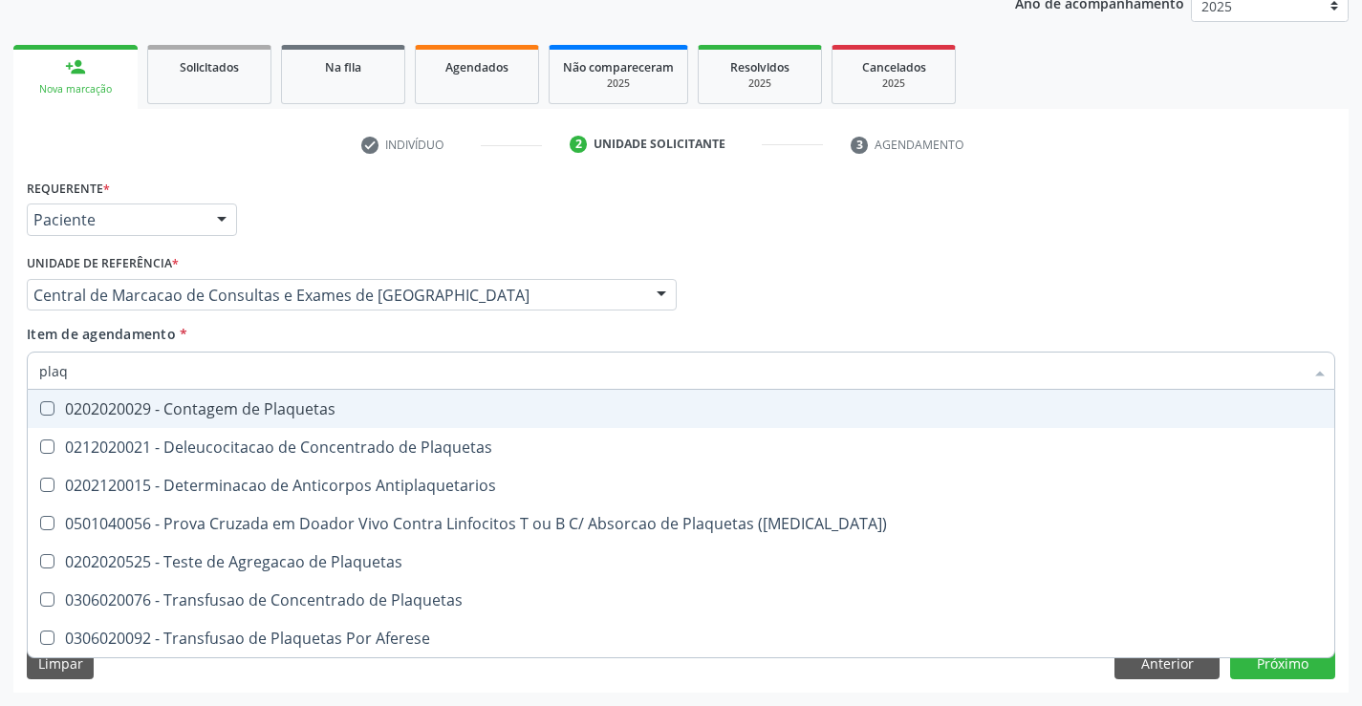
drag, startPoint x: 192, startPoint y: 417, endPoint x: 218, endPoint y: 372, distance: 51.8
click at [193, 413] on div "0202020029 - Contagem de Plaquetas" at bounding box center [681, 408] width 1284 height 15
checkbox Plaquetas "true"
click at [218, 372] on input "plaq" at bounding box center [671, 371] width 1265 height 38
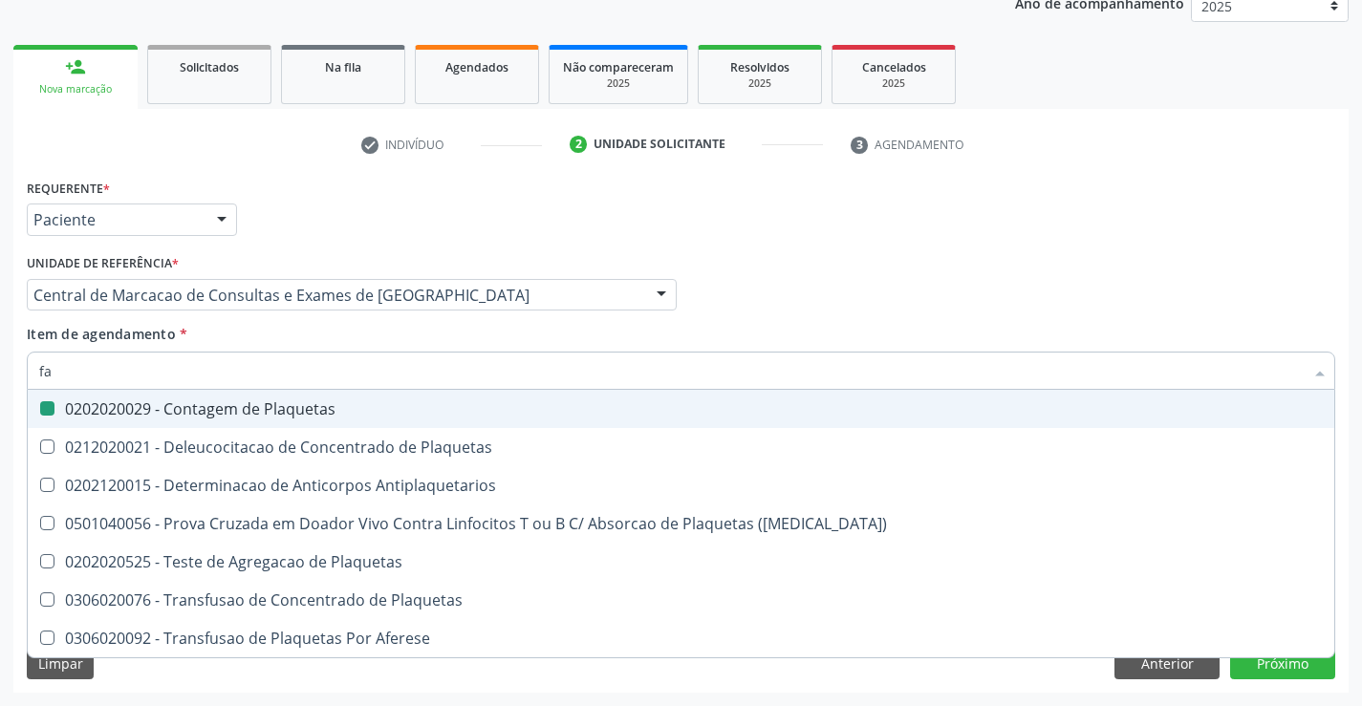
type input "fat"
checkbox Plaquetas "false"
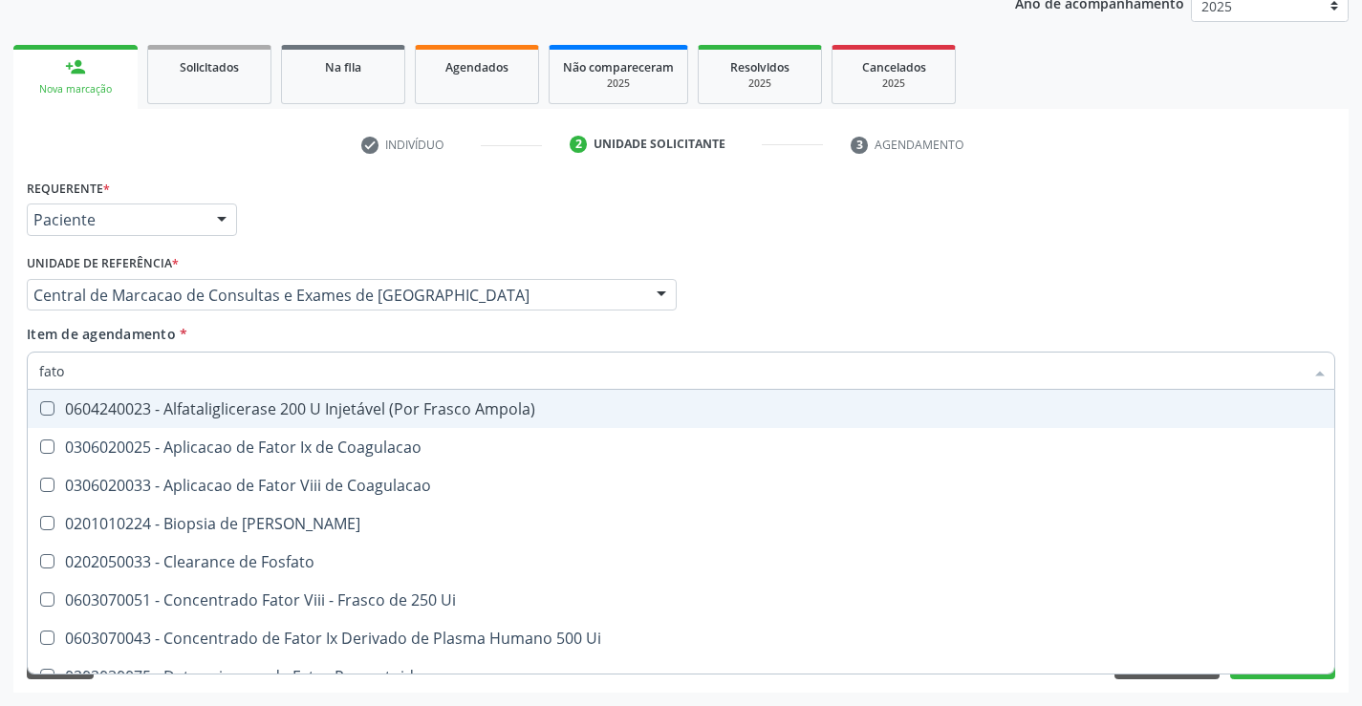
type input "fator"
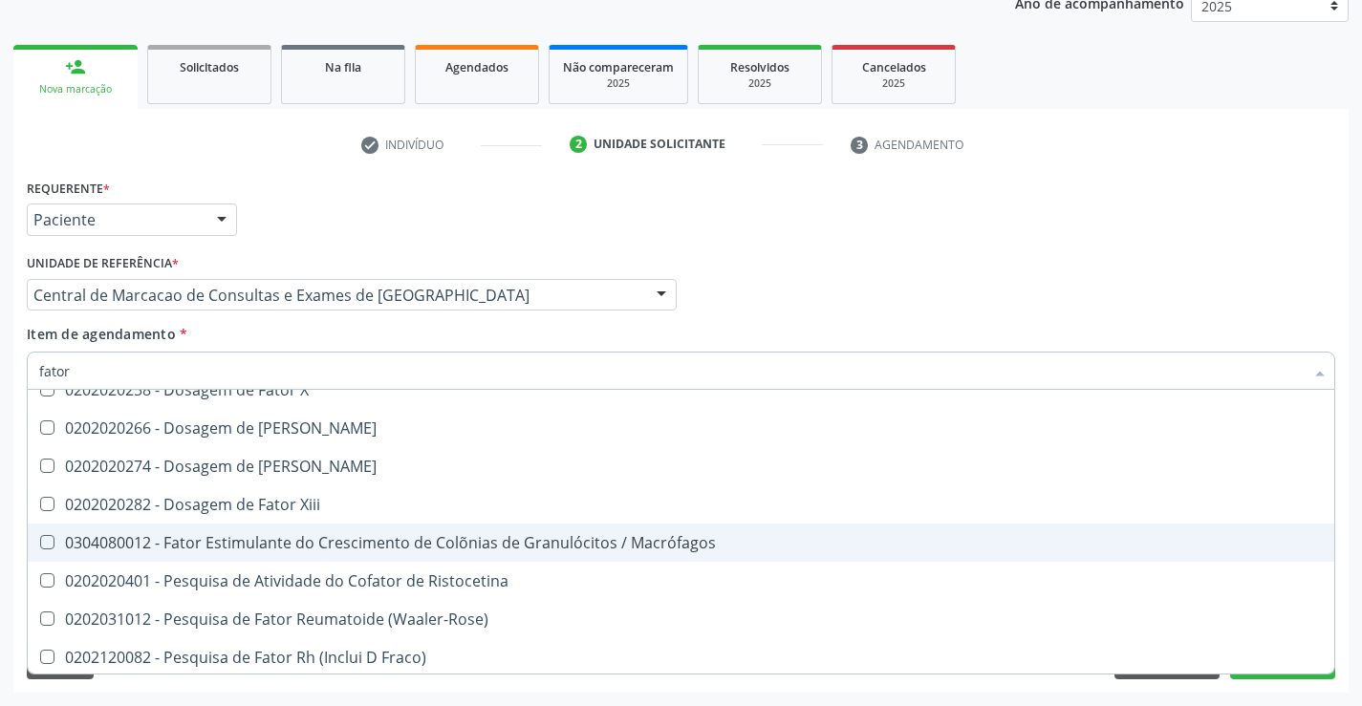
scroll to position [519, 0]
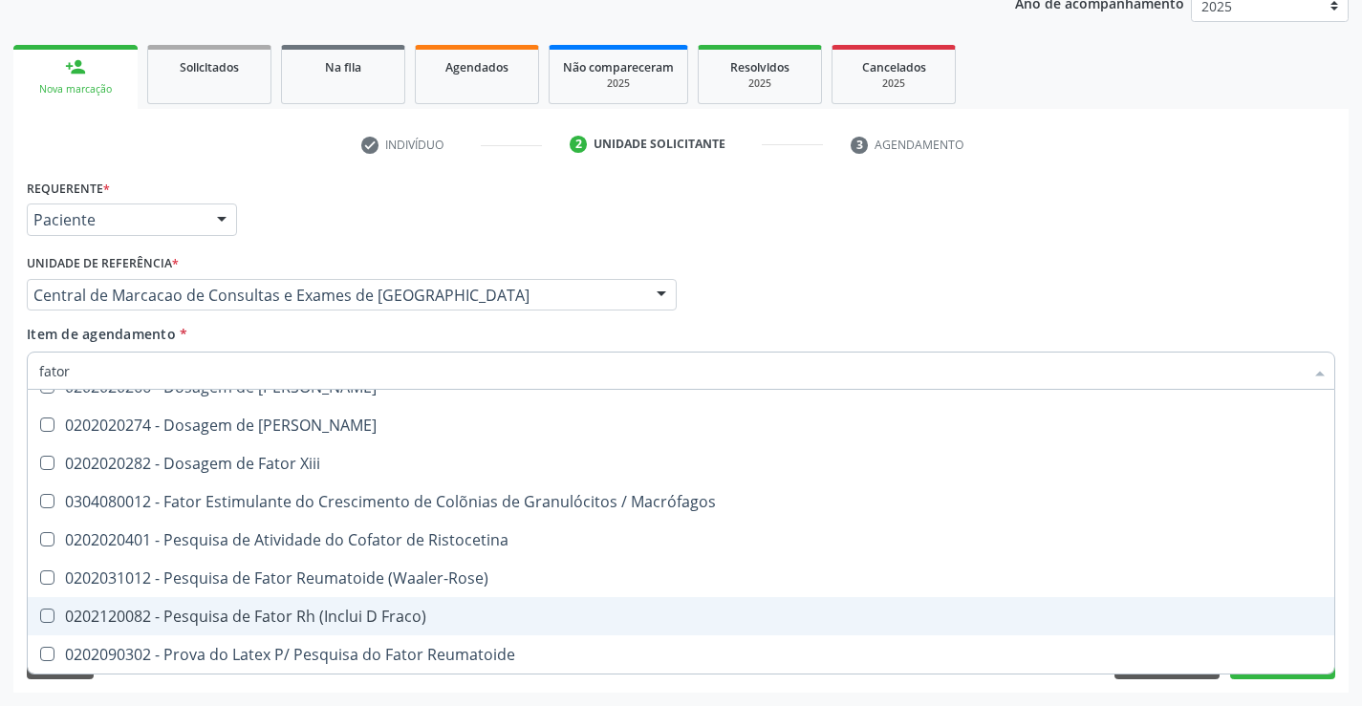
click at [277, 611] on div "0202120082 - Pesquisa de Fator Rh (Inclui D Fraco)" at bounding box center [681, 616] width 1284 height 15
checkbox Fraco\) "true"
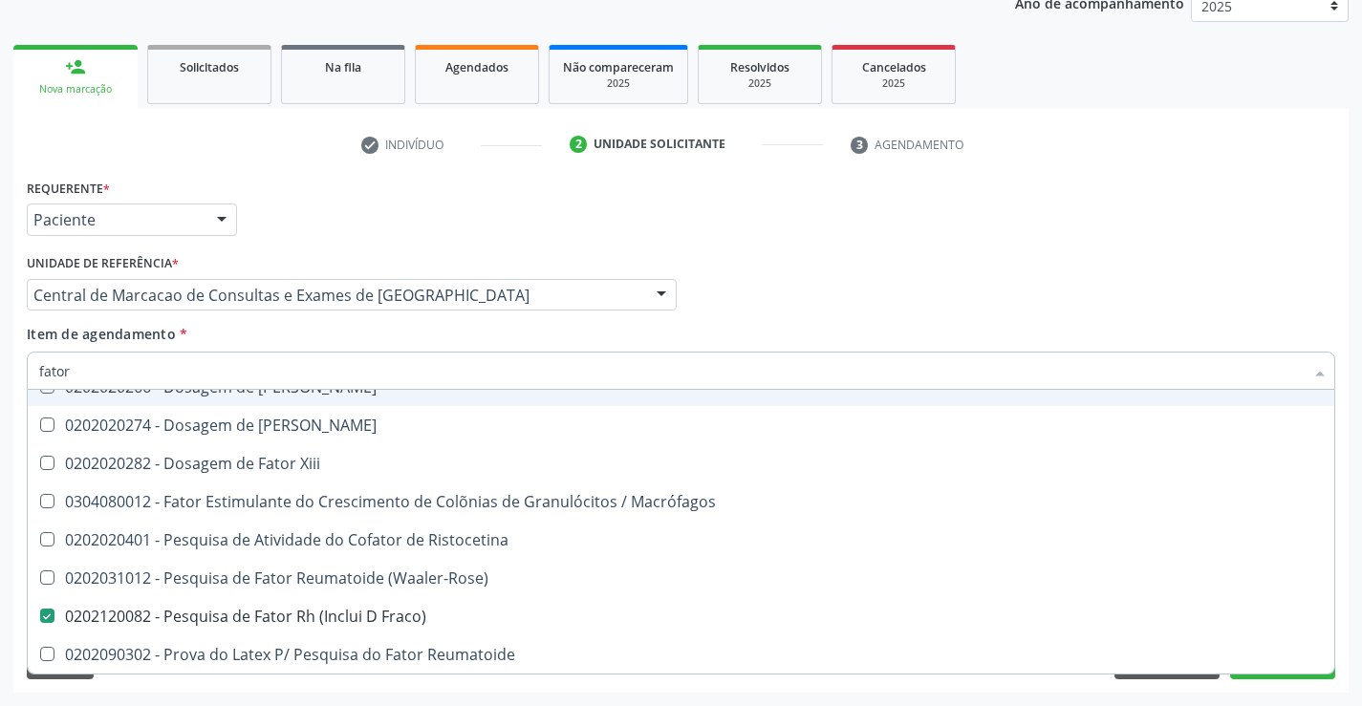
click at [98, 369] on input "fator" at bounding box center [671, 371] width 1265 height 38
type input "ga"
checkbox Fraco\) "false"
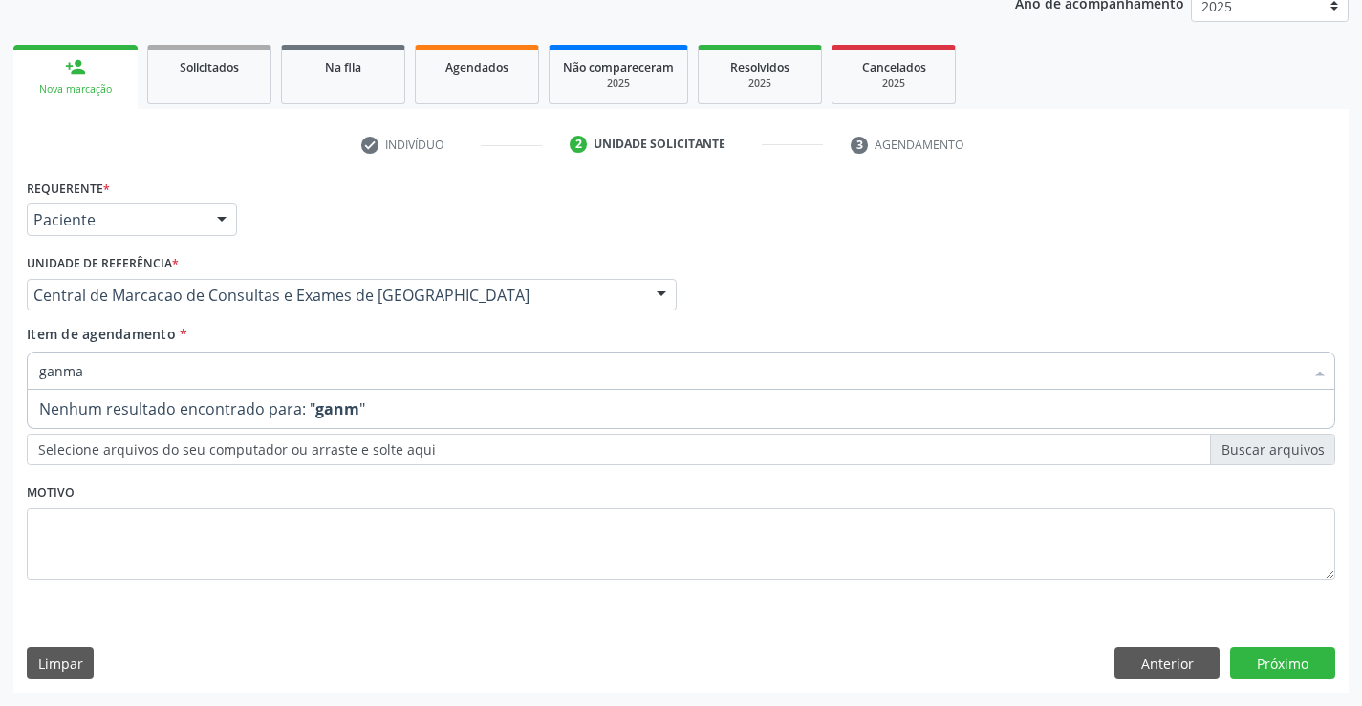
scroll to position [0, 0]
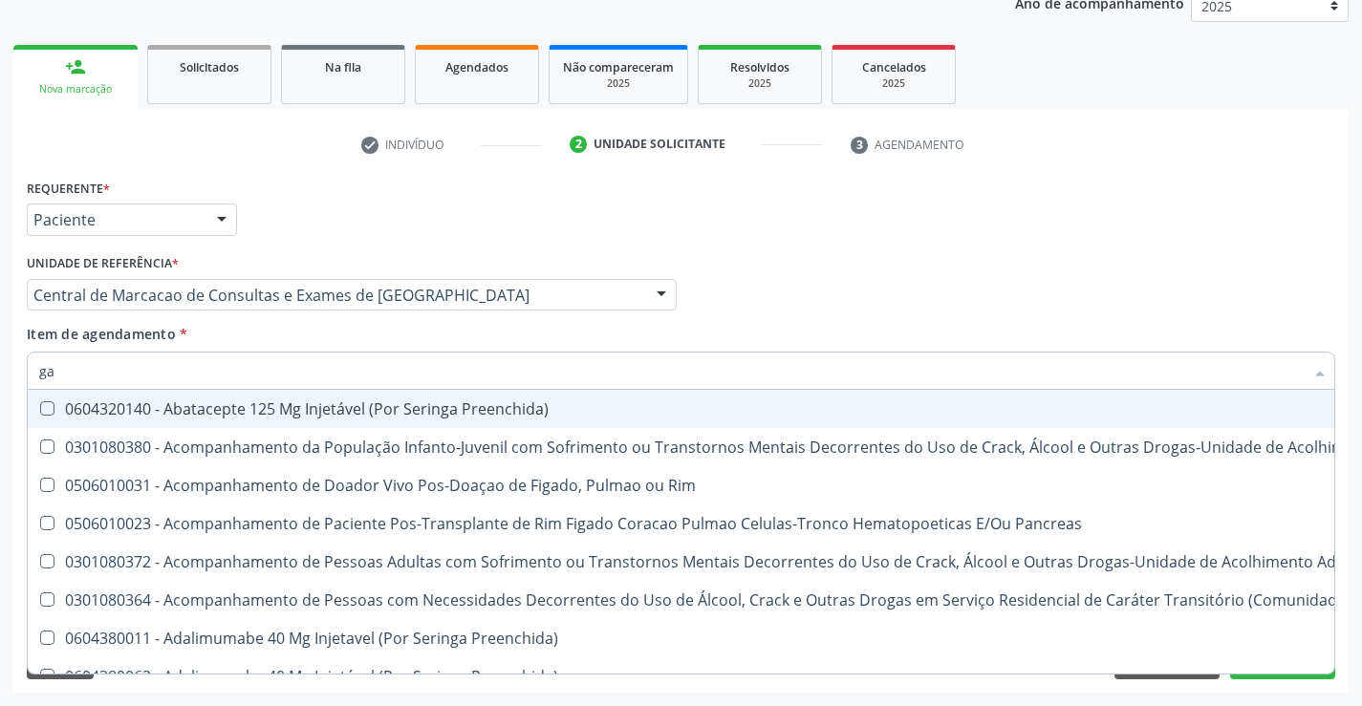
type input "g"
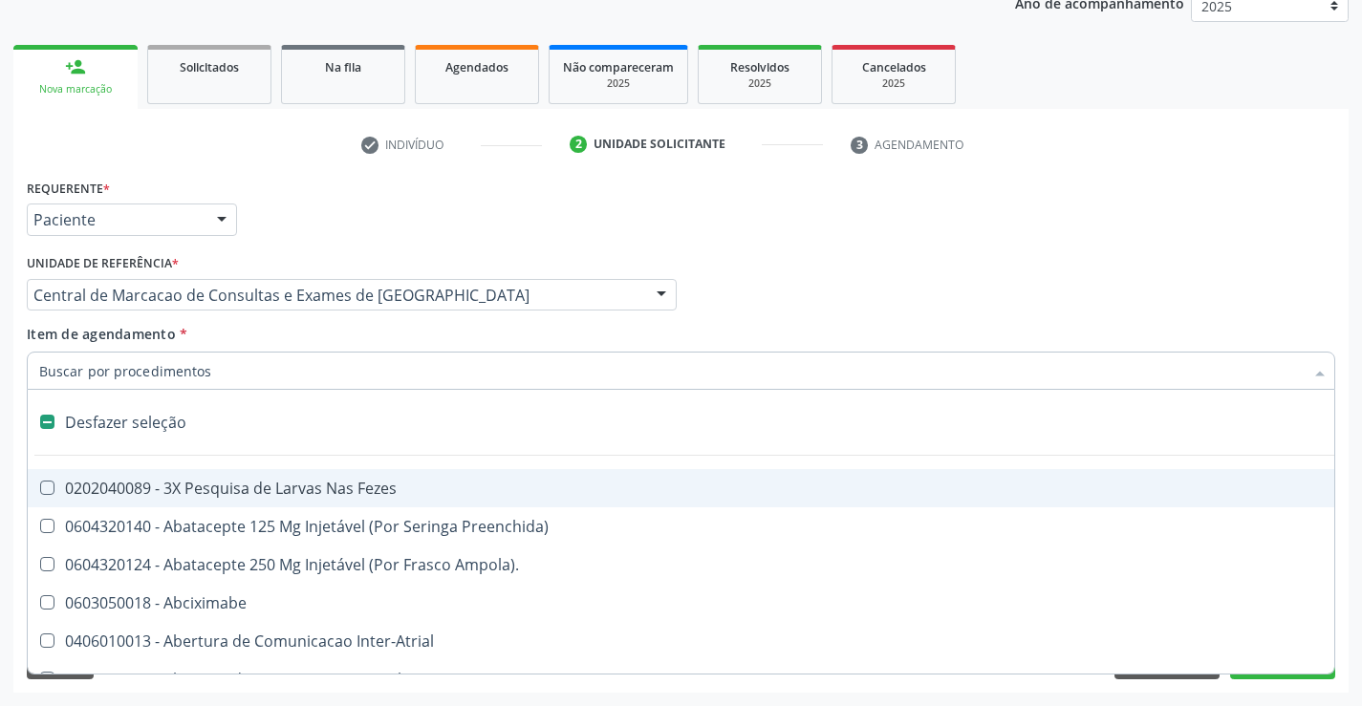
type input "u"
checkbox Ativa "true"
checkbox Plaquetas "false"
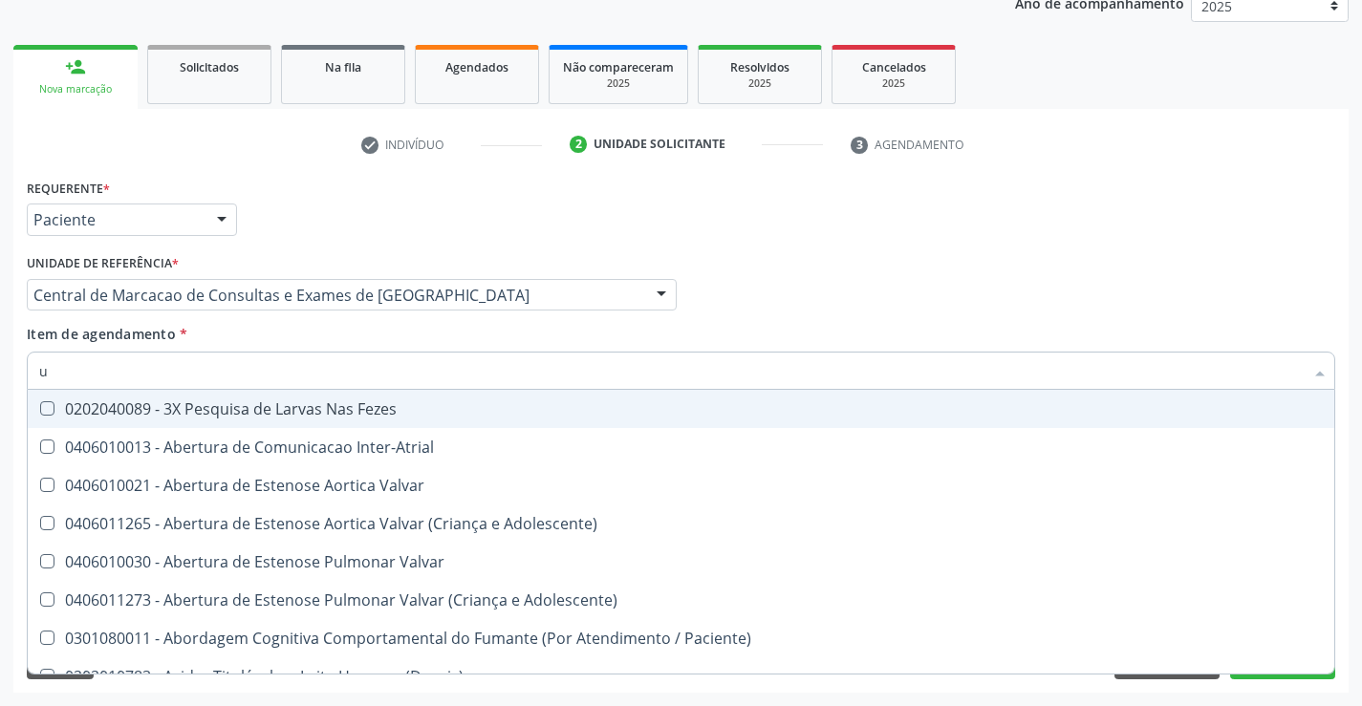
type input "ur"
checkbox Plaquetas "false"
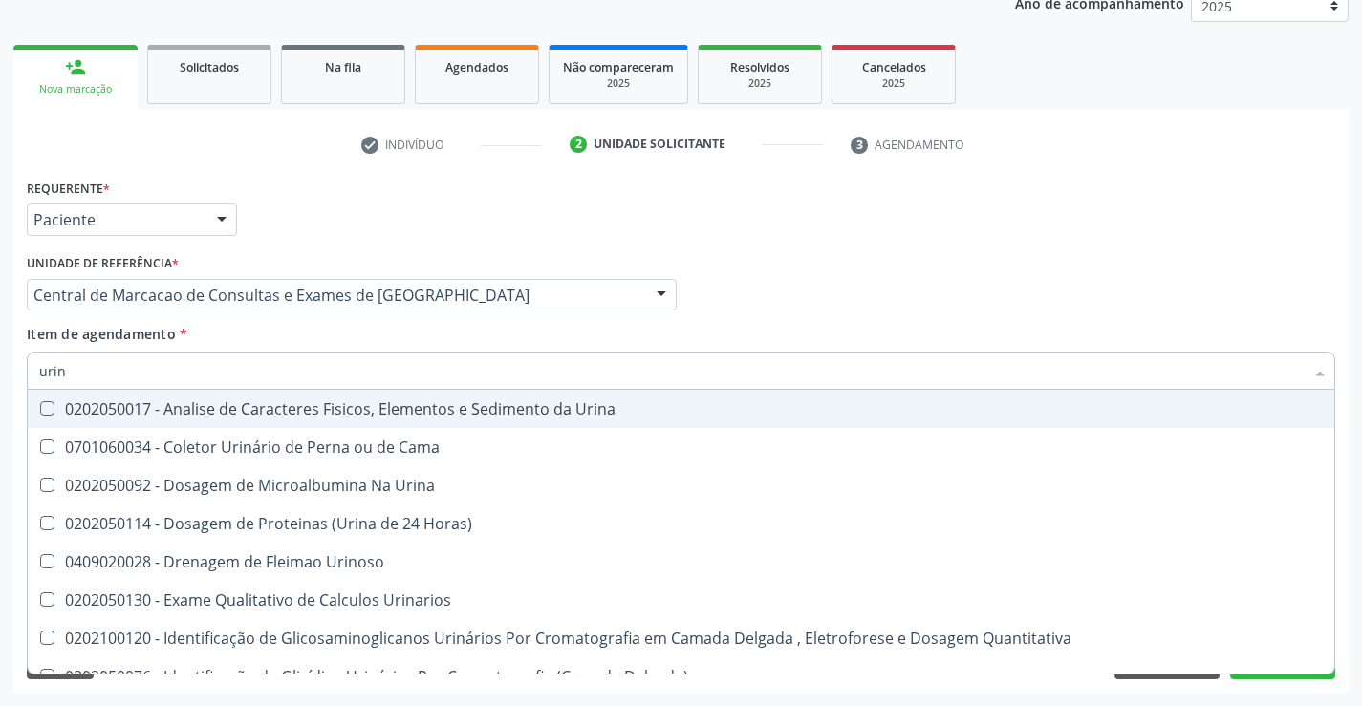
type input "urina"
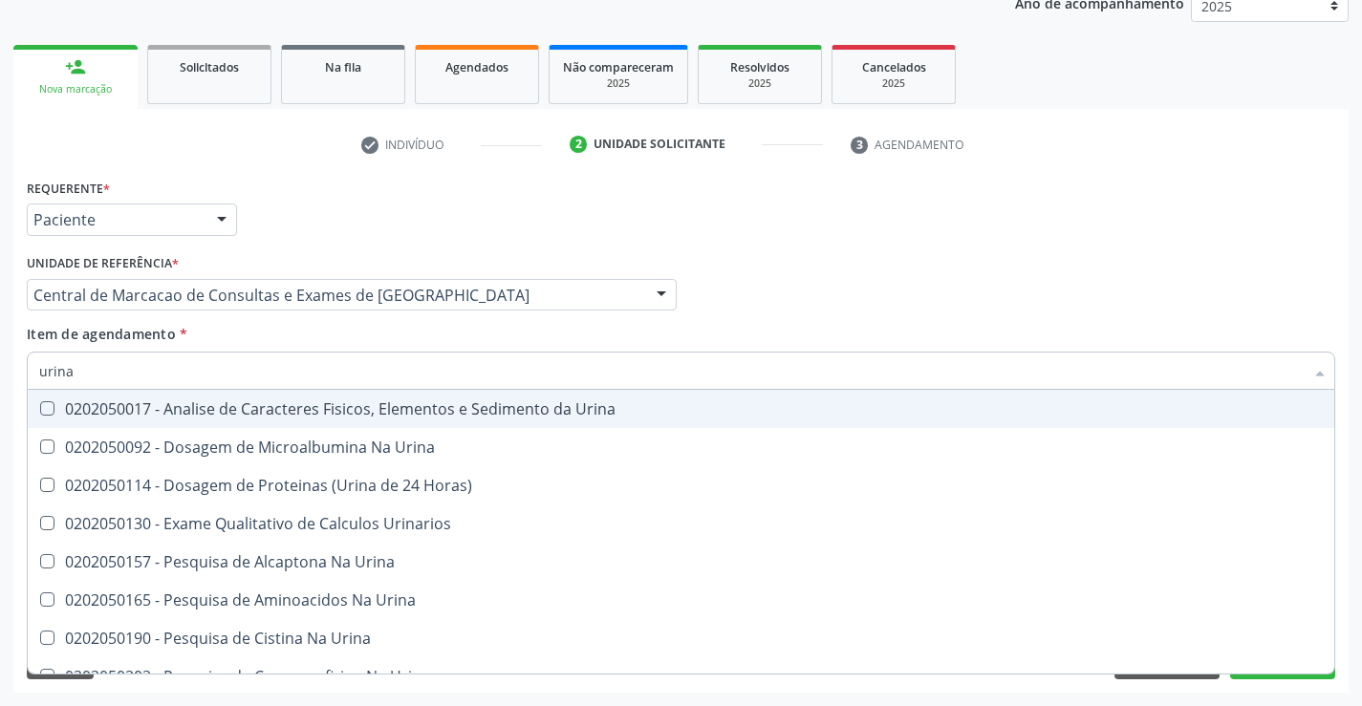
click at [119, 412] on div "0202050017 - Analise de Caracteres Fisicos, Elementos e Sedimento da Urina" at bounding box center [681, 408] width 1284 height 15
checkbox Urina "true"
click at [125, 371] on input "urina" at bounding box center [671, 371] width 1265 height 38
type input "ti"
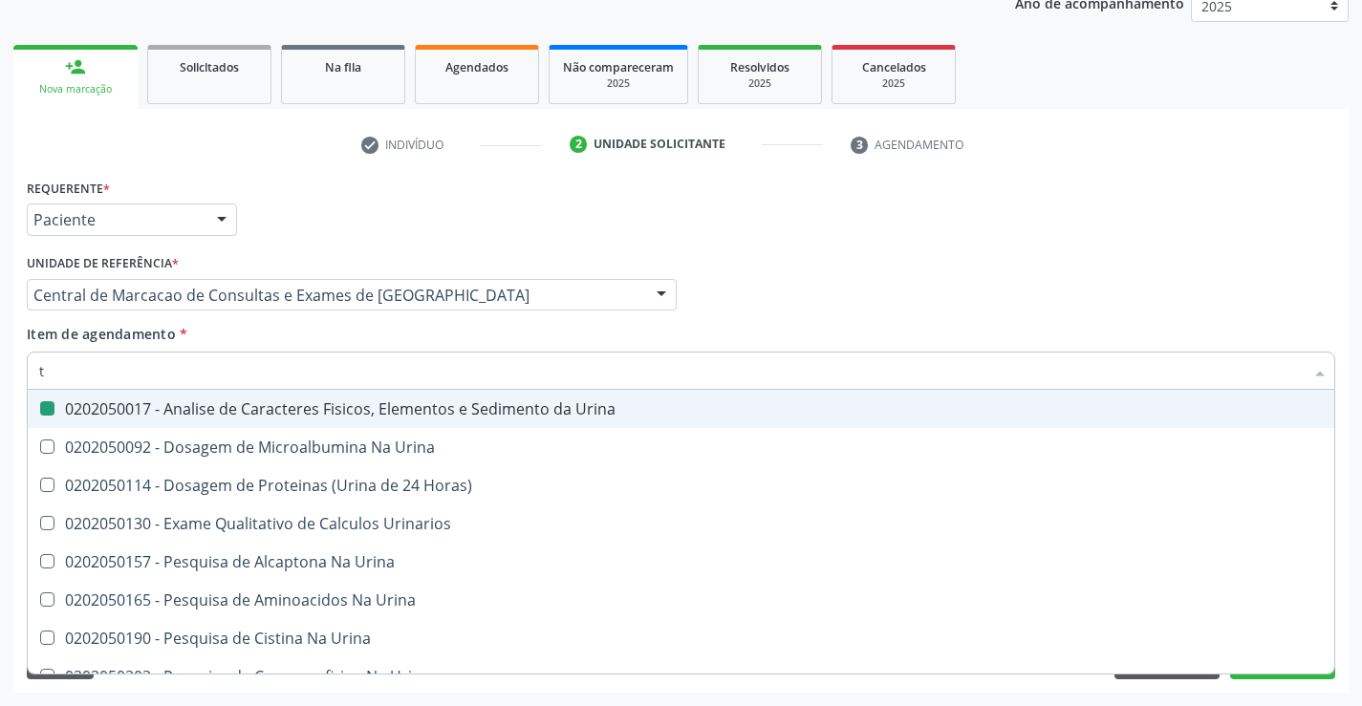
checkbox Urina "false"
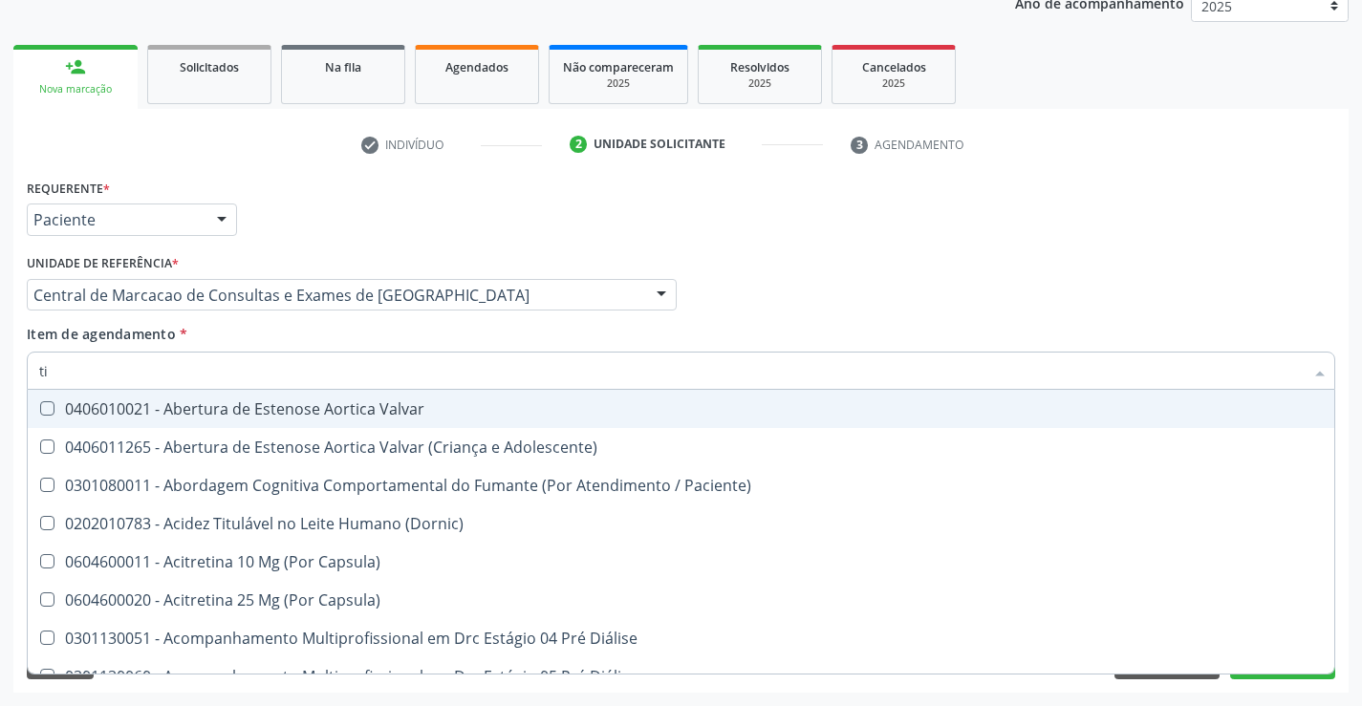
type input "t"
checkbox Periféricas "false"
checkbox Cardiovascular "true"
checkbox Oncologia "false"
checkbox Ristocetina "true"
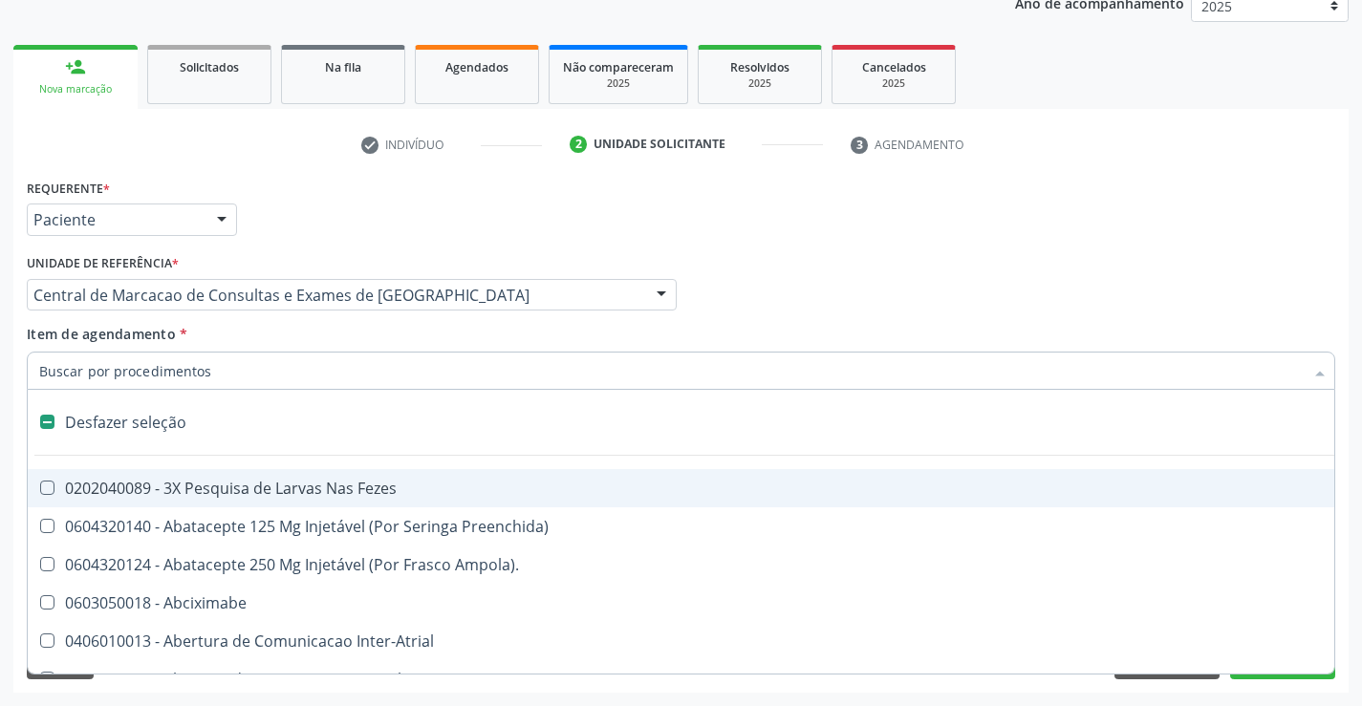
type input "f"
checkbox Congênita\ "true"
checkbox Urina "false"
checkbox Plaquetas "false"
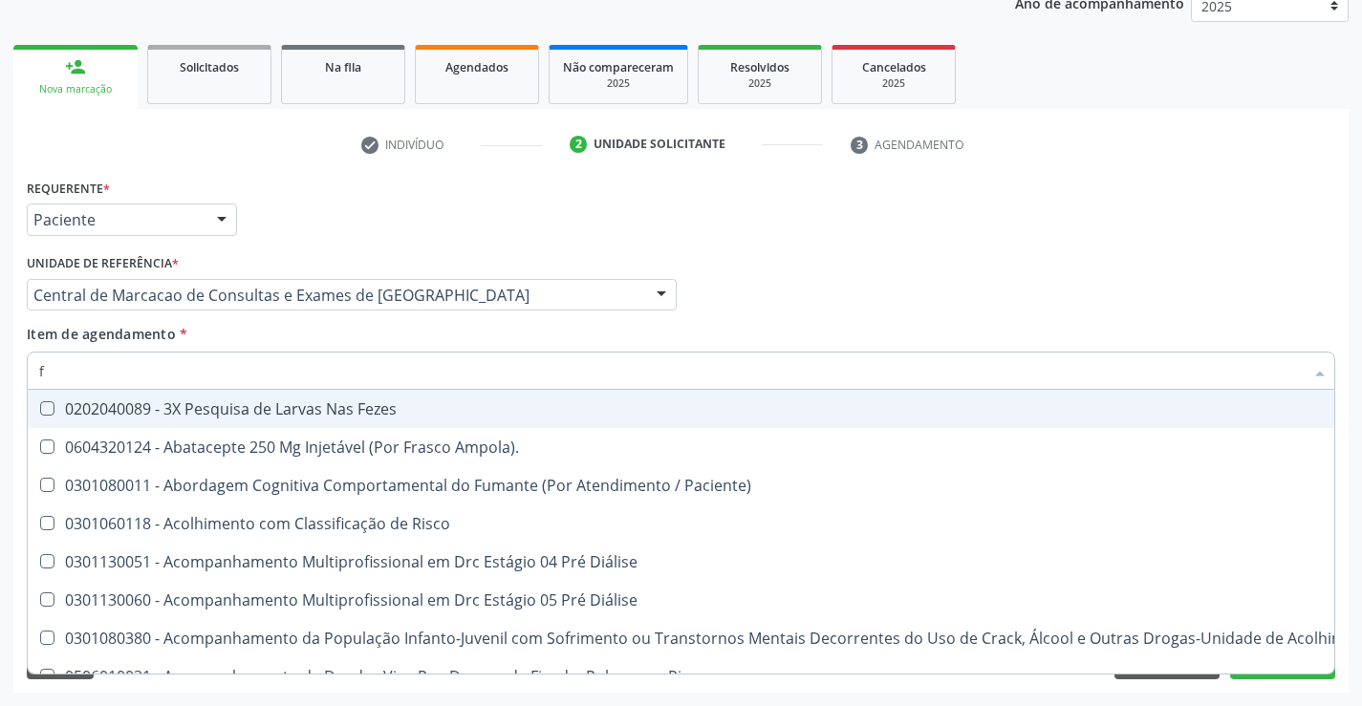
type input "fe"
checkbox Urina "false"
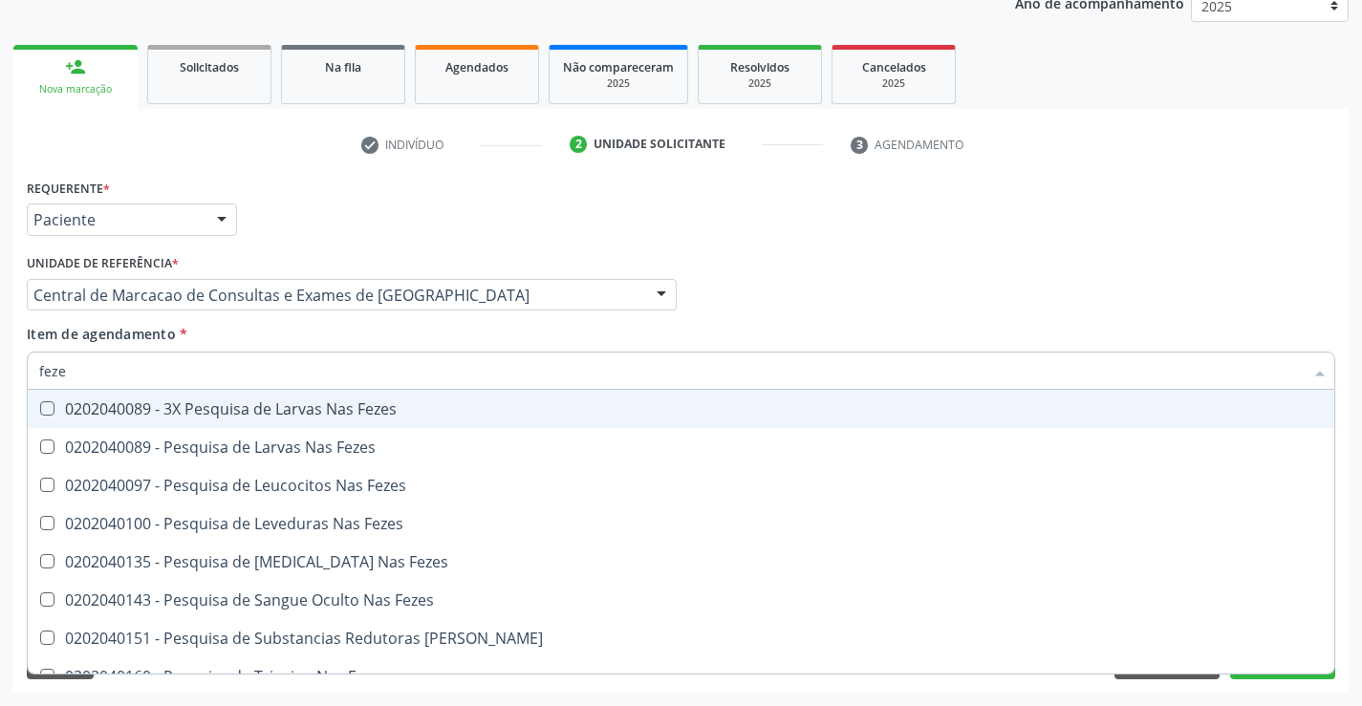
type input "fezes"
click at [145, 416] on div "0202040089 - 3X Pesquisa de Larvas Nas Fezes" at bounding box center [681, 408] width 1284 height 15
checkbox Fezes "true"
click at [152, 374] on input "fezes" at bounding box center [671, 371] width 1265 height 38
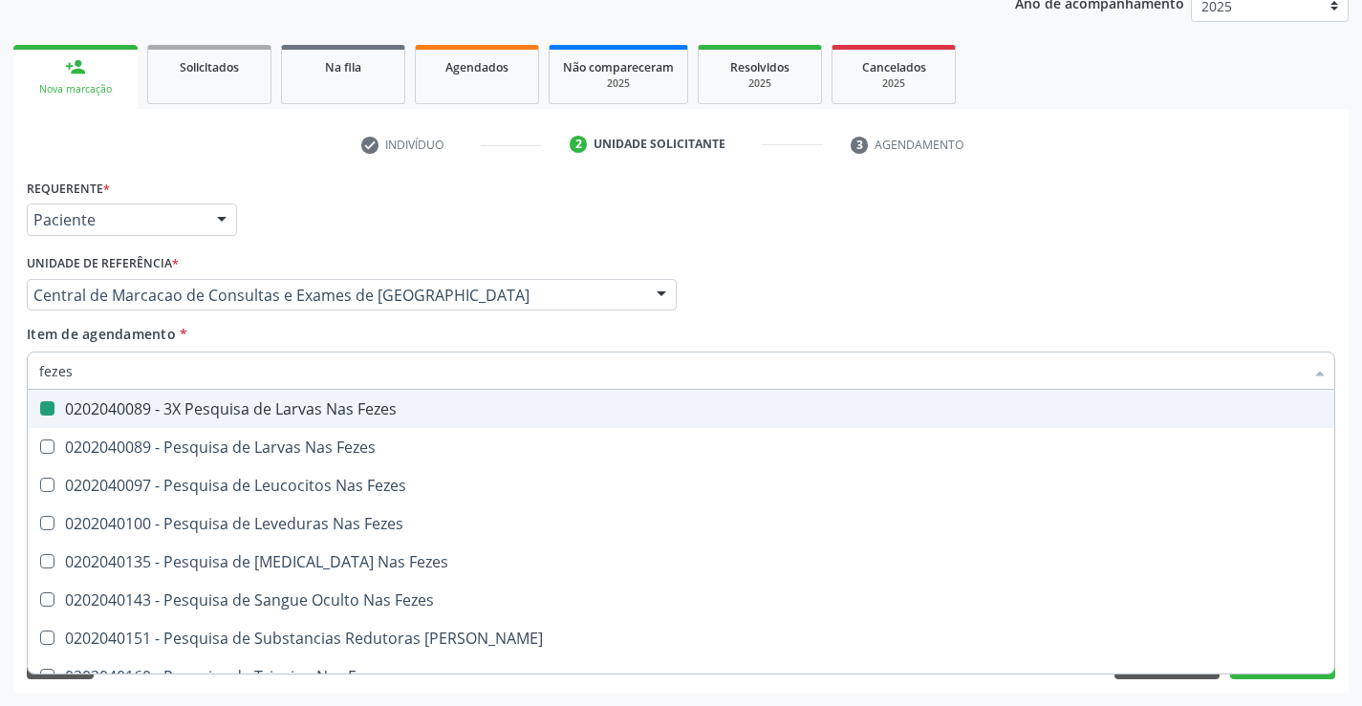
type input "t"
checkbox Fezes "false"
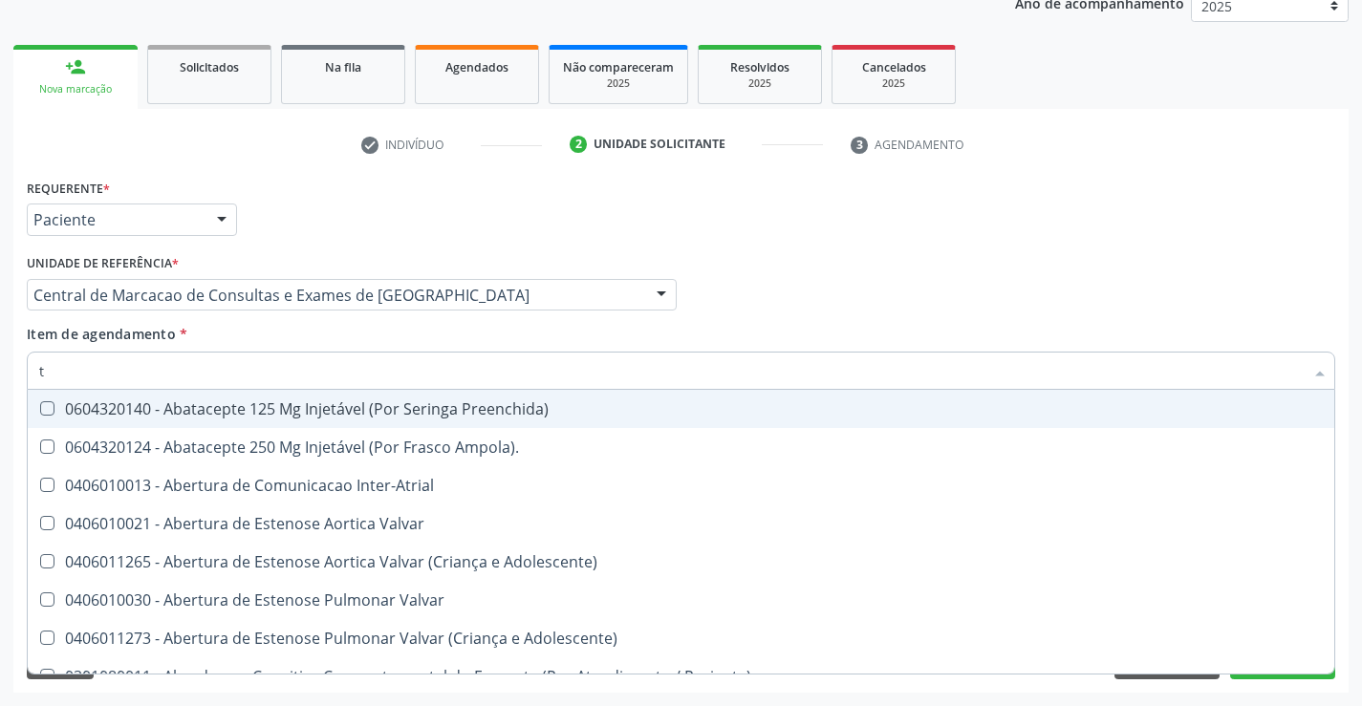
type input "tg"
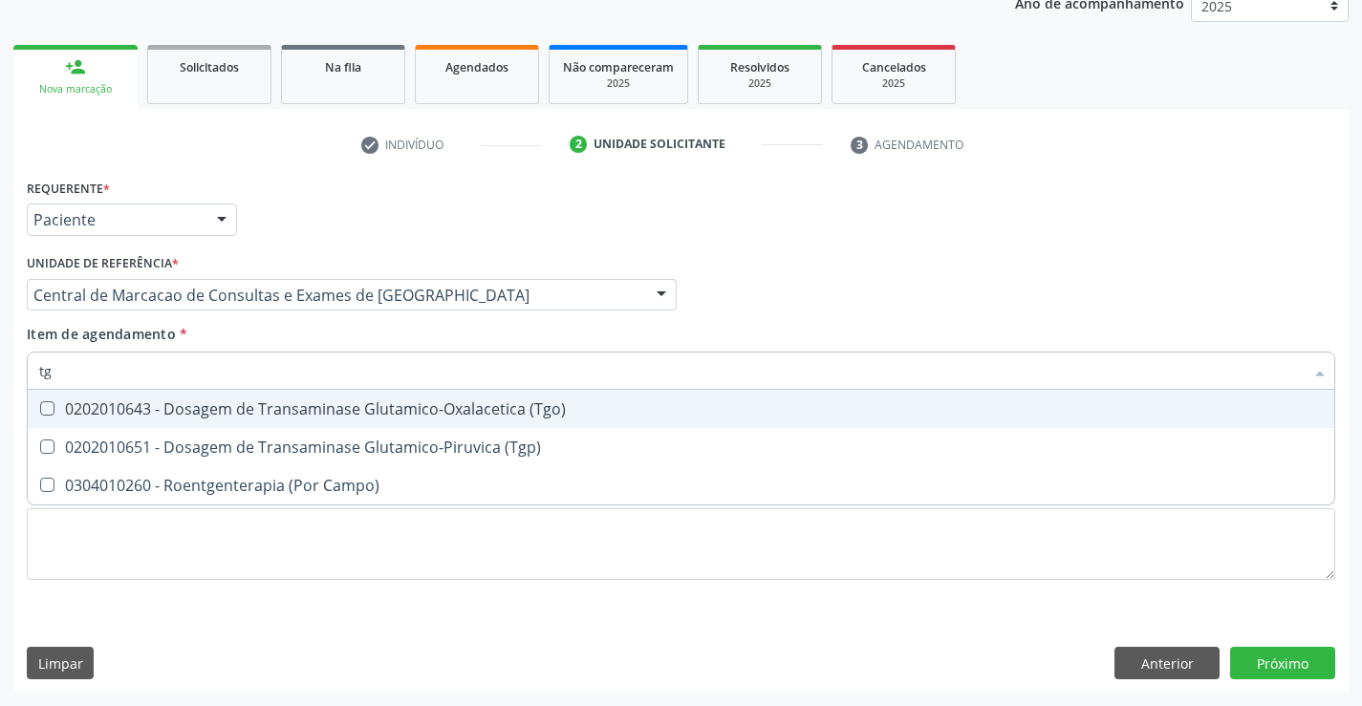
click at [167, 402] on div "0202010643 - Dosagem de Transaminase Glutamico-Oxalacetica (Tgo)" at bounding box center [681, 408] width 1284 height 15
checkbox \(Tgo\) "true"
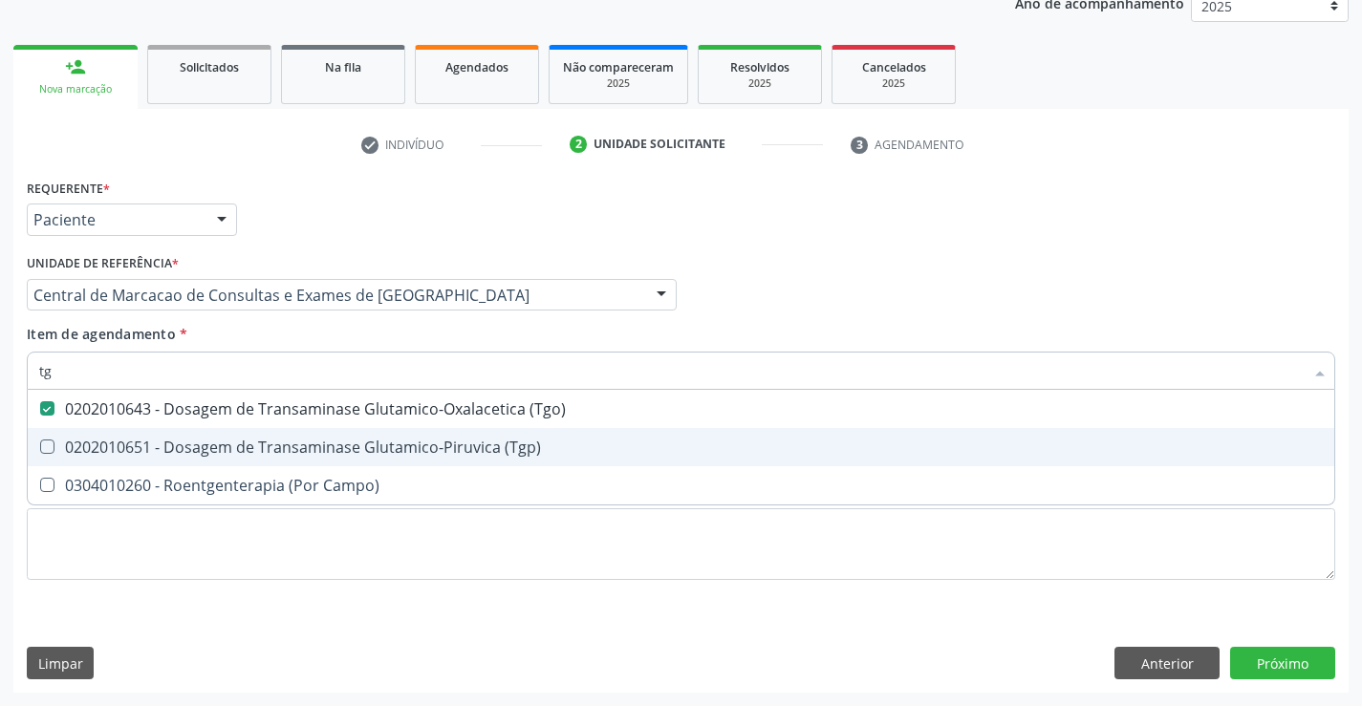
drag, startPoint x: 166, startPoint y: 444, endPoint x: 180, endPoint y: 404, distance: 42.3
click at [165, 444] on div "0202010651 - Dosagem de Transaminase Glutamico-Piruvica (Tgp)" at bounding box center [681, 447] width 1284 height 15
checkbox \(Tgp\) "true"
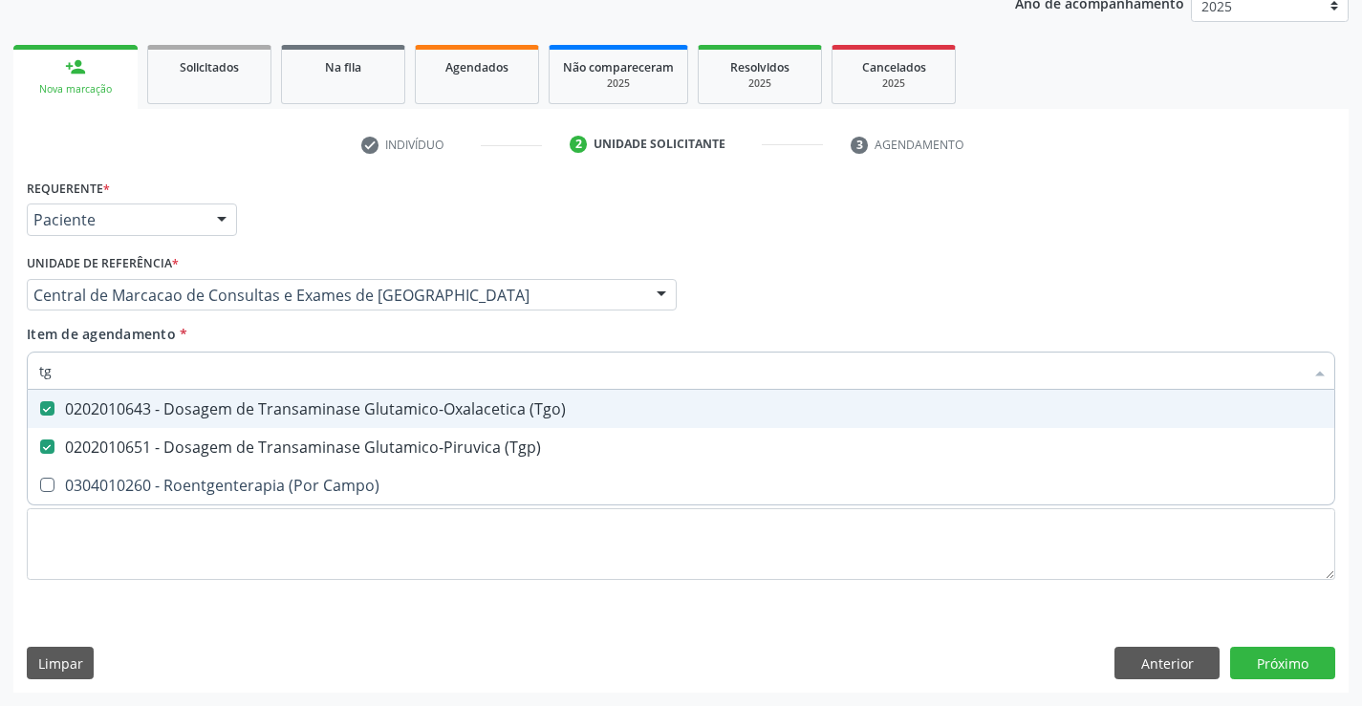
click at [191, 366] on input "tg" at bounding box center [671, 371] width 1265 height 38
type input "gl"
checkbox \(Tgo\) "false"
checkbox \(Tgp\) "false"
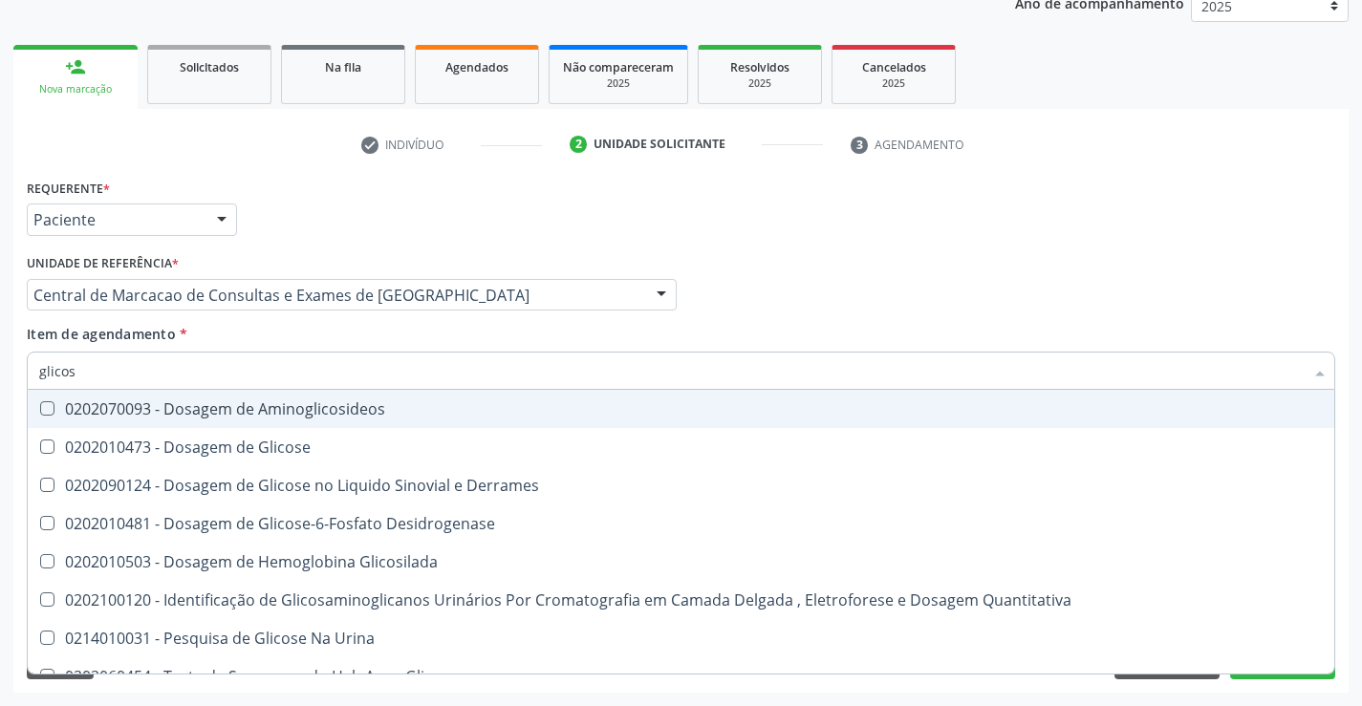
type input "glicose"
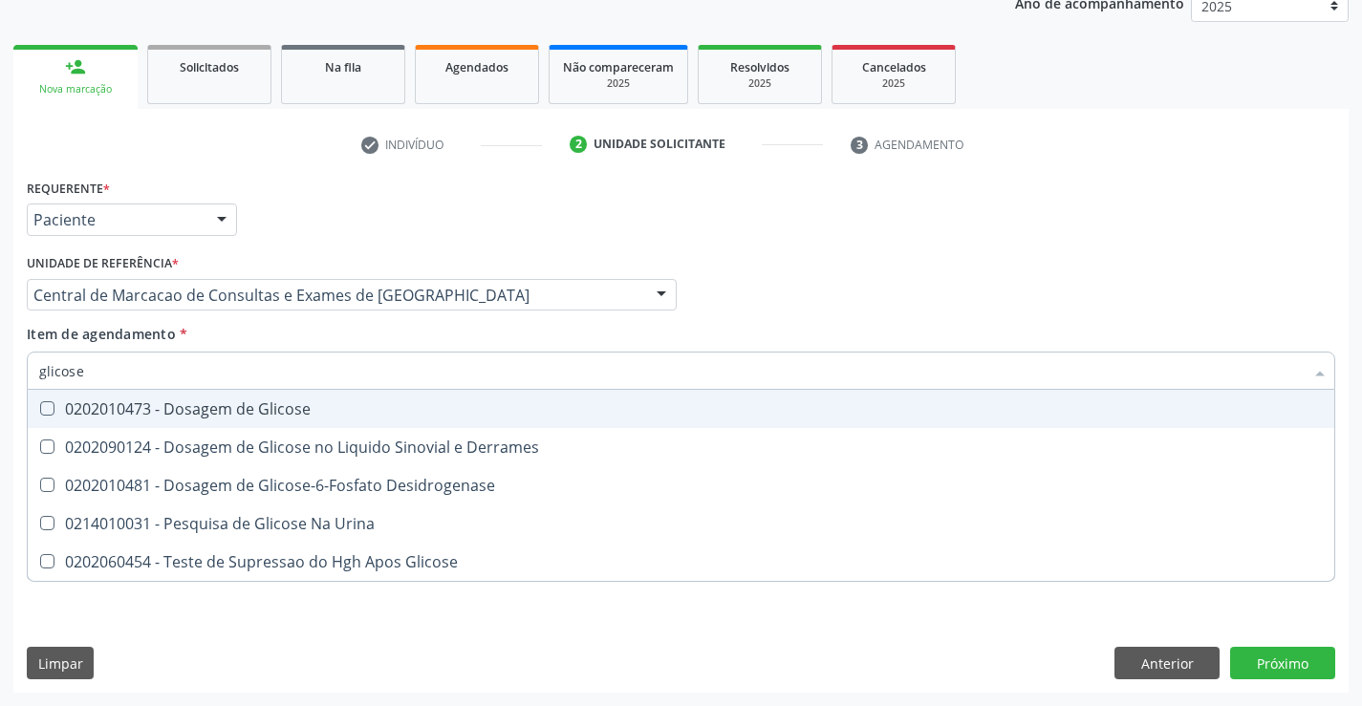
click at [191, 398] on span "0202010473 - Dosagem de Glicose" at bounding box center [681, 409] width 1307 height 38
checkbox Glicose "true"
click at [213, 375] on input "glicose" at bounding box center [671, 371] width 1265 height 38
type input "t"
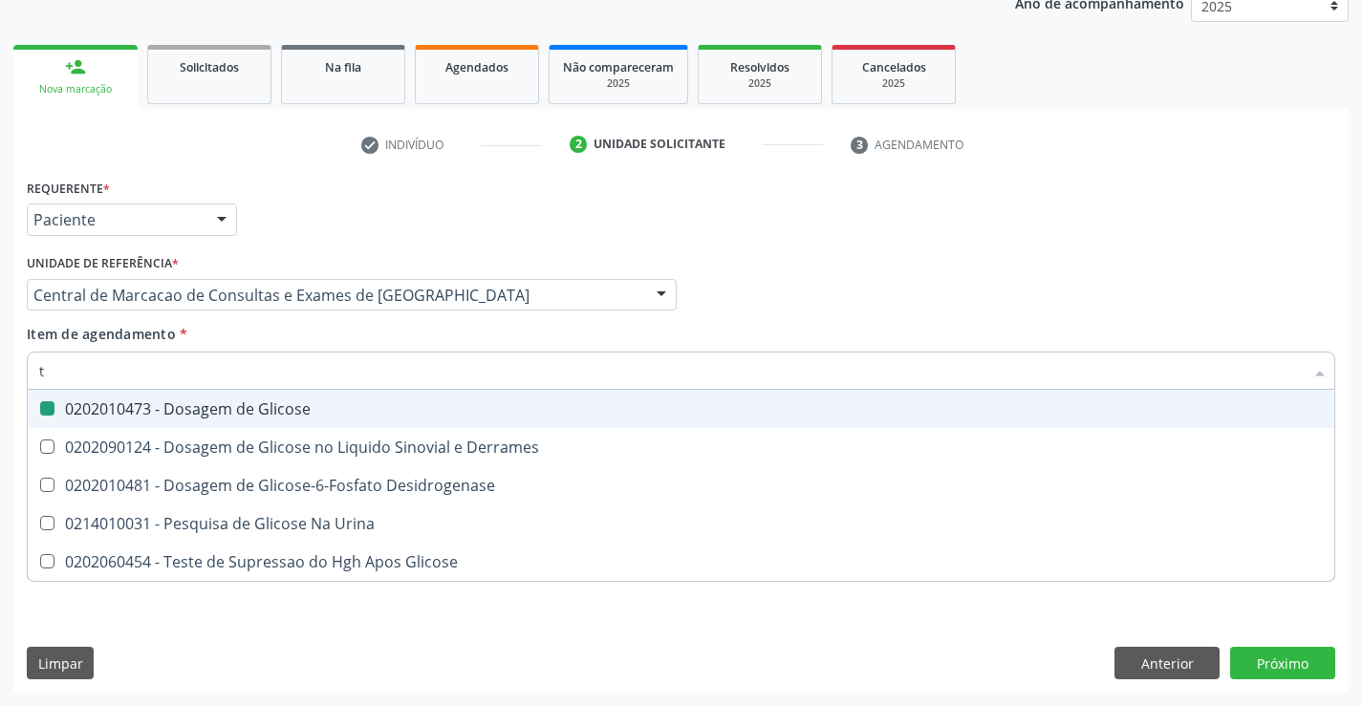
checkbox Glicose "false"
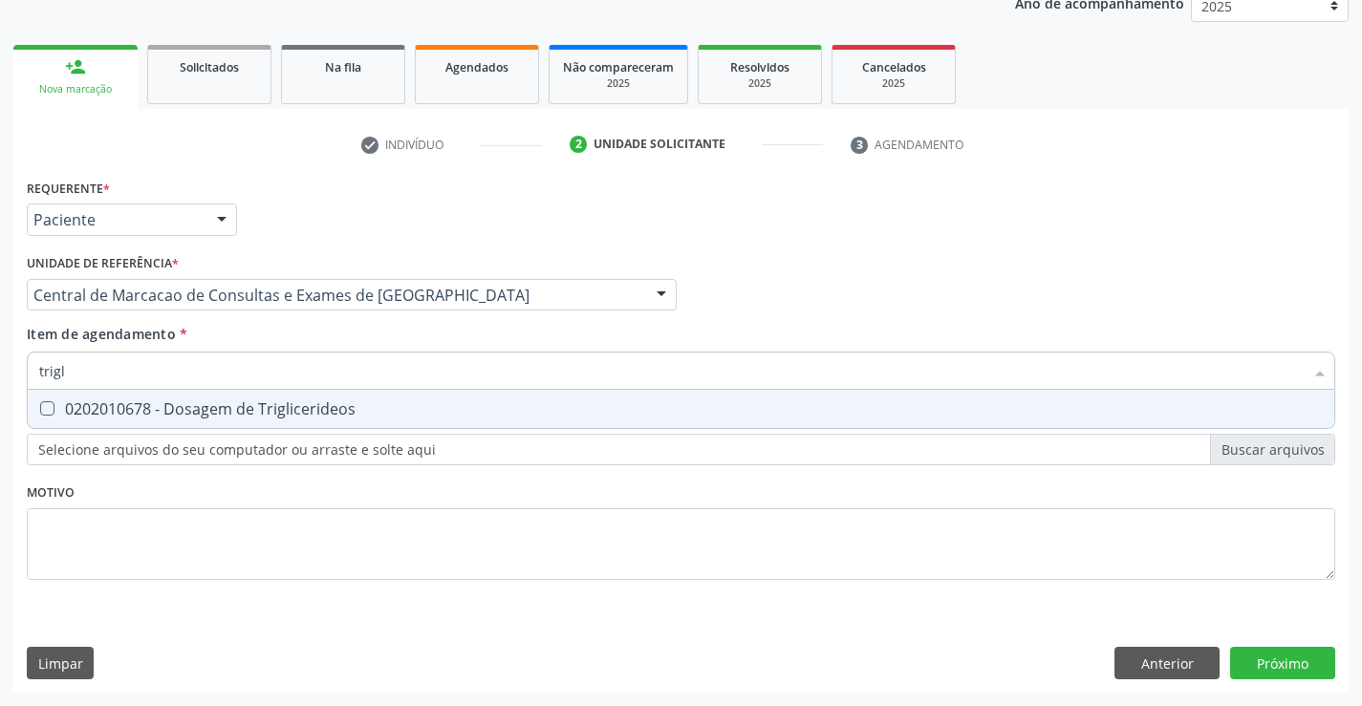
type input "trigli"
drag, startPoint x: 214, startPoint y: 413, endPoint x: 231, endPoint y: 391, distance: 27.9
click at [221, 407] on div "0202010678 - Dosagem de Triglicerideos" at bounding box center [681, 408] width 1284 height 15
checkbox Triglicerideos "true"
click at [242, 370] on input "trigli" at bounding box center [671, 371] width 1265 height 38
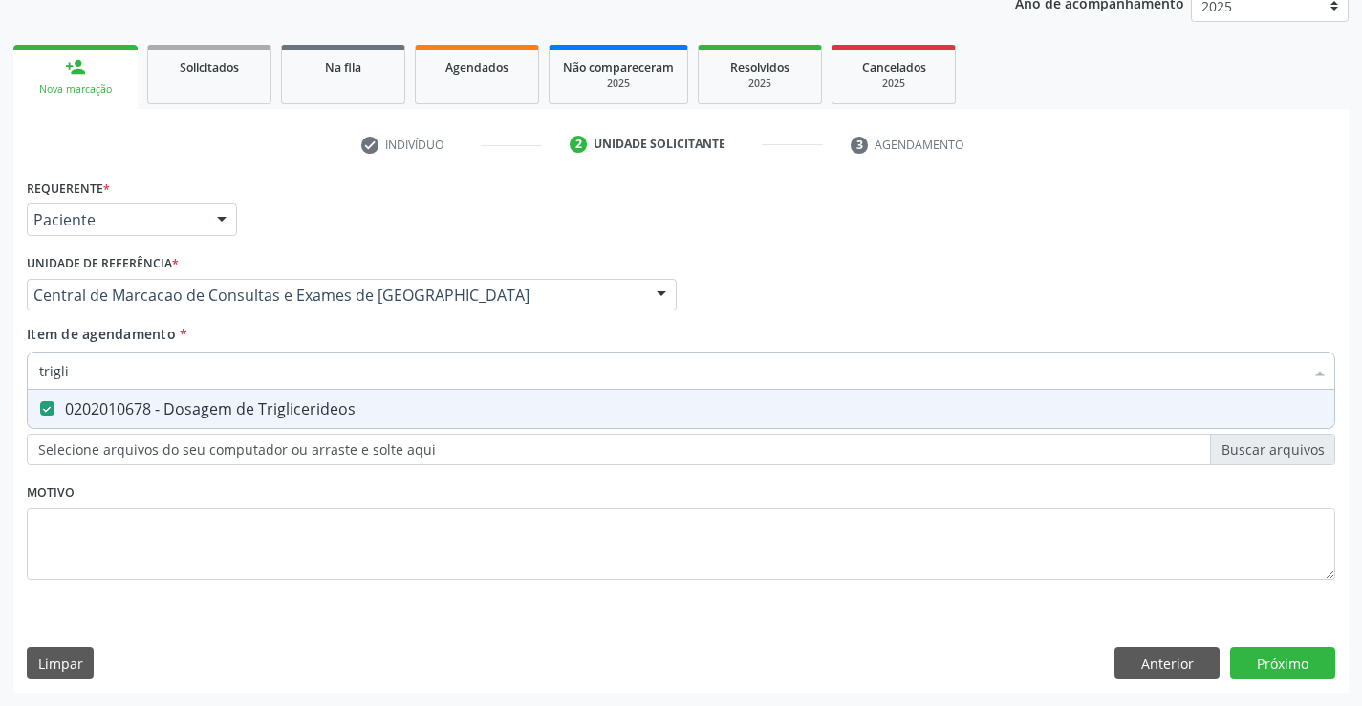
click at [242, 370] on input "trigli" at bounding box center [671, 371] width 1265 height 38
type input "co"
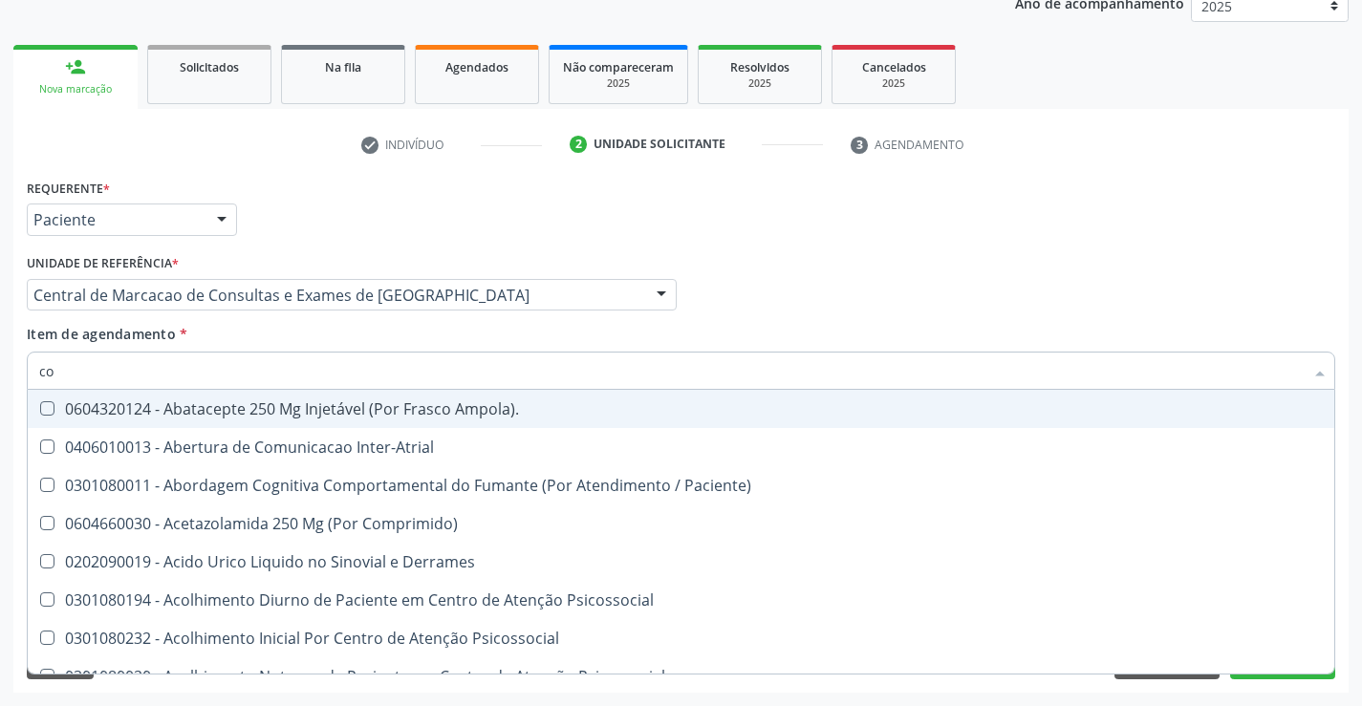
checkbox Ampola\)\ "false"
type input "col"
checkbox Urina "false"
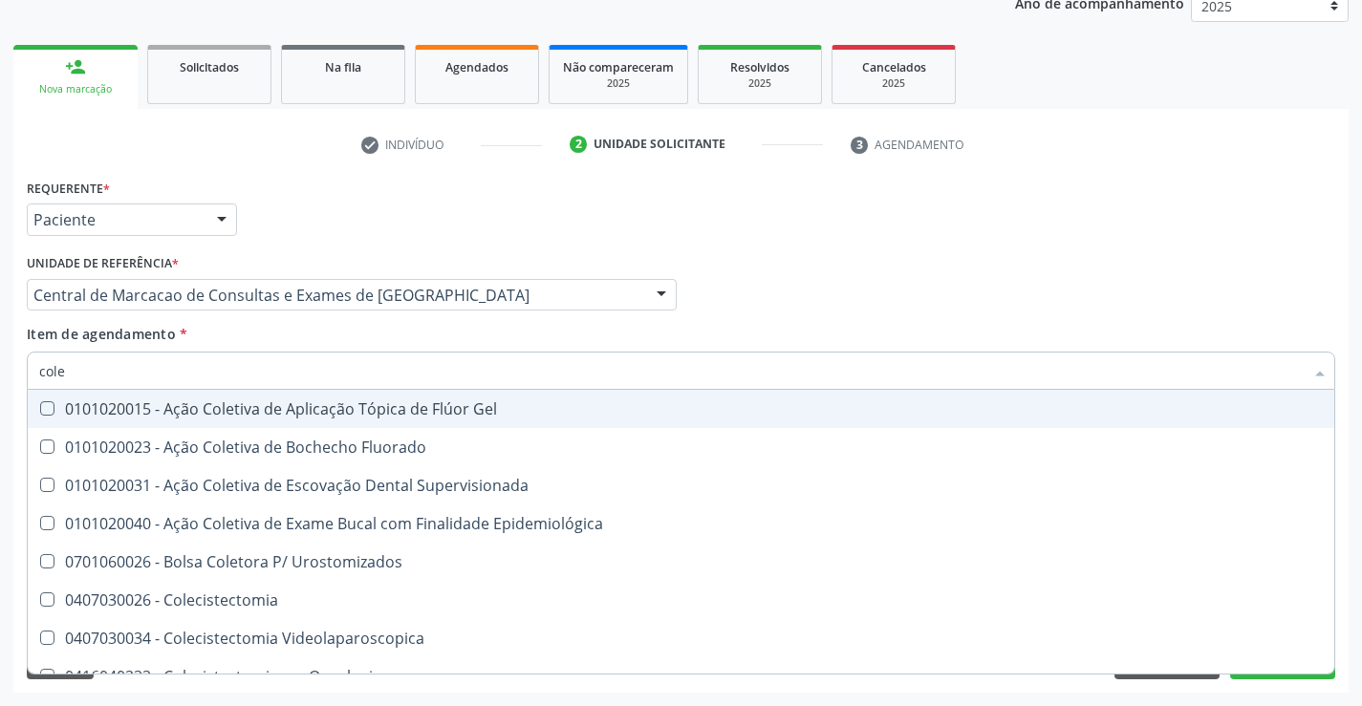
type input "coles"
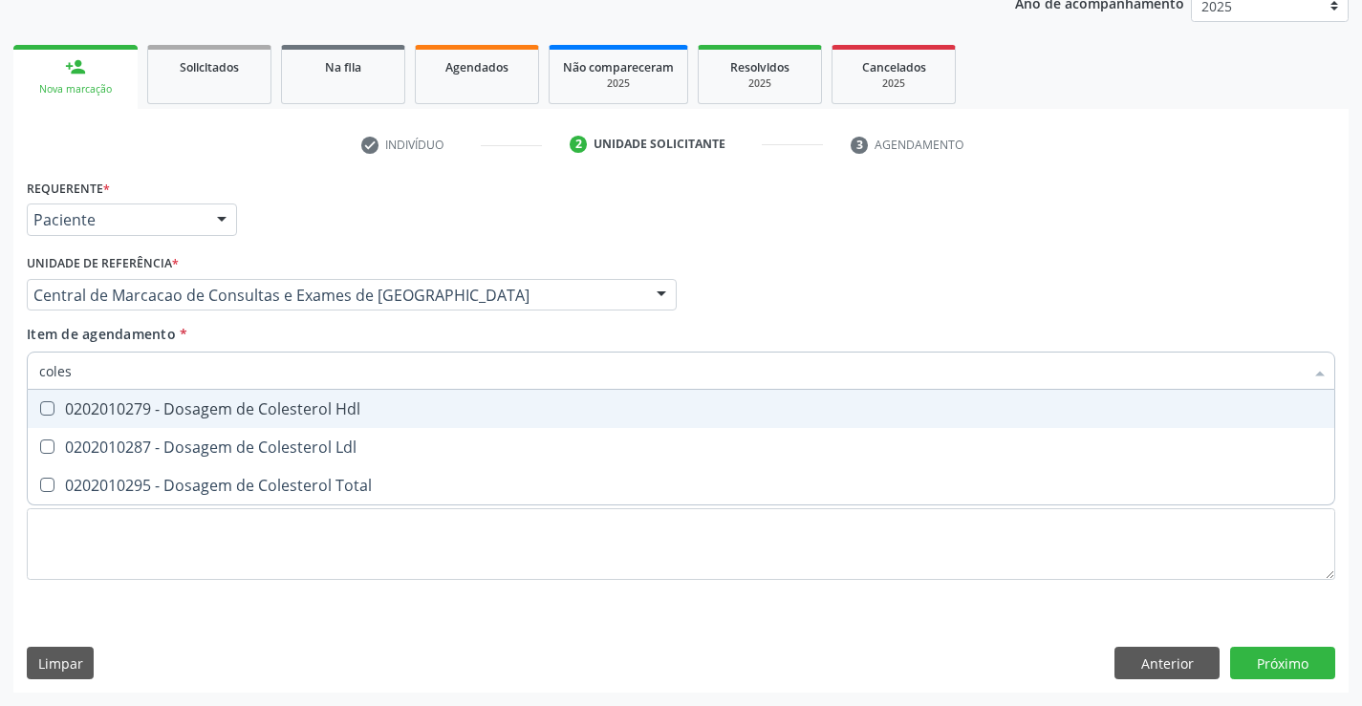
click at [241, 406] on div "0202010279 - Dosagem de Colesterol Hdl" at bounding box center [681, 408] width 1284 height 15
checkbox Hdl "true"
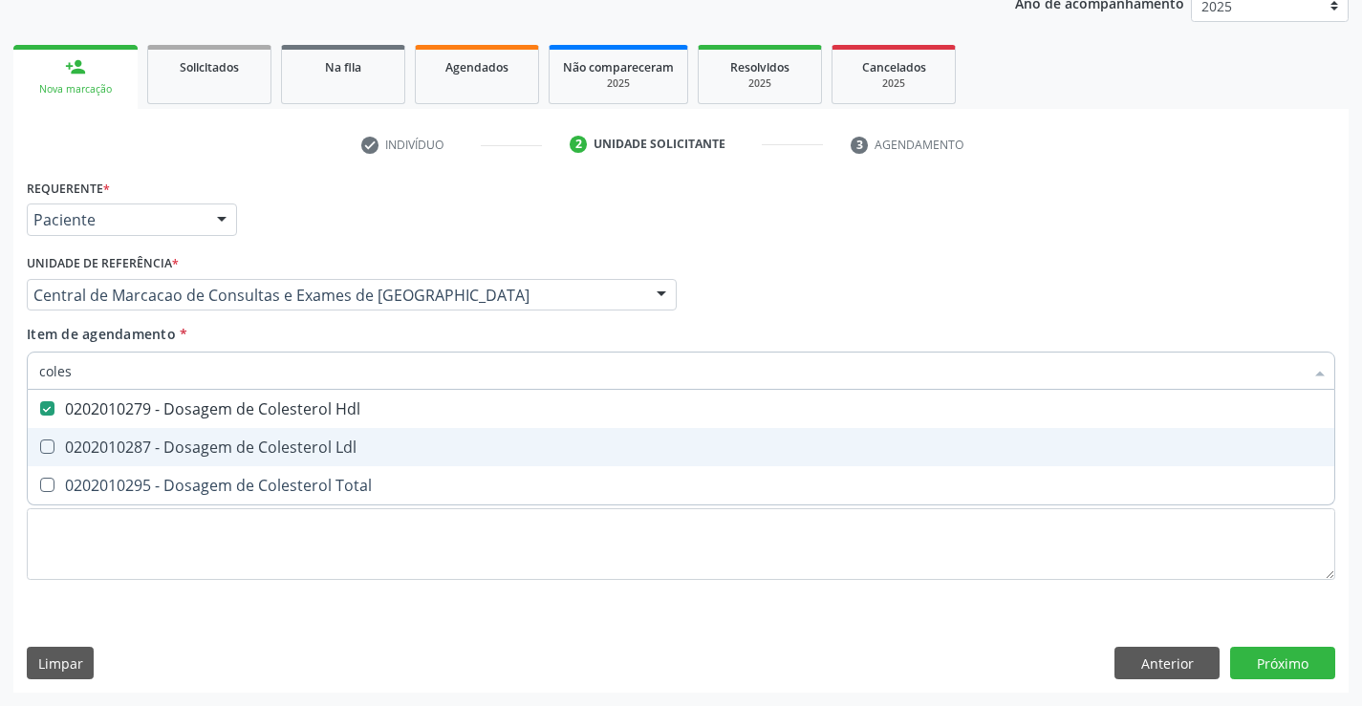
click at [232, 428] on span "0202010287 - Dosagem de Colesterol Ldl" at bounding box center [681, 447] width 1307 height 38
checkbox Ldl "true"
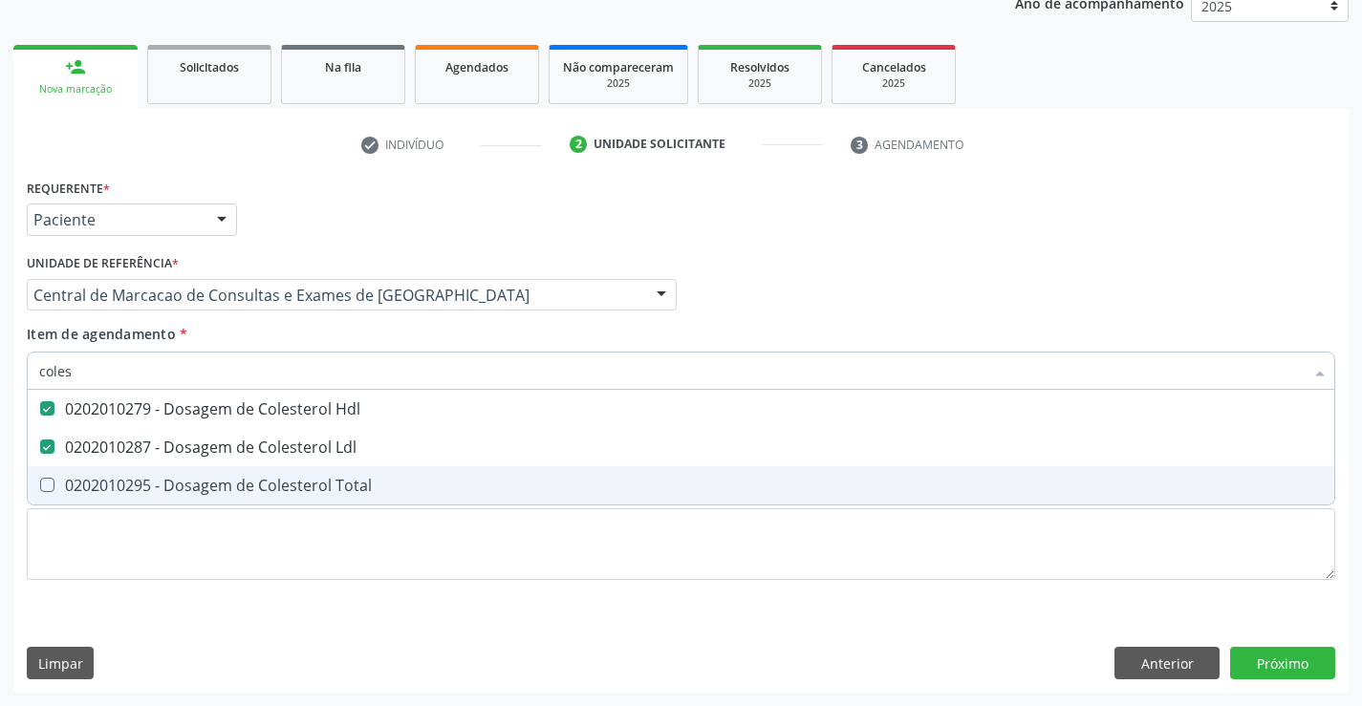
click at [231, 478] on div "0202010295 - Dosagem de Colesterol Total" at bounding box center [681, 485] width 1284 height 15
checkbox Total "true"
click at [1236, 659] on div "Requerente * Paciente Médico(a) Enfermeiro(a) Paciente Nenhum resultado encontr…" at bounding box center [680, 433] width 1335 height 519
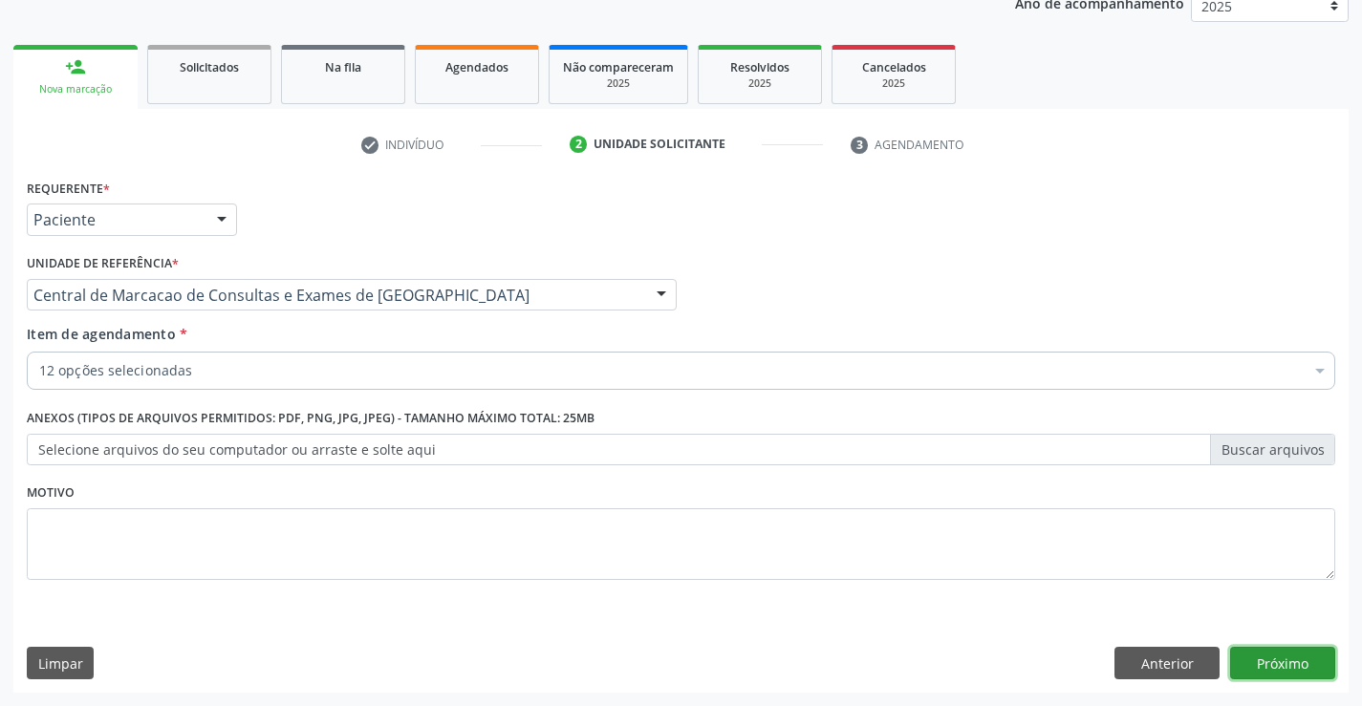
click at [1266, 659] on button "Próximo" at bounding box center [1282, 663] width 105 height 32
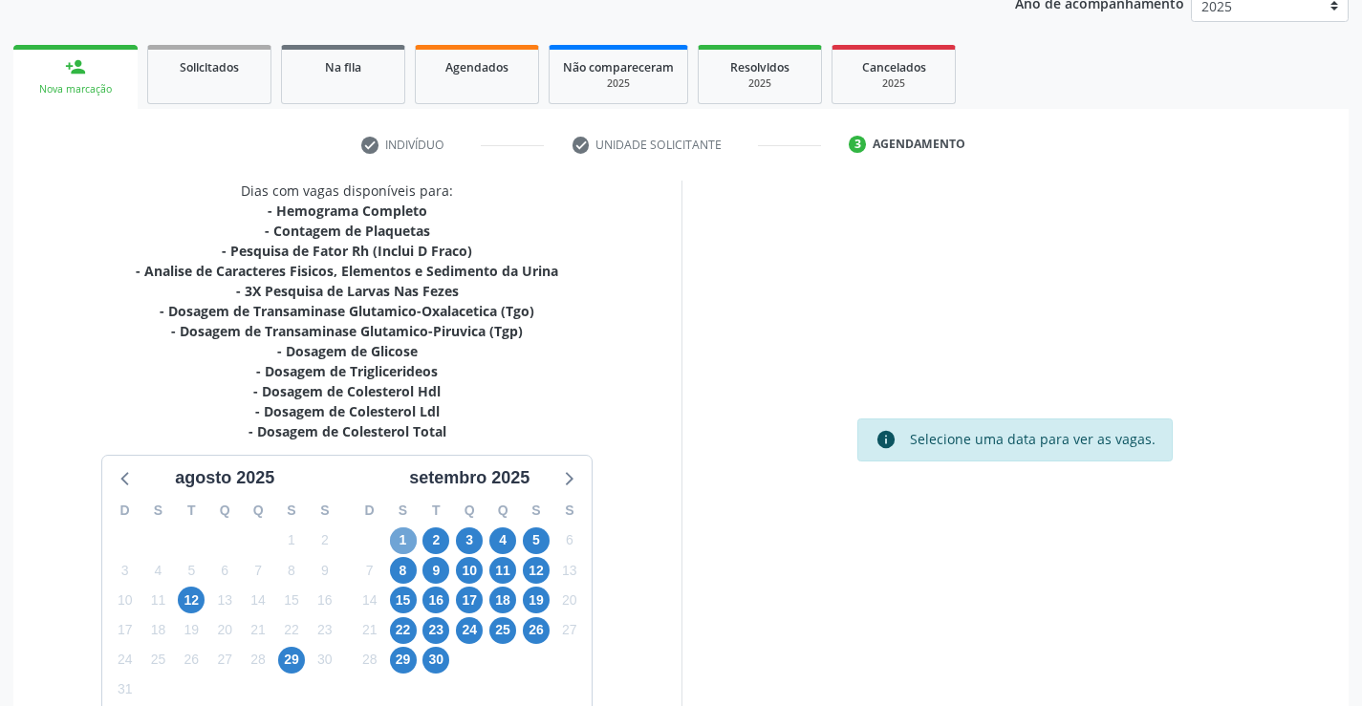
click at [403, 534] on span "1" at bounding box center [403, 541] width 27 height 27
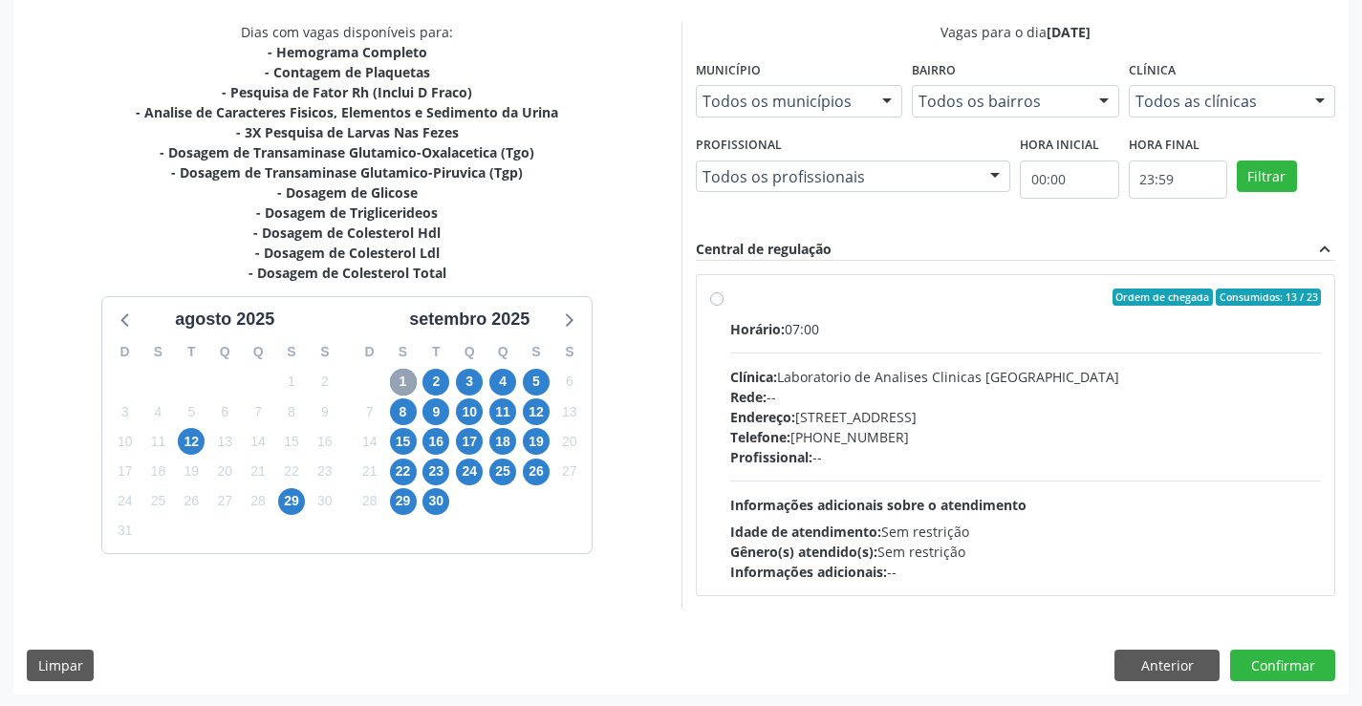
scroll to position [401, 0]
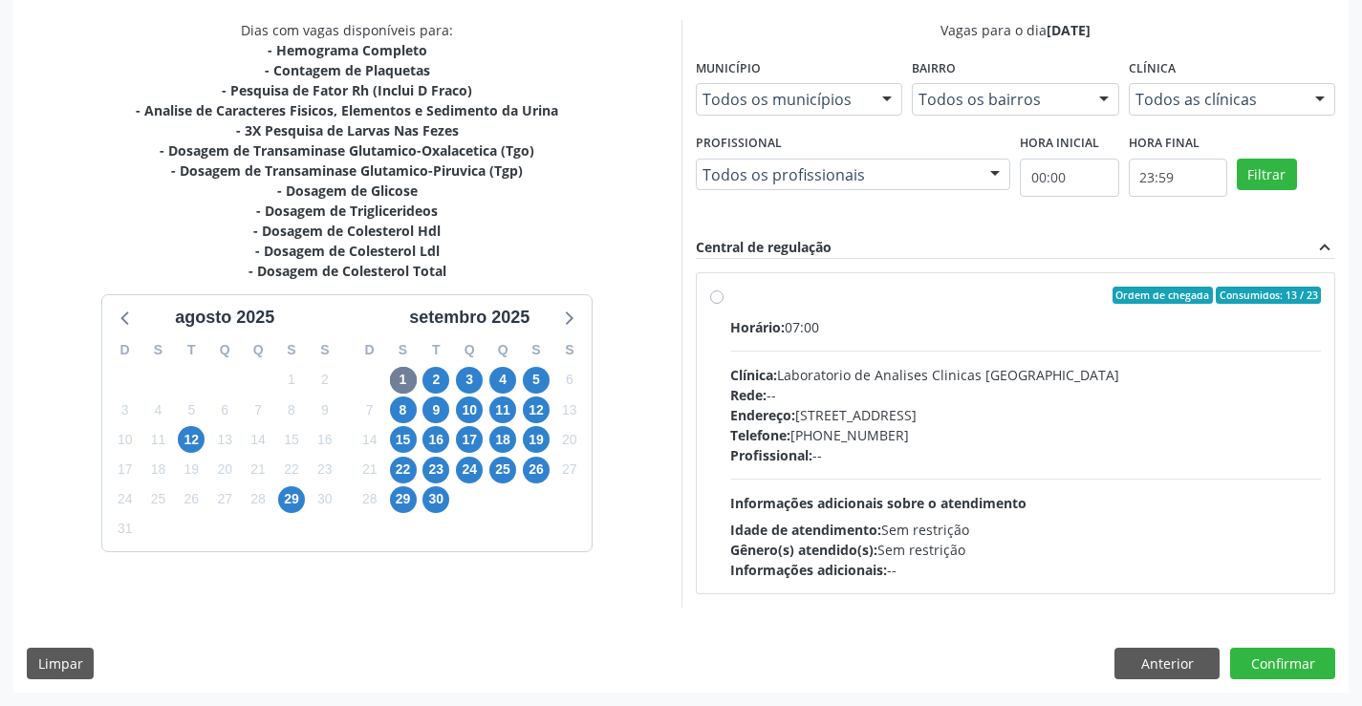
click at [859, 419] on div "Endereço: Terreo, nº 258, Centro, Campo Formoso - BA" at bounding box center [1026, 415] width 592 height 20
click at [724, 304] on input "Ordem de chegada Consumidos: 13 / 23 Horário: 07:00 Clínica: Laboratorio de Ana…" at bounding box center [716, 295] width 13 height 17
radio input "true"
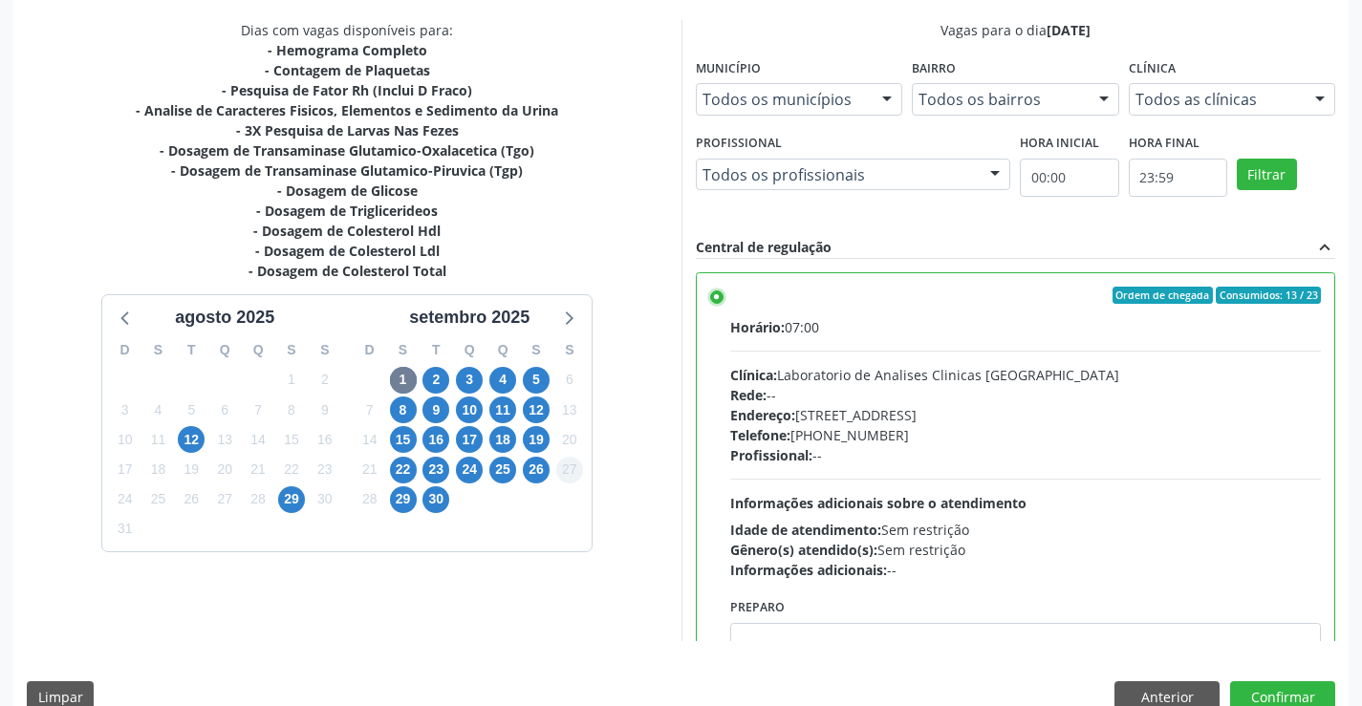
scroll to position [436, 0]
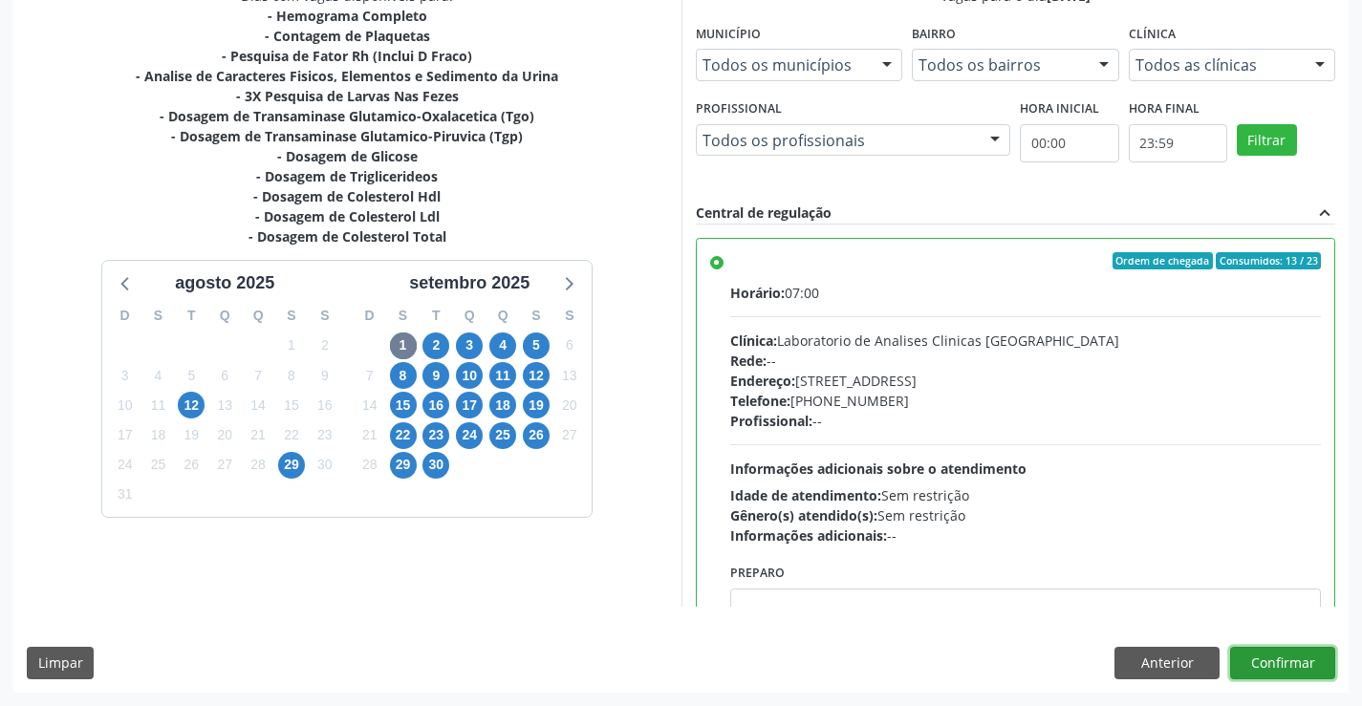
click at [1290, 663] on button "Confirmar" at bounding box center [1282, 663] width 105 height 32
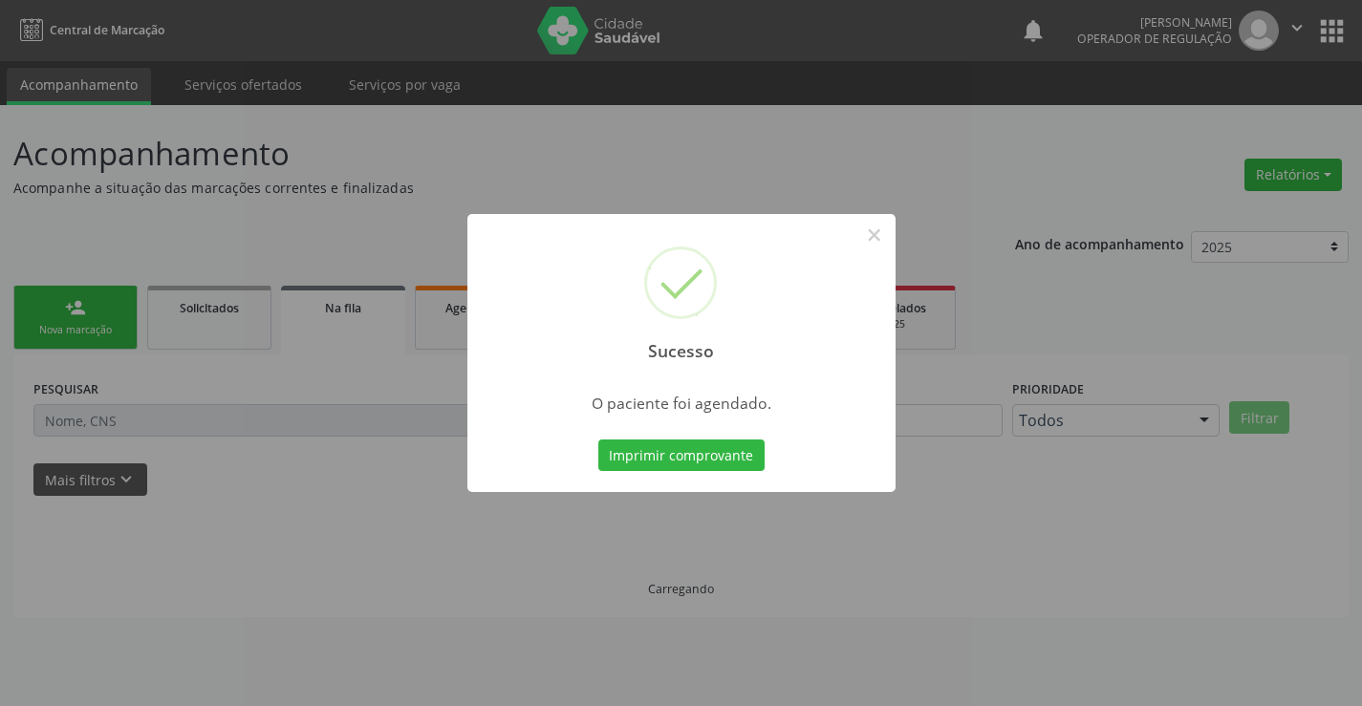
scroll to position [0, 0]
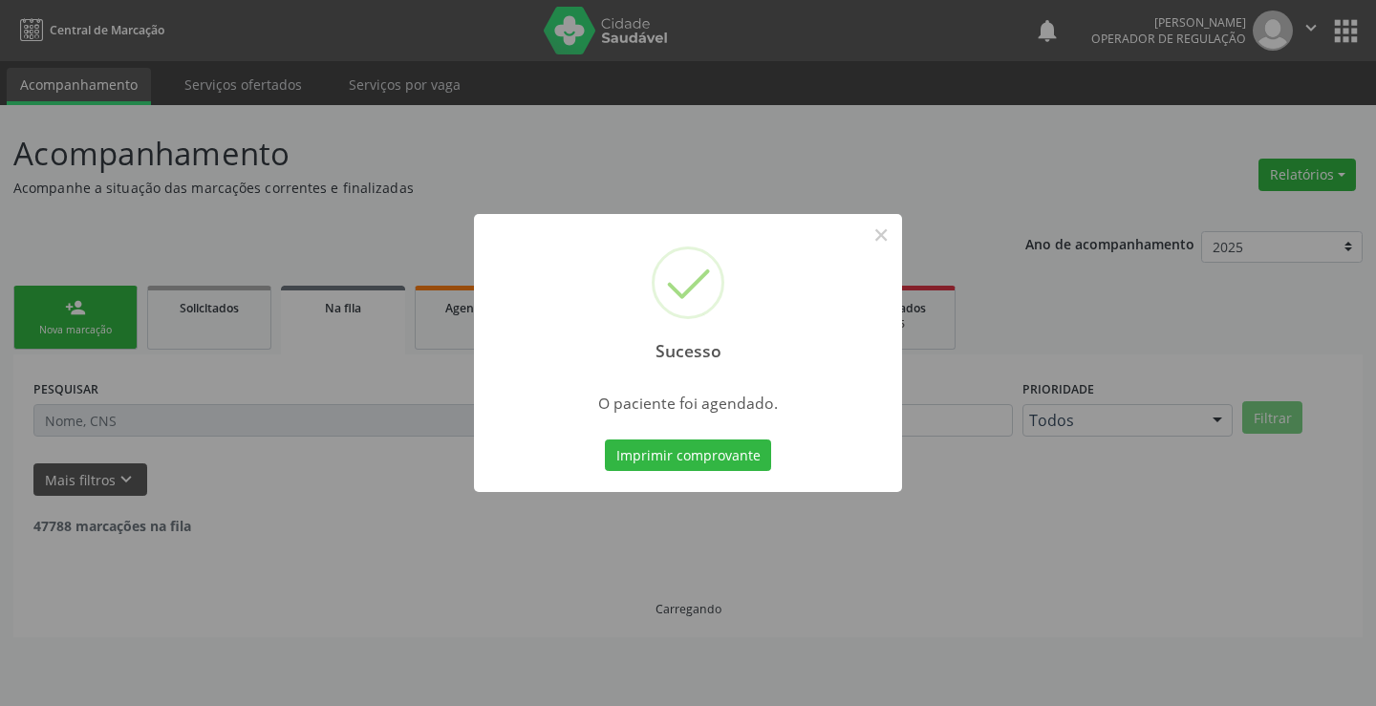
click at [605, 440] on button "Imprimir comprovante" at bounding box center [688, 456] width 166 height 32
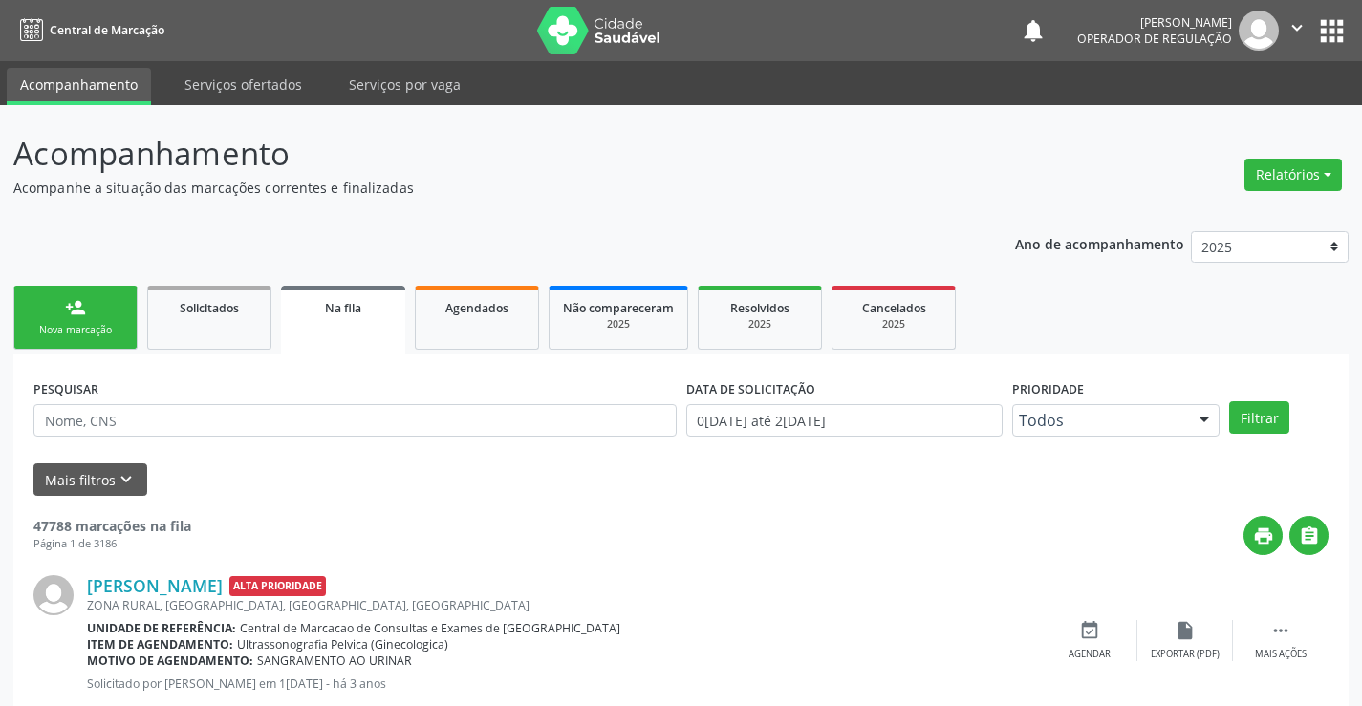
click at [1290, 26] on icon "" at bounding box center [1297, 27] width 21 height 21
click at [1229, 115] on link "Sair" at bounding box center [1248, 116] width 132 height 27
